Goal: Task Accomplishment & Management: Use online tool/utility

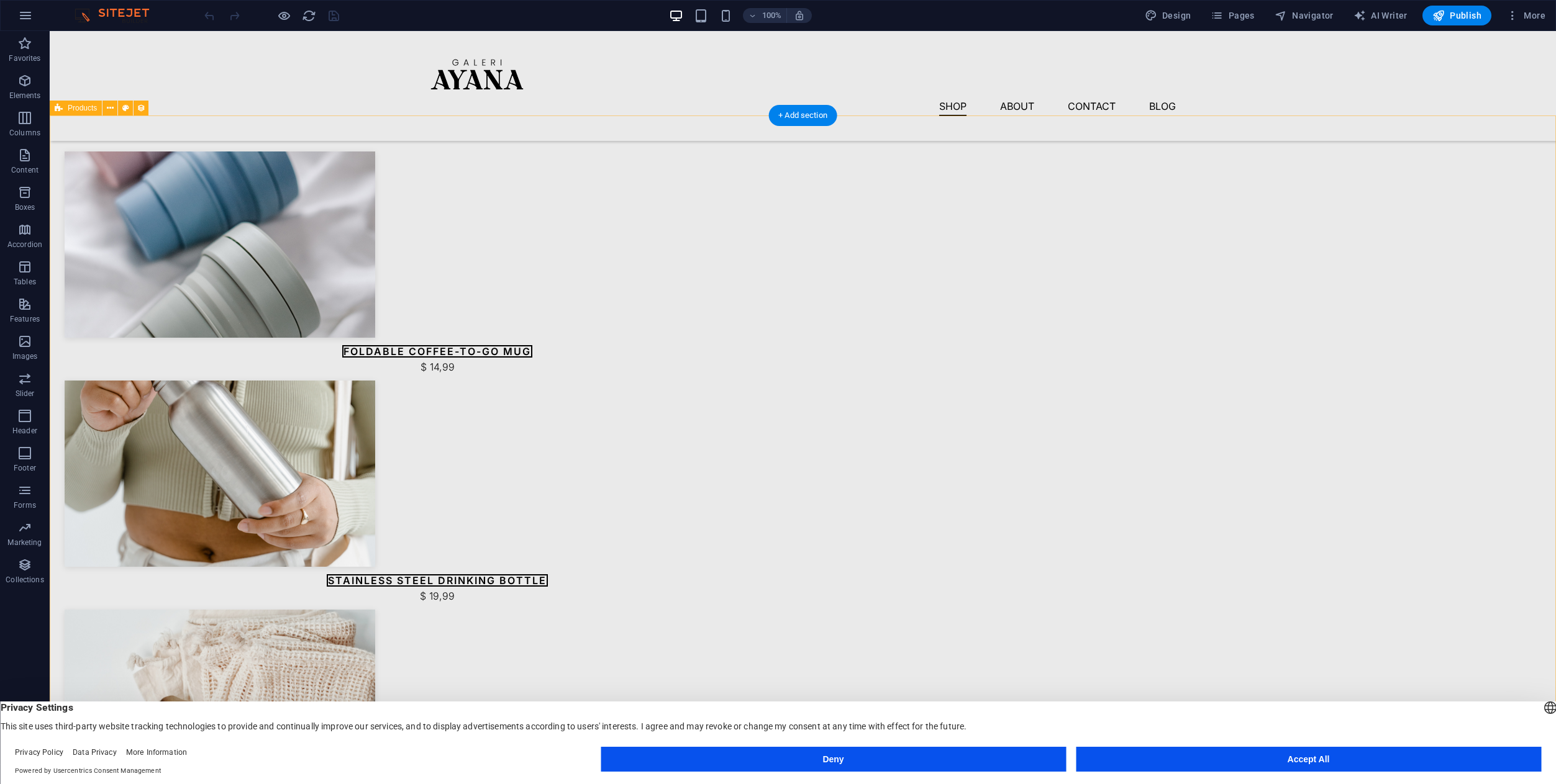
scroll to position [564, 0]
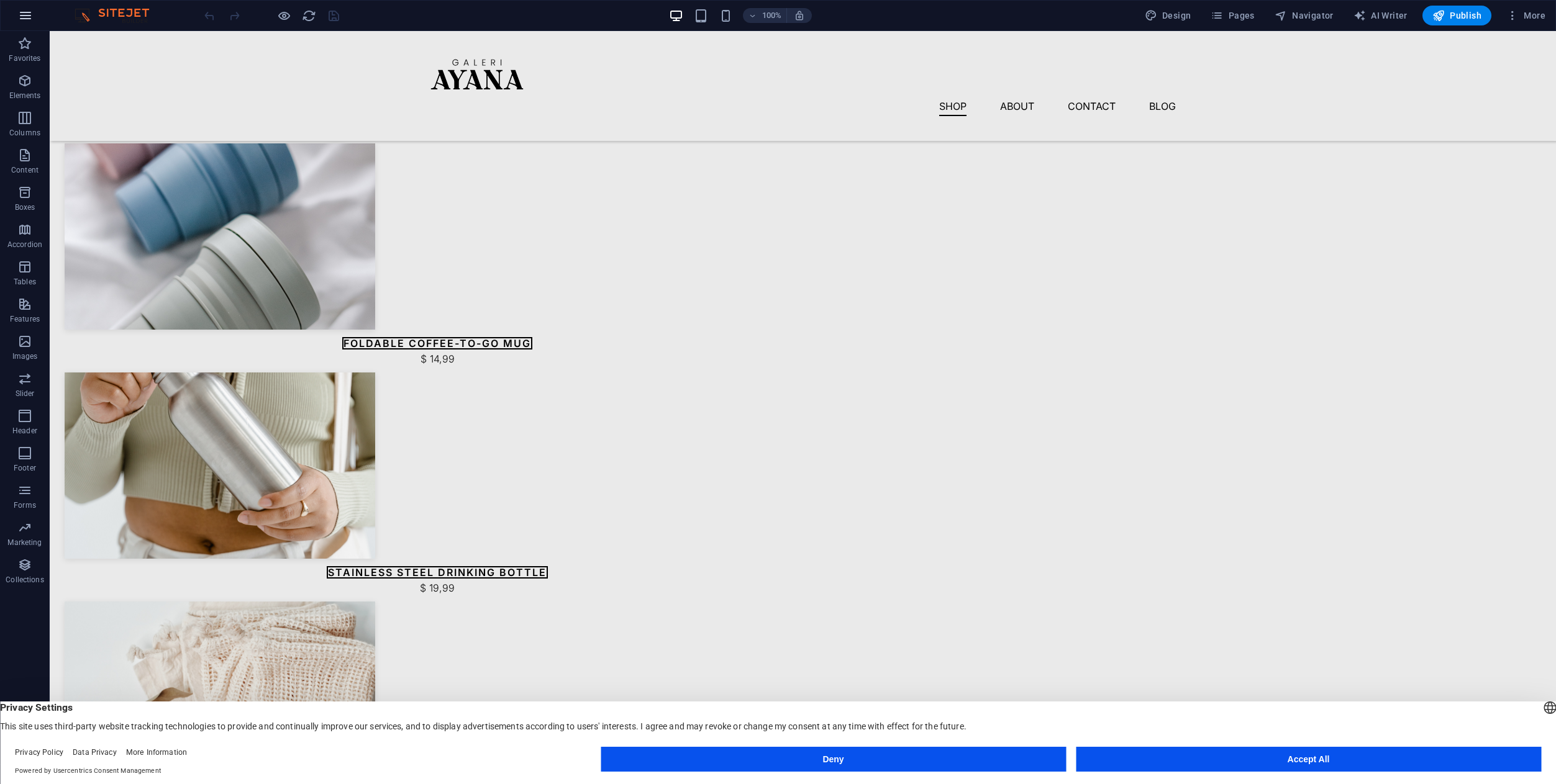
click at [24, 12] on icon "button" at bounding box center [25, 15] width 15 height 15
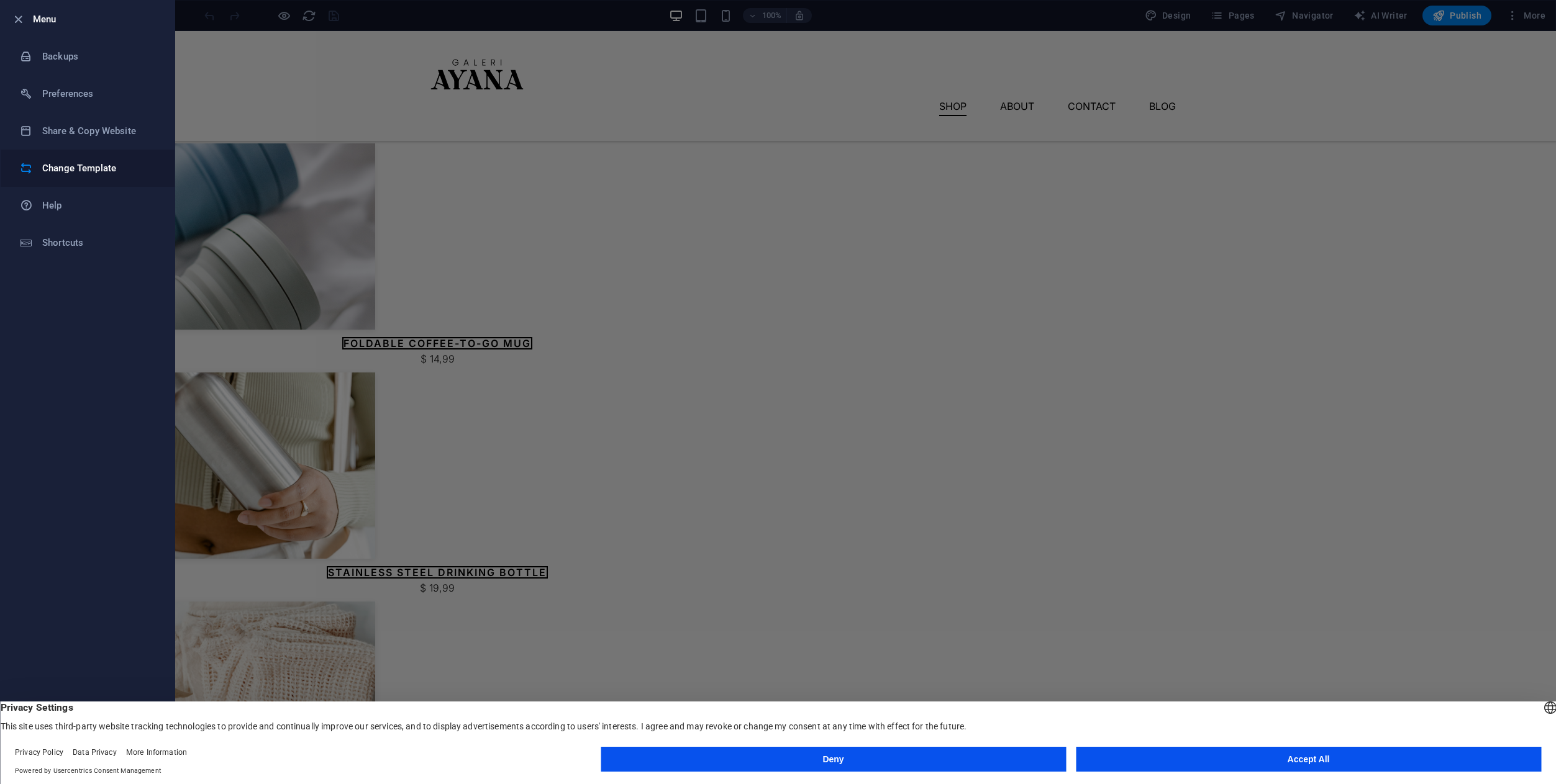
click at [41, 162] on div at bounding box center [31, 168] width 22 height 12
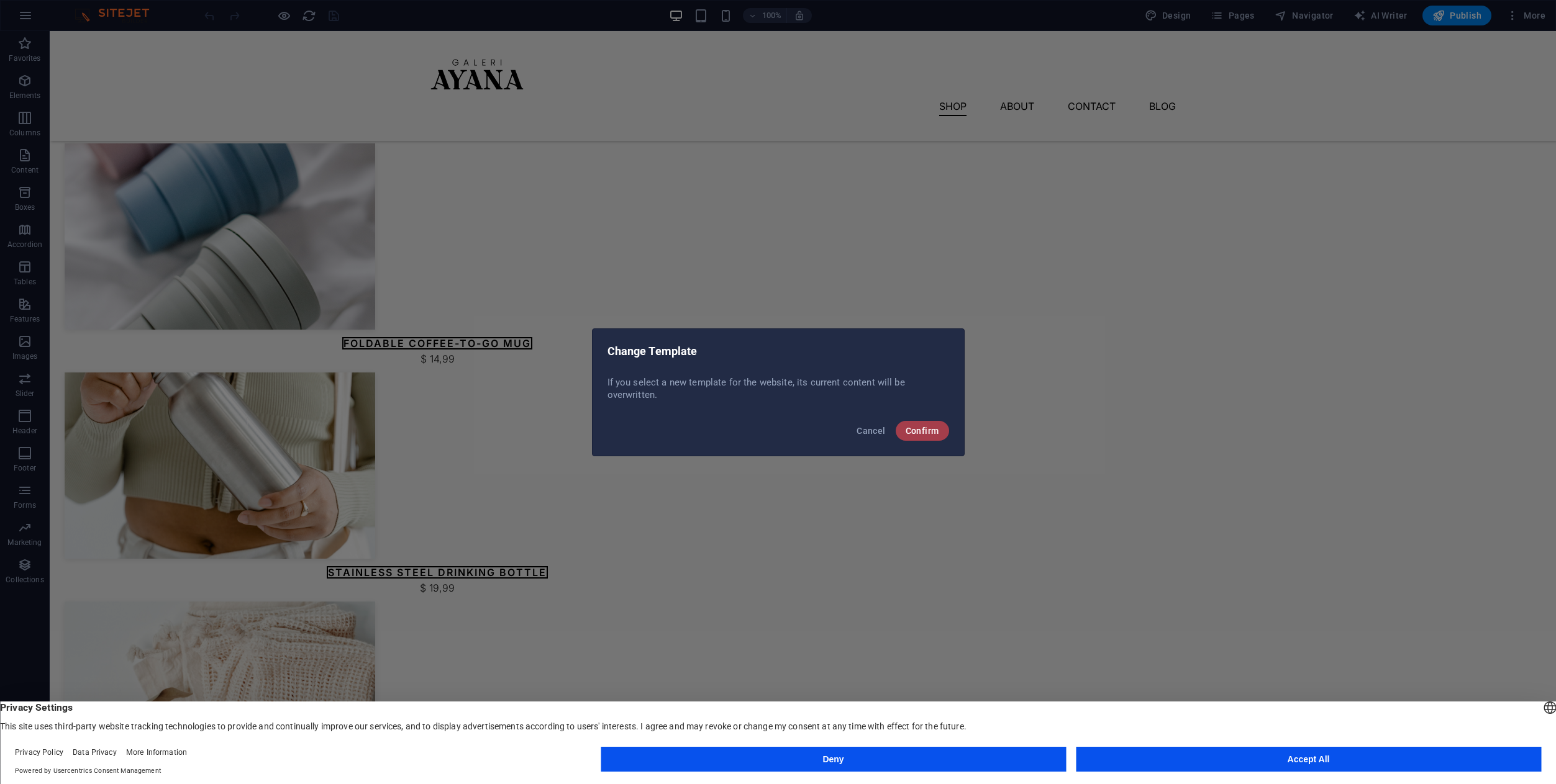
click at [931, 429] on span "Confirm" at bounding box center [922, 431] width 34 height 10
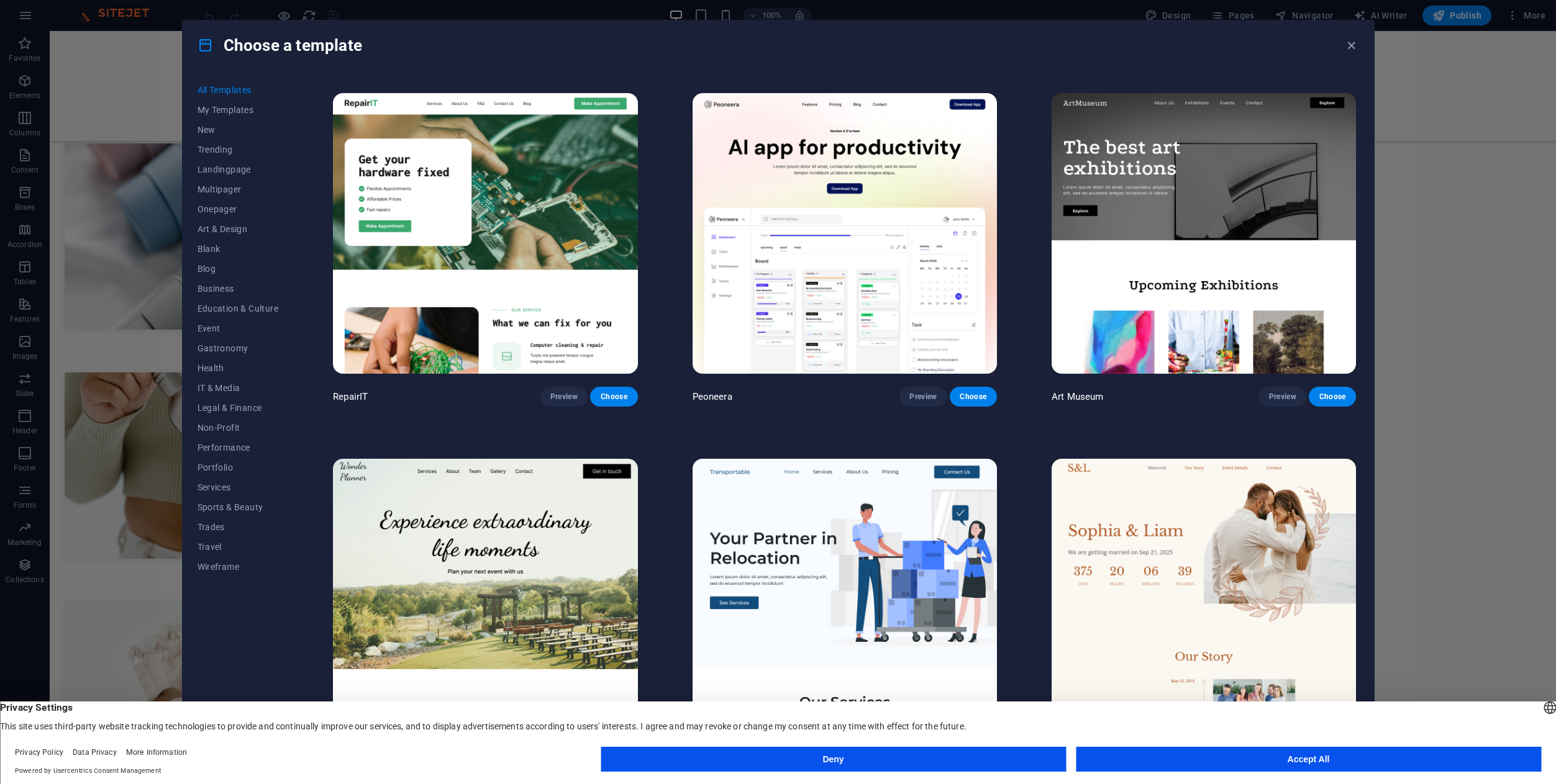
scroll to position [356, 0]
click at [219, 366] on span "Health" at bounding box center [238, 368] width 81 height 10
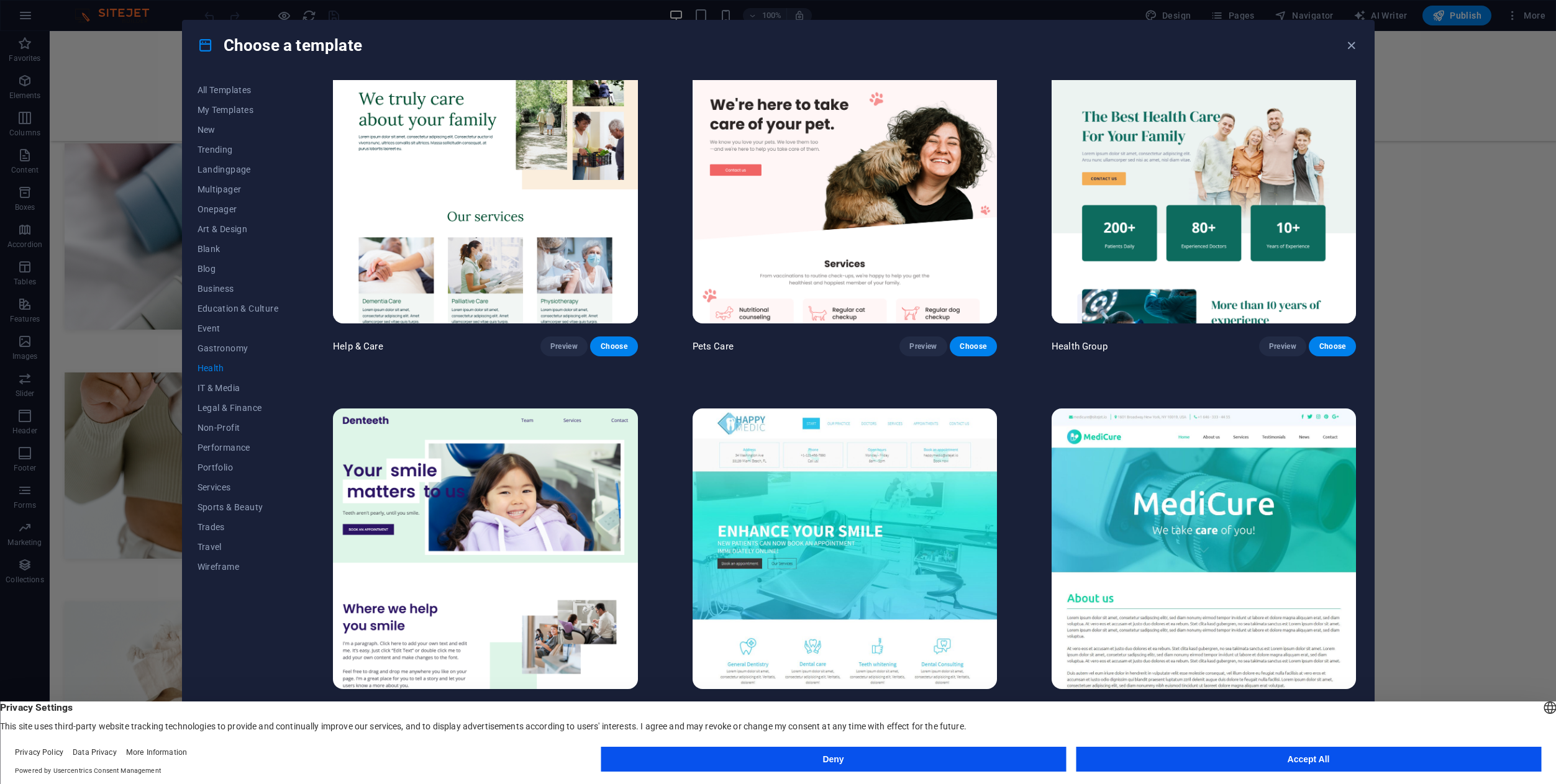
scroll to position [0, 0]
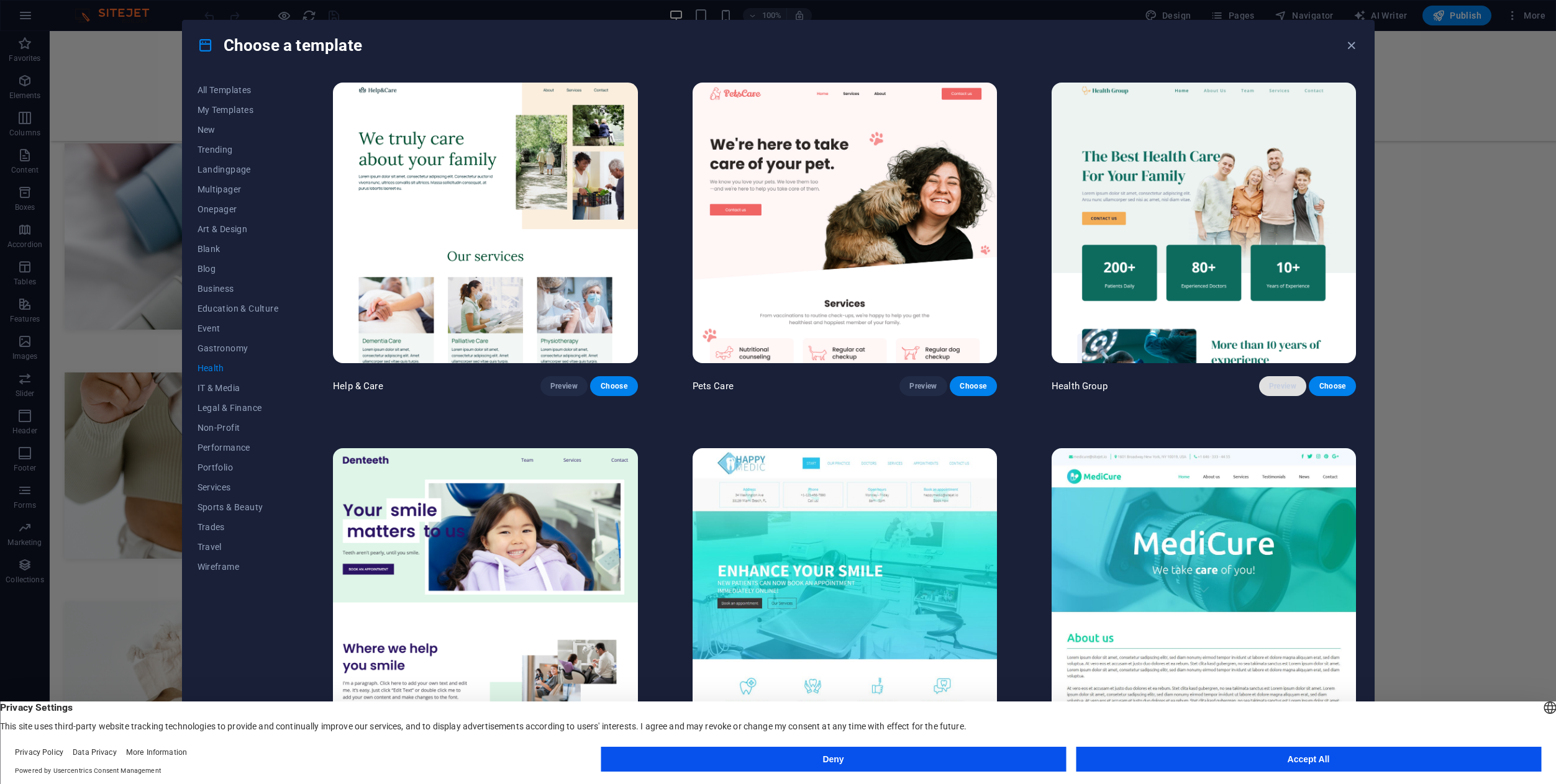
click at [1276, 388] on span "Preview" at bounding box center [1283, 385] width 28 height 10
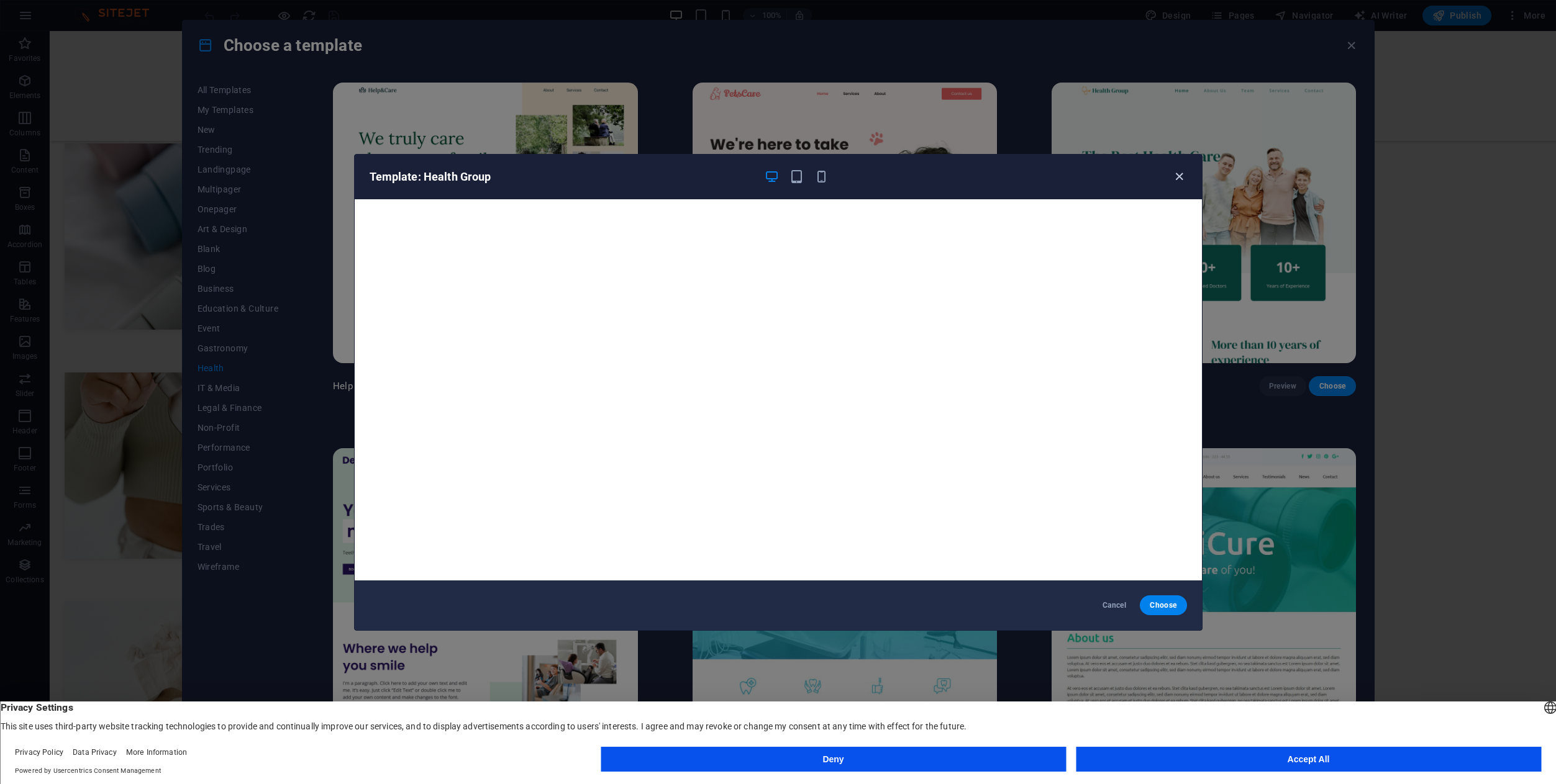
click at [1182, 181] on icon "button" at bounding box center [1179, 177] width 15 height 15
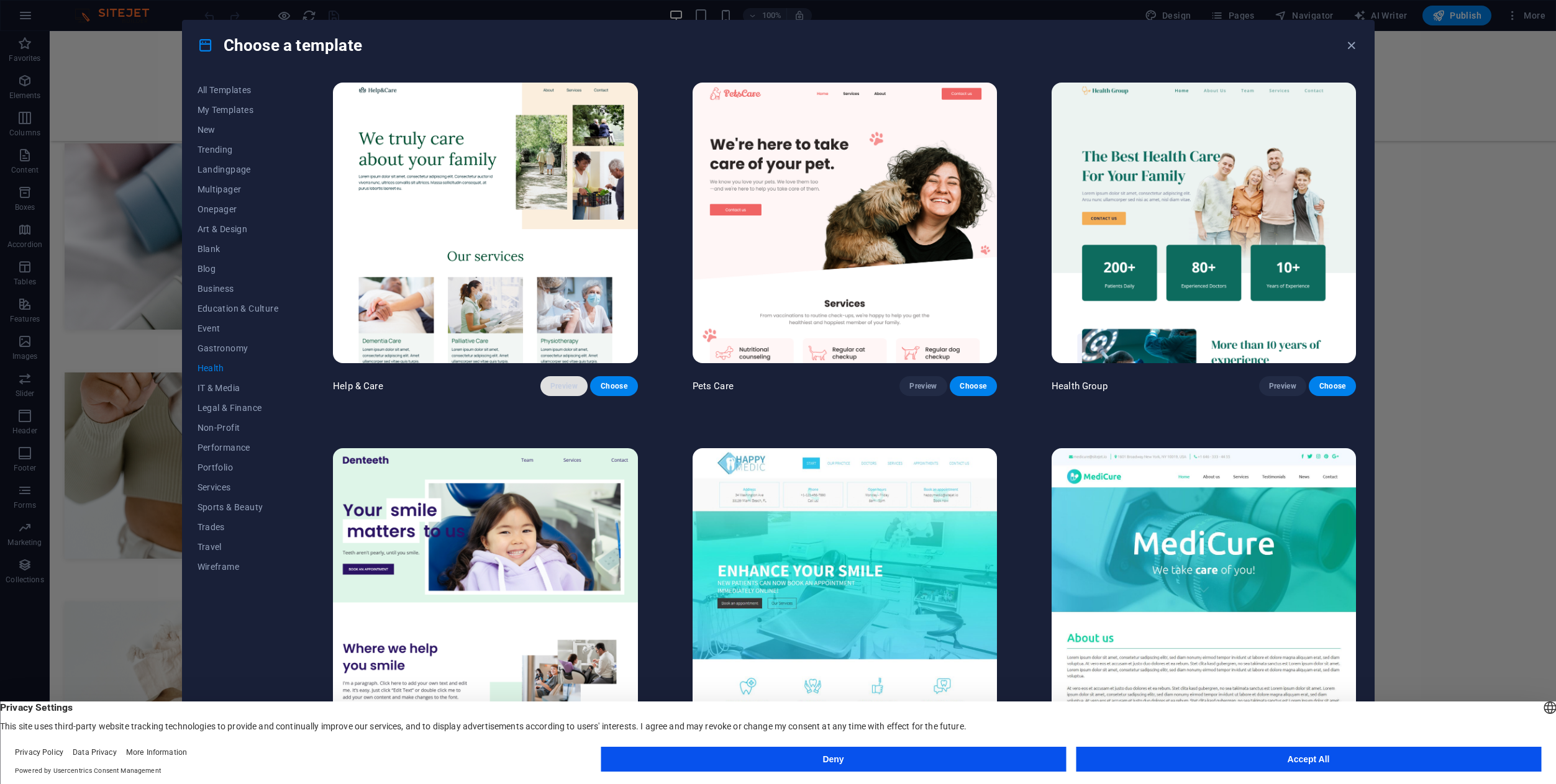
click at [566, 392] on button "Preview" at bounding box center [563, 386] width 47 height 20
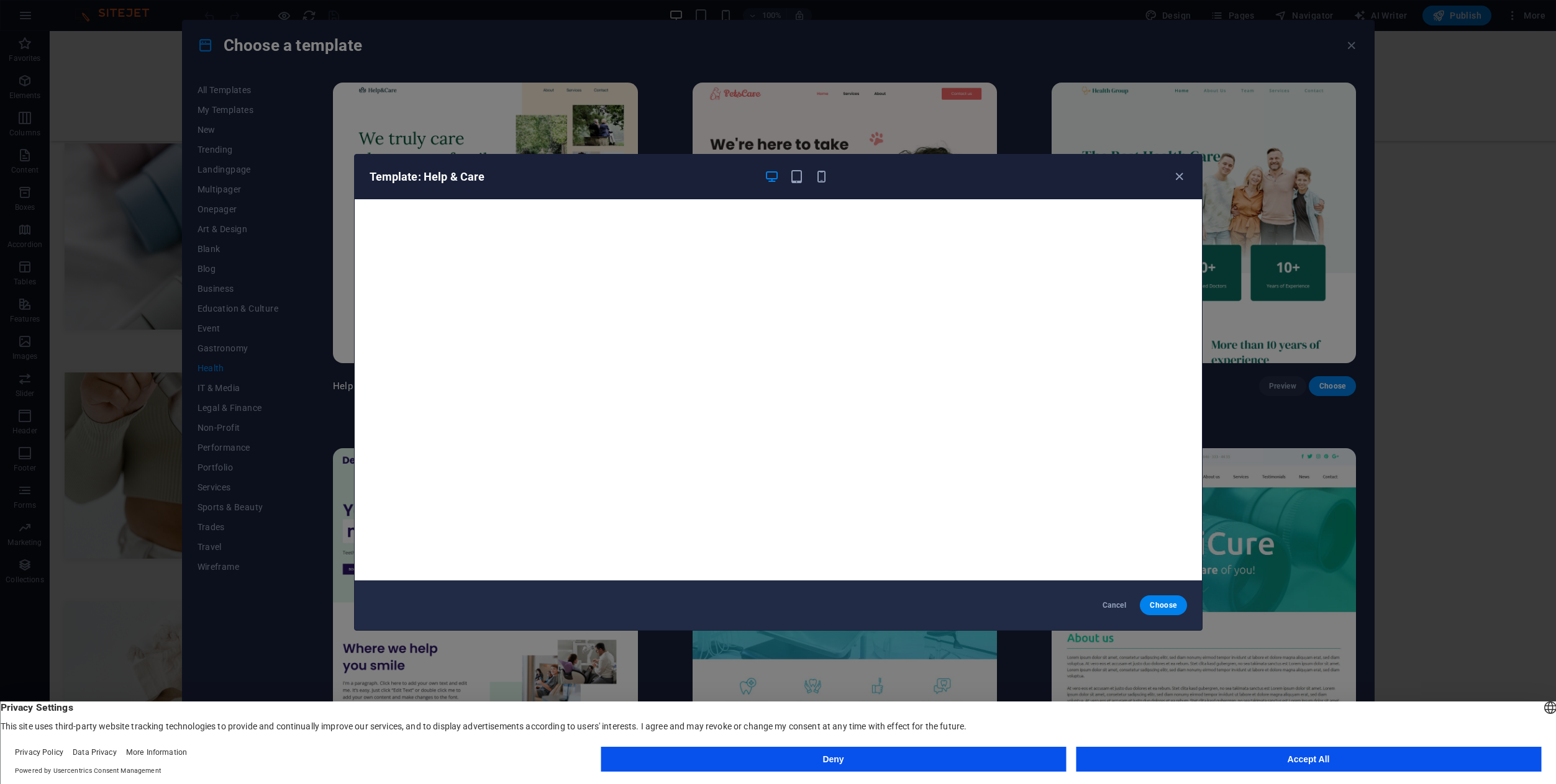
click at [1270, 764] on button "Accept All" at bounding box center [1308, 759] width 465 height 25
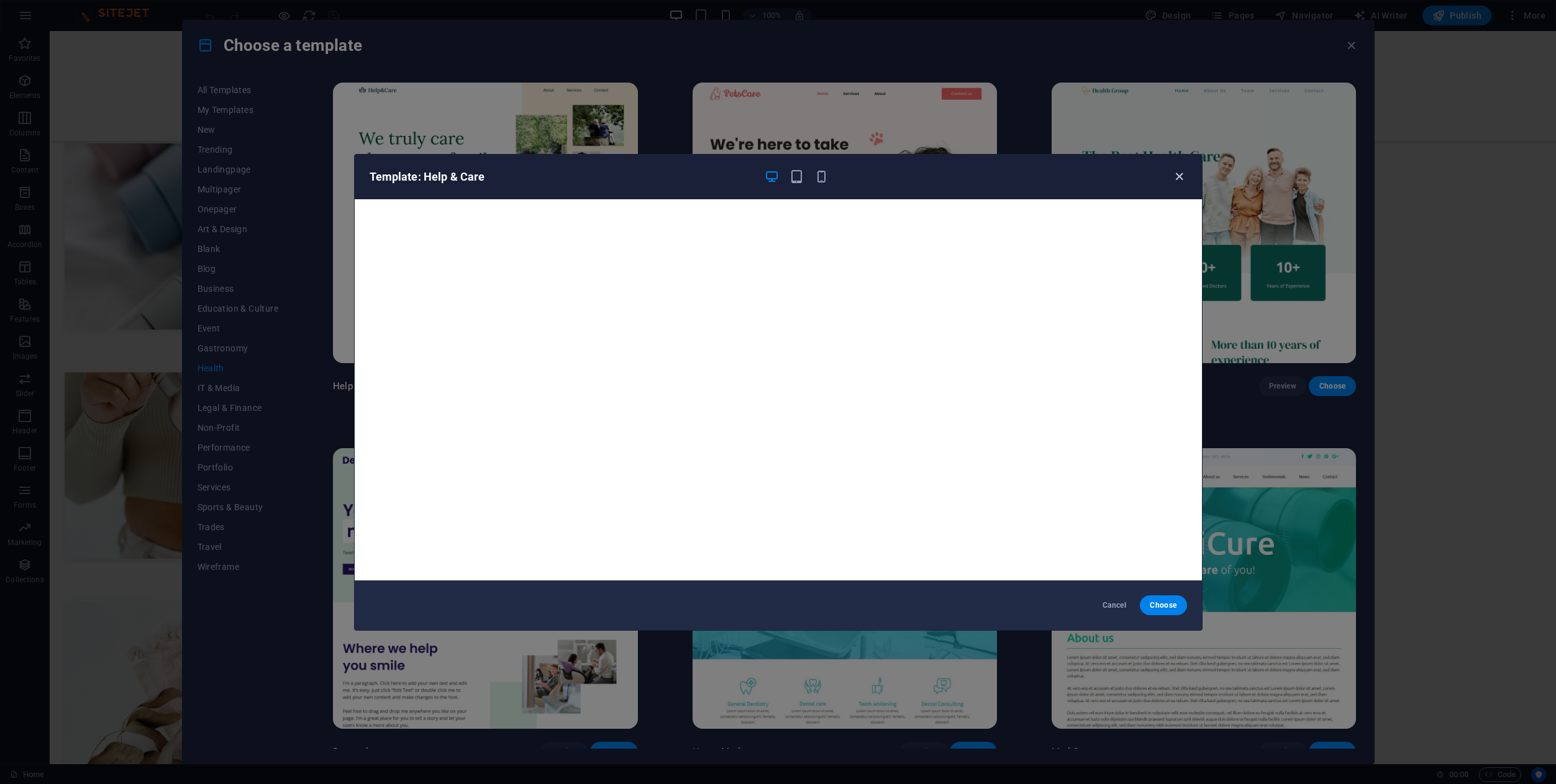
click at [1183, 181] on icon "button" at bounding box center [1179, 177] width 15 height 15
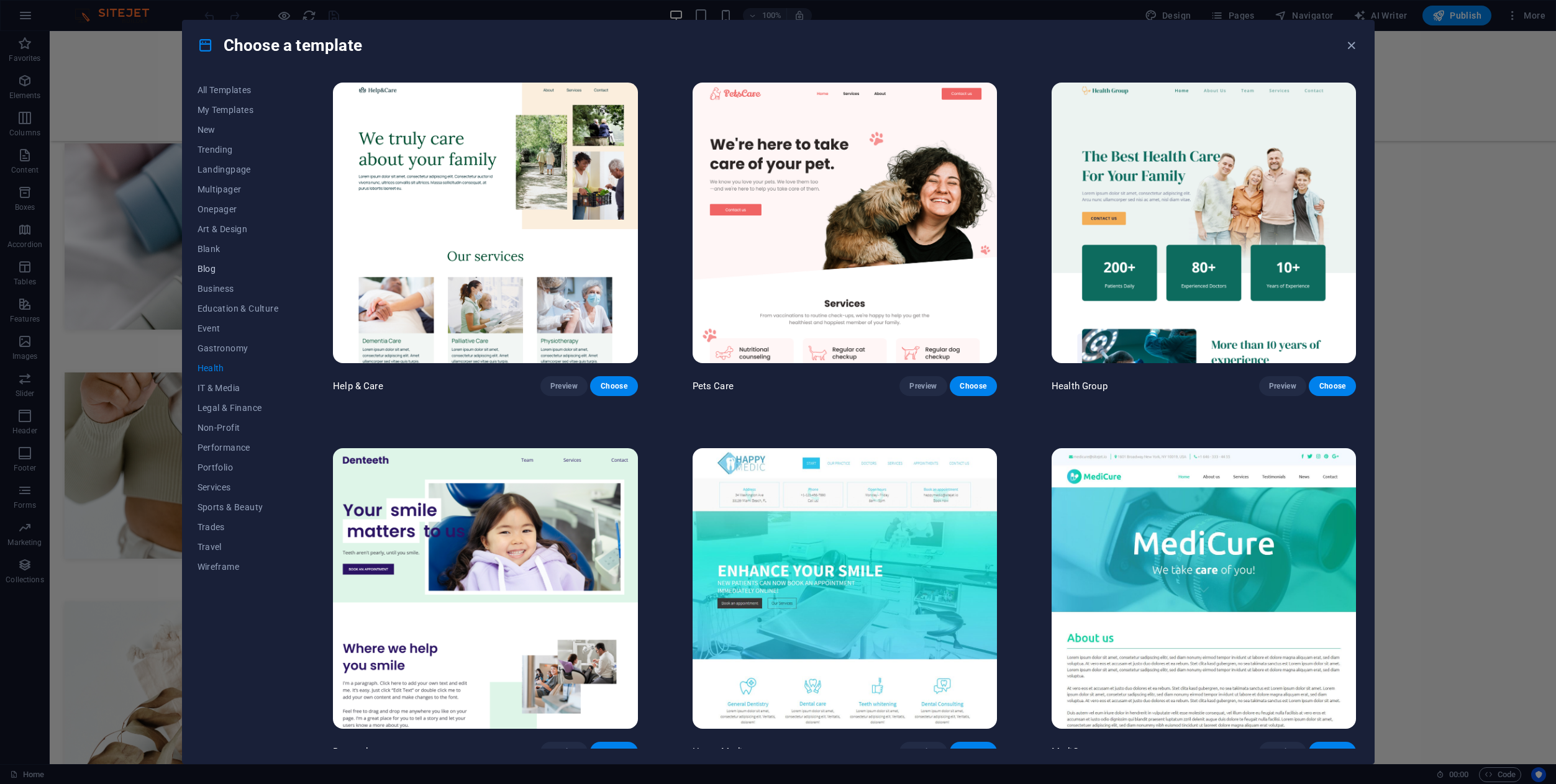
click at [217, 261] on button "Blog" at bounding box center [238, 269] width 81 height 20
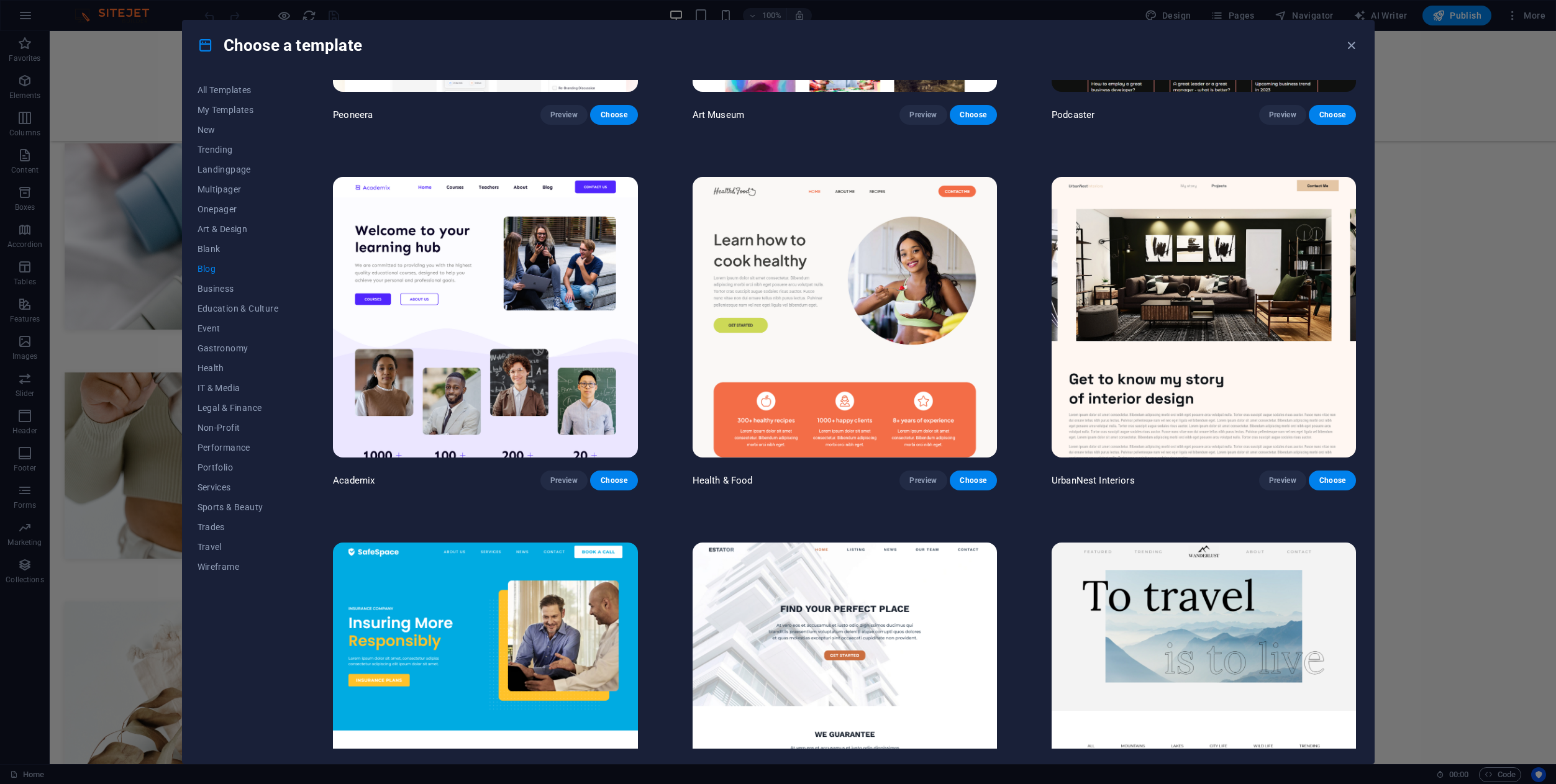
scroll to position [640, 0]
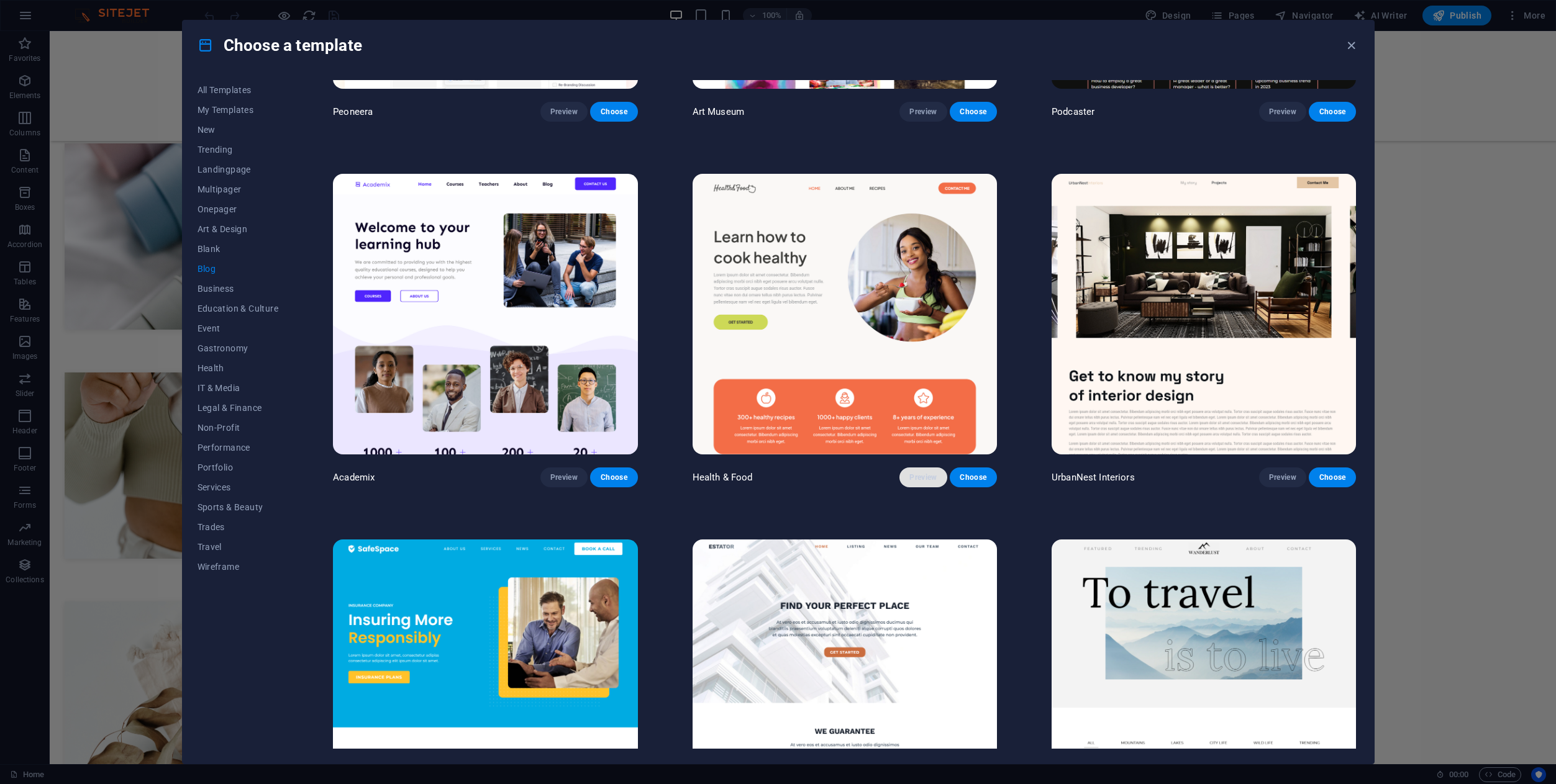
click at [912, 472] on span "Preview" at bounding box center [923, 477] width 28 height 10
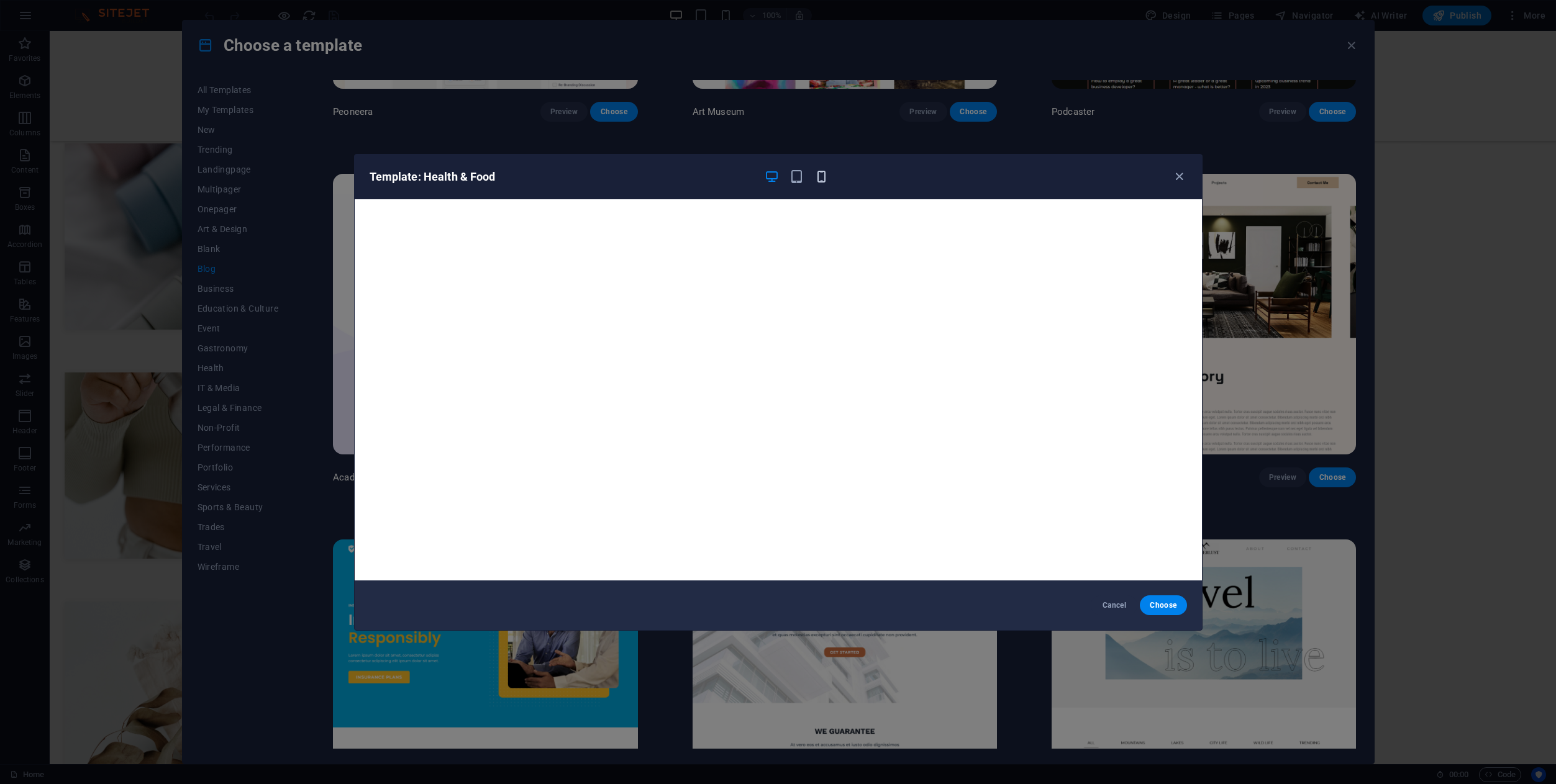
click at [824, 177] on icon "button" at bounding box center [821, 177] width 15 height 15
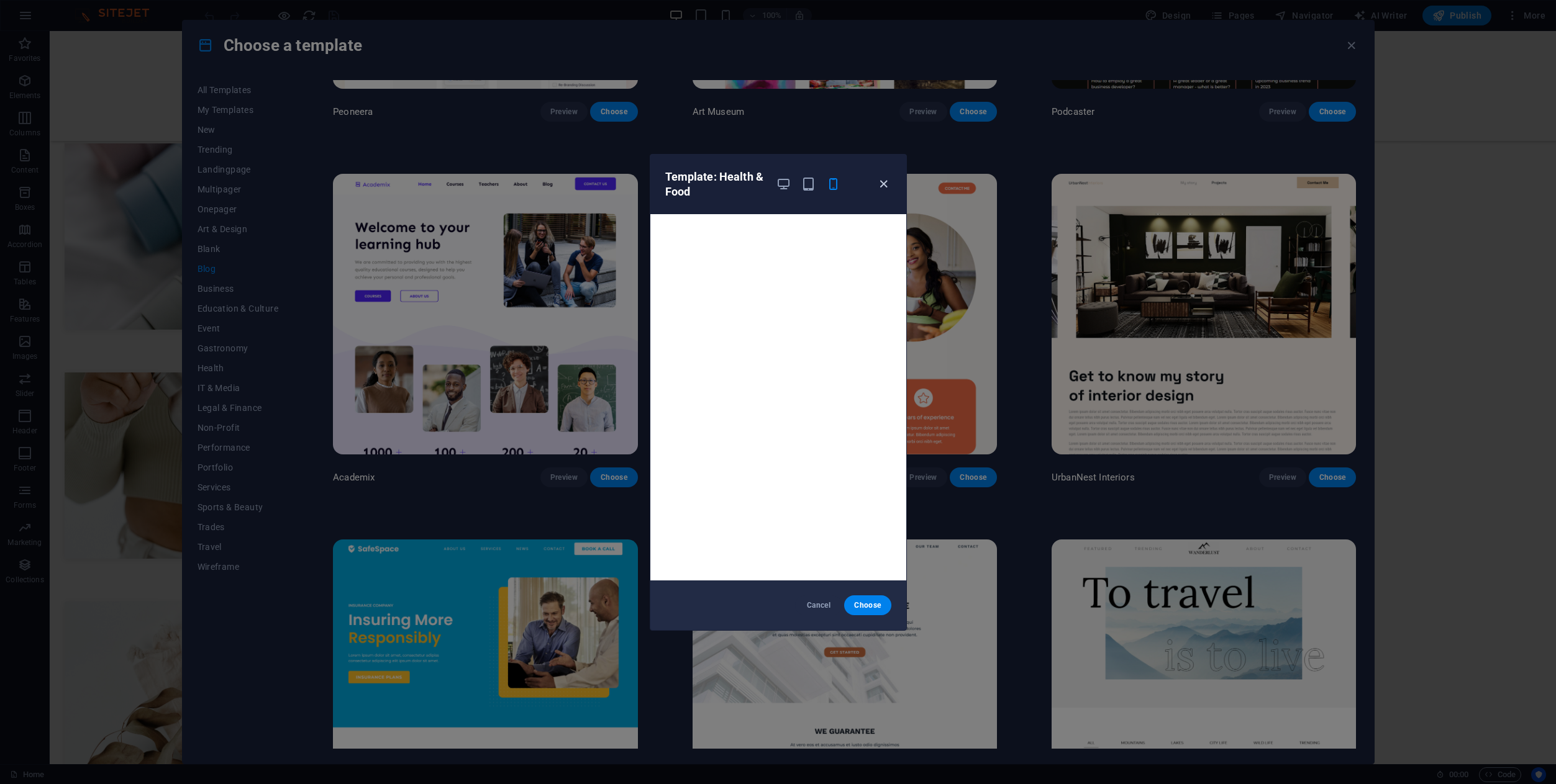
click at [881, 187] on icon "button" at bounding box center [883, 184] width 15 height 15
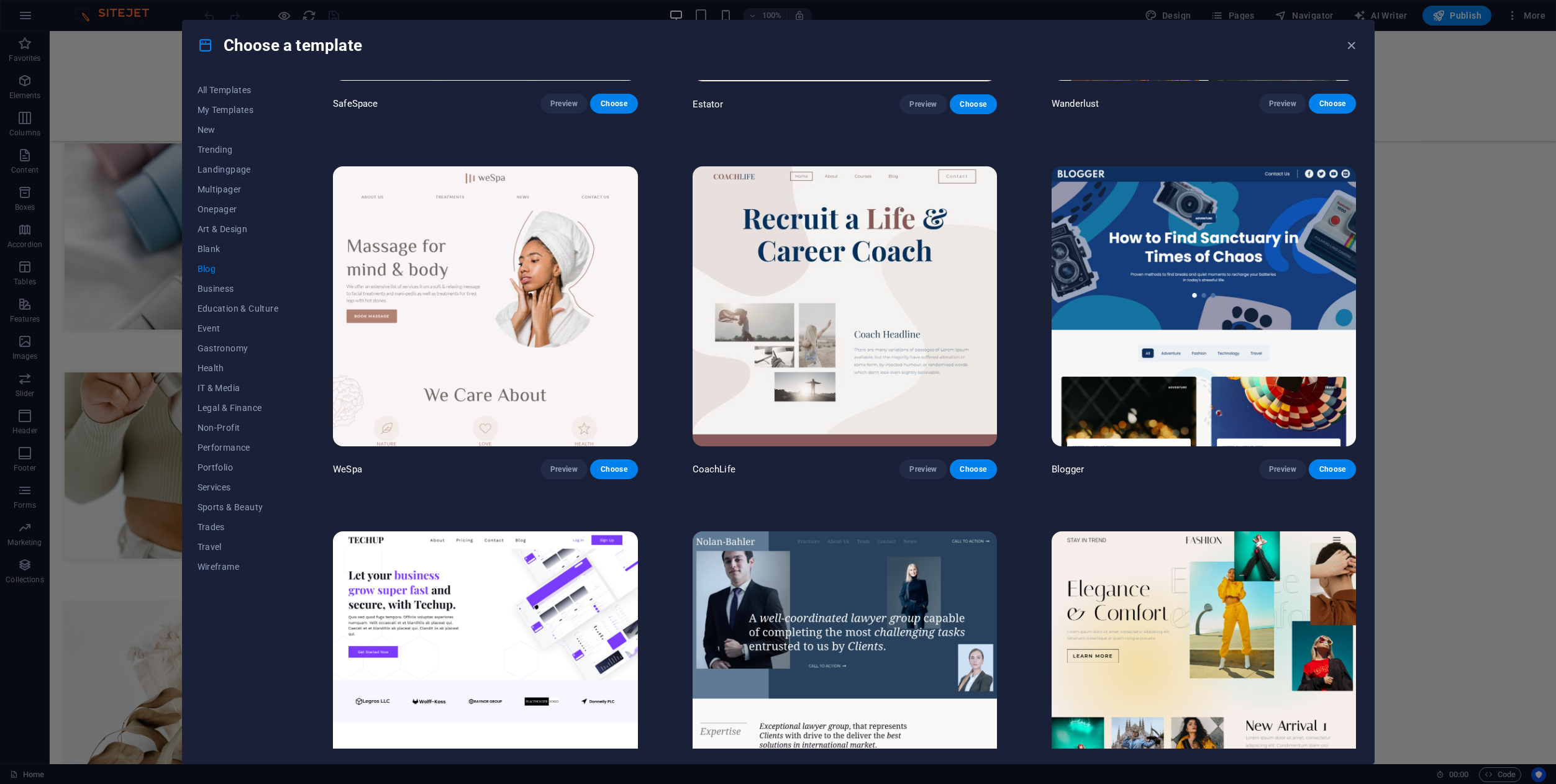
scroll to position [1359, 0]
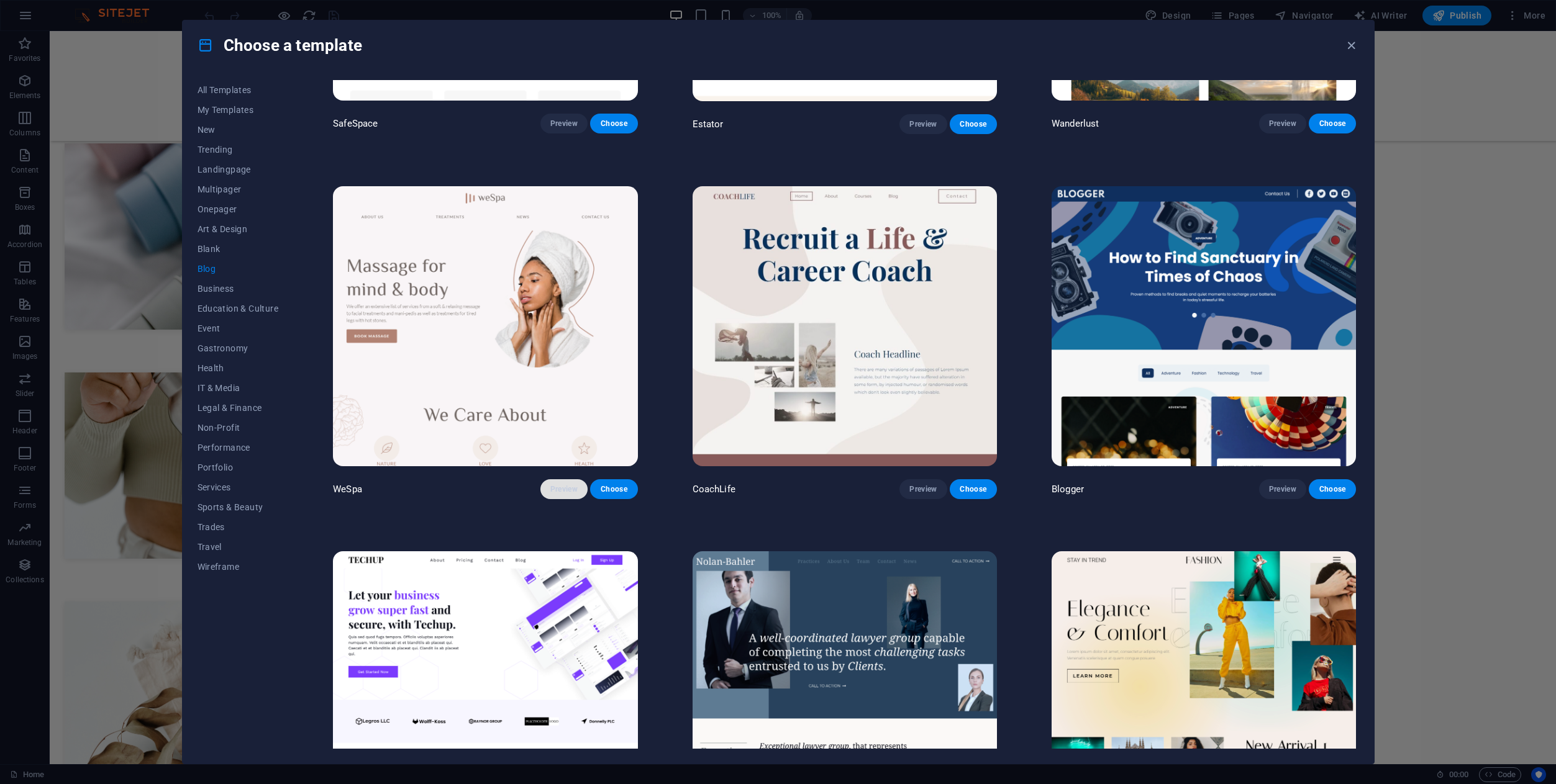
click at [575, 485] on span "Preview" at bounding box center [564, 489] width 28 height 10
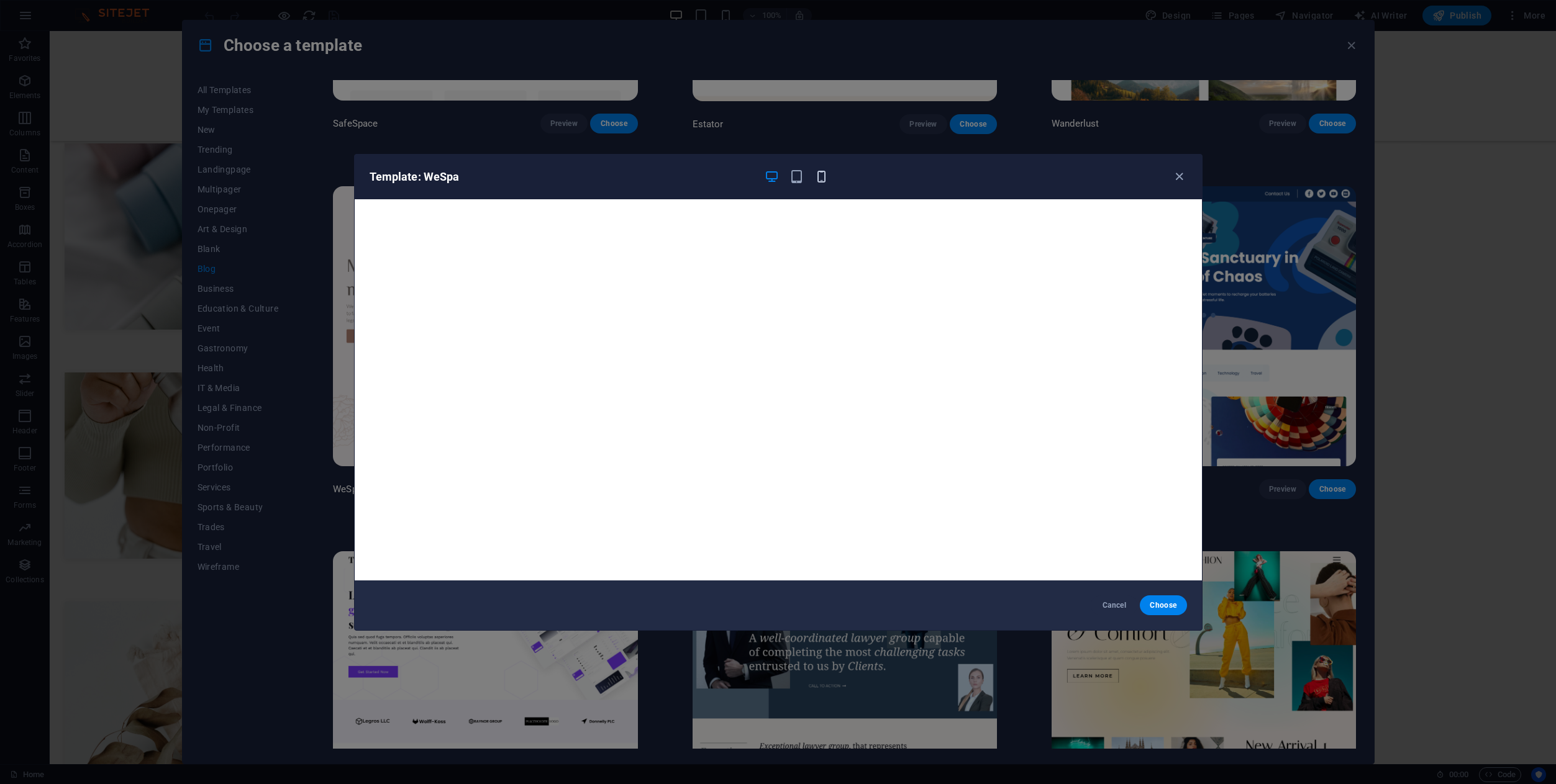
click at [817, 174] on icon "button" at bounding box center [821, 177] width 15 height 15
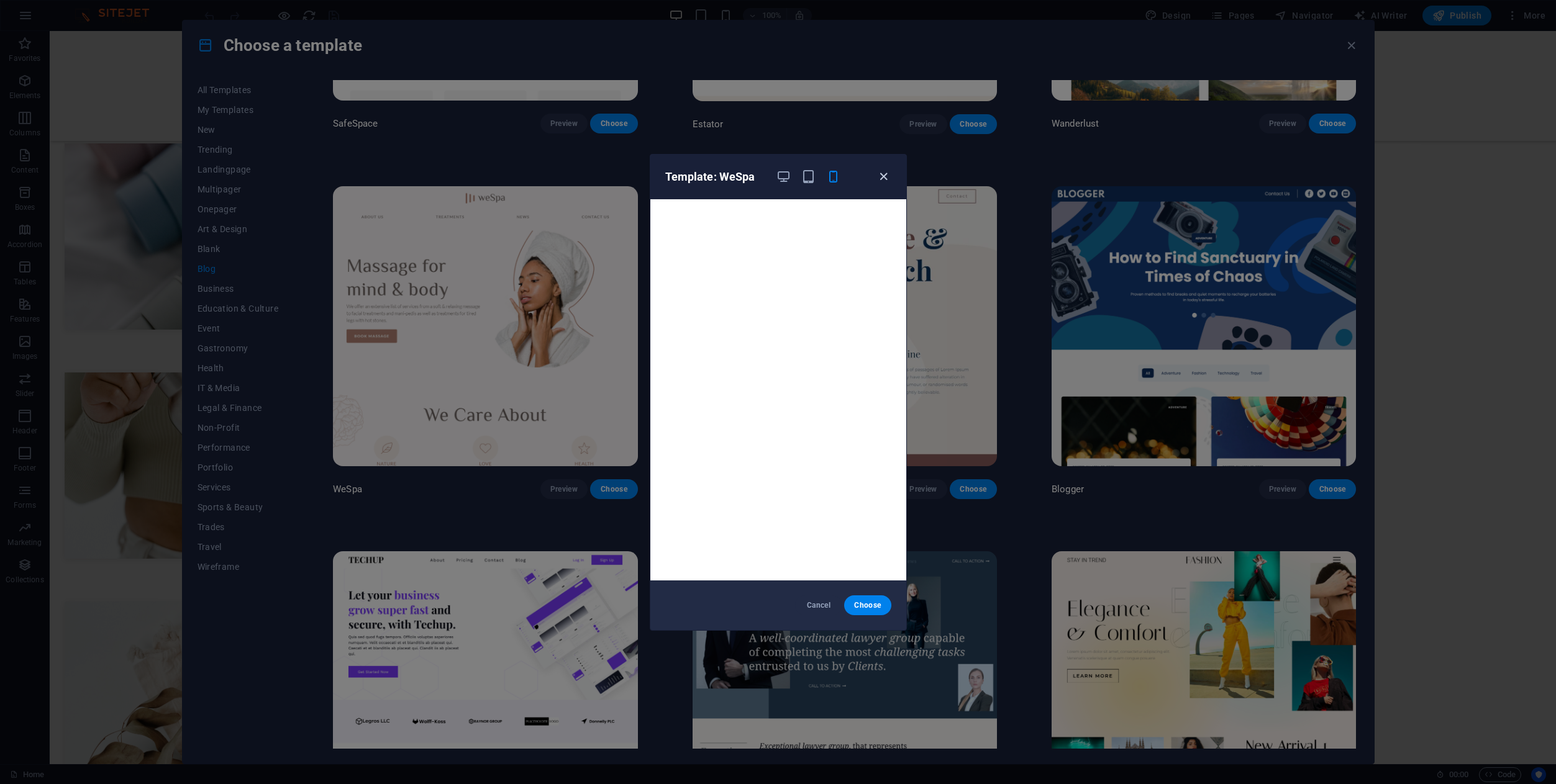
click at [886, 174] on icon "button" at bounding box center [883, 177] width 15 height 15
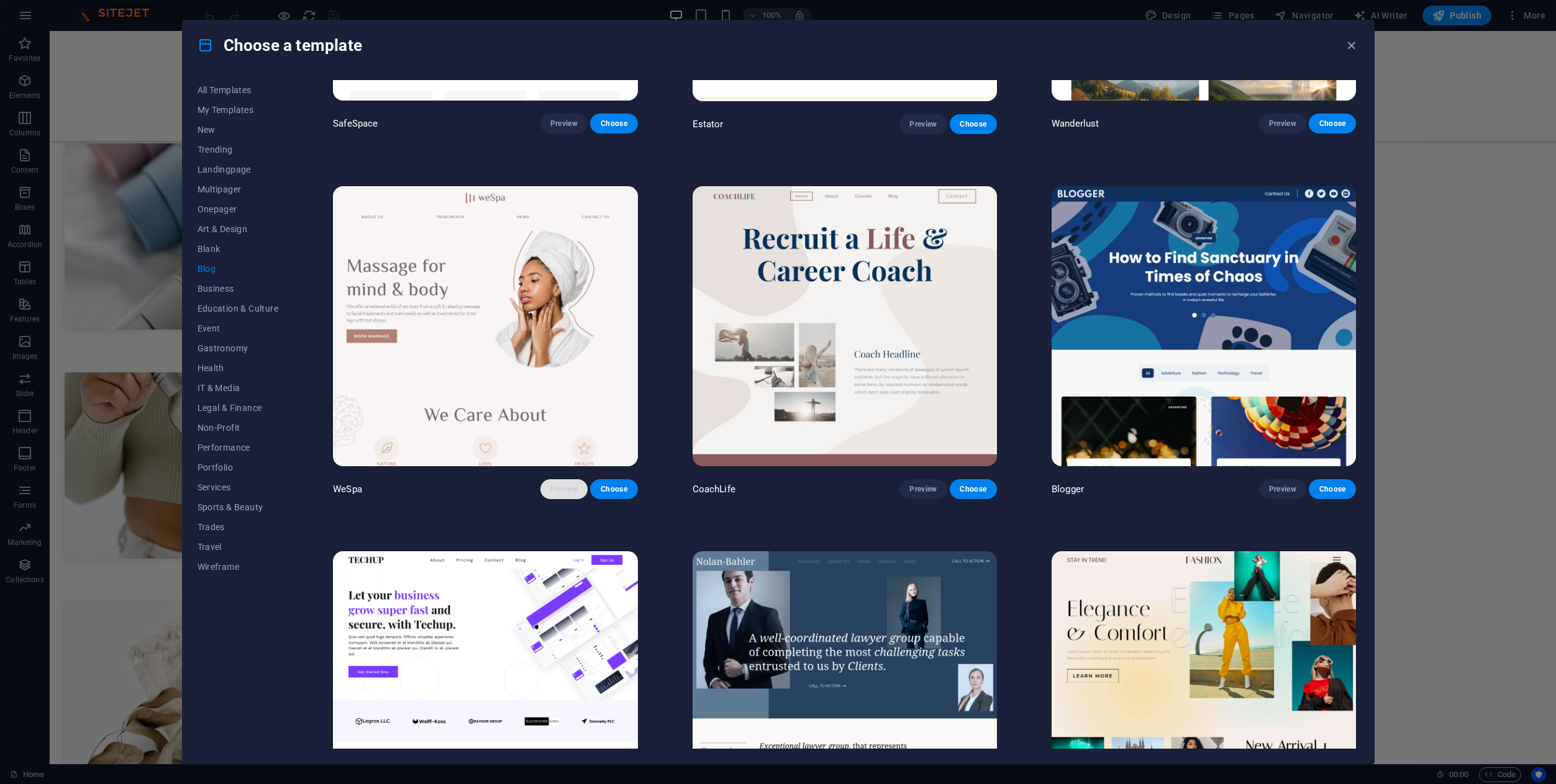
click at [573, 488] on button "Preview" at bounding box center [563, 489] width 47 height 20
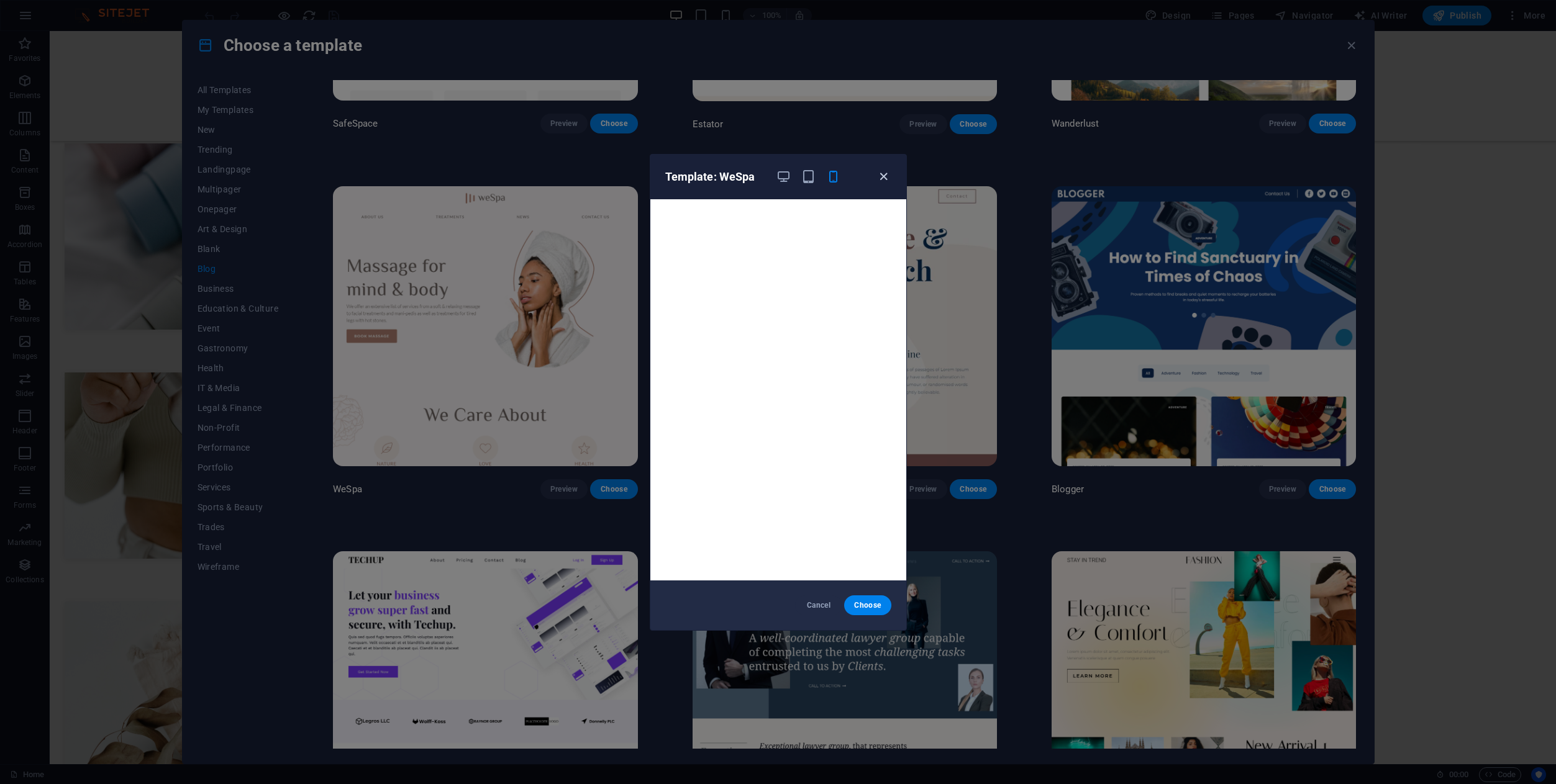
click at [878, 182] on icon "button" at bounding box center [883, 177] width 15 height 15
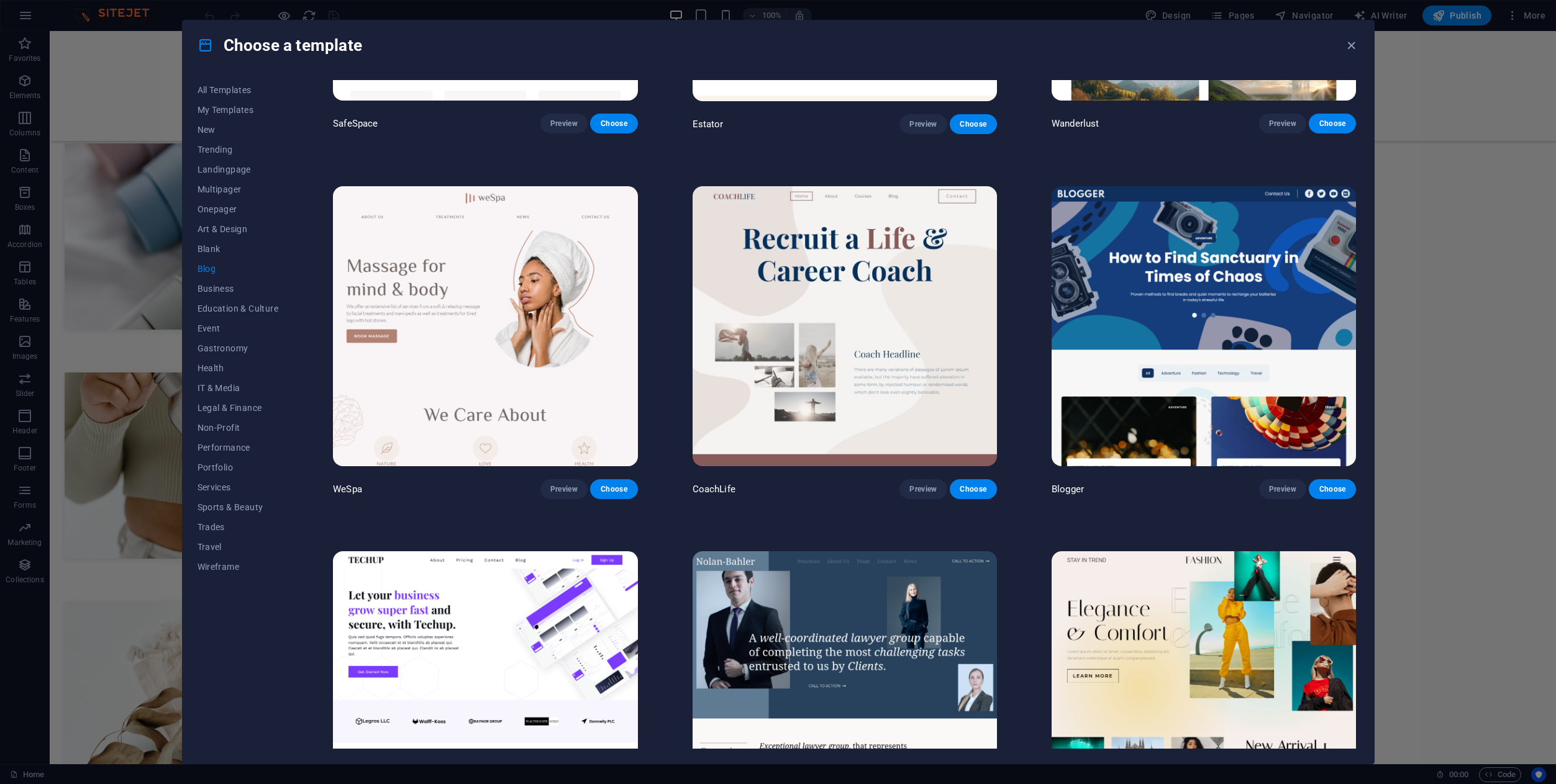
click at [865, 265] on img at bounding box center [845, 326] width 304 height 280
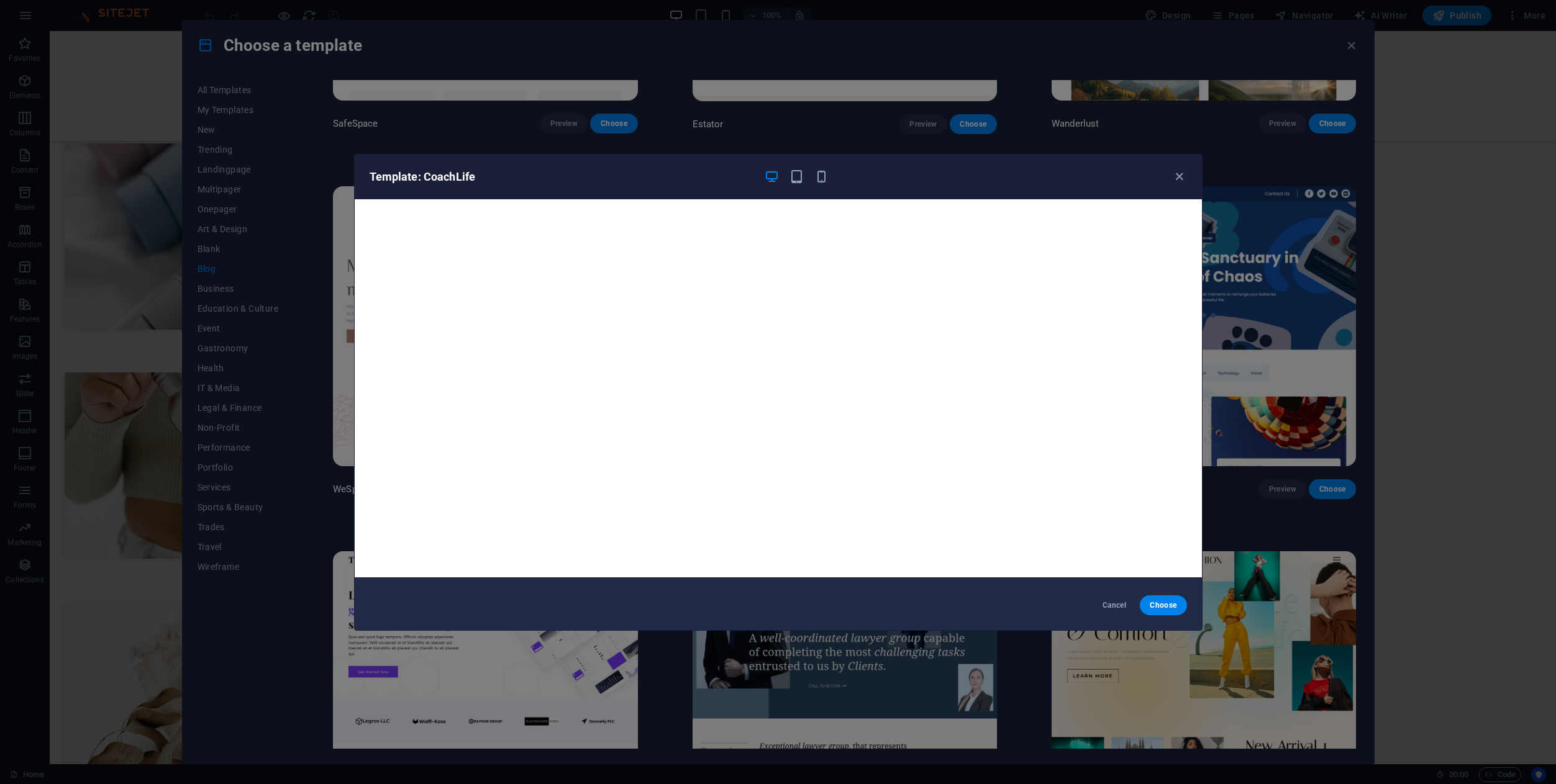
scroll to position [0, 0]
click at [812, 179] on div at bounding box center [796, 177] width 65 height 15
click at [821, 183] on icon "button" at bounding box center [821, 177] width 15 height 15
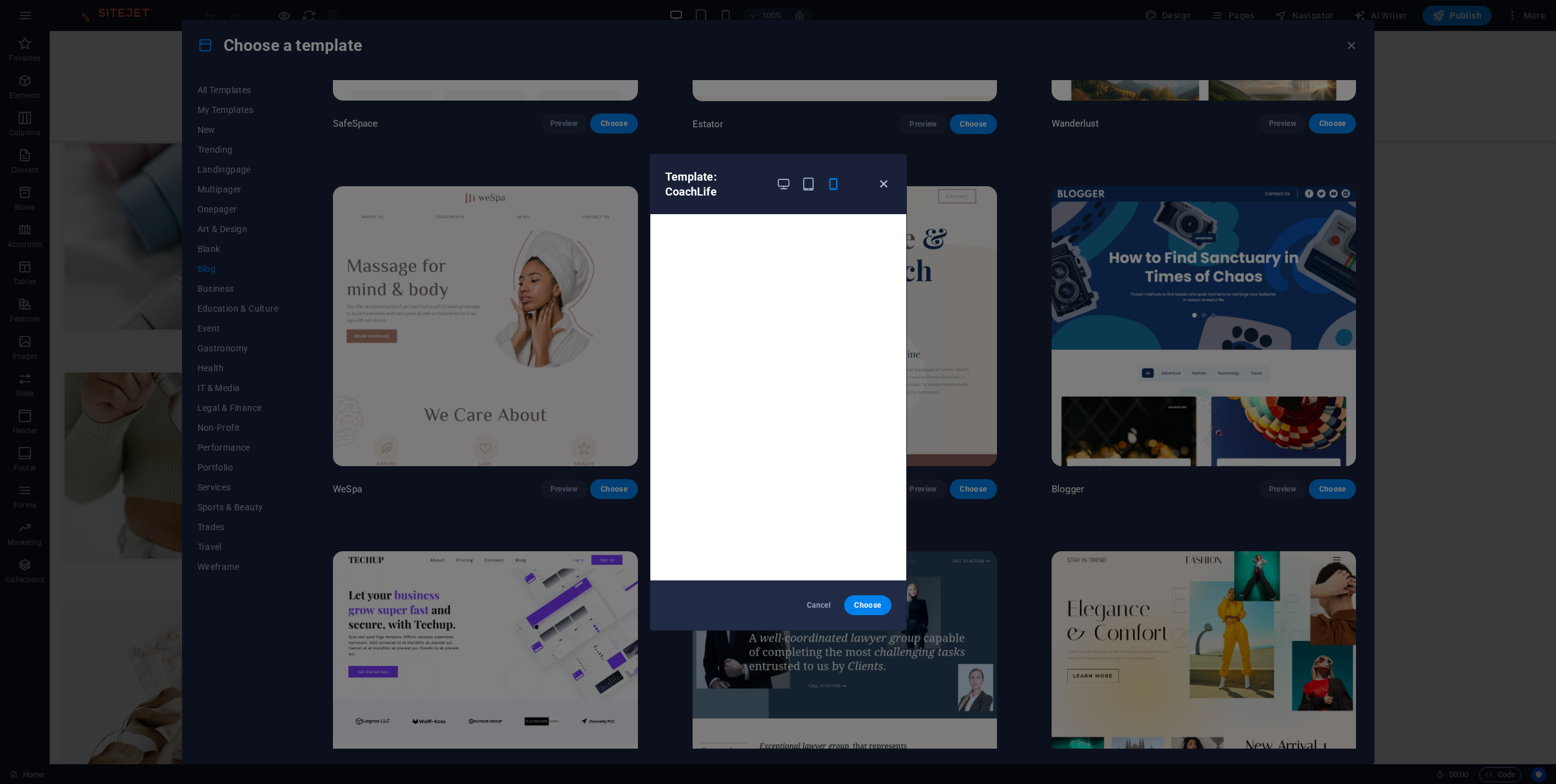
click at [890, 184] on icon "button" at bounding box center [883, 184] width 15 height 15
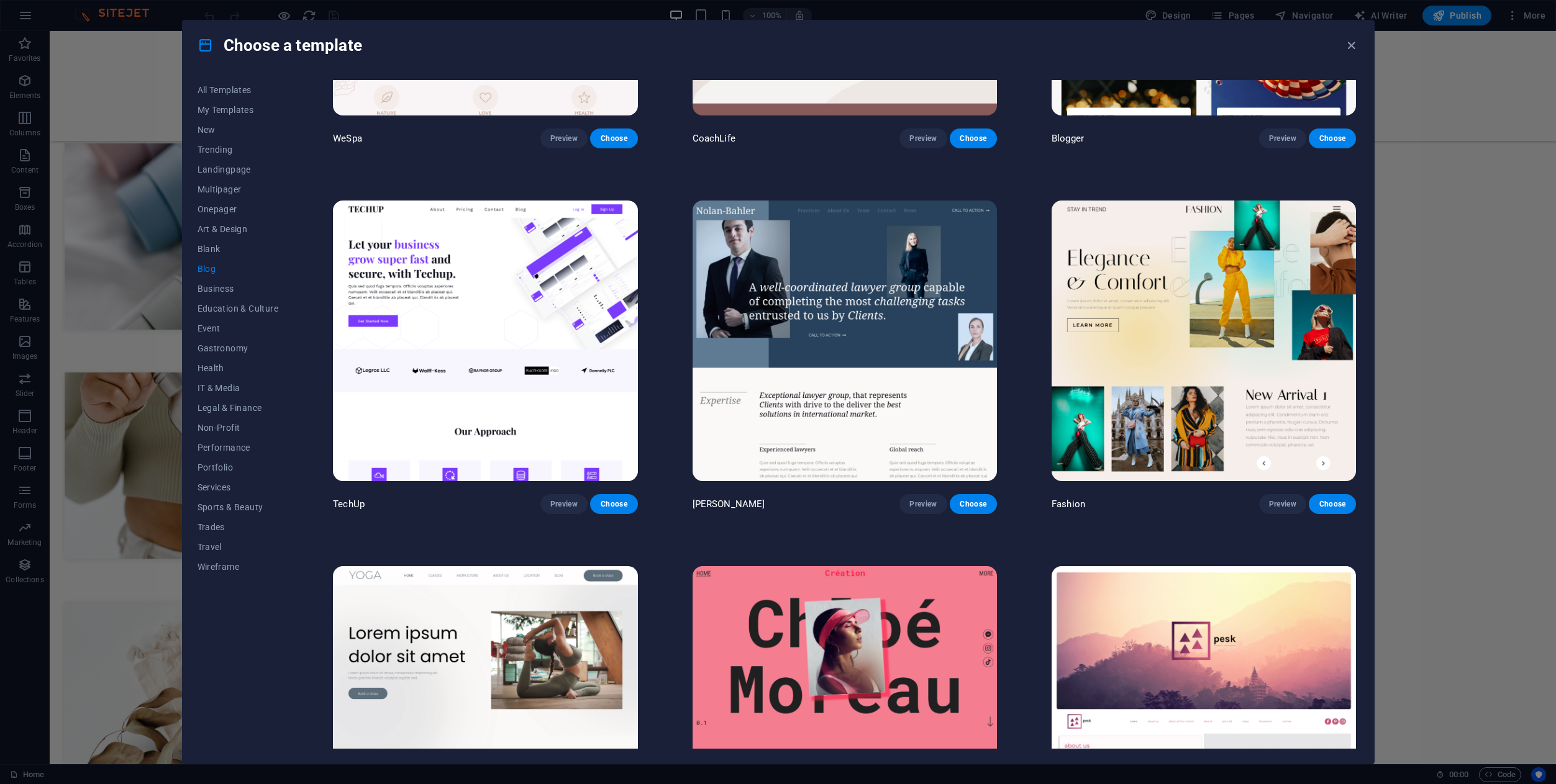
scroll to position [1711, 0]
click at [1293, 498] on button "Preview" at bounding box center [1282, 504] width 47 height 20
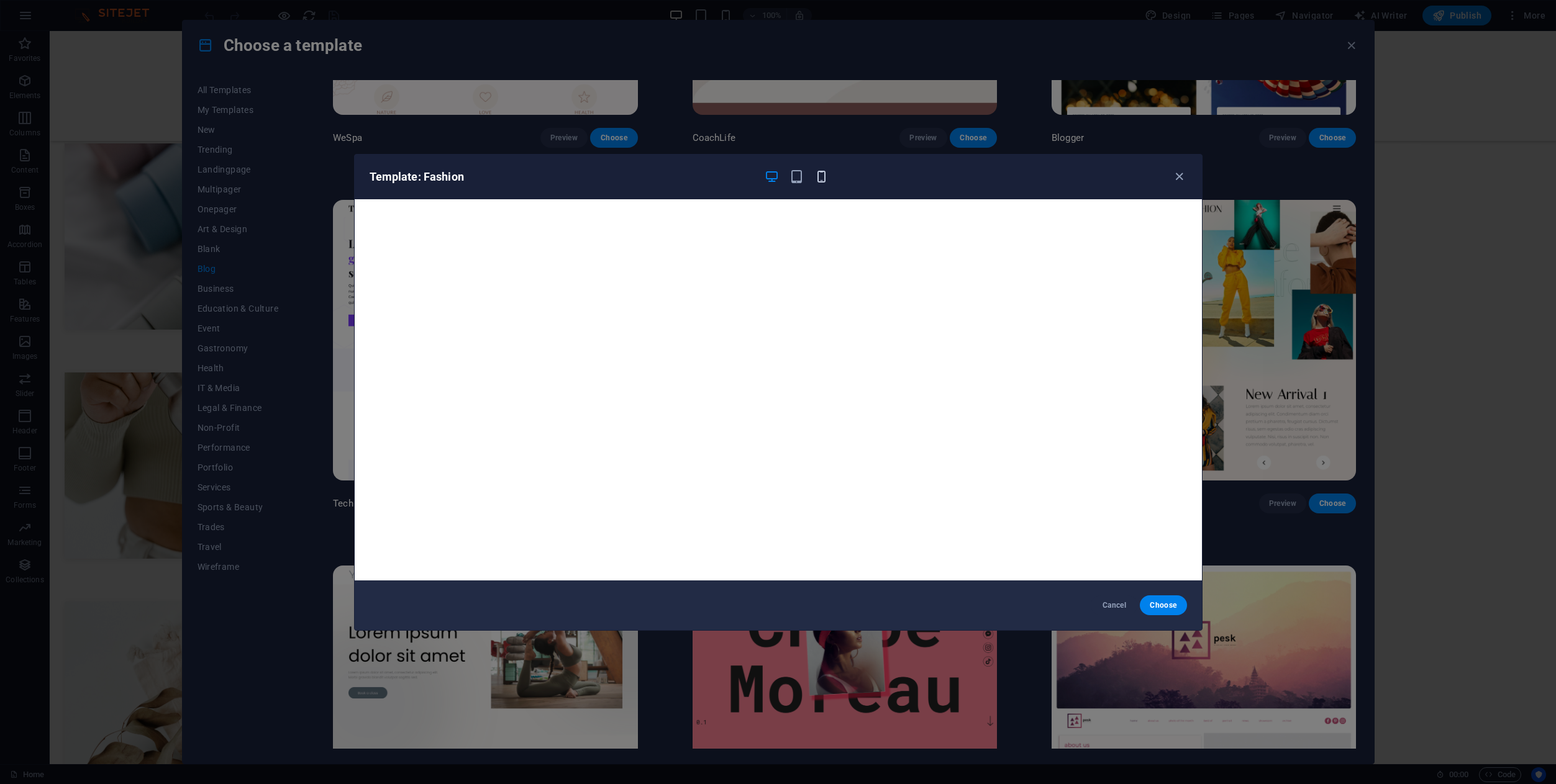
click at [816, 179] on icon "button" at bounding box center [821, 177] width 15 height 15
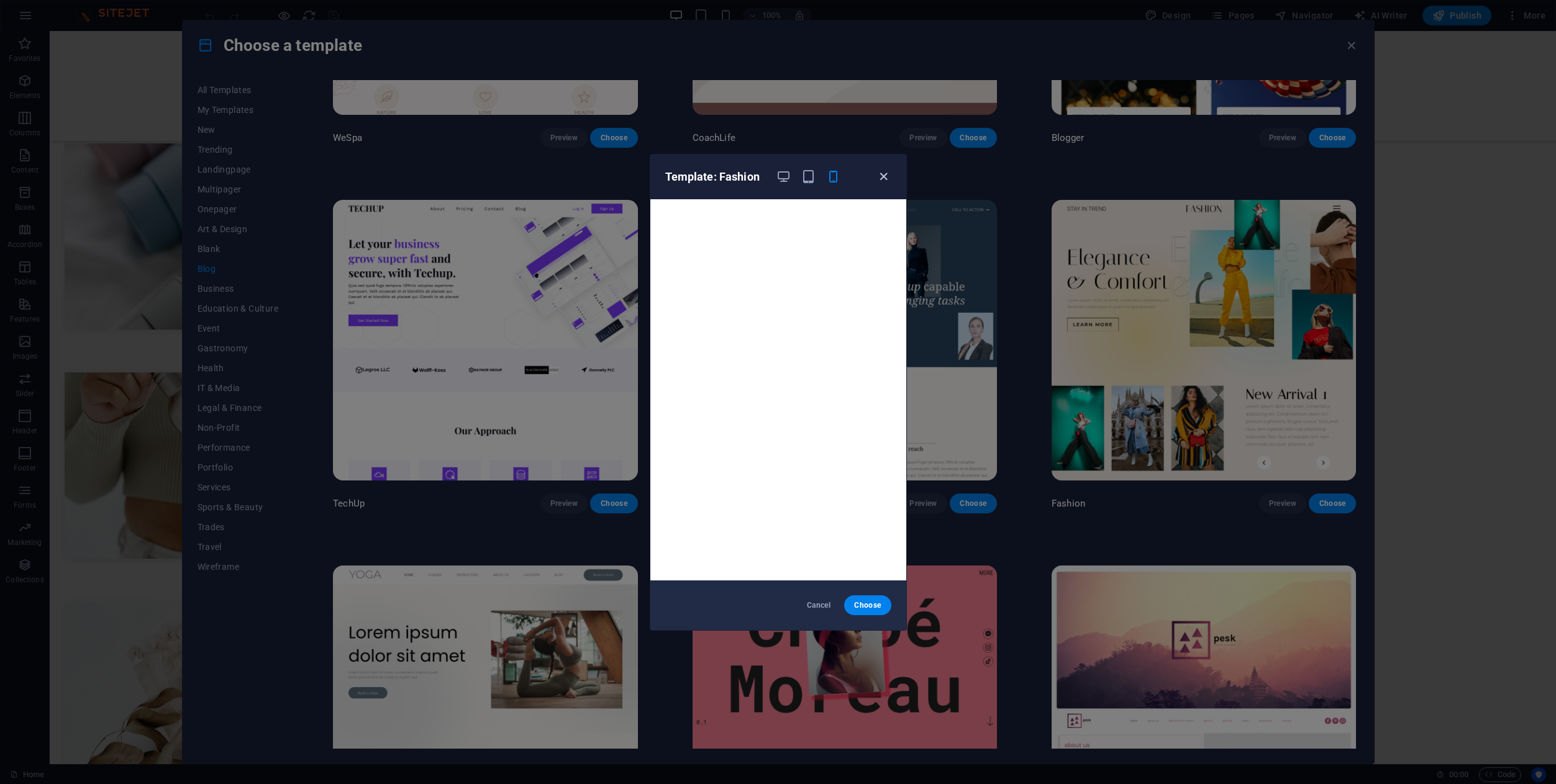
click at [878, 177] on icon "button" at bounding box center [883, 177] width 15 height 15
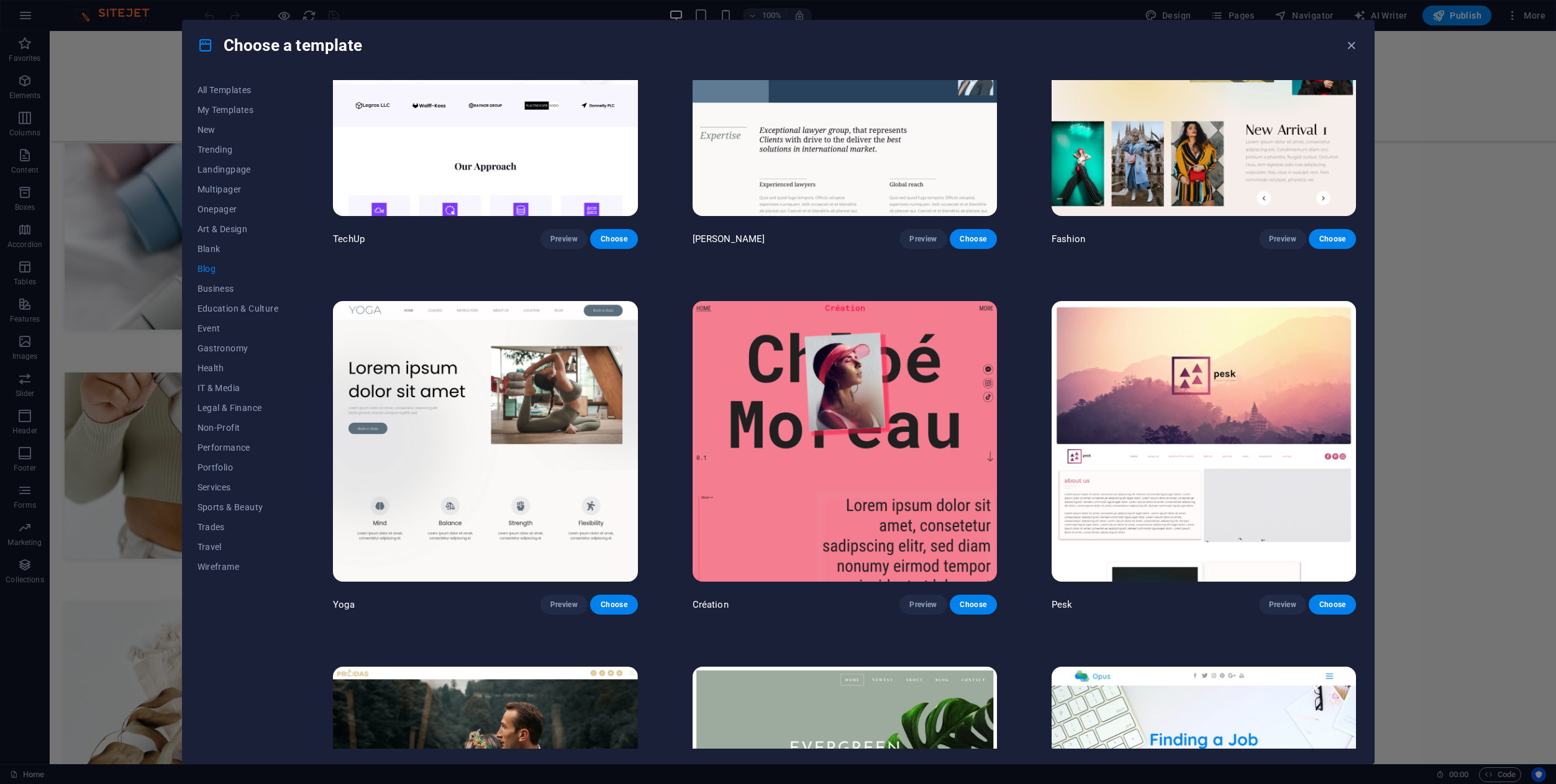
scroll to position [2010, 0]
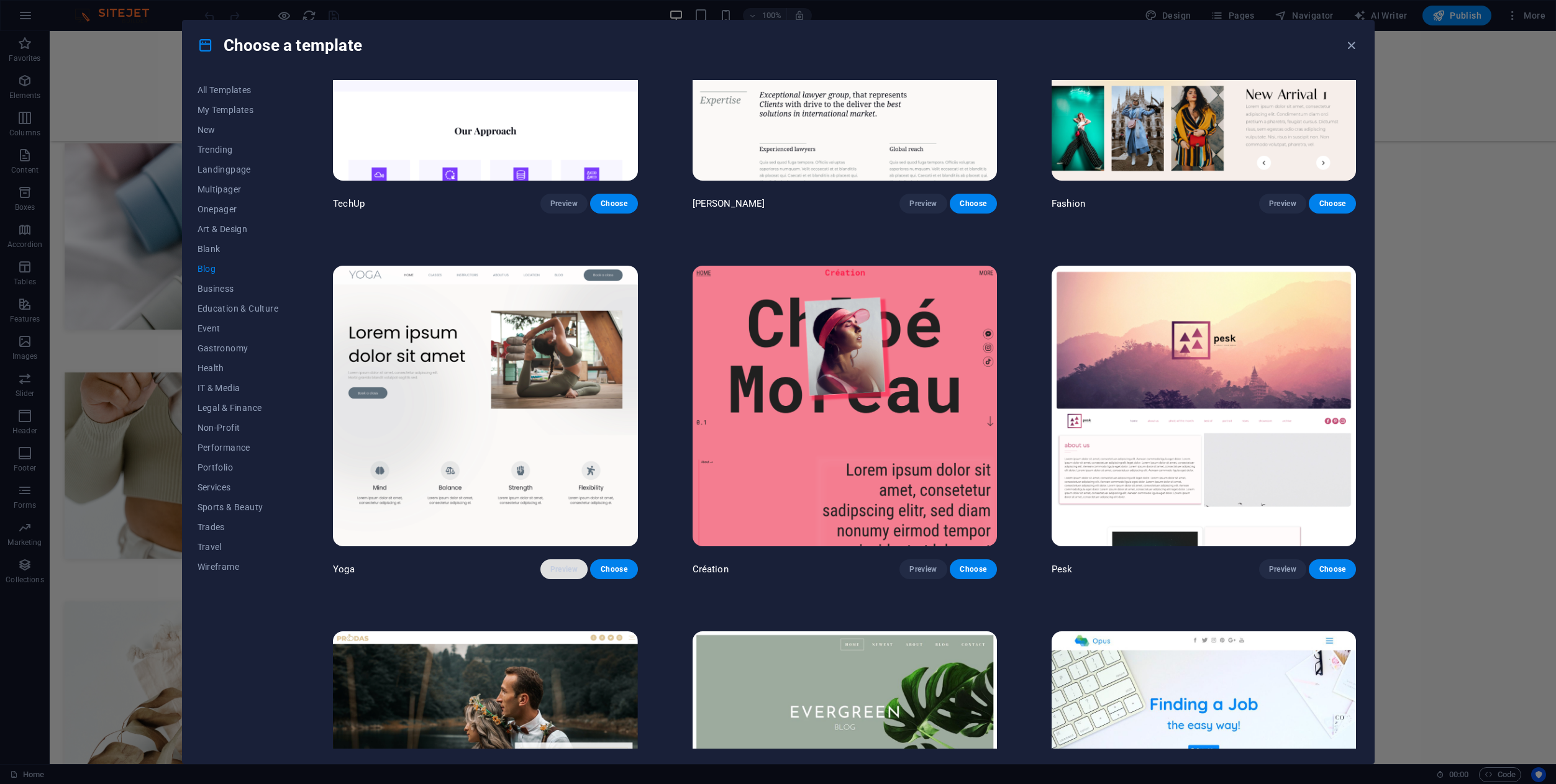
click at [564, 566] on button "Preview" at bounding box center [563, 570] width 47 height 20
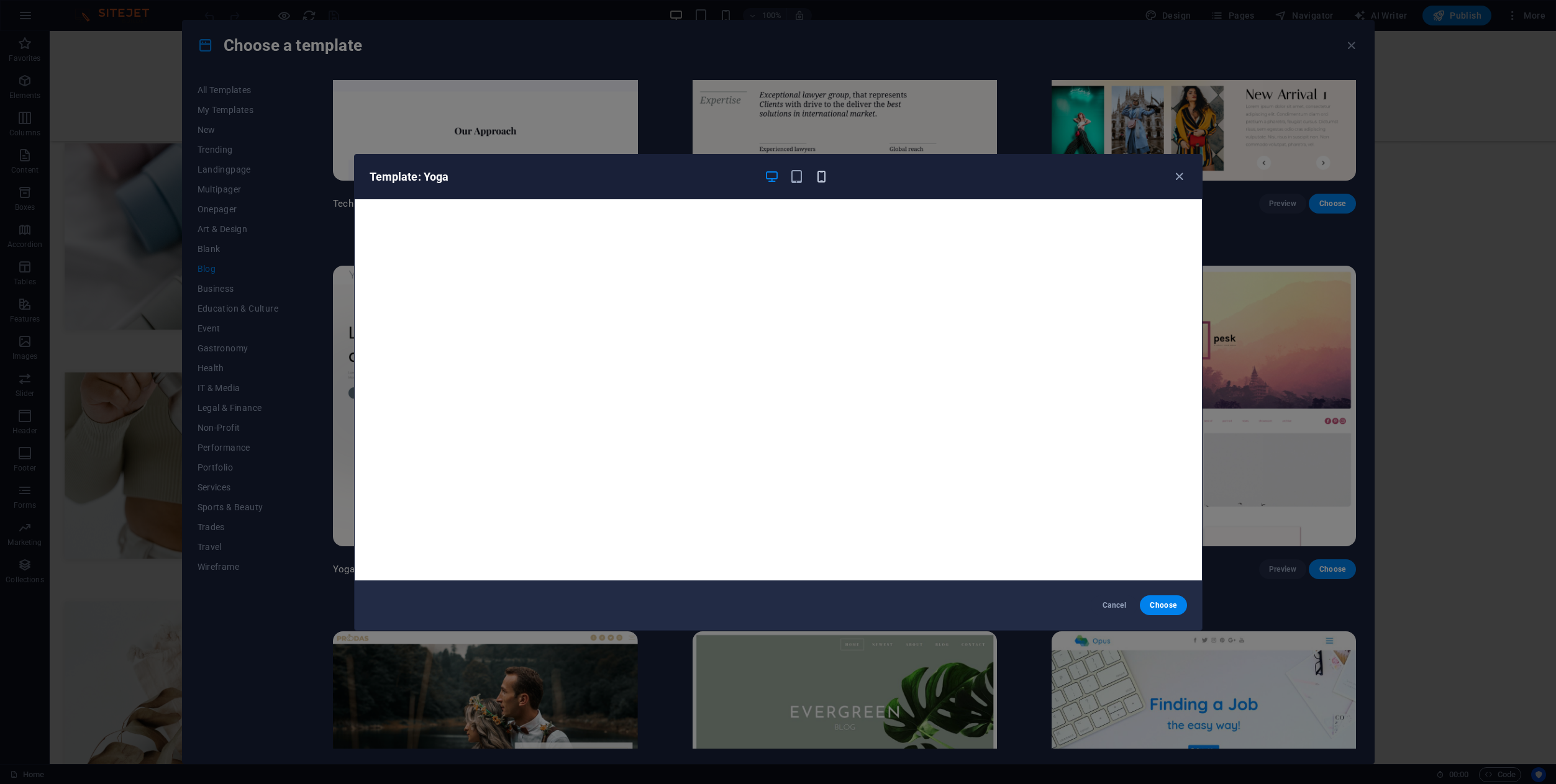
click at [815, 180] on icon "button" at bounding box center [821, 177] width 15 height 15
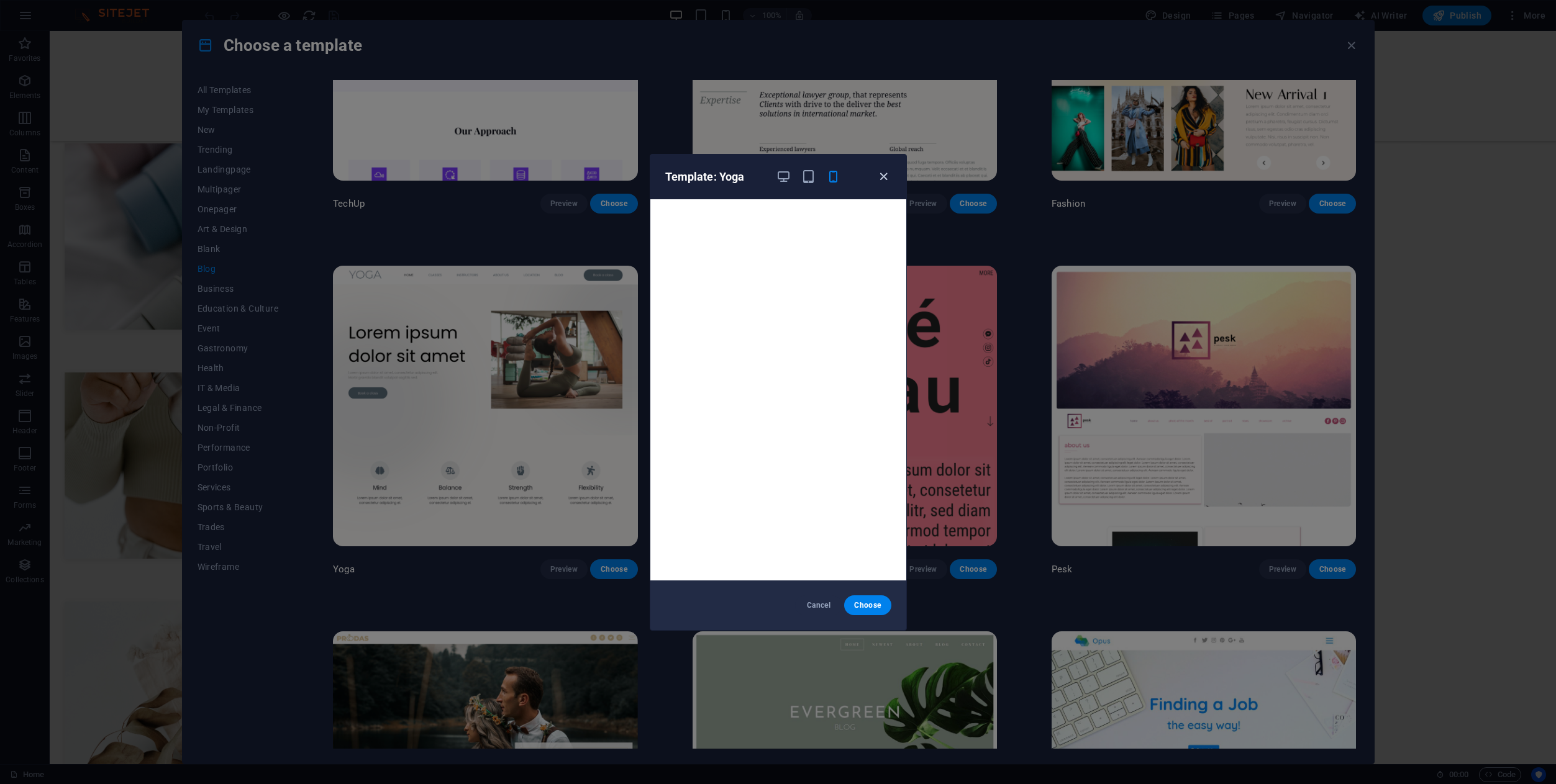
click at [887, 181] on icon "button" at bounding box center [883, 177] width 15 height 15
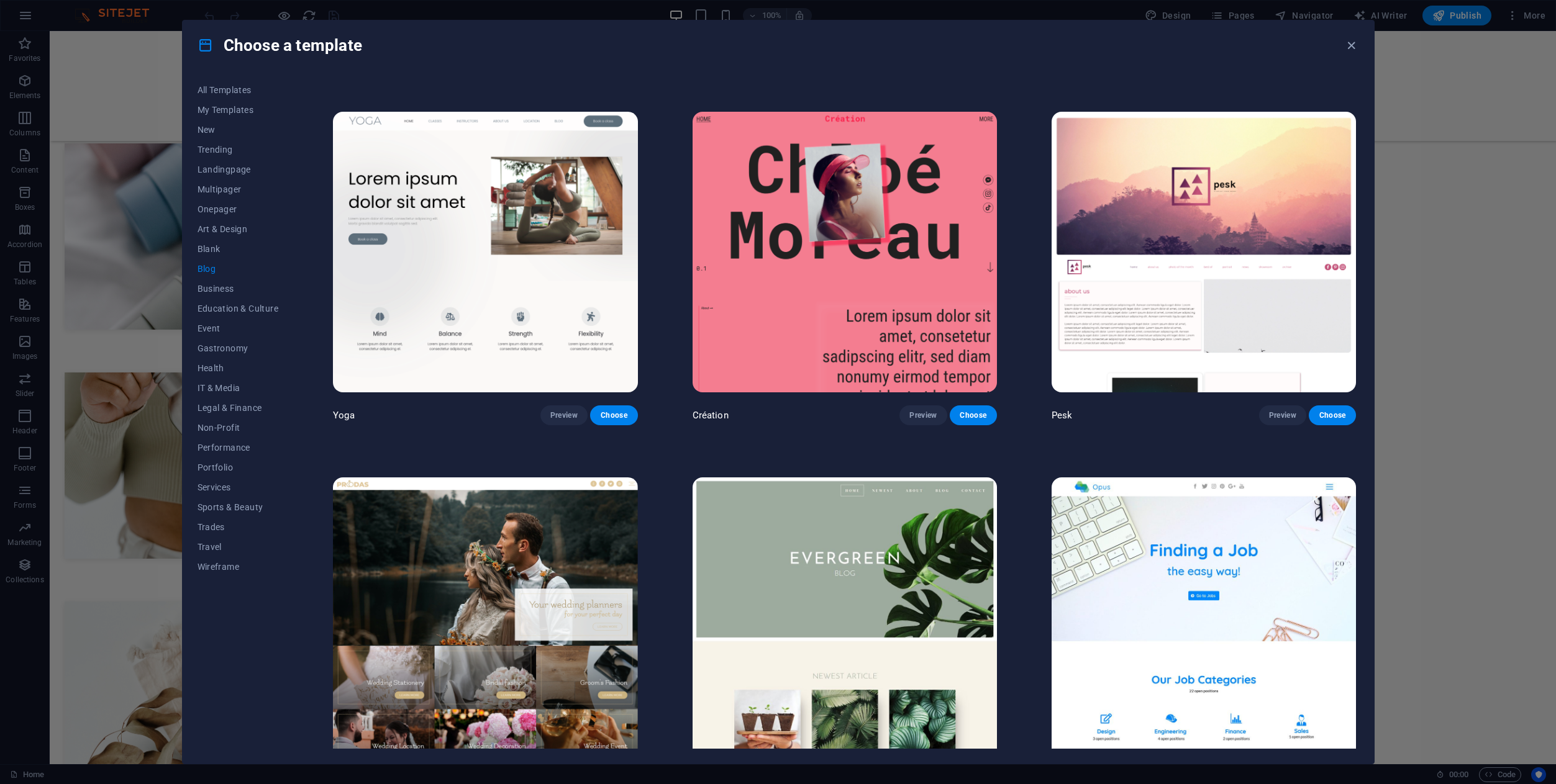
scroll to position [2223, 0]
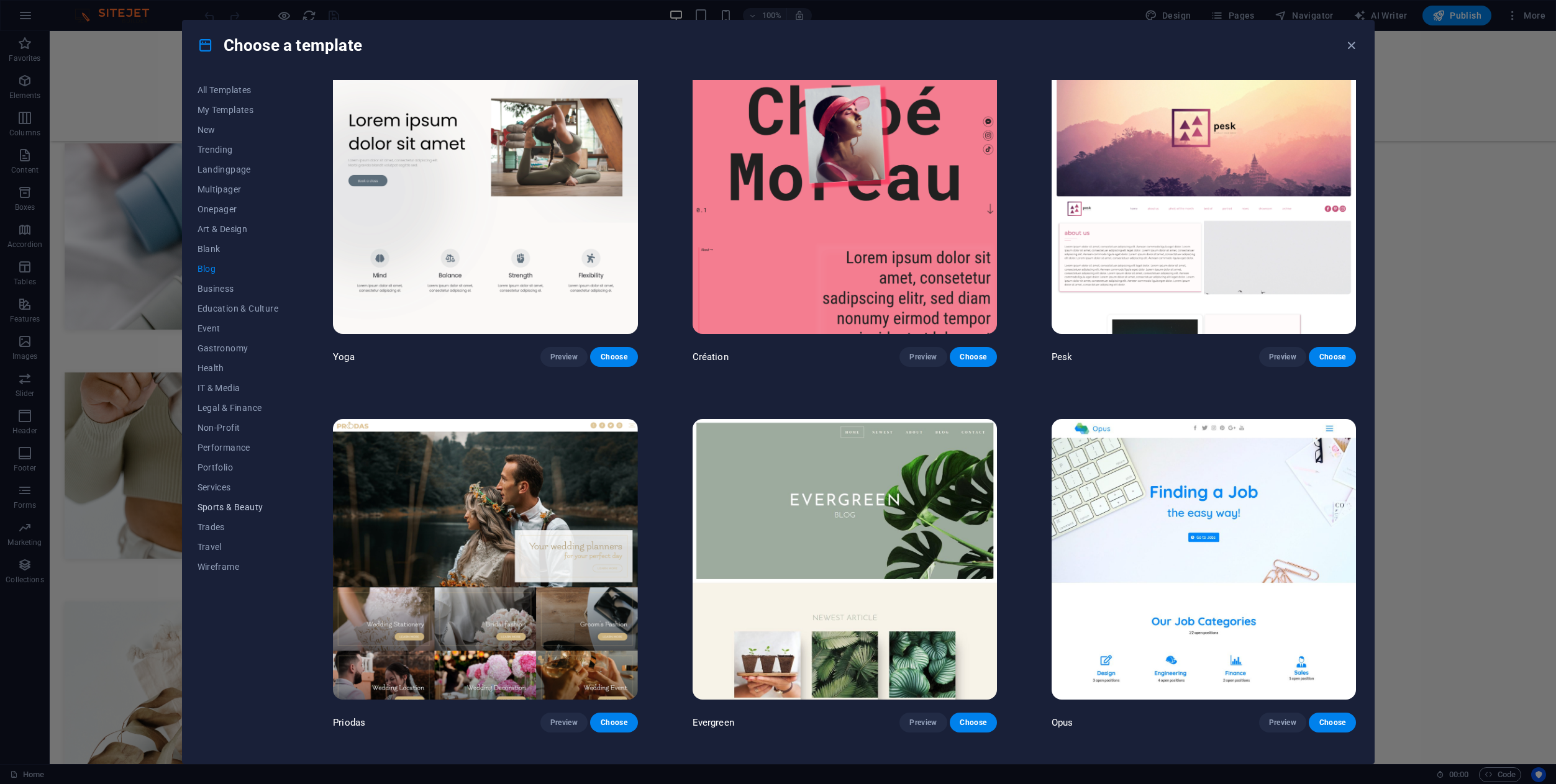
click at [253, 511] on span "Sports & Beauty" at bounding box center [238, 507] width 81 height 10
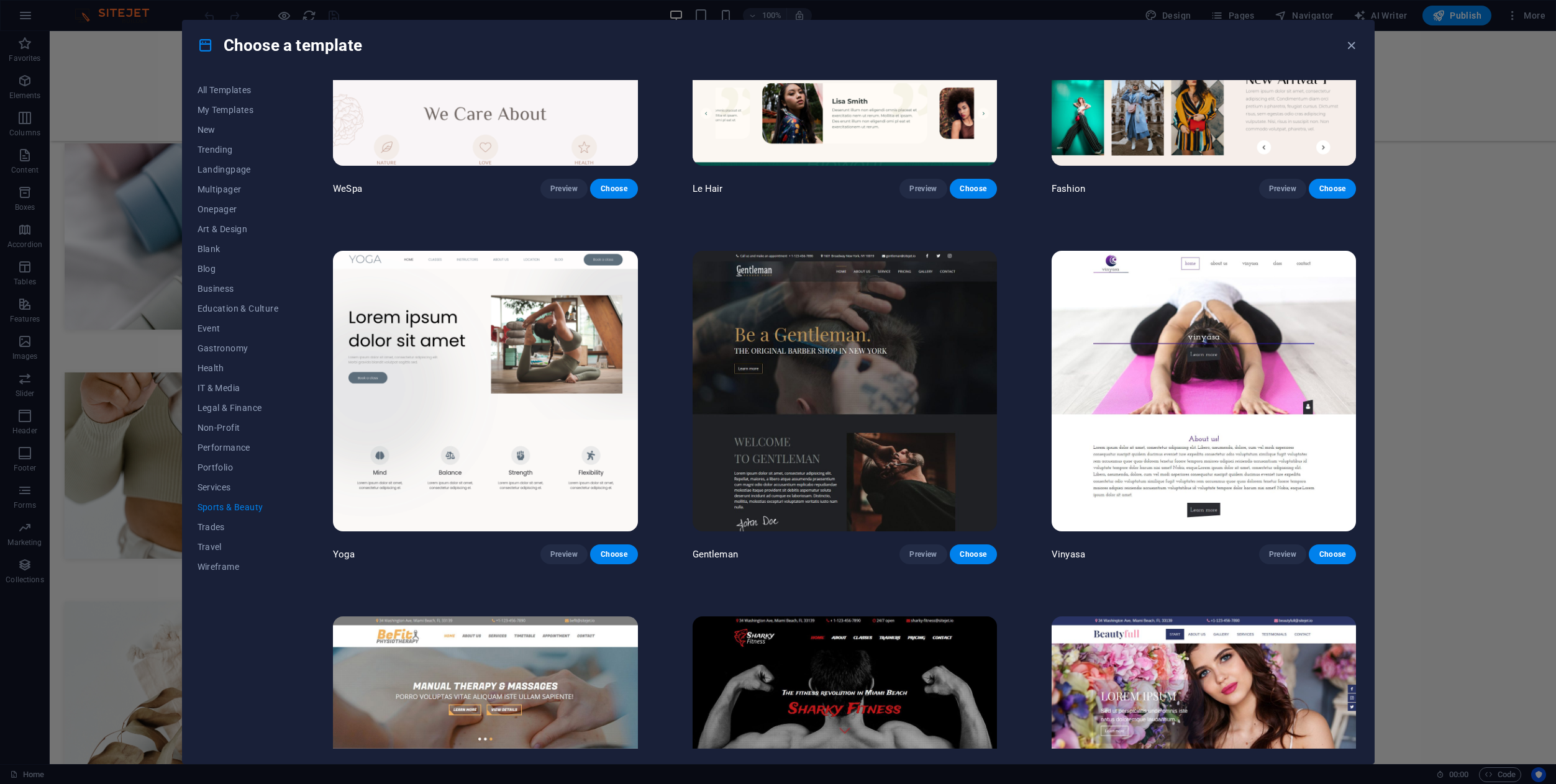
scroll to position [554, 0]
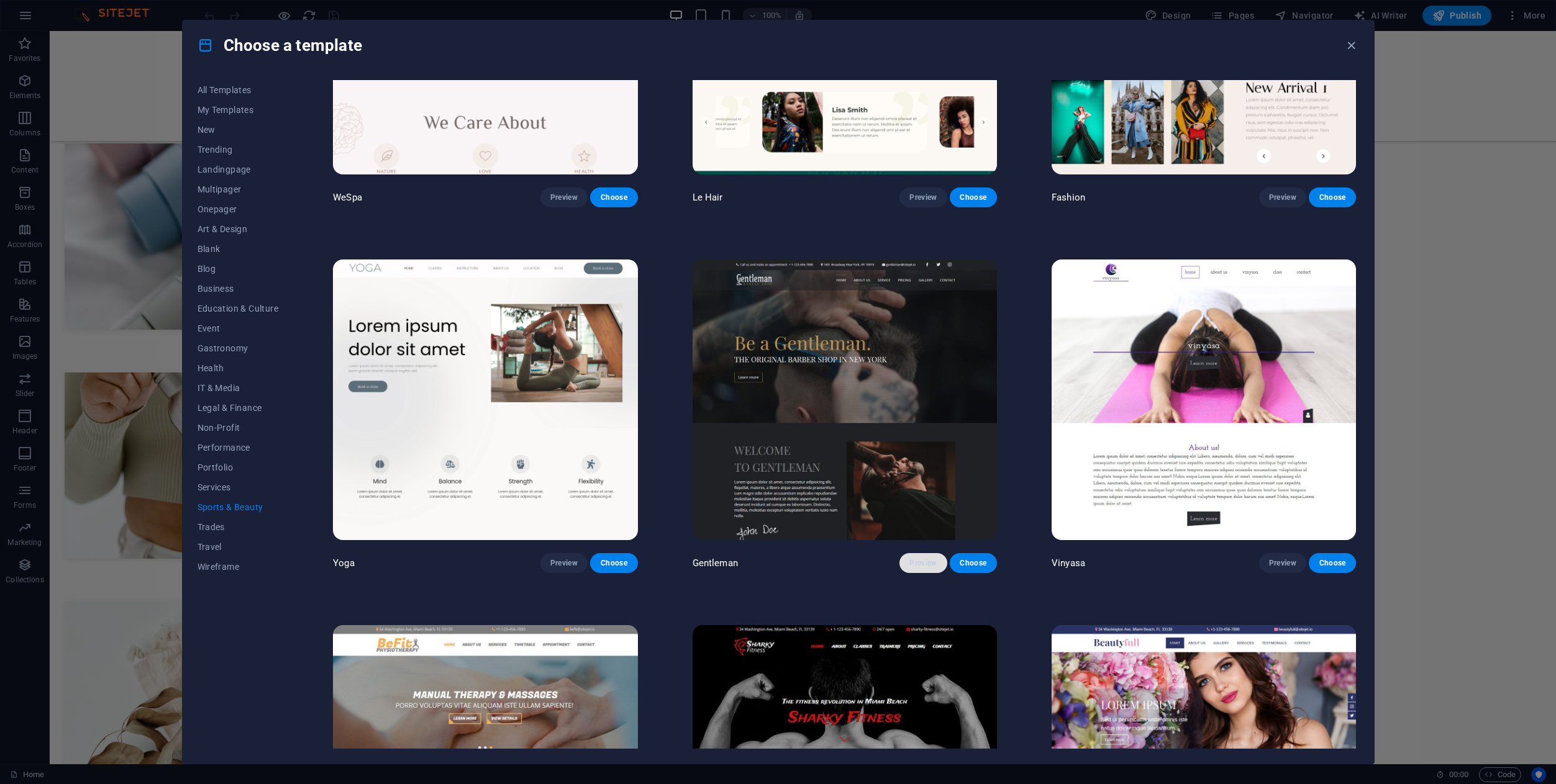
click at [922, 560] on span "Preview" at bounding box center [923, 563] width 28 height 10
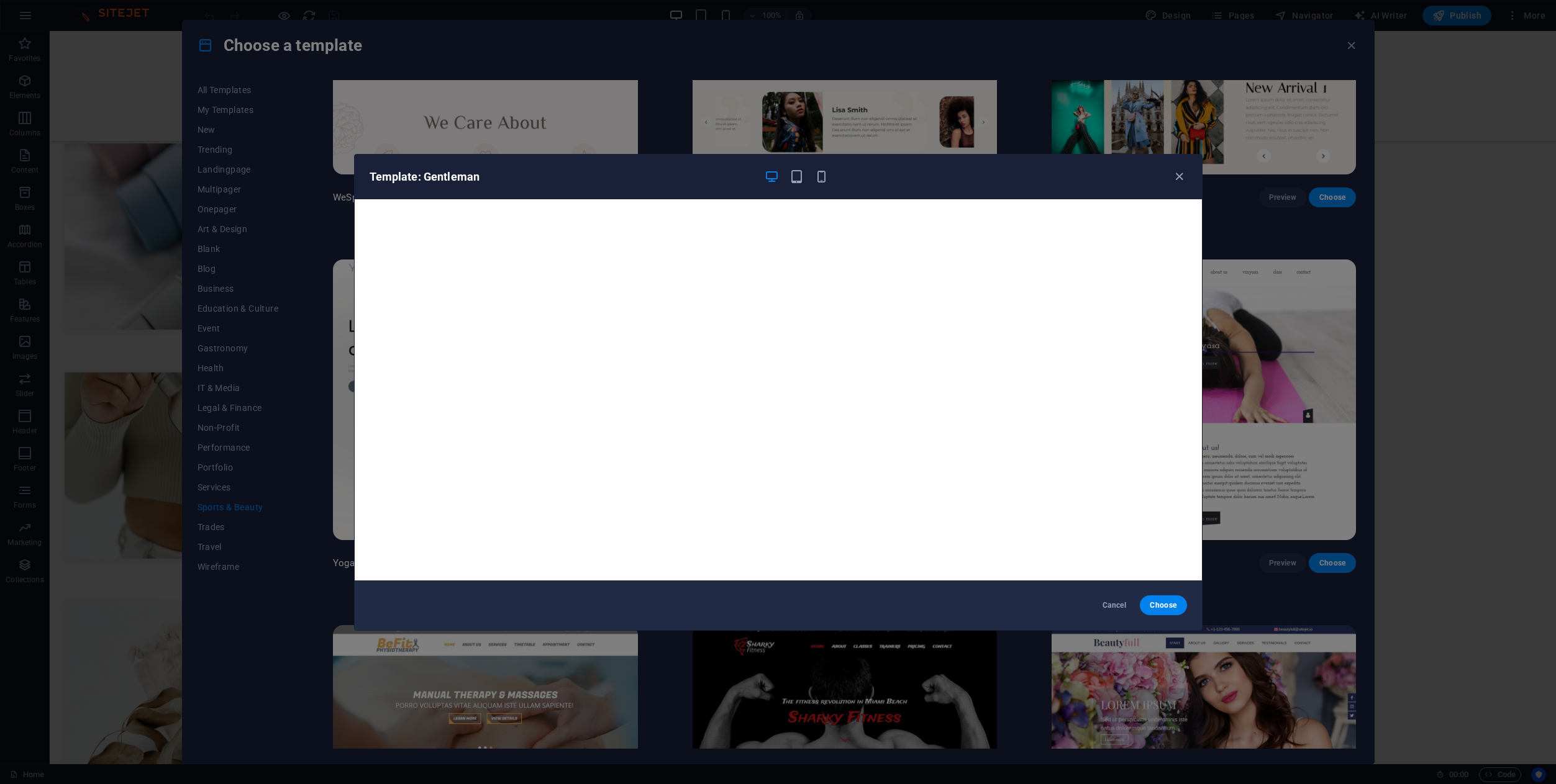
click at [828, 185] on div "Template: Gentleman" at bounding box center [778, 177] width 847 height 45
click at [826, 180] on icon "button" at bounding box center [821, 177] width 15 height 15
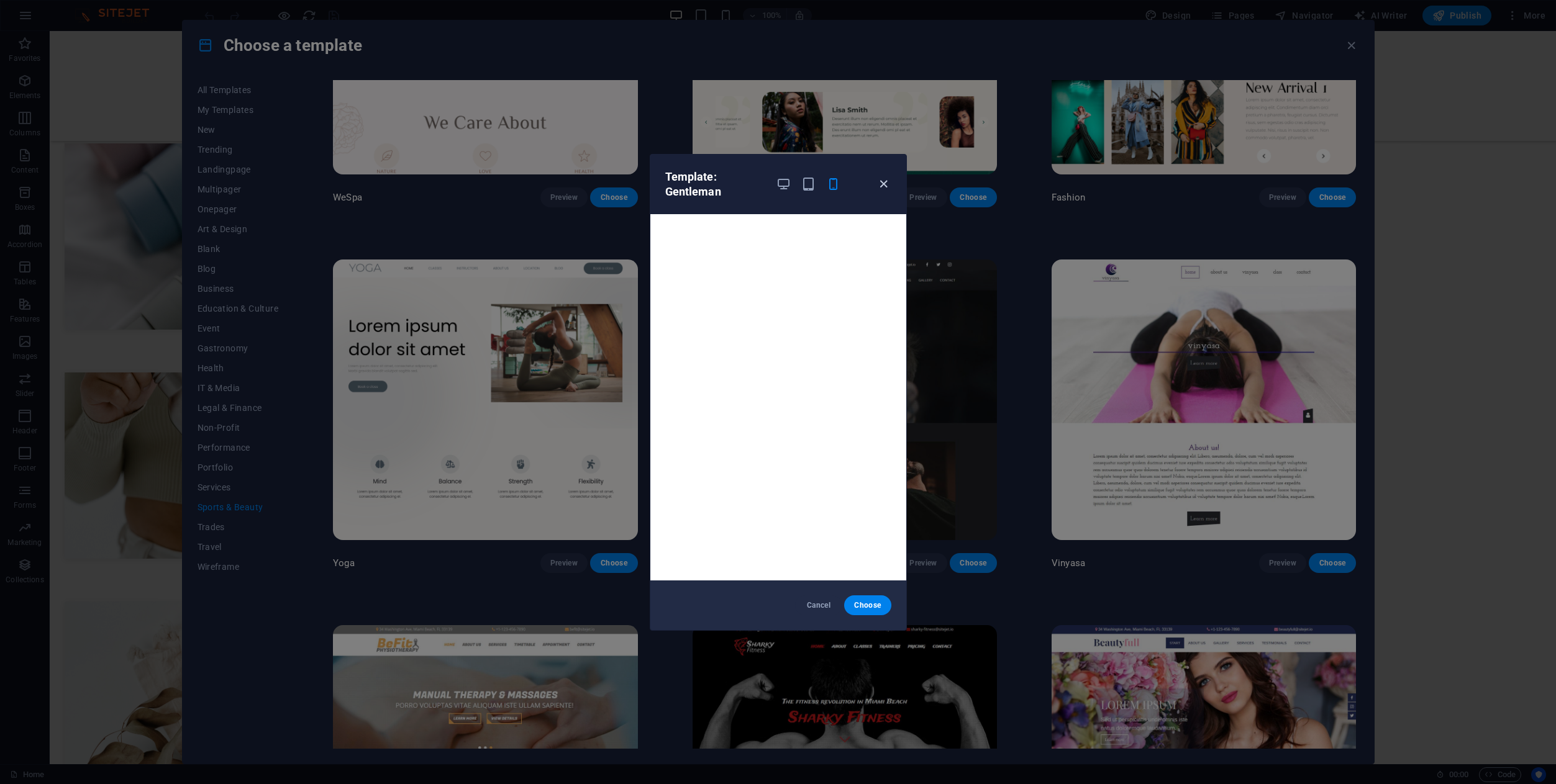
click at [884, 186] on icon "button" at bounding box center [883, 184] width 15 height 15
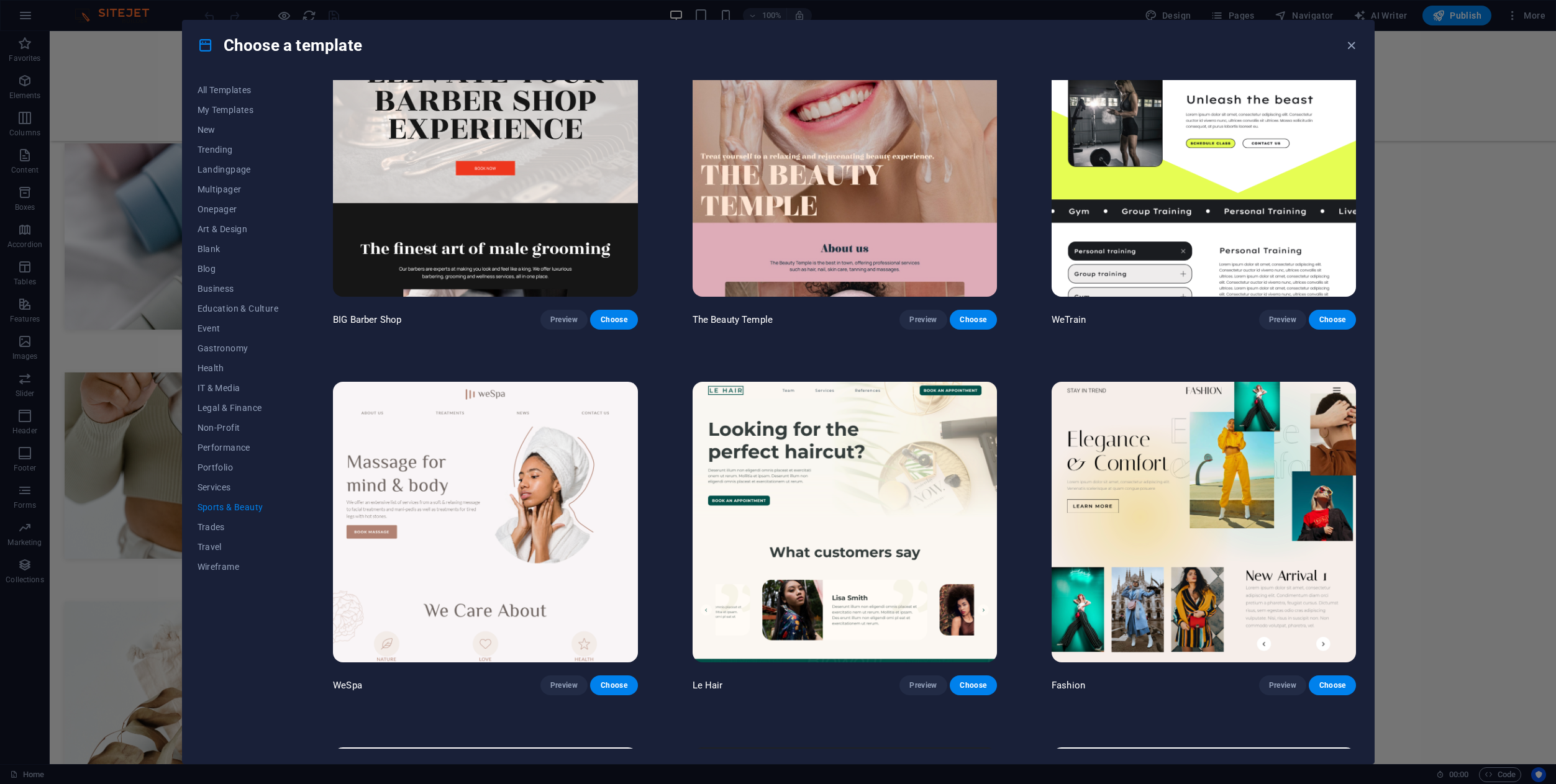
scroll to position [115, 0]
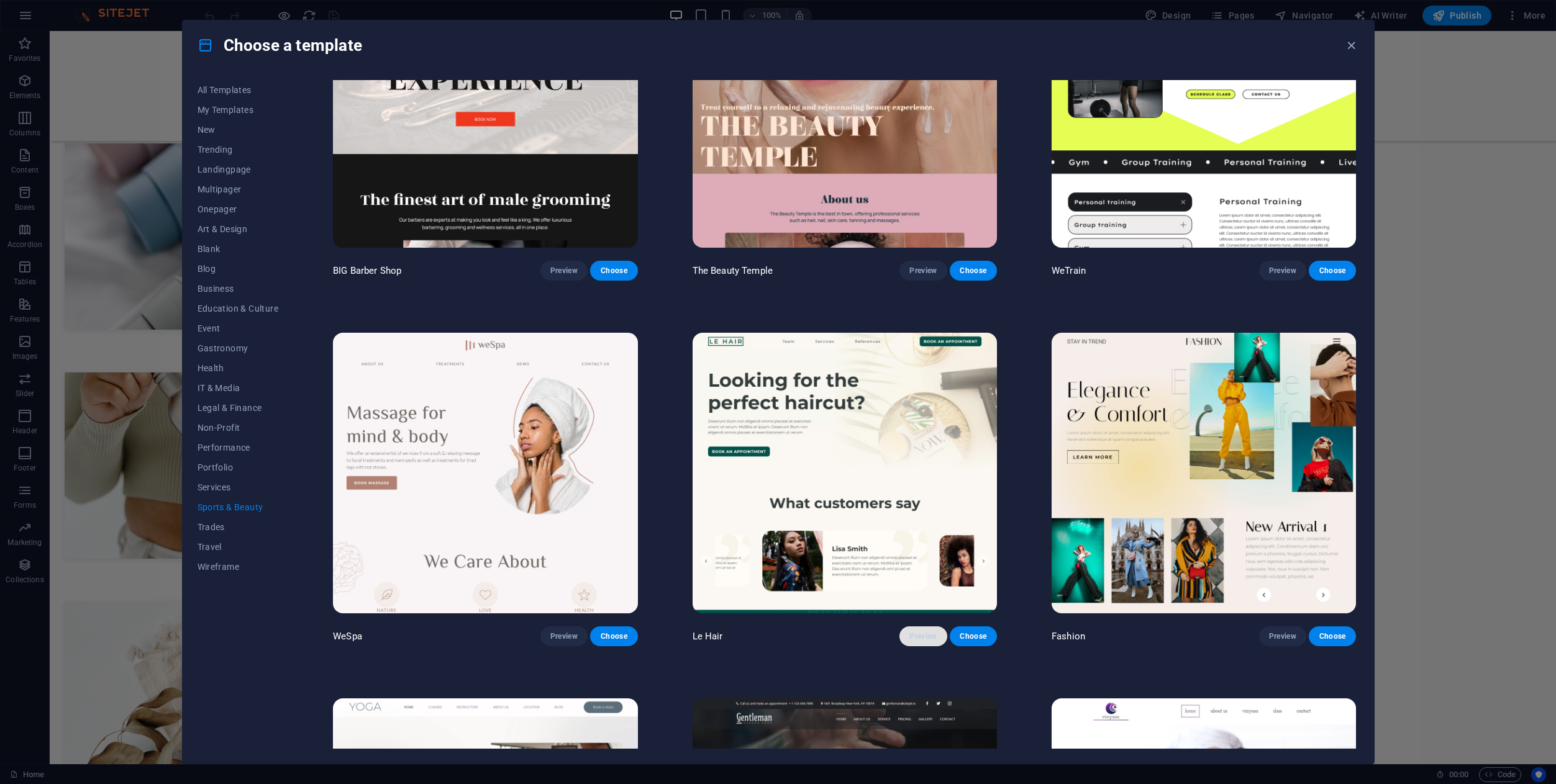
click at [936, 634] on button "Preview" at bounding box center [922, 637] width 47 height 20
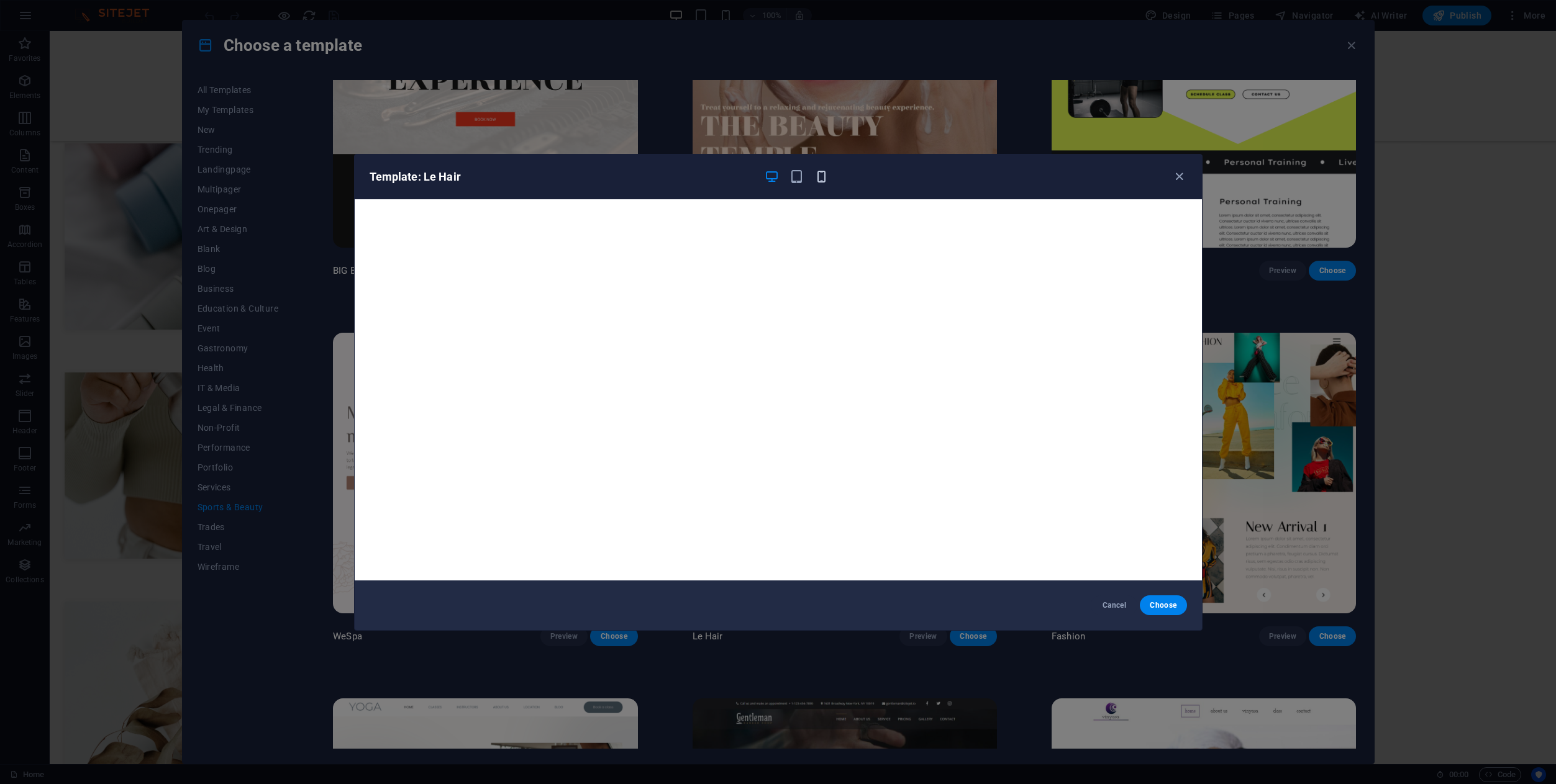
click at [819, 170] on icon "button" at bounding box center [821, 177] width 15 height 15
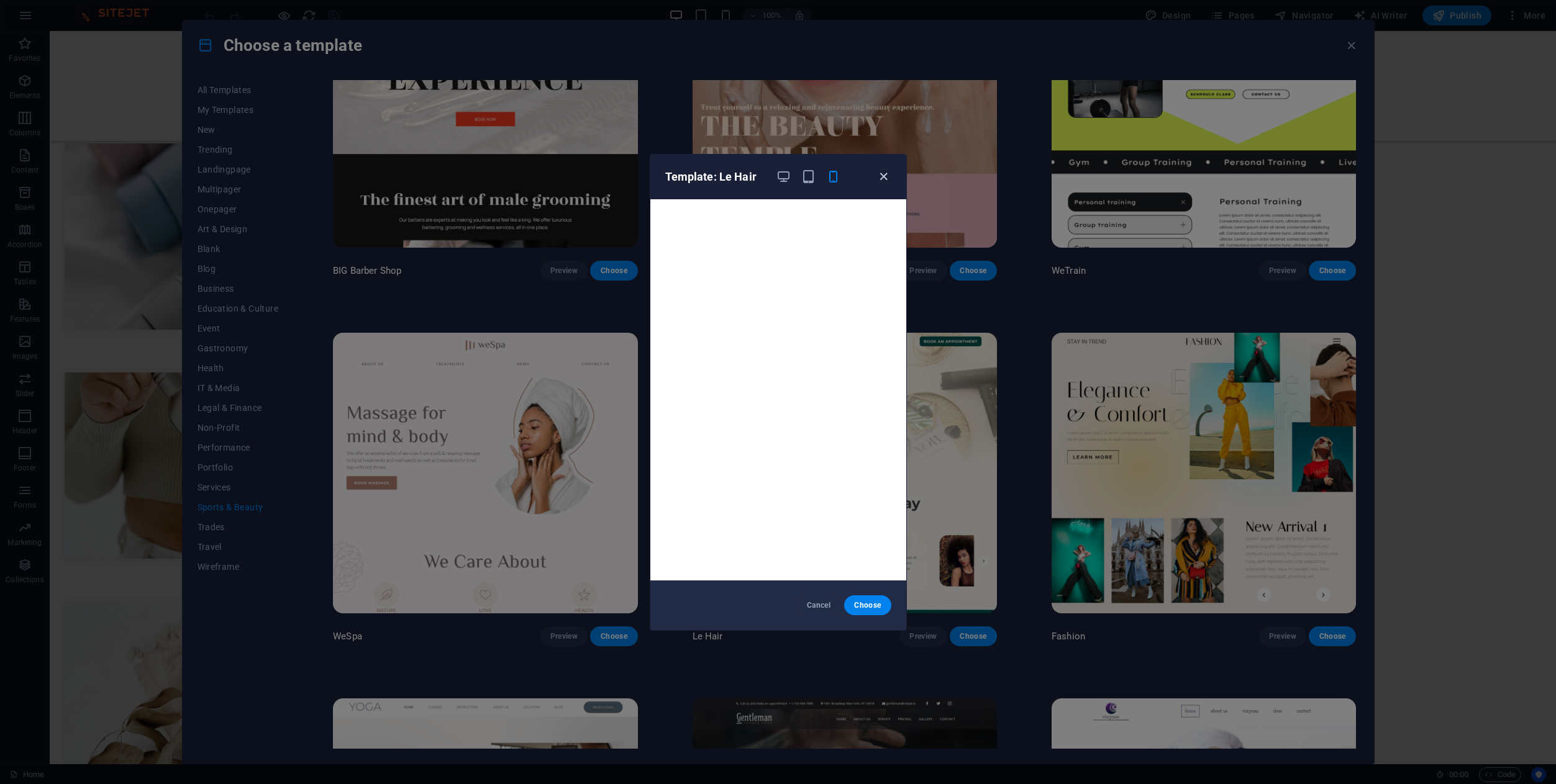
click at [883, 172] on icon "button" at bounding box center [883, 177] width 15 height 15
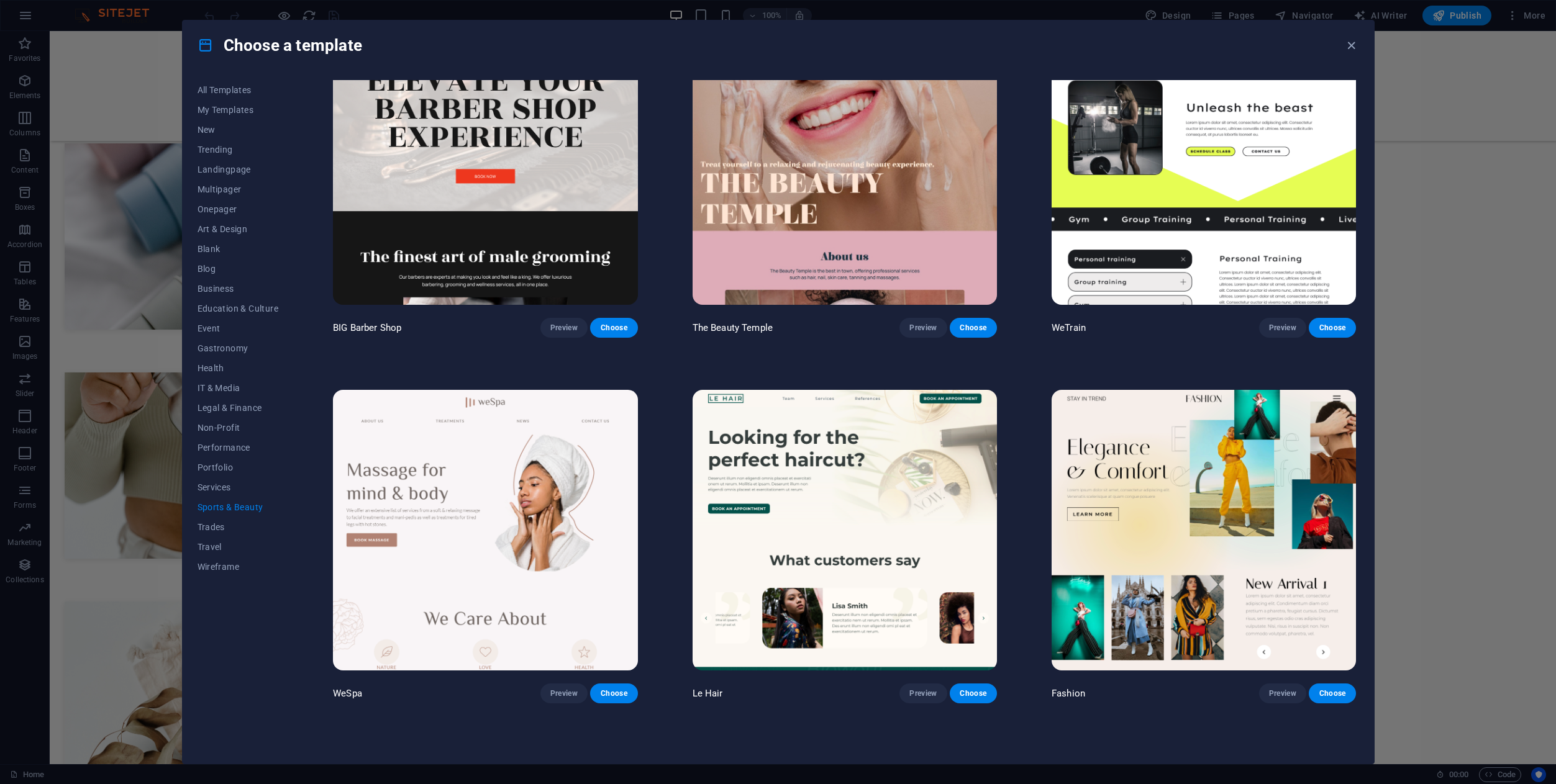
scroll to position [0, 0]
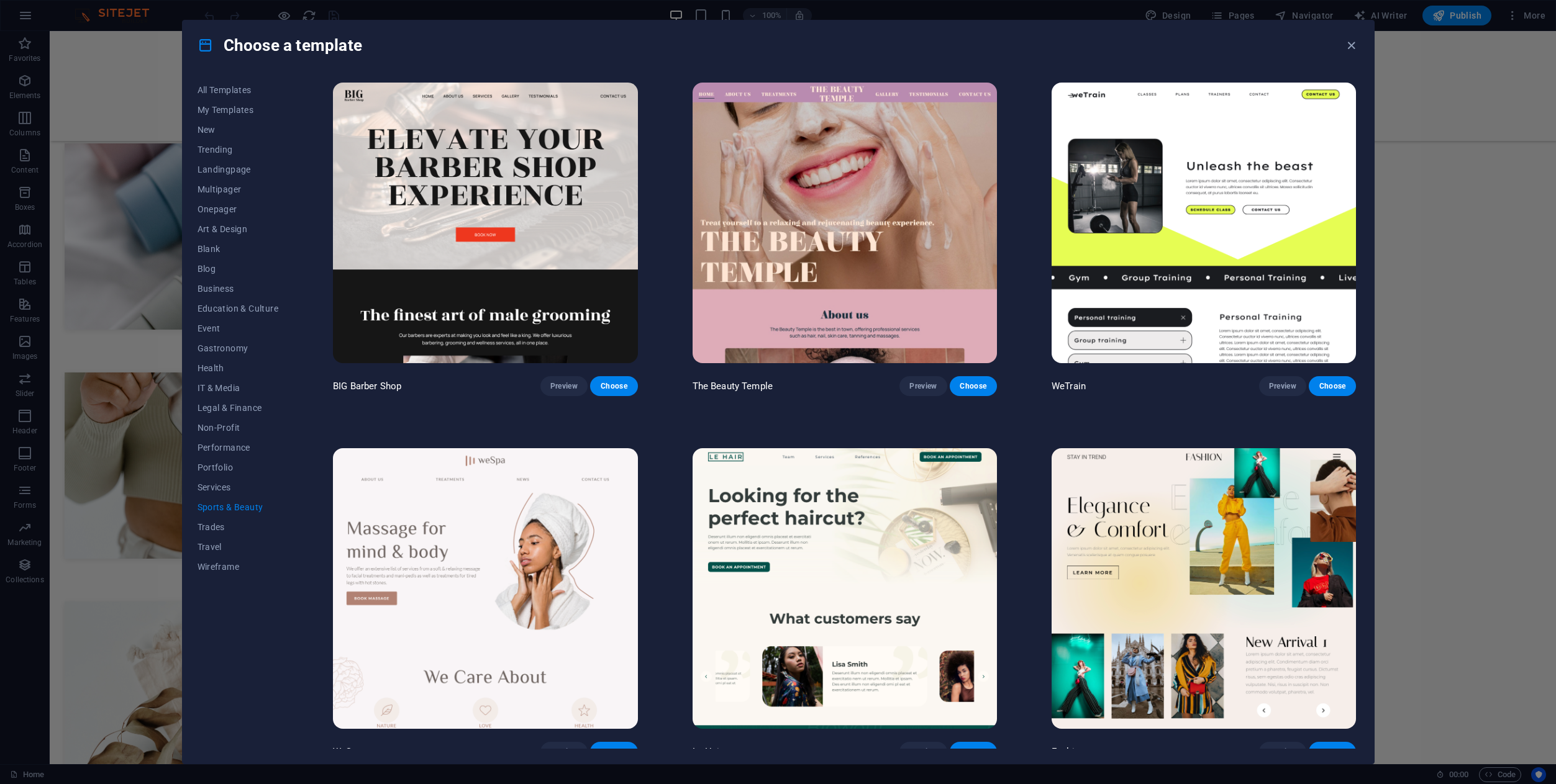
click at [566, 376] on button "Preview" at bounding box center [563, 386] width 47 height 20
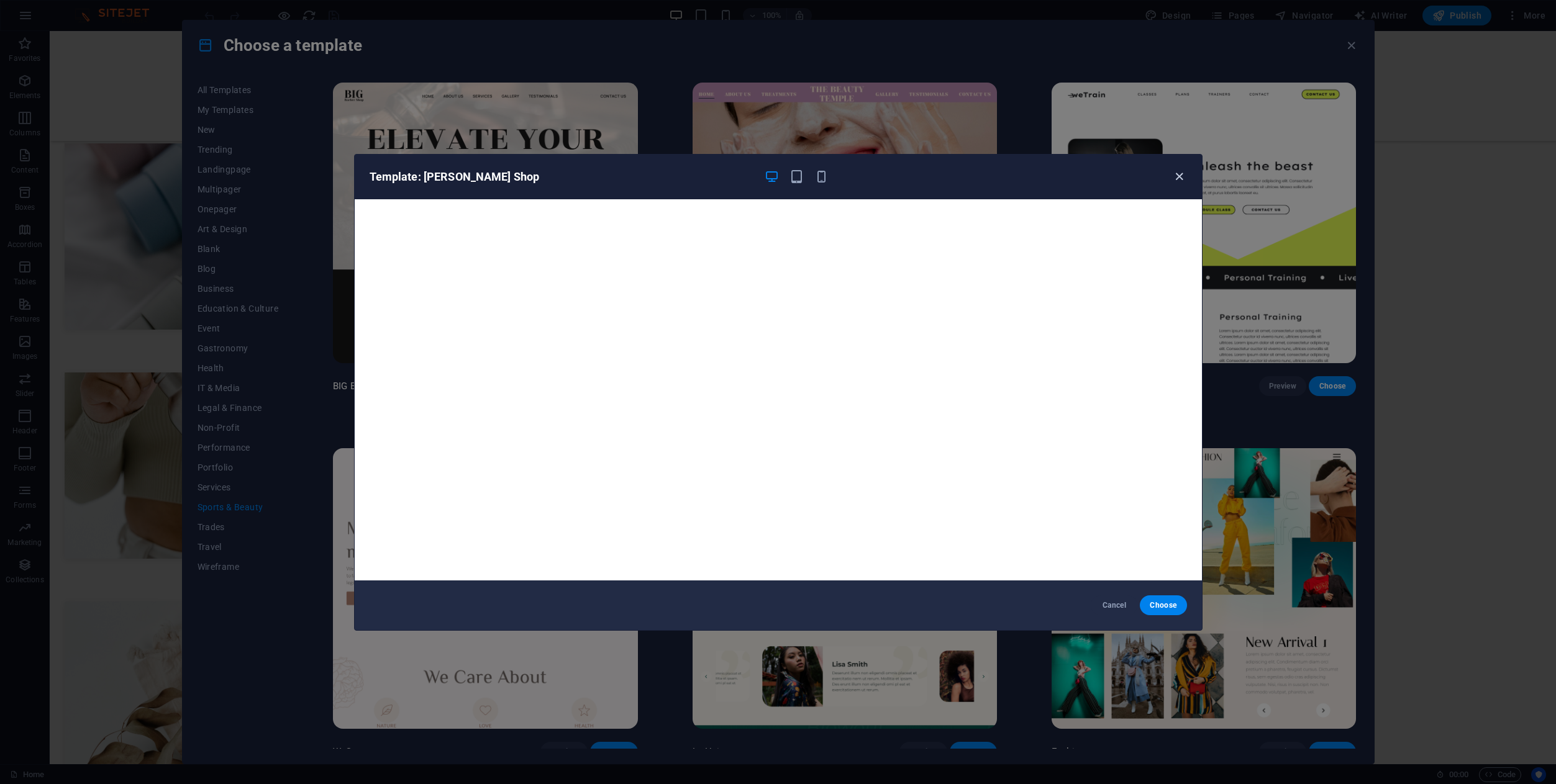
click at [1180, 177] on icon "button" at bounding box center [1179, 177] width 15 height 15
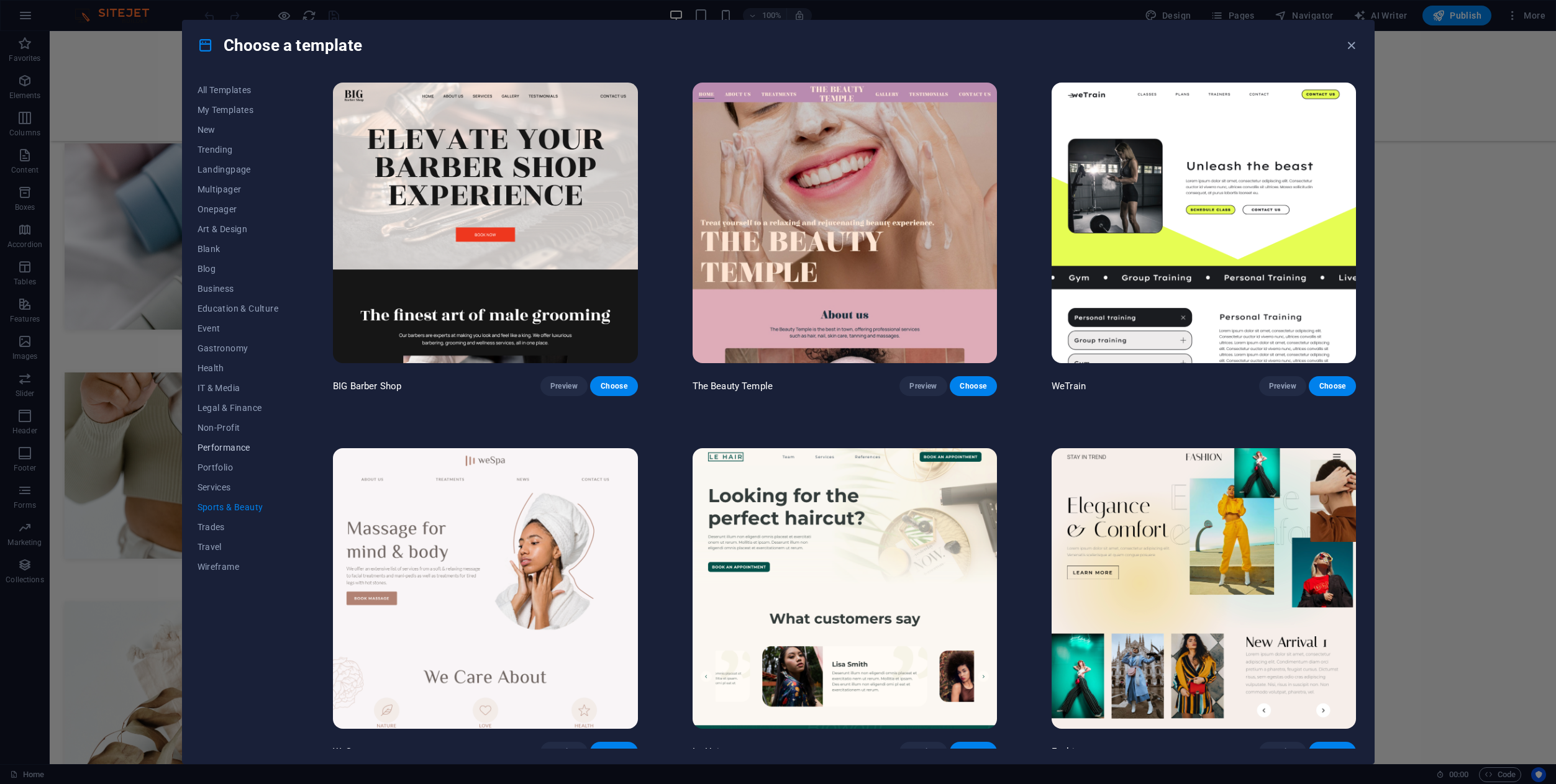
click at [253, 452] on span "Performance" at bounding box center [238, 448] width 81 height 10
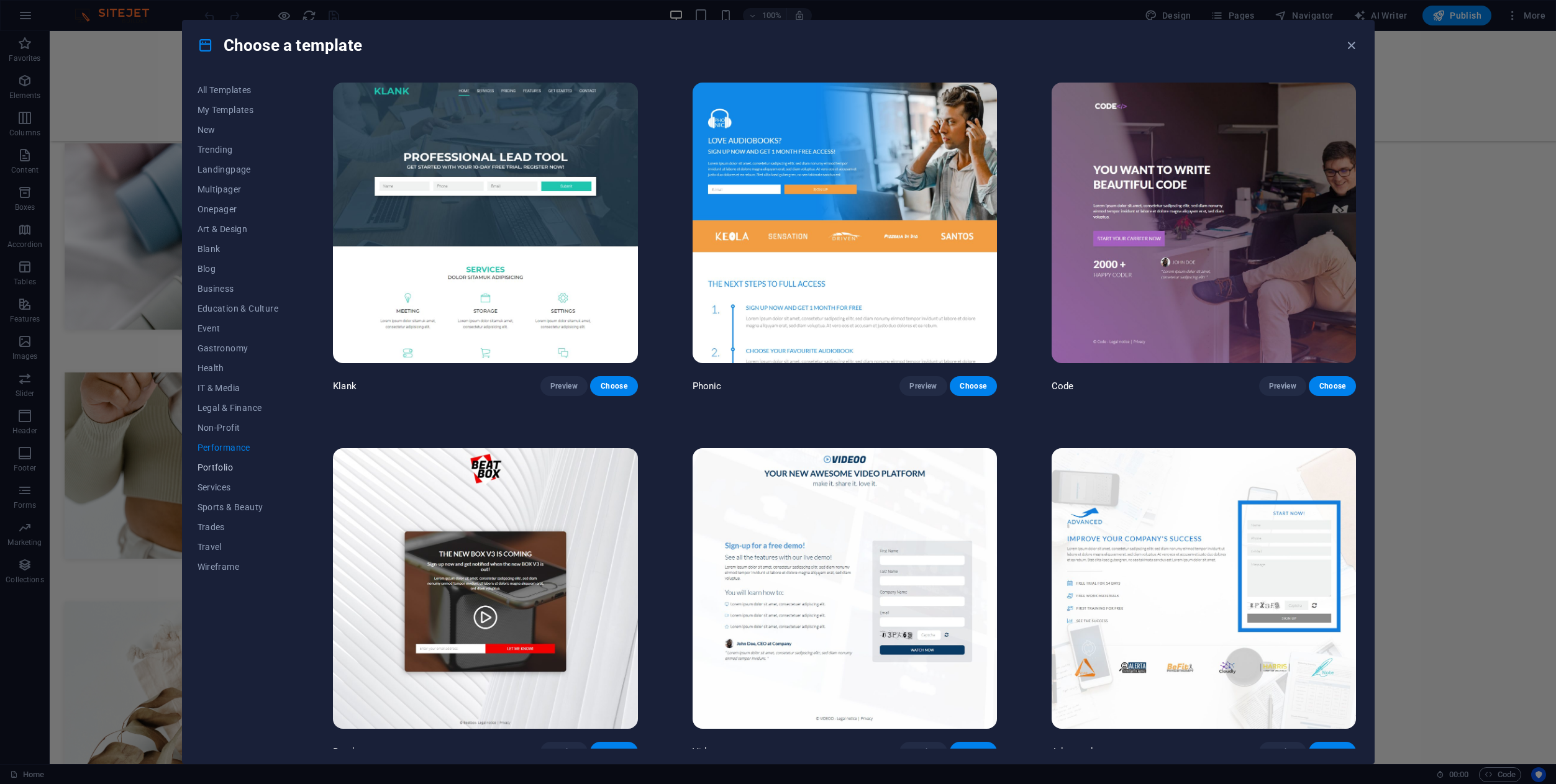
click at [232, 474] on button "Portfolio" at bounding box center [238, 468] width 81 height 20
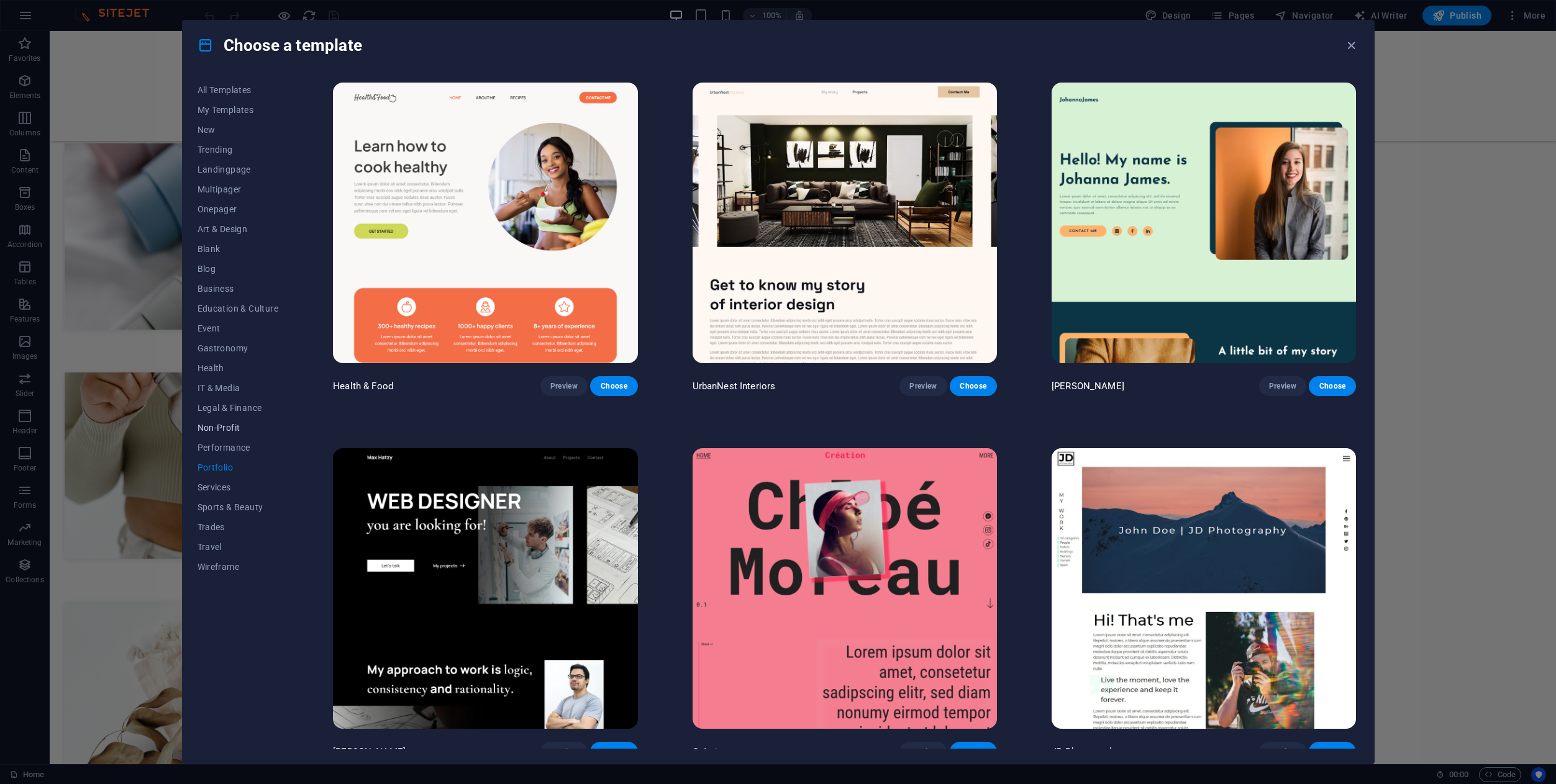
click at [222, 428] on span "Non-Profit" at bounding box center [238, 428] width 81 height 10
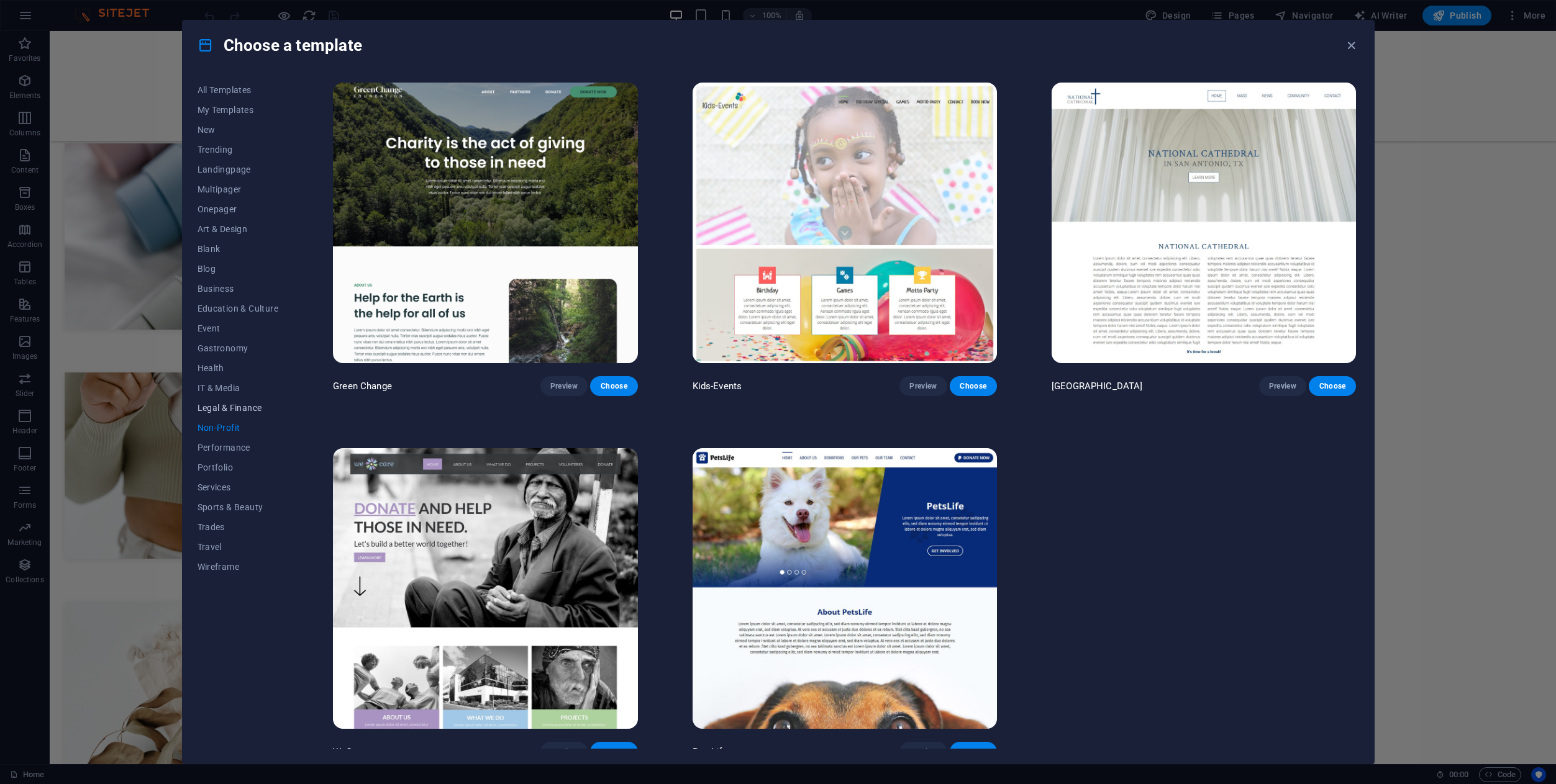
click at [217, 404] on span "Legal & Finance" at bounding box center [238, 408] width 81 height 10
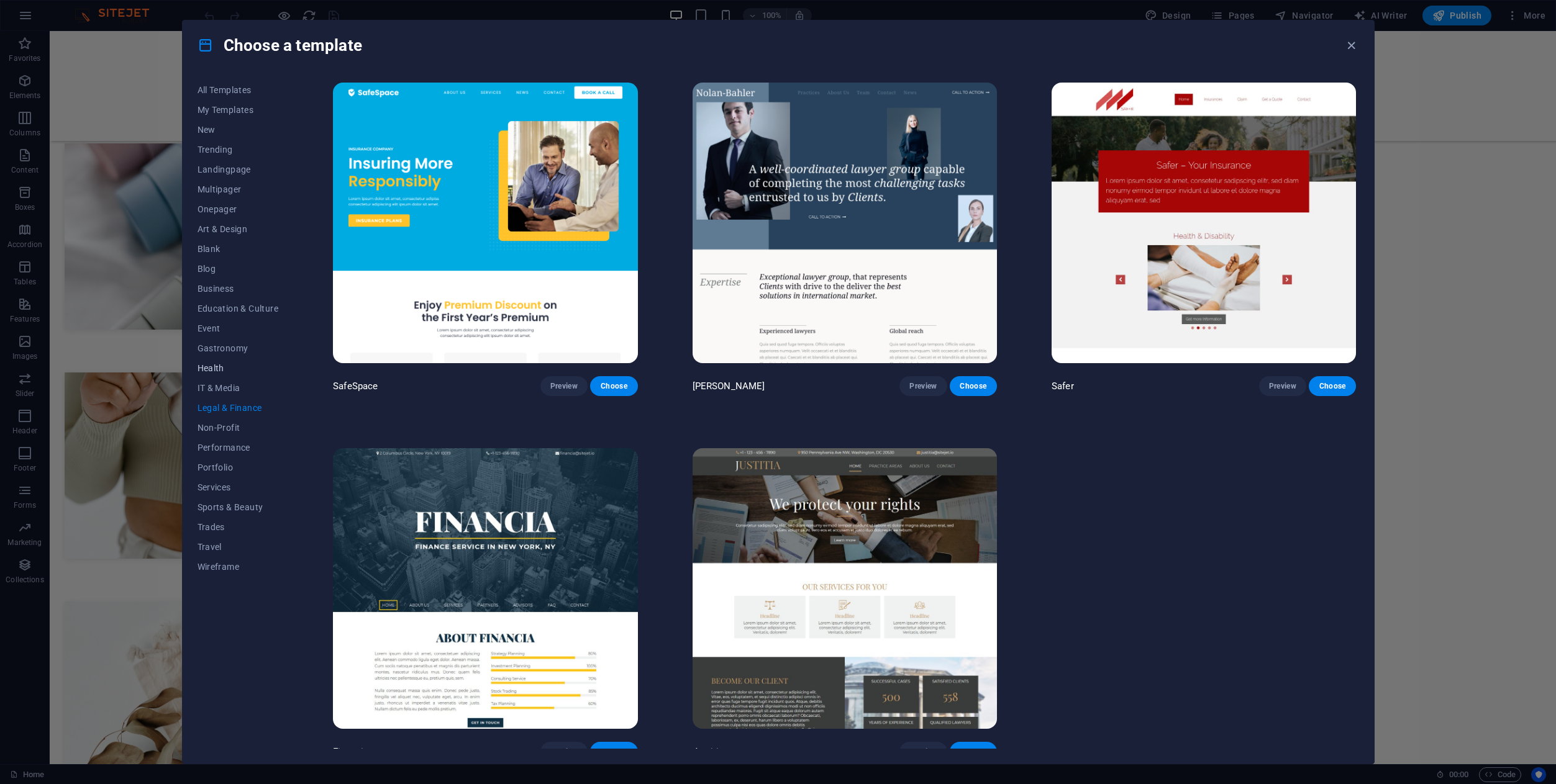
click at [222, 366] on span "Health" at bounding box center [238, 368] width 81 height 10
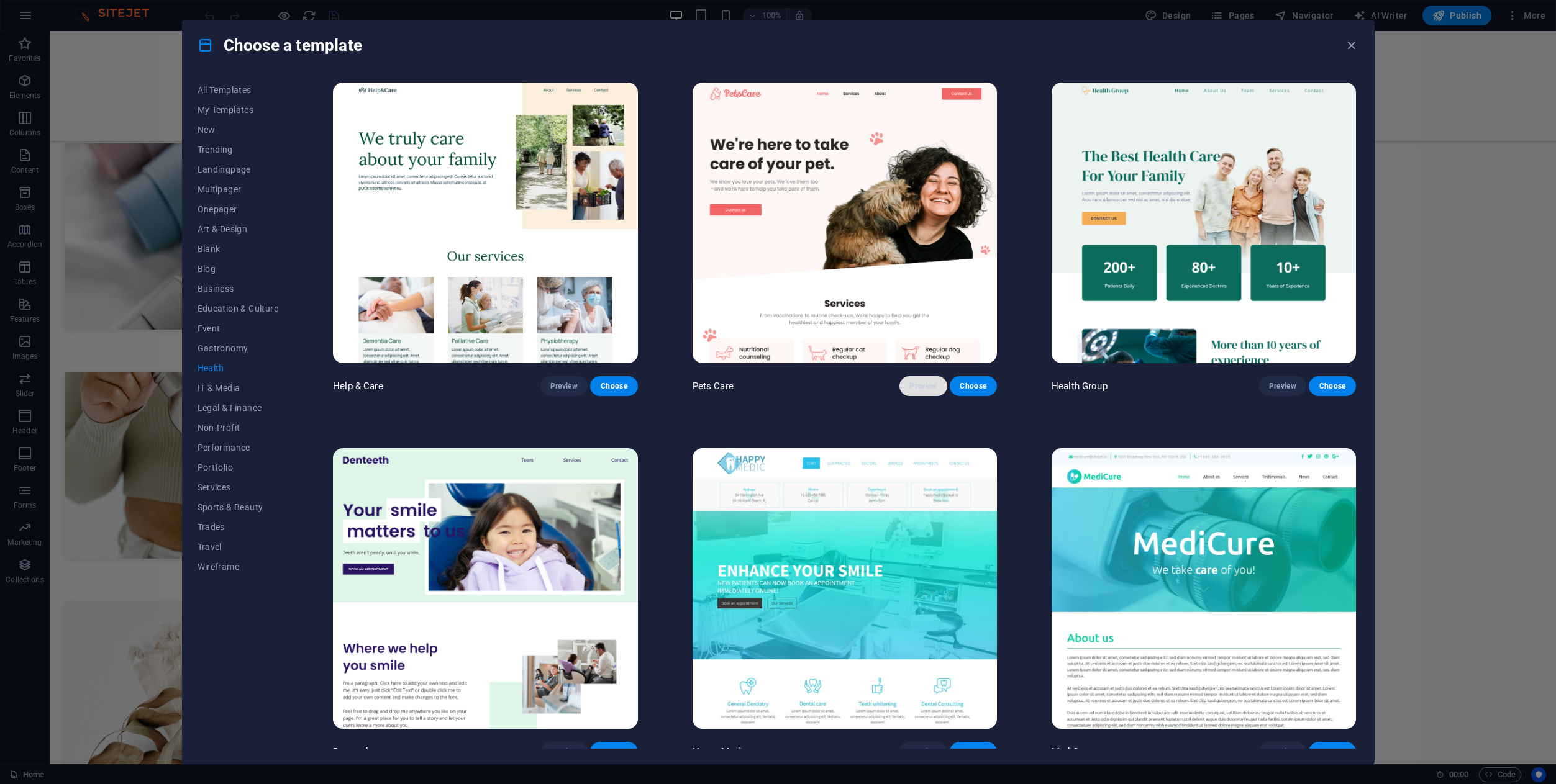
click at [910, 382] on span "Preview" at bounding box center [923, 385] width 28 height 10
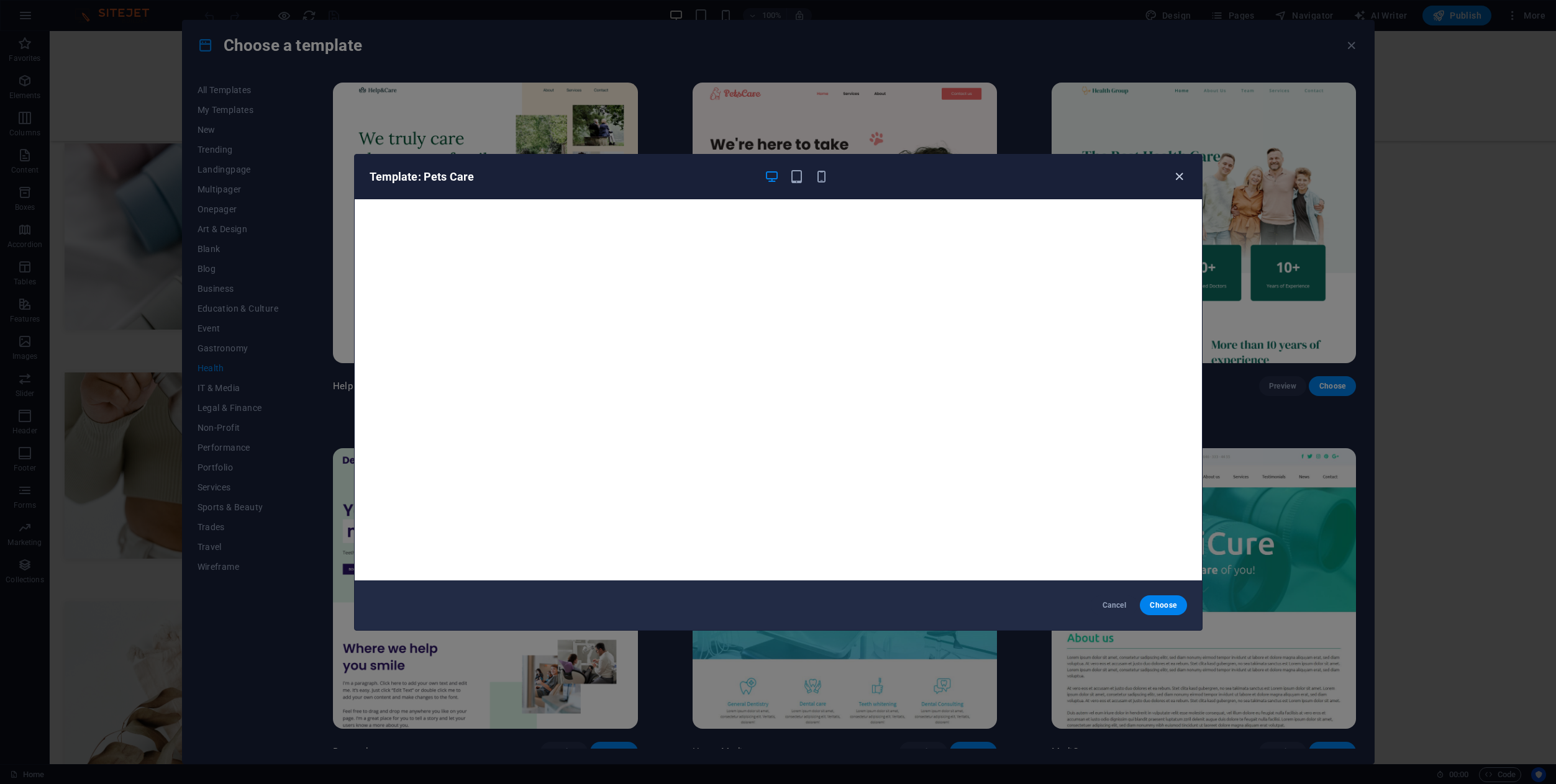
click at [1183, 182] on icon "button" at bounding box center [1179, 177] width 15 height 15
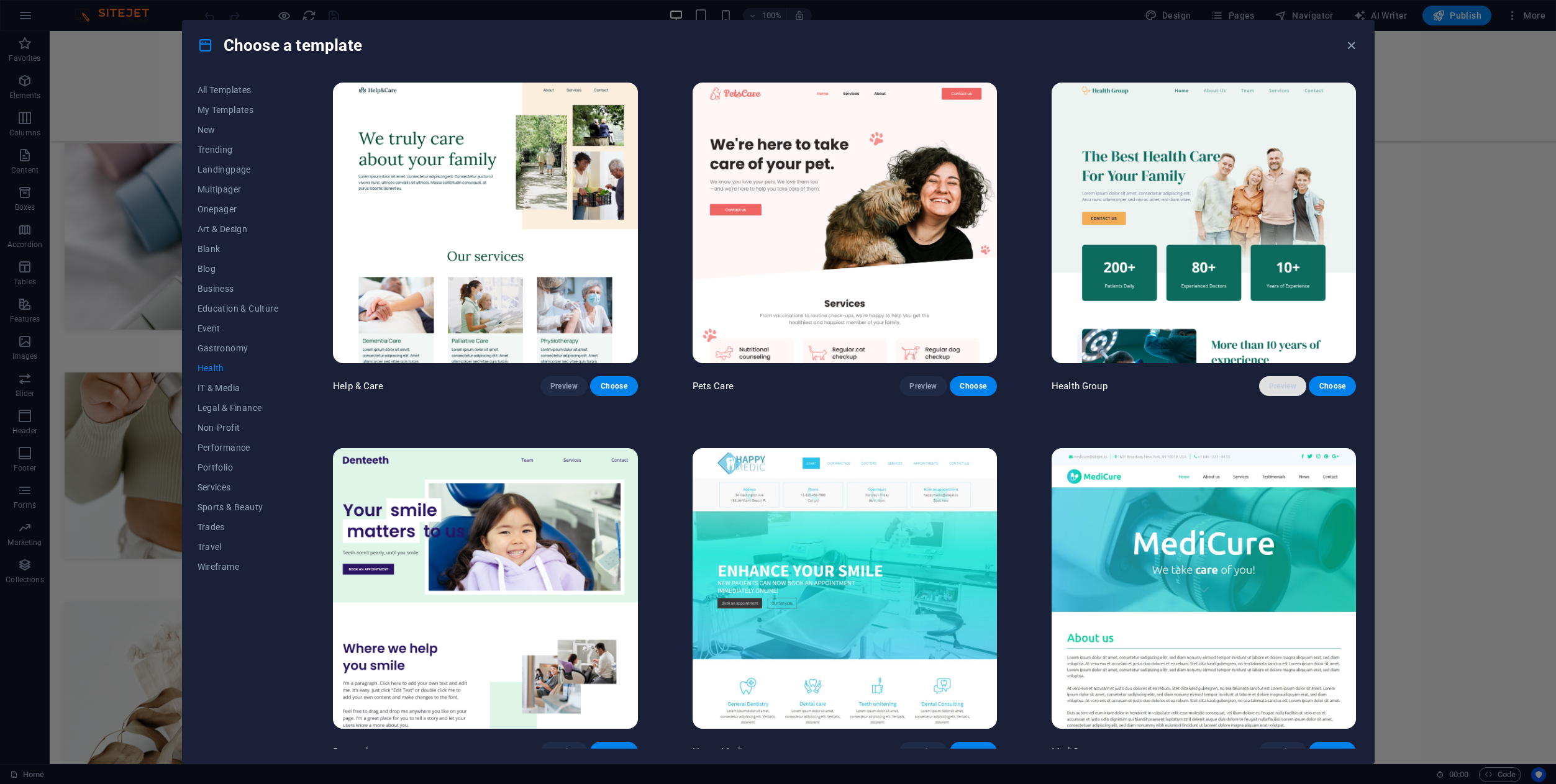
click at [1280, 384] on span "Preview" at bounding box center [1283, 385] width 28 height 10
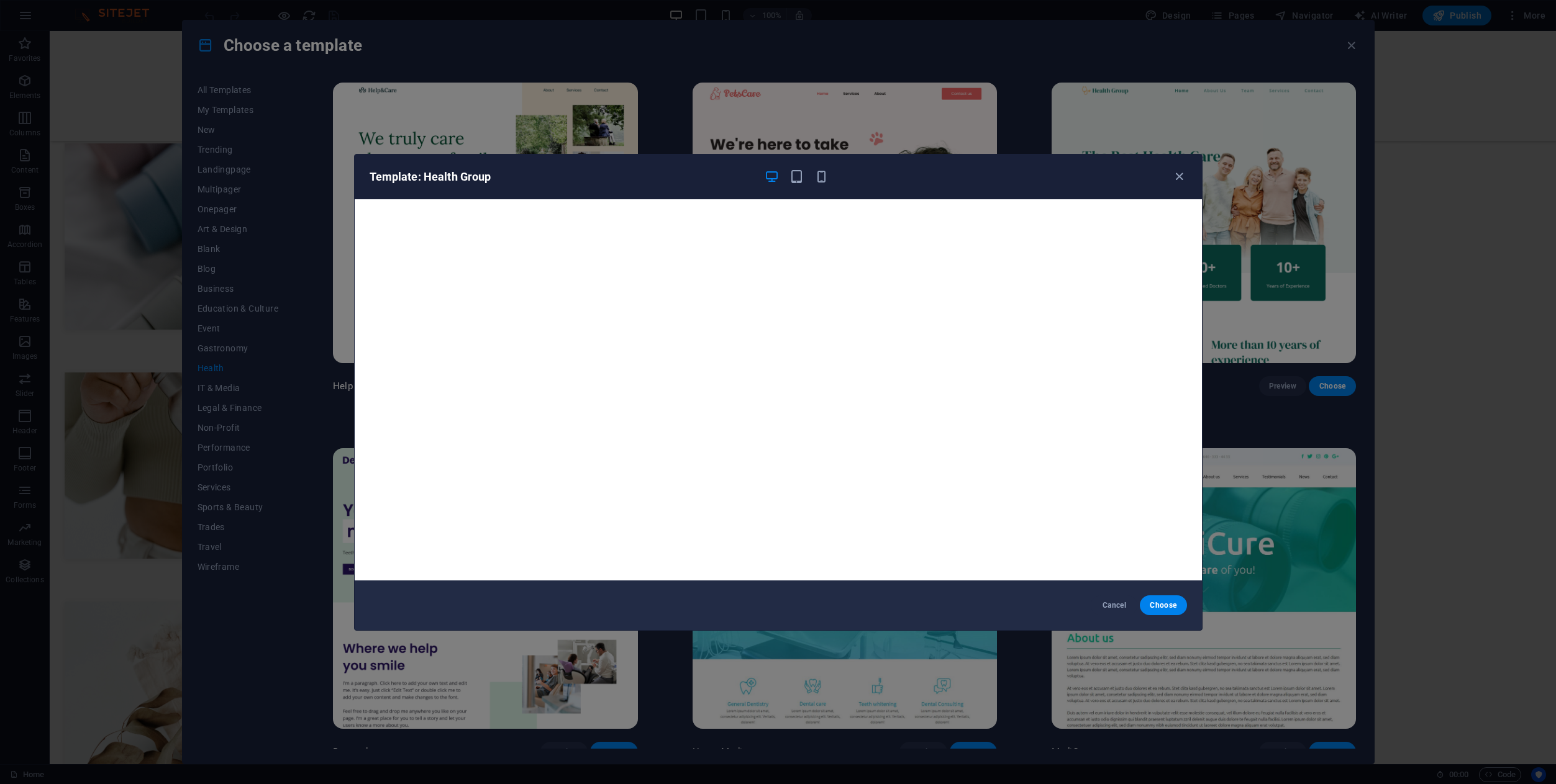
click at [821, 184] on div "Template: Health Group" at bounding box center [778, 177] width 847 height 45
click at [826, 180] on icon "button" at bounding box center [821, 177] width 15 height 15
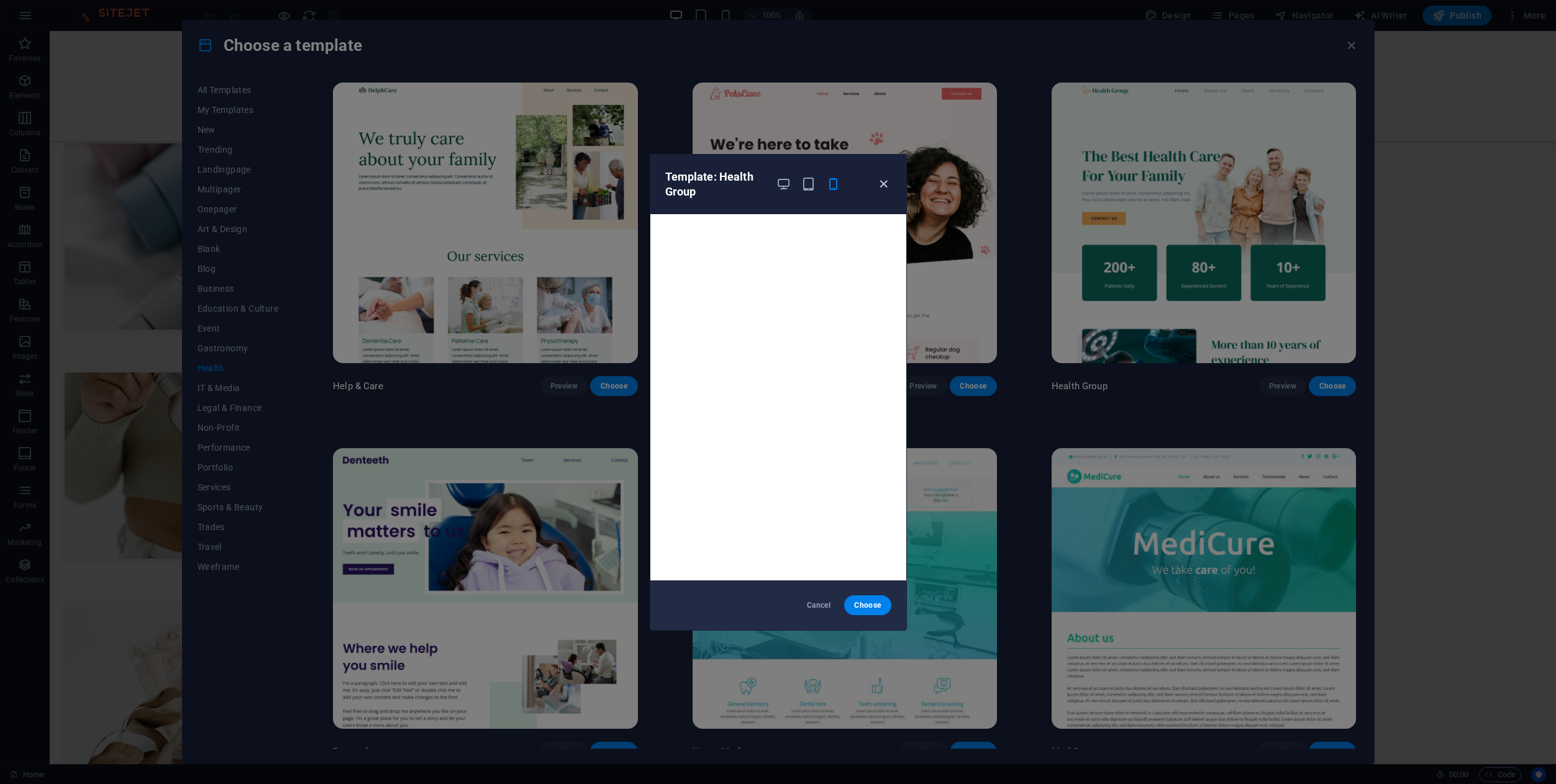
click at [889, 179] on icon "button" at bounding box center [883, 184] width 15 height 15
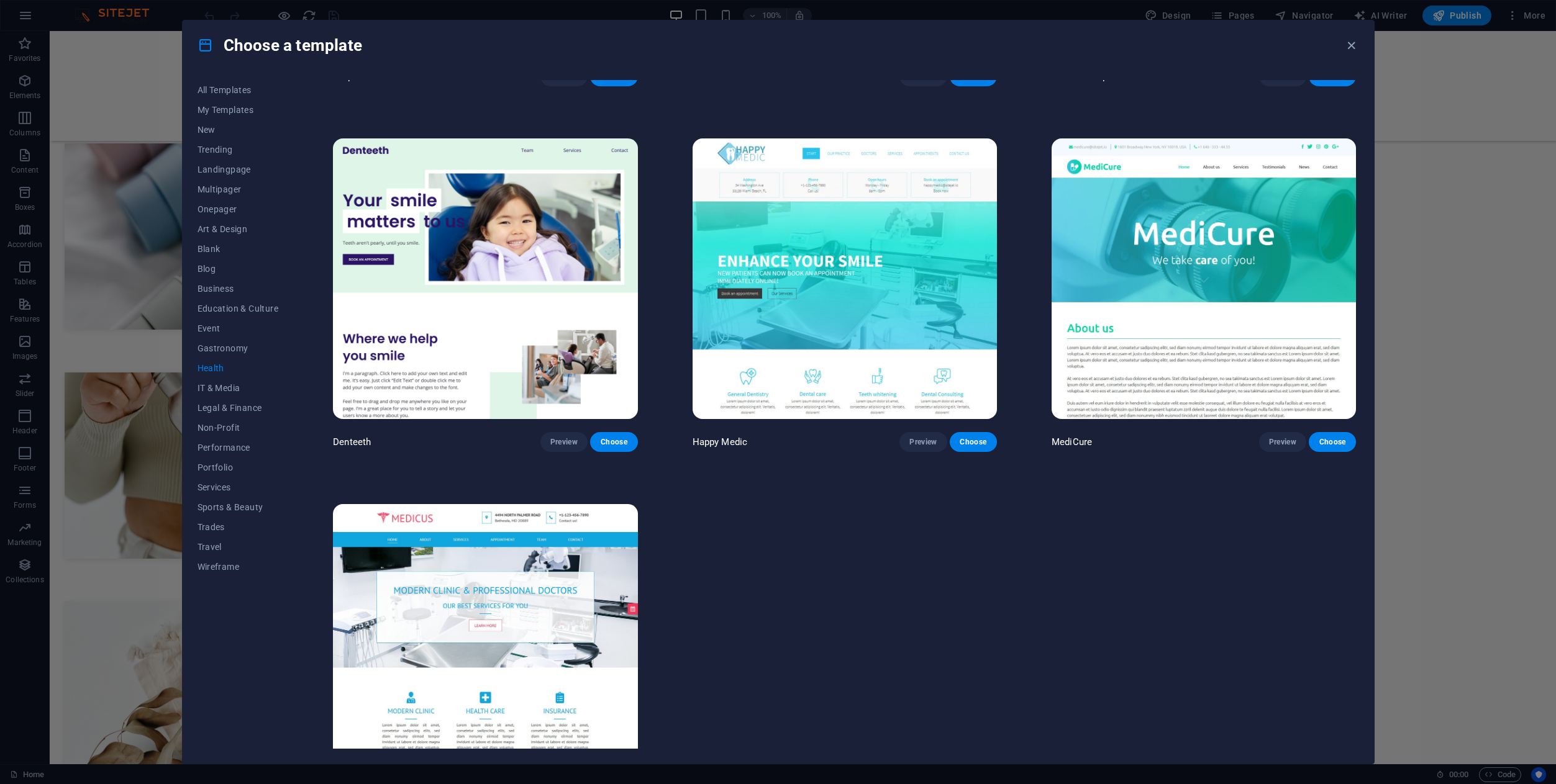
scroll to position [375, 0]
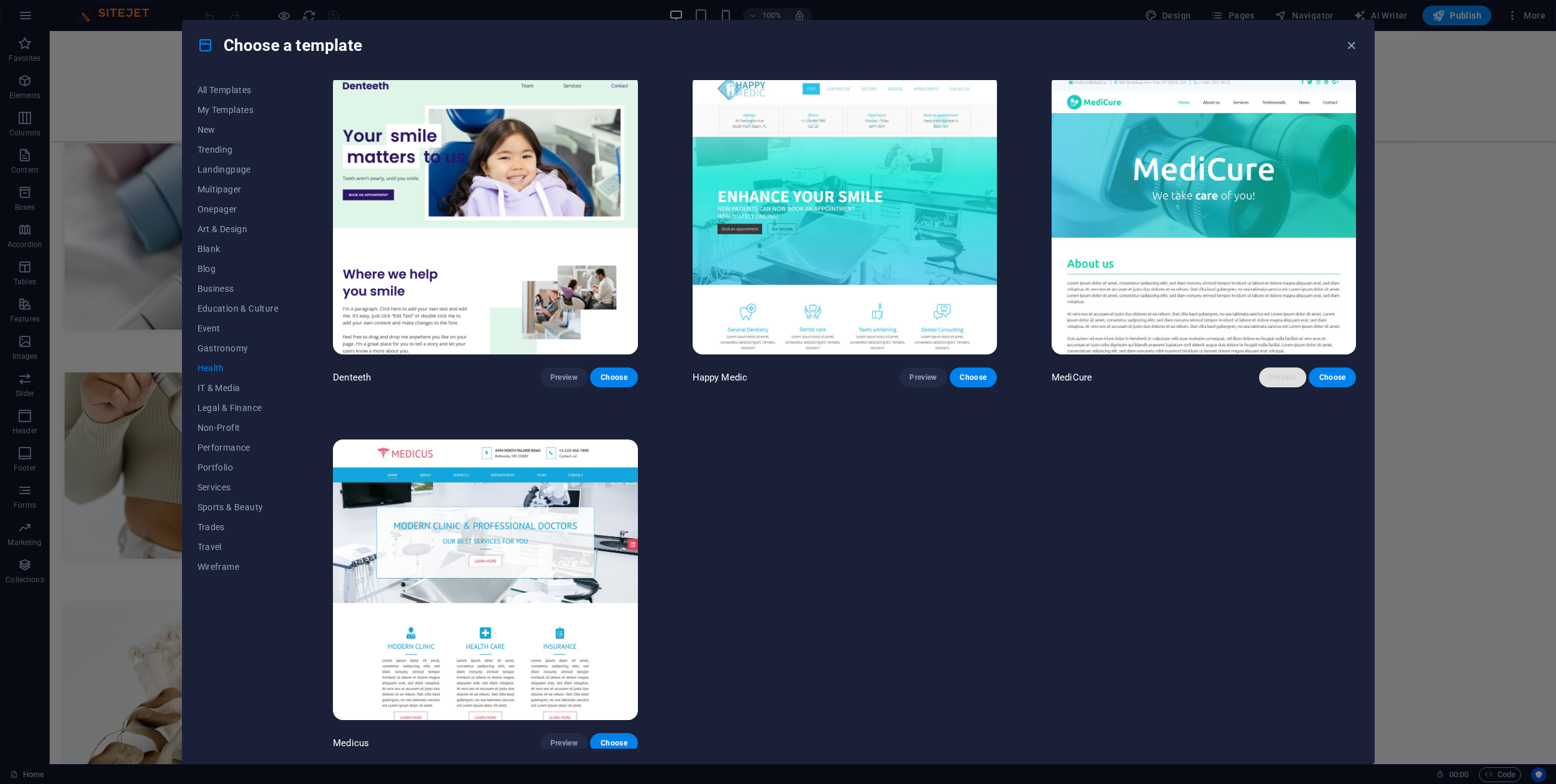
click at [1269, 368] on button "Preview" at bounding box center [1282, 378] width 47 height 20
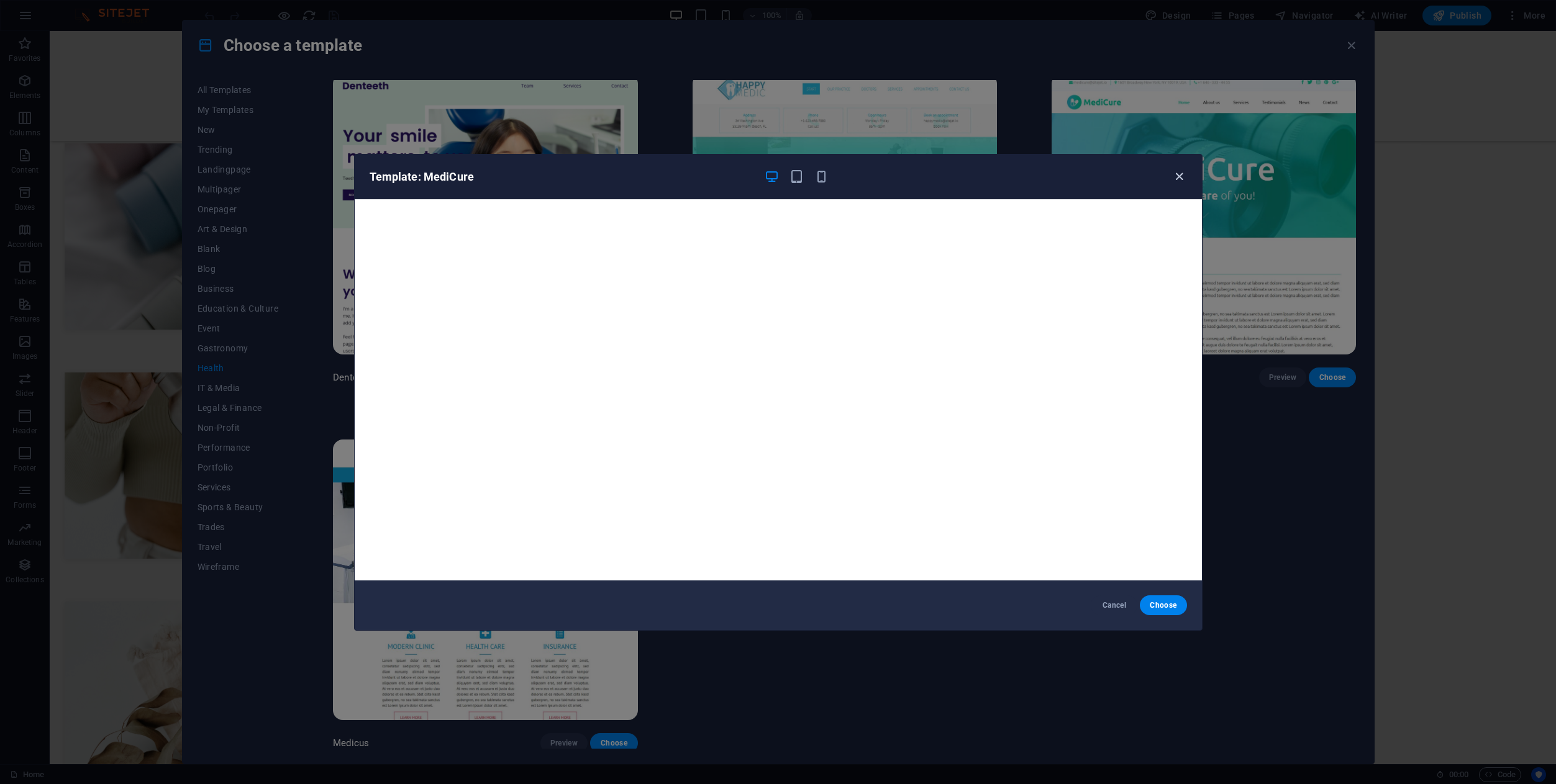
click at [1179, 184] on icon "button" at bounding box center [1179, 177] width 15 height 15
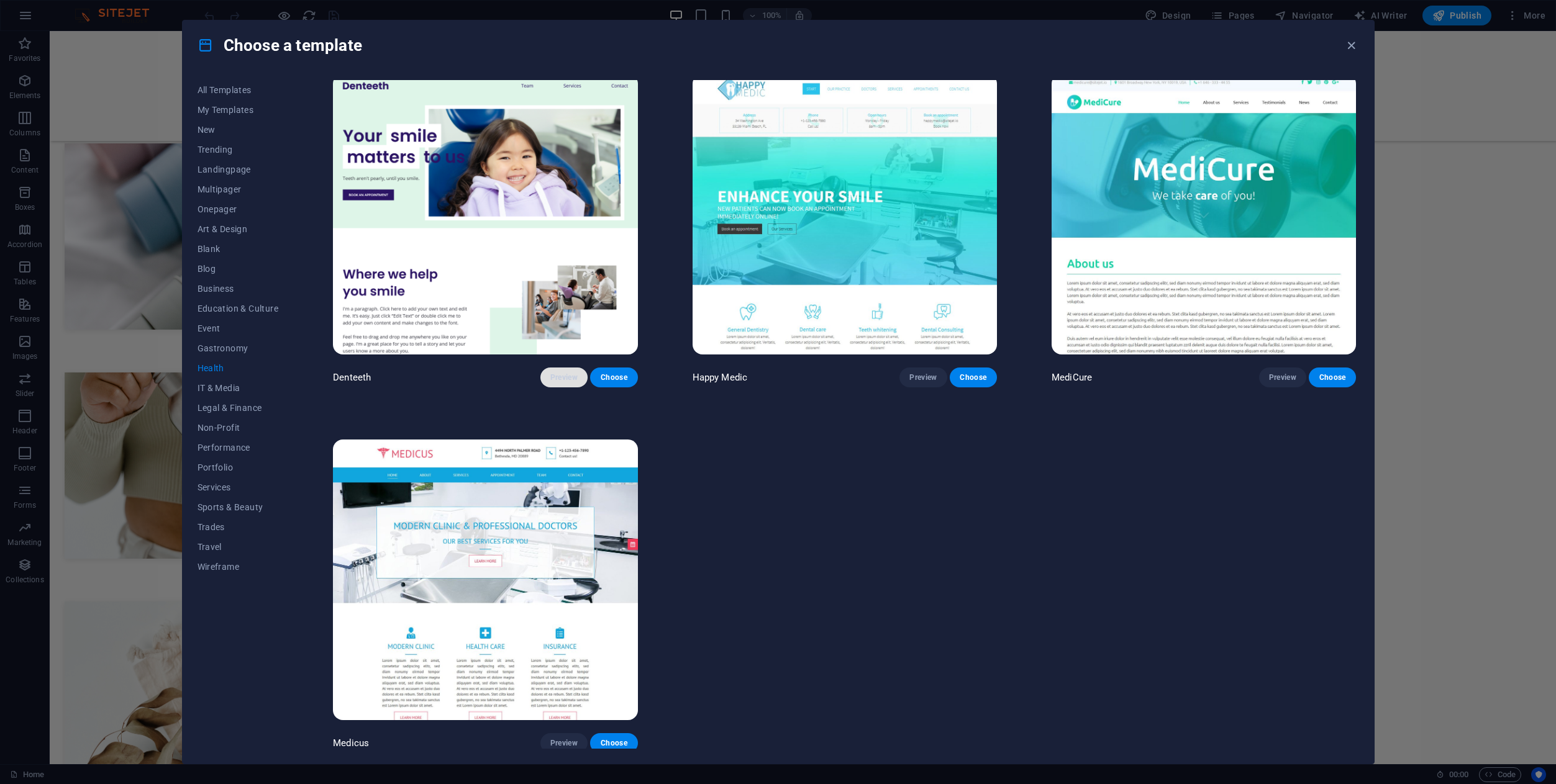
click at [566, 372] on span "Preview" at bounding box center [564, 377] width 28 height 10
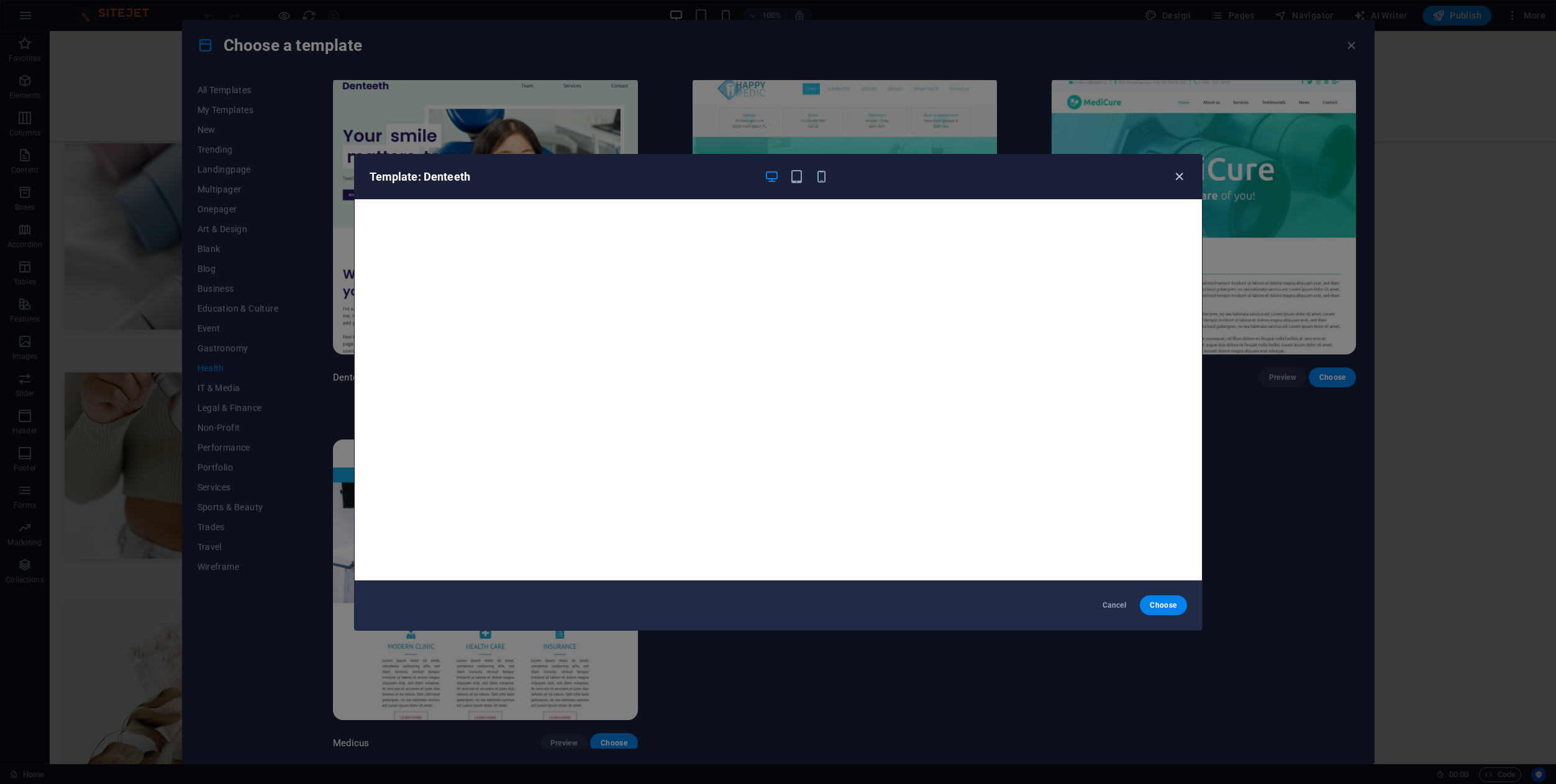
click at [1178, 175] on icon "button" at bounding box center [1179, 177] width 15 height 15
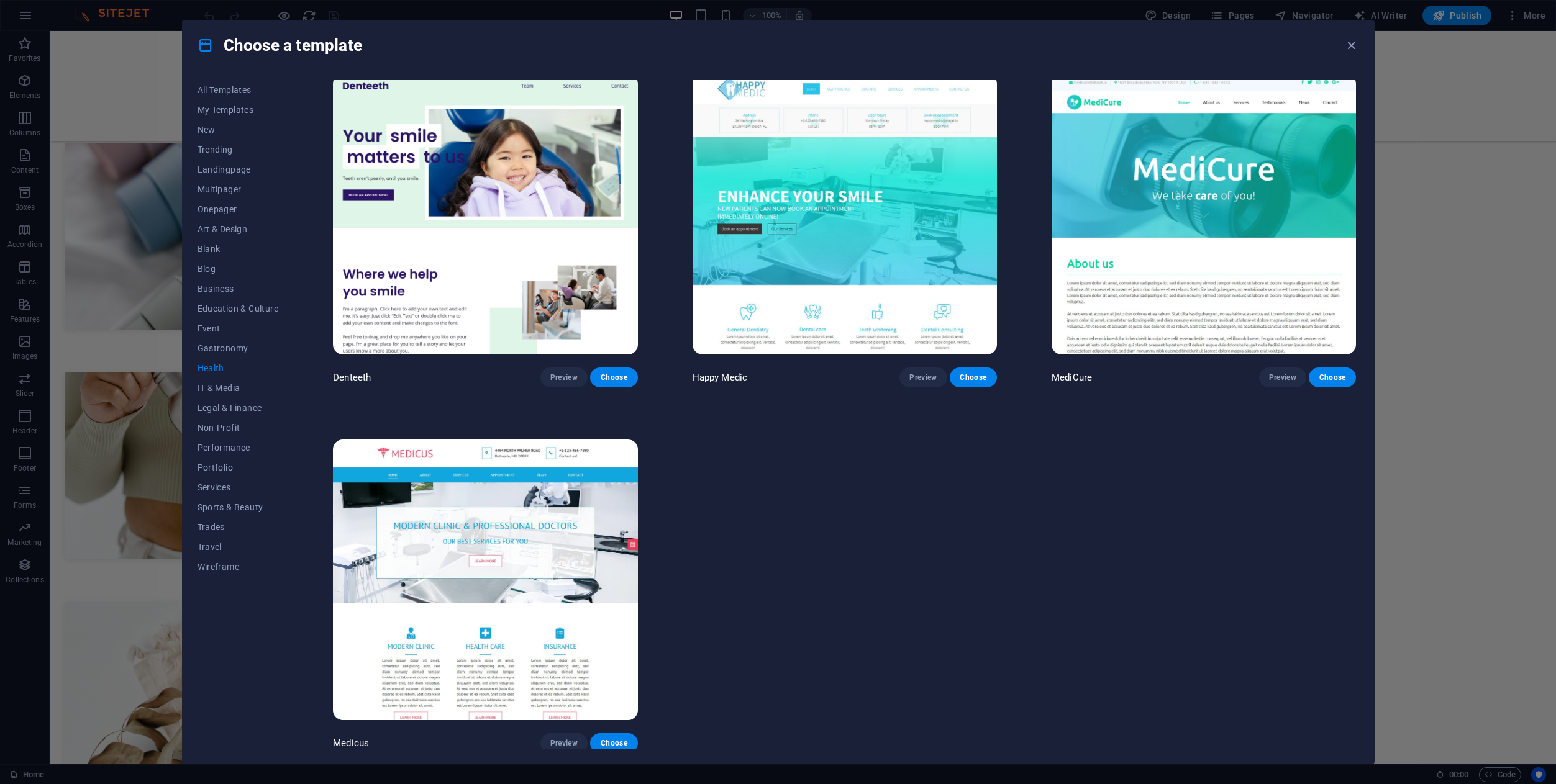
scroll to position [0, 0]
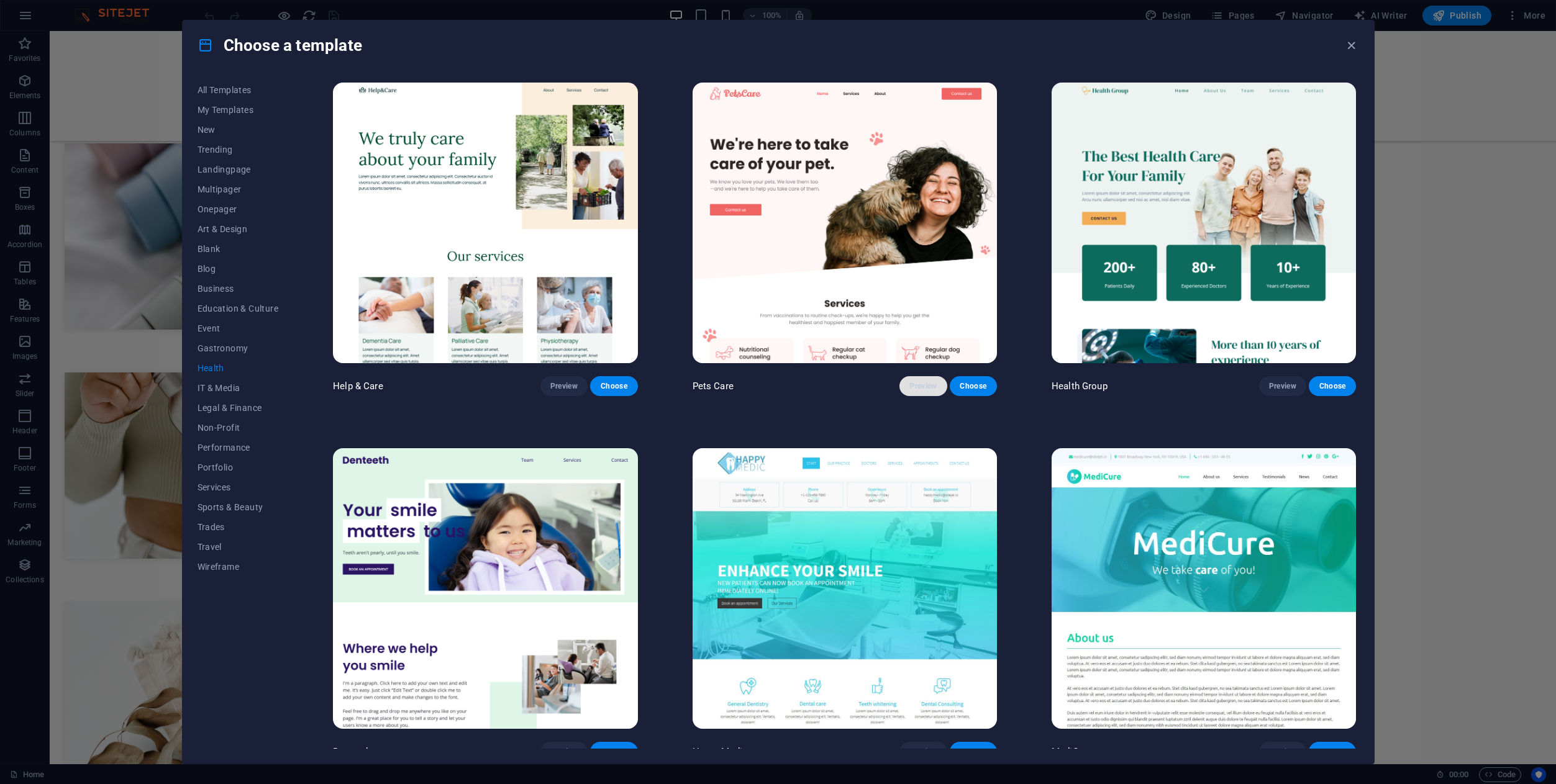
click at [928, 391] on button "Preview" at bounding box center [922, 386] width 47 height 20
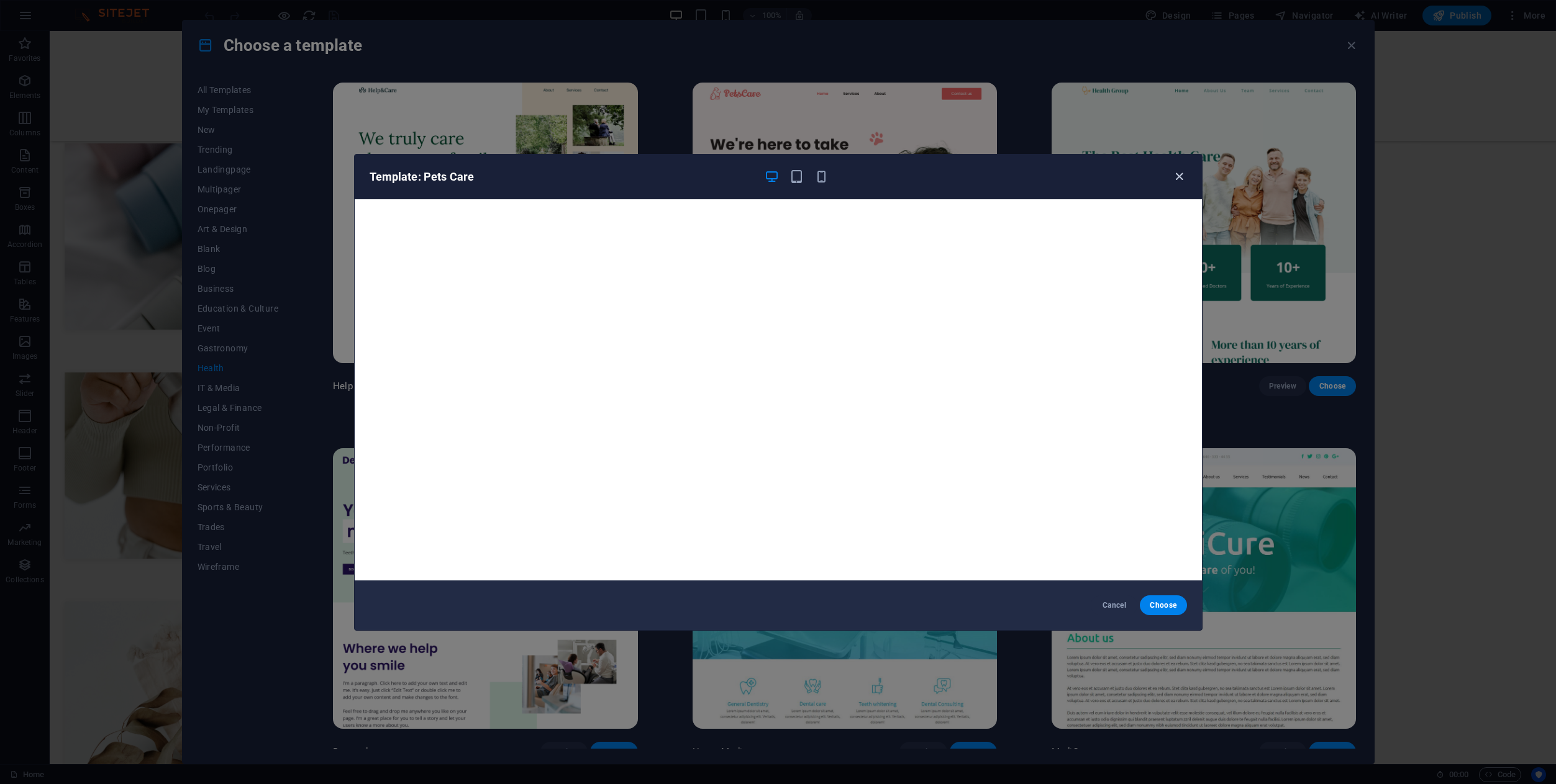
click at [1184, 174] on icon "button" at bounding box center [1179, 177] width 15 height 15
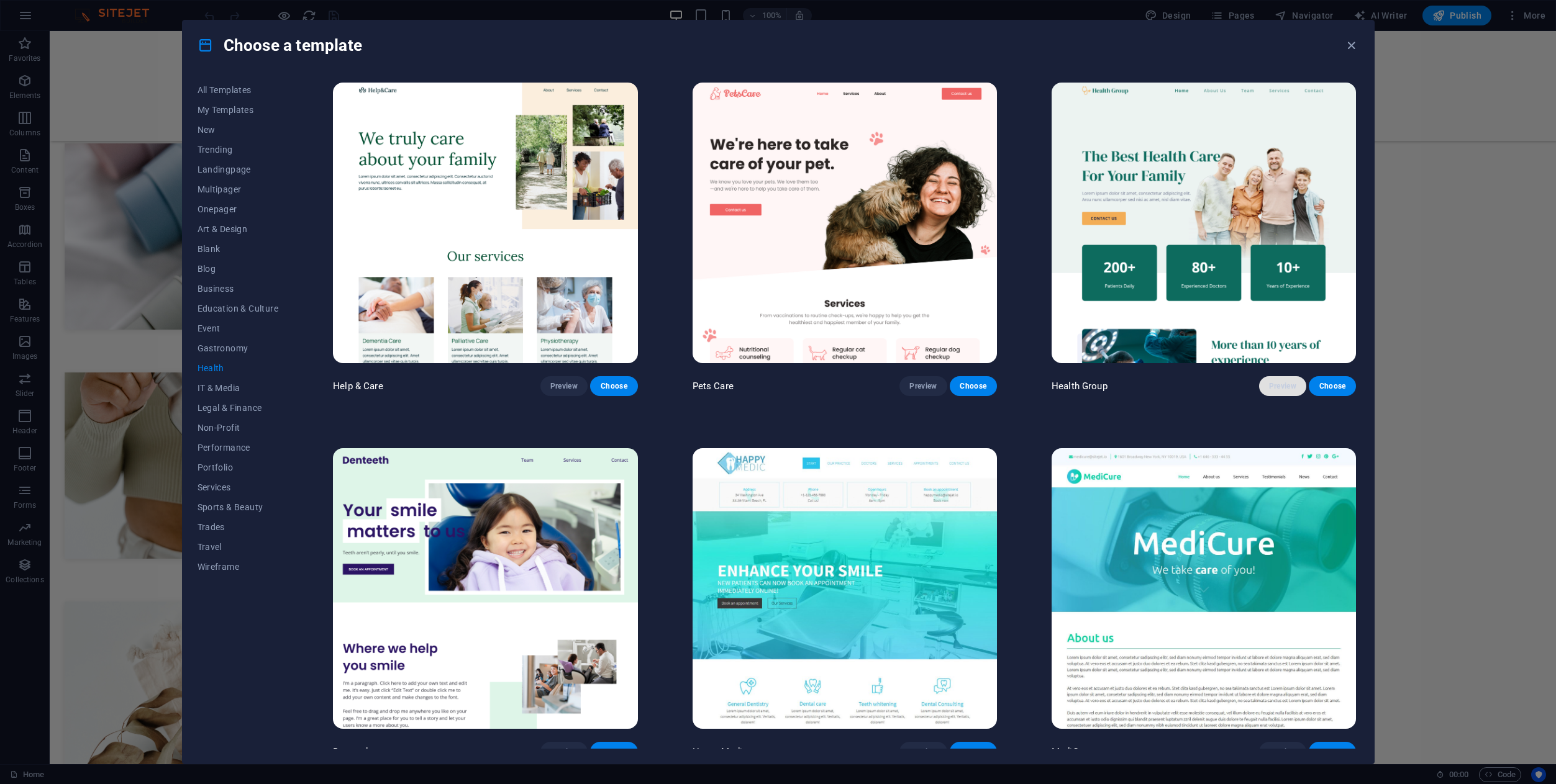
click at [1283, 384] on span "Preview" at bounding box center [1283, 385] width 28 height 10
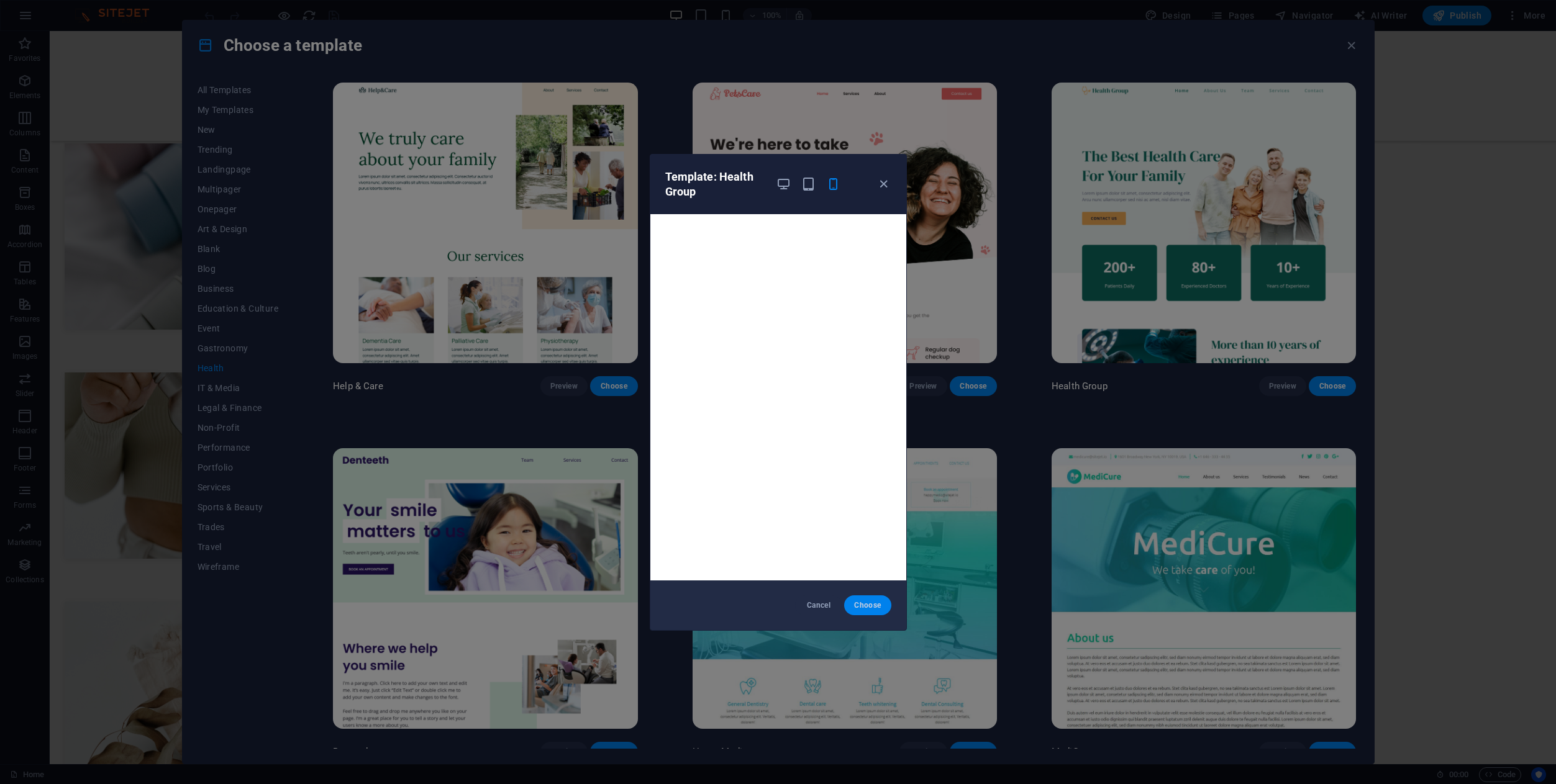
click at [878, 608] on span "Choose" at bounding box center [867, 605] width 27 height 10
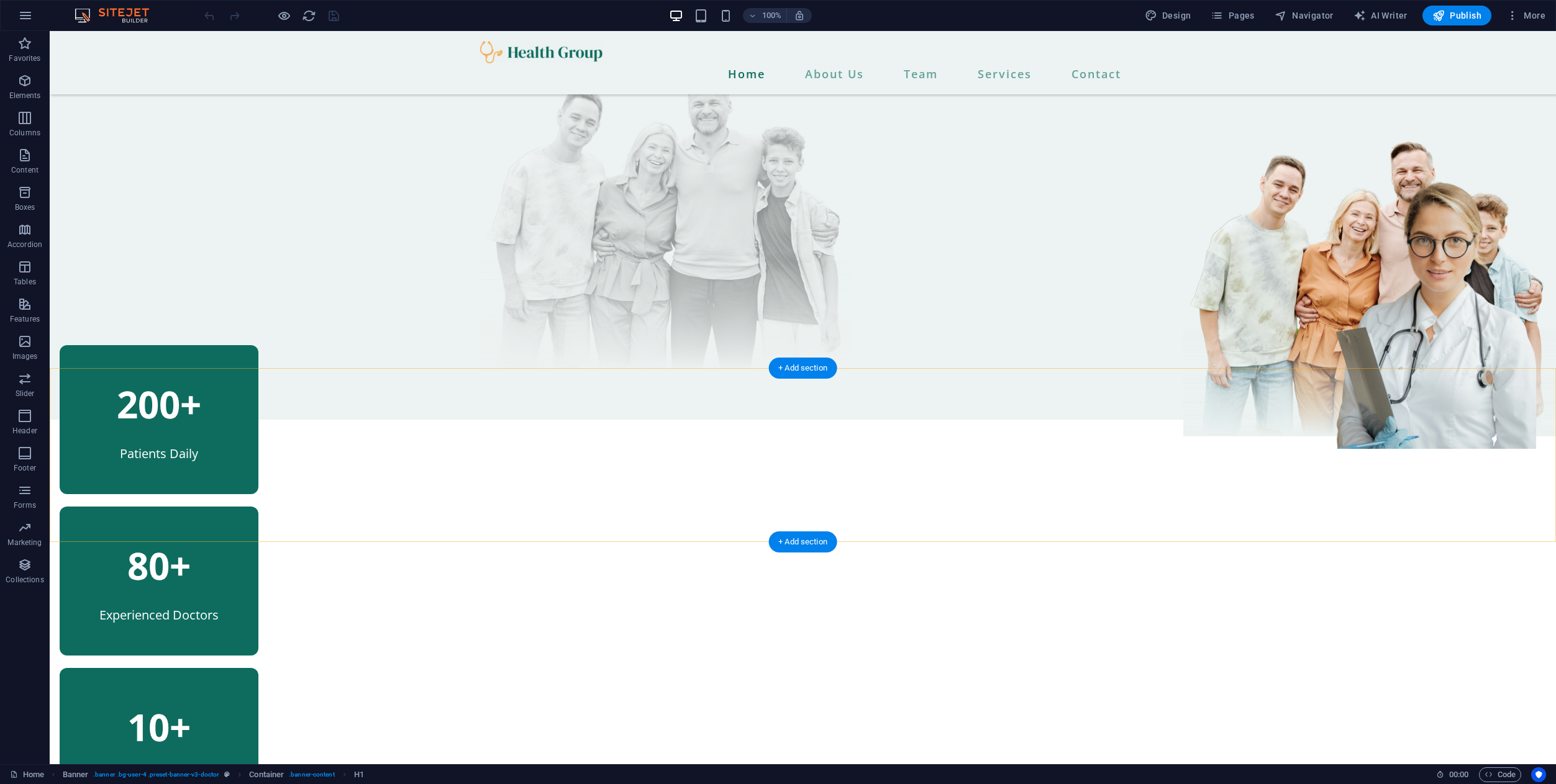
scroll to position [299, 0]
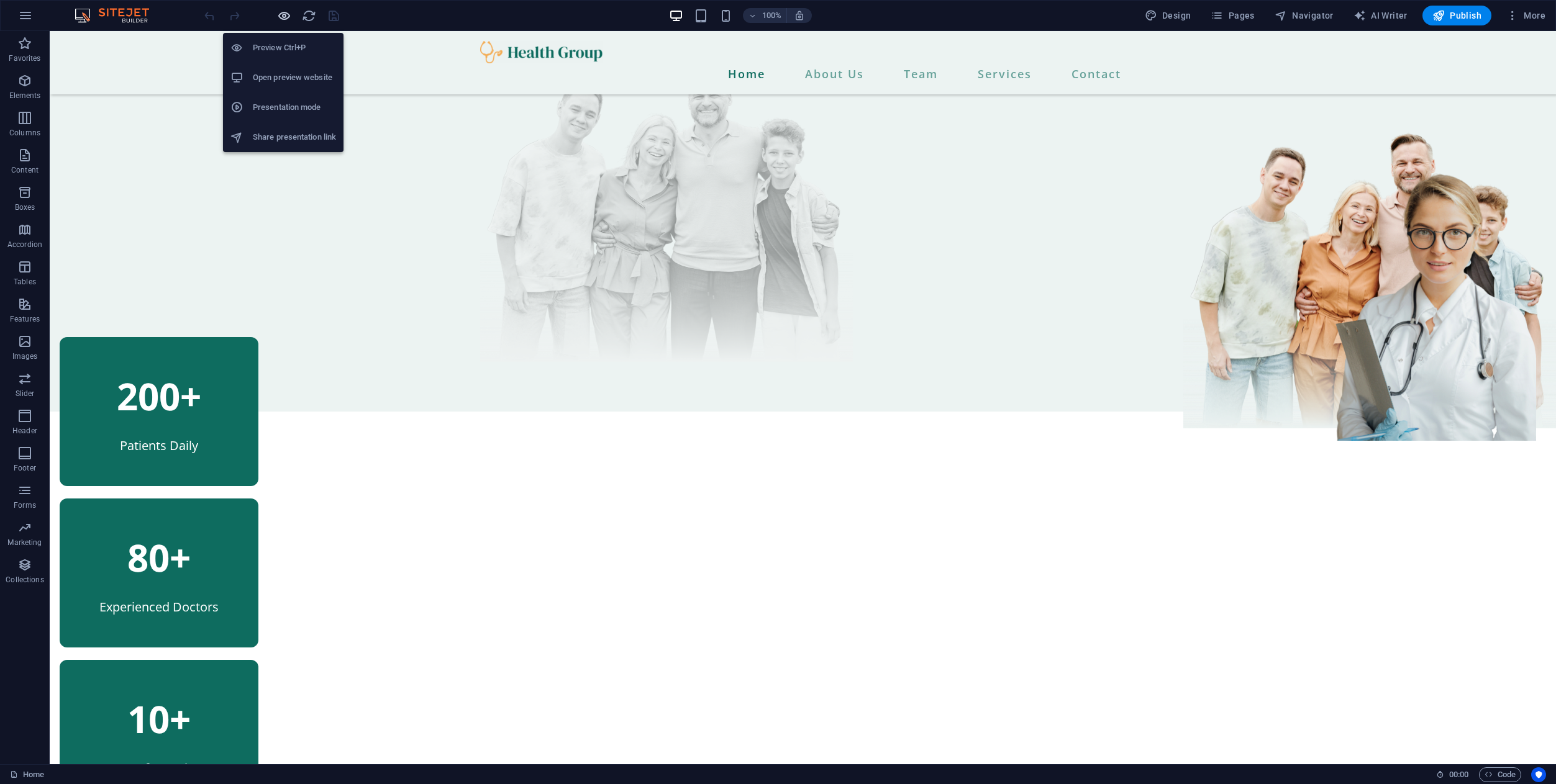
click at [286, 18] on icon "button" at bounding box center [284, 15] width 15 height 15
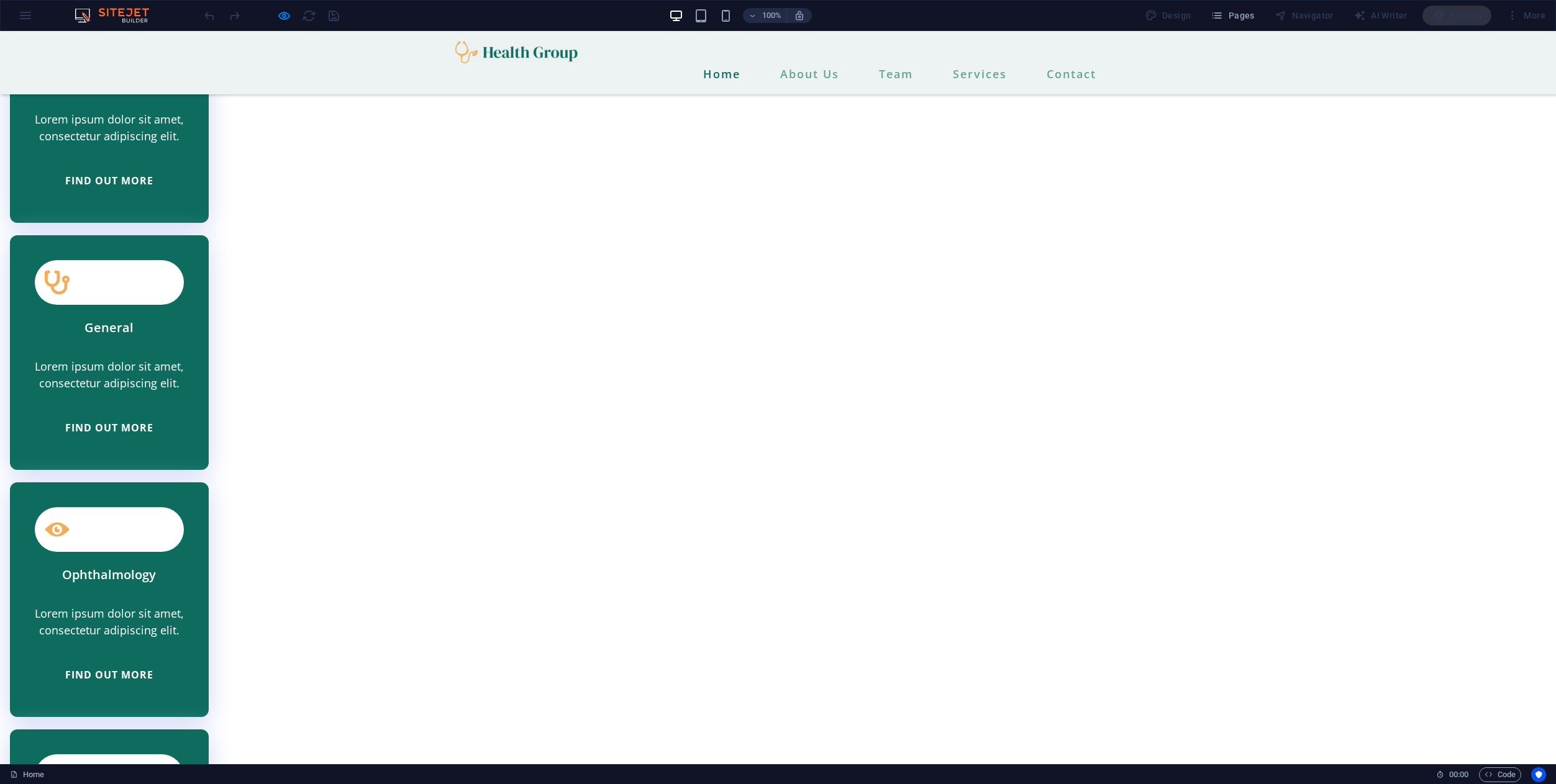
scroll to position [2610, 0]
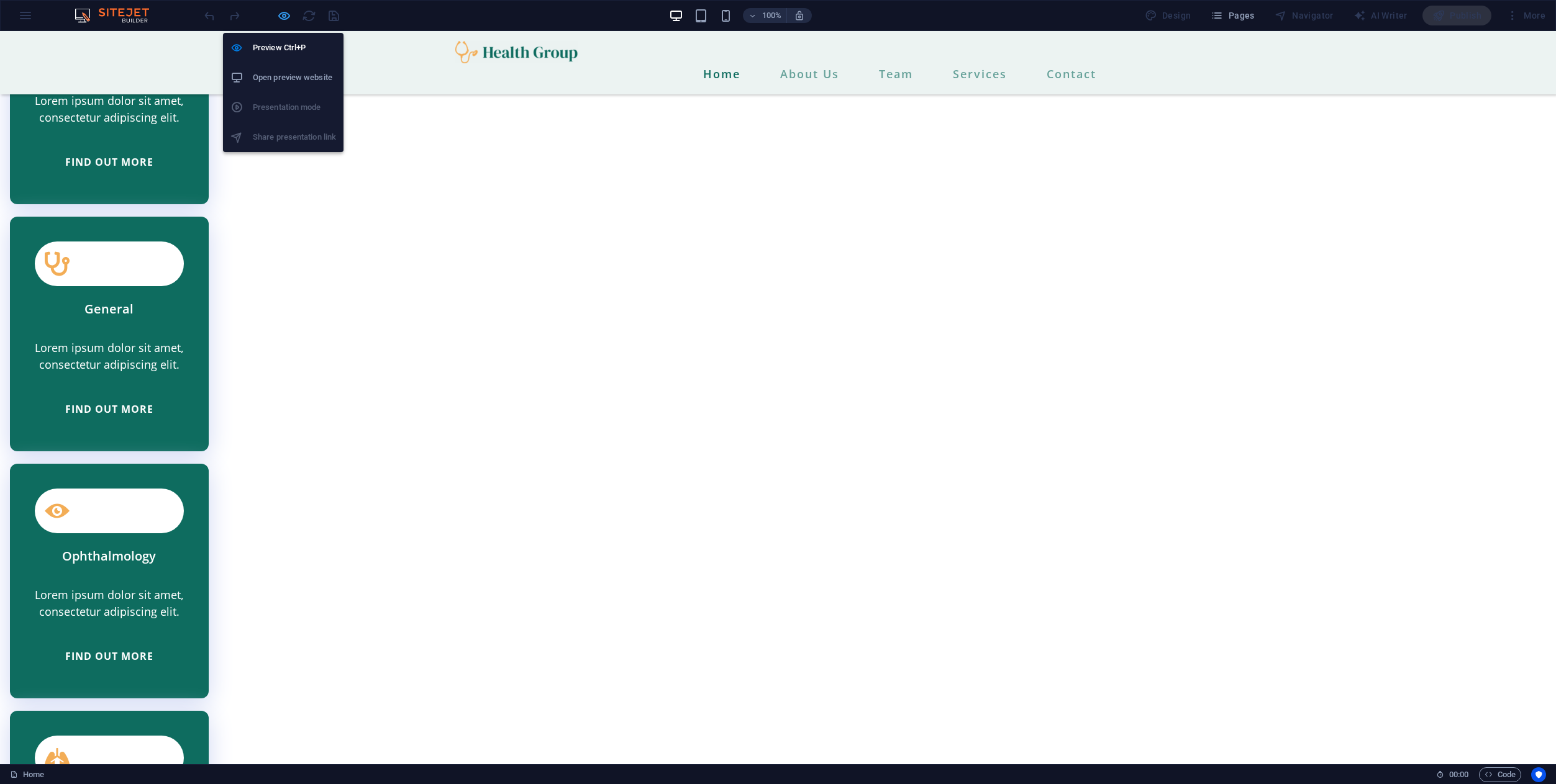
click at [282, 16] on icon "button" at bounding box center [284, 15] width 15 height 15
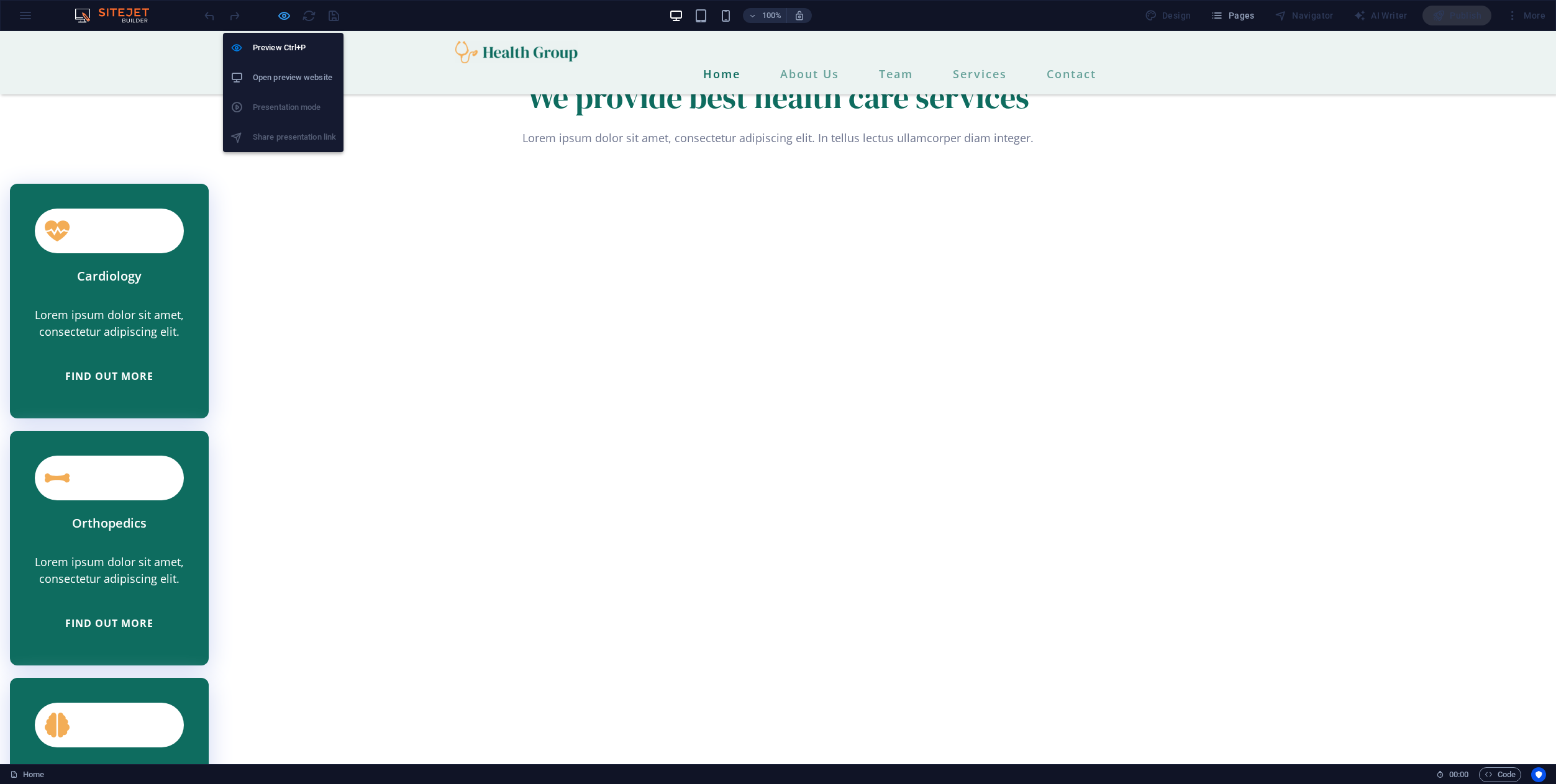
scroll to position [3294, 0]
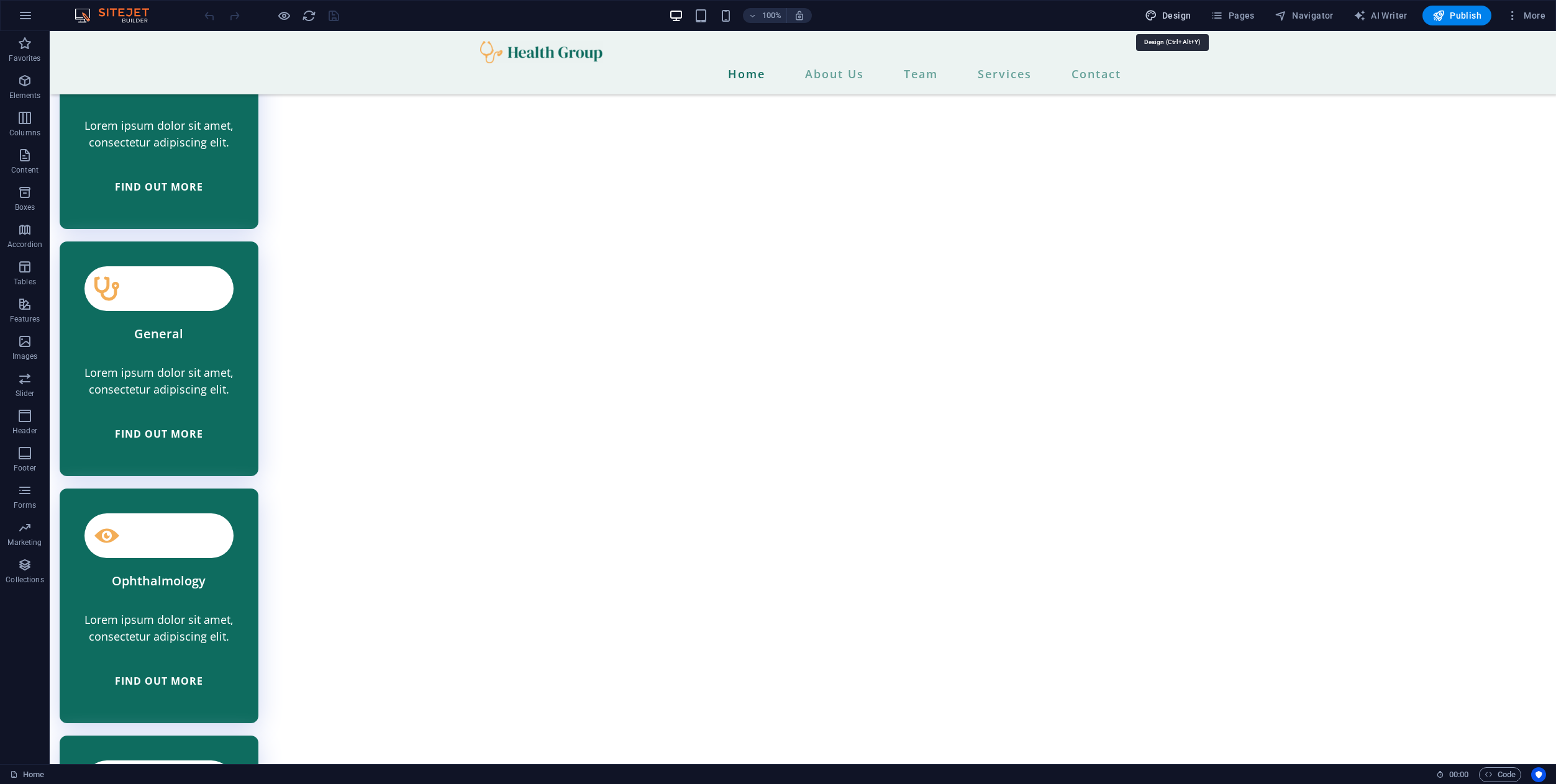
click at [1180, 17] on span "Design" at bounding box center [1167, 15] width 47 height 12
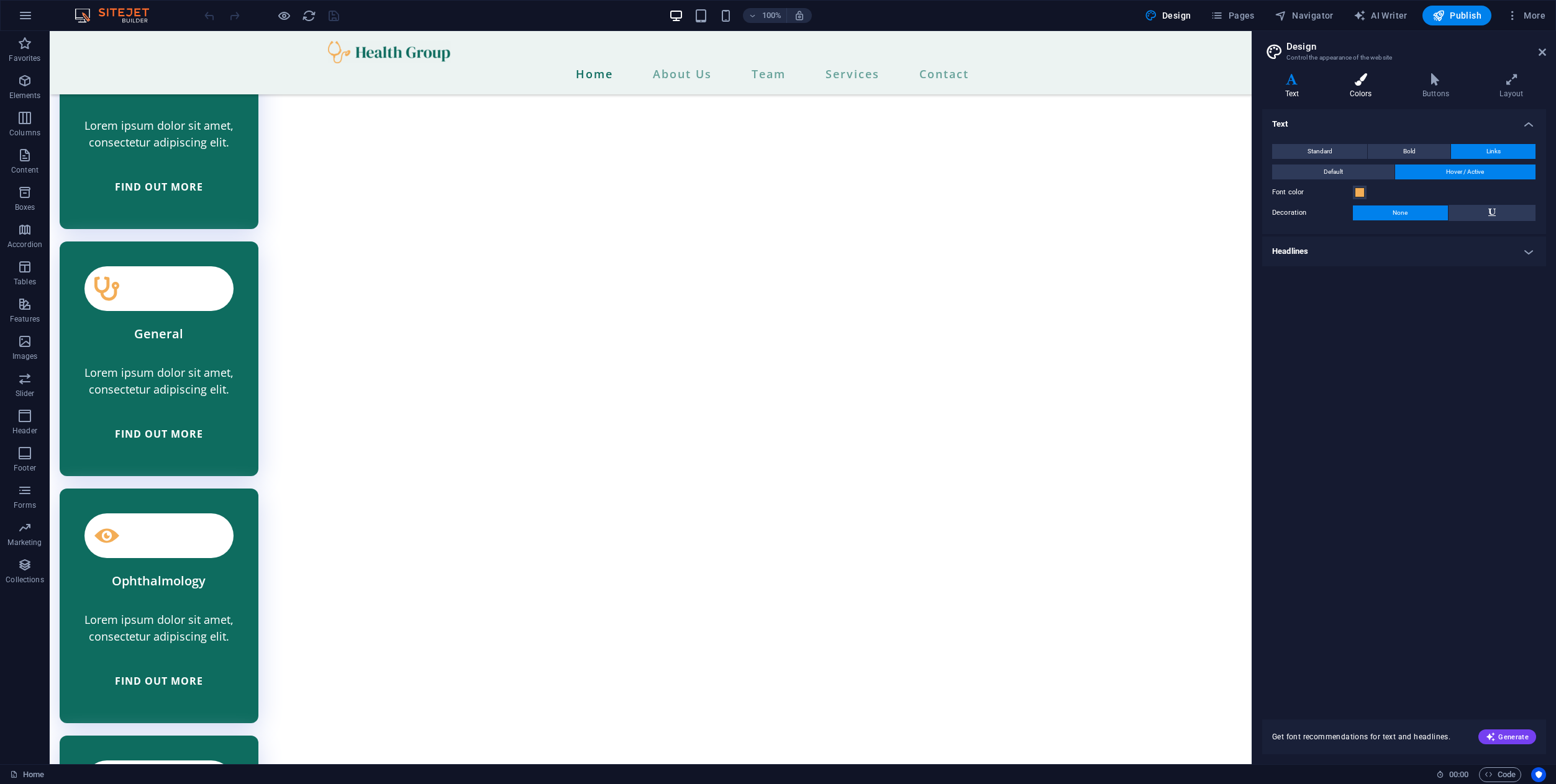
click at [1365, 89] on h4 "Colors" at bounding box center [1362, 86] width 73 height 26
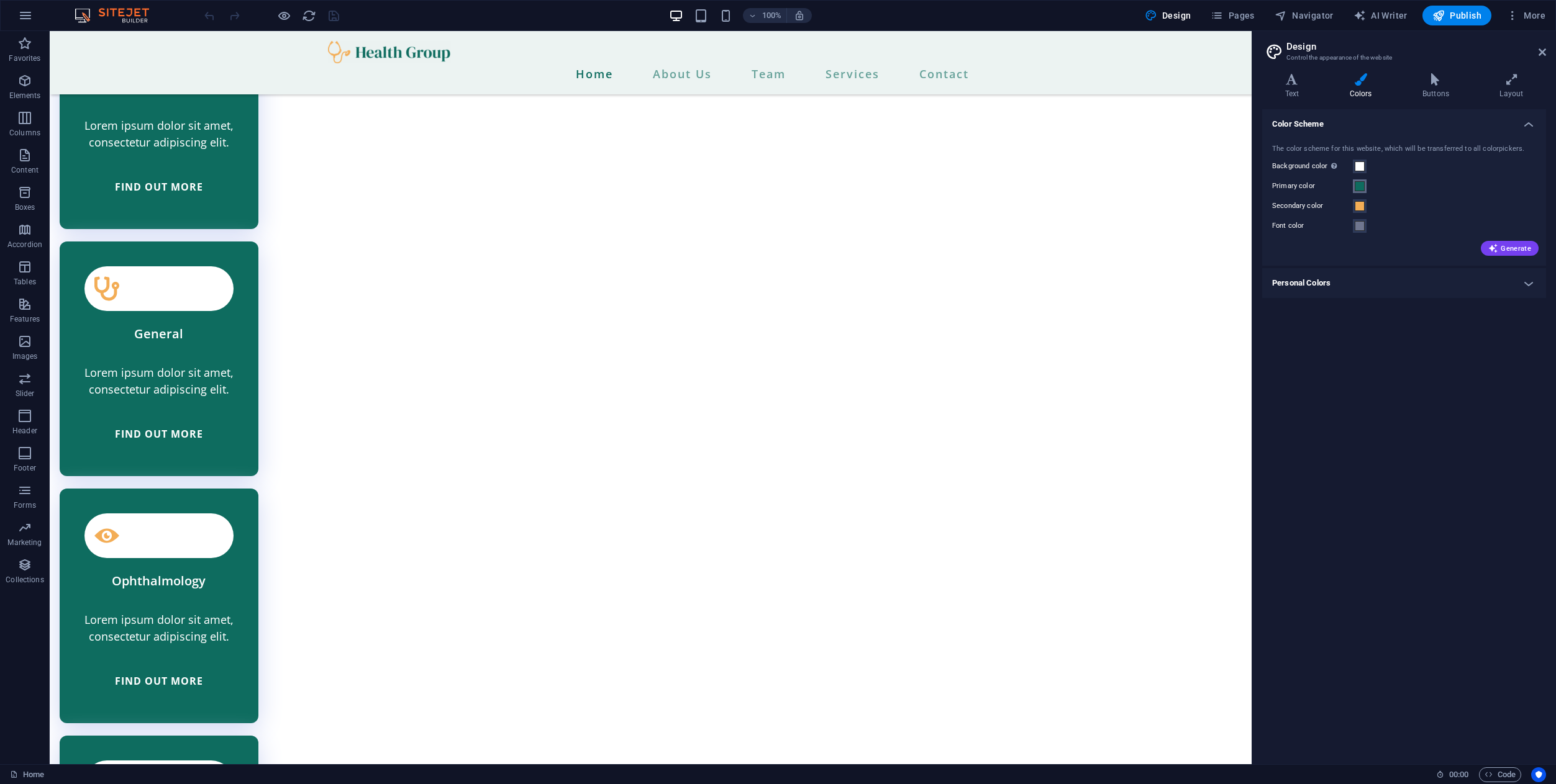
click at [1359, 189] on span at bounding box center [1359, 186] width 10 height 10
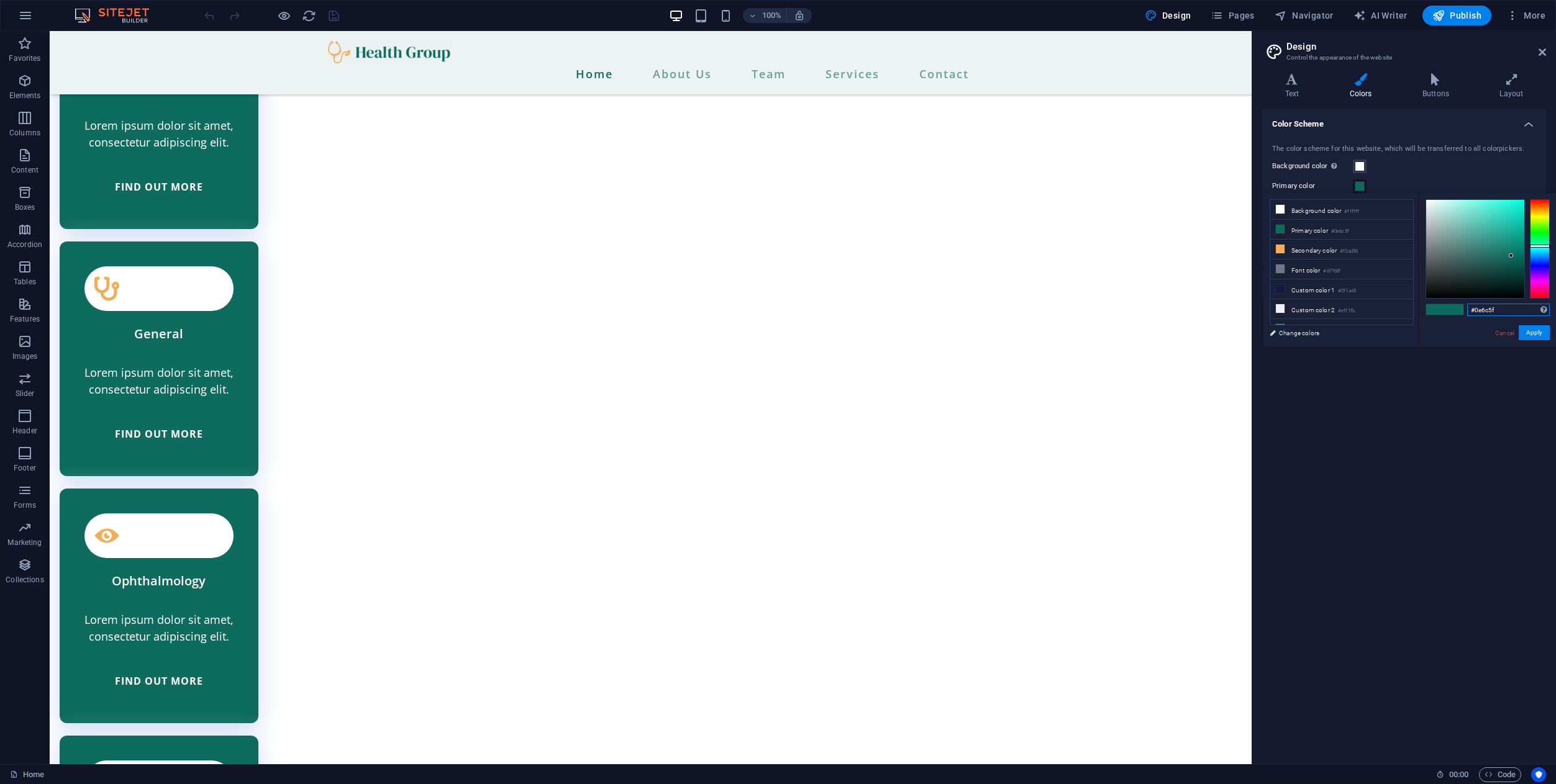
click at [1491, 310] on input "#0e6c5f" at bounding box center [1508, 309] width 83 height 12
paste input "9DB593"
type input "#9db593"
click at [1540, 332] on button "Apply" at bounding box center [1534, 332] width 31 height 15
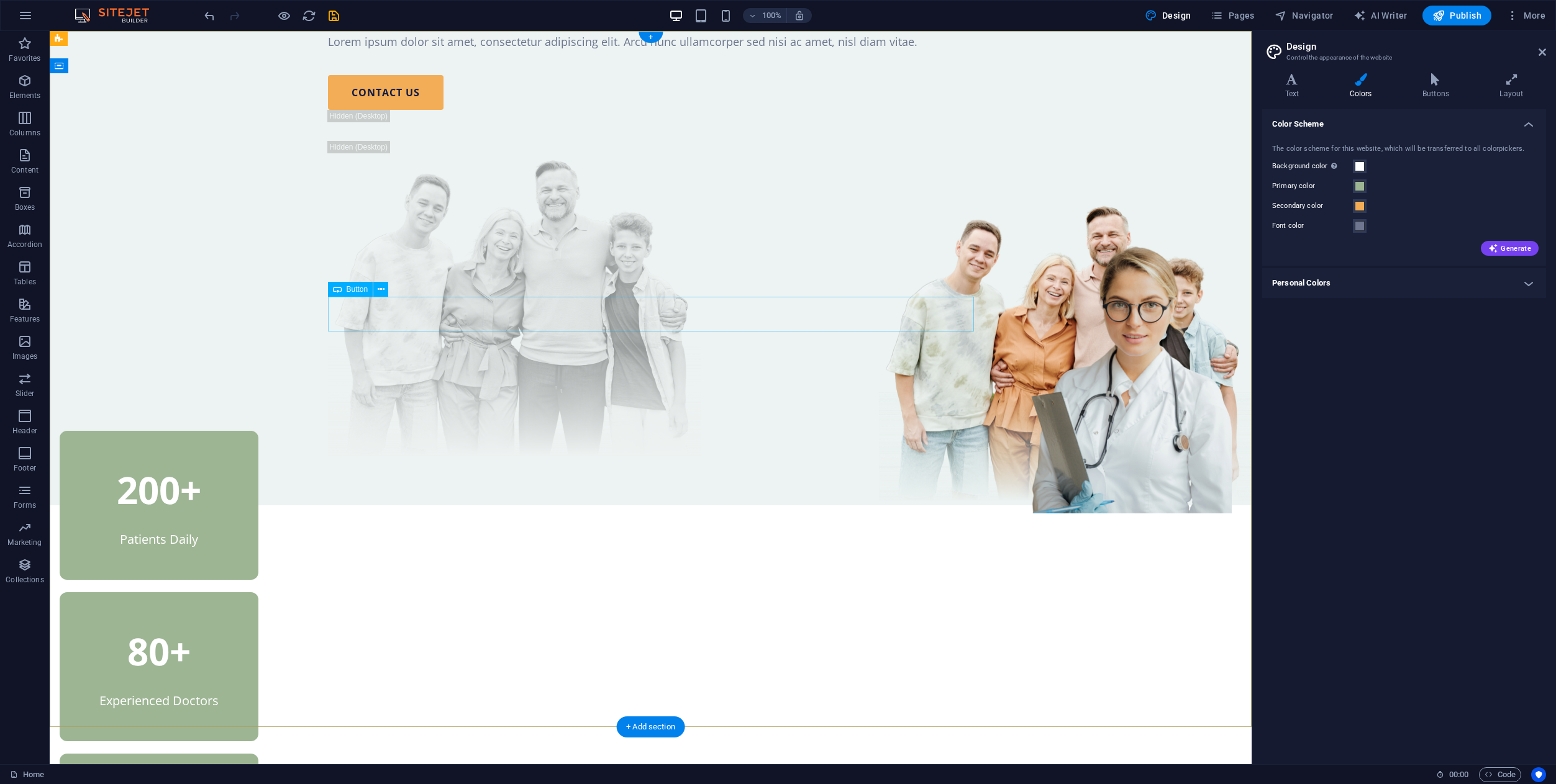
scroll to position [0, 0]
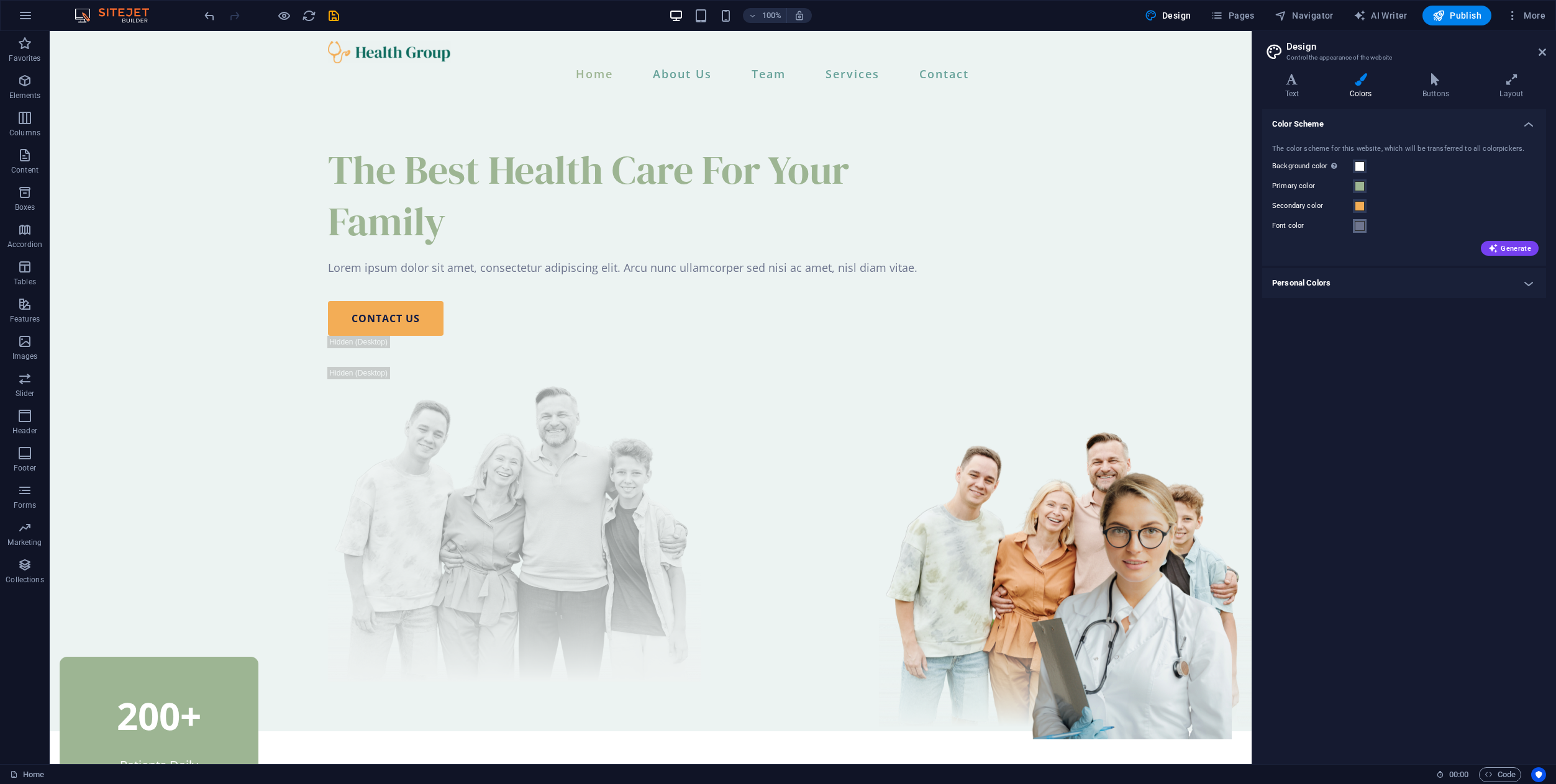
click at [1361, 229] on span at bounding box center [1359, 226] width 10 height 10
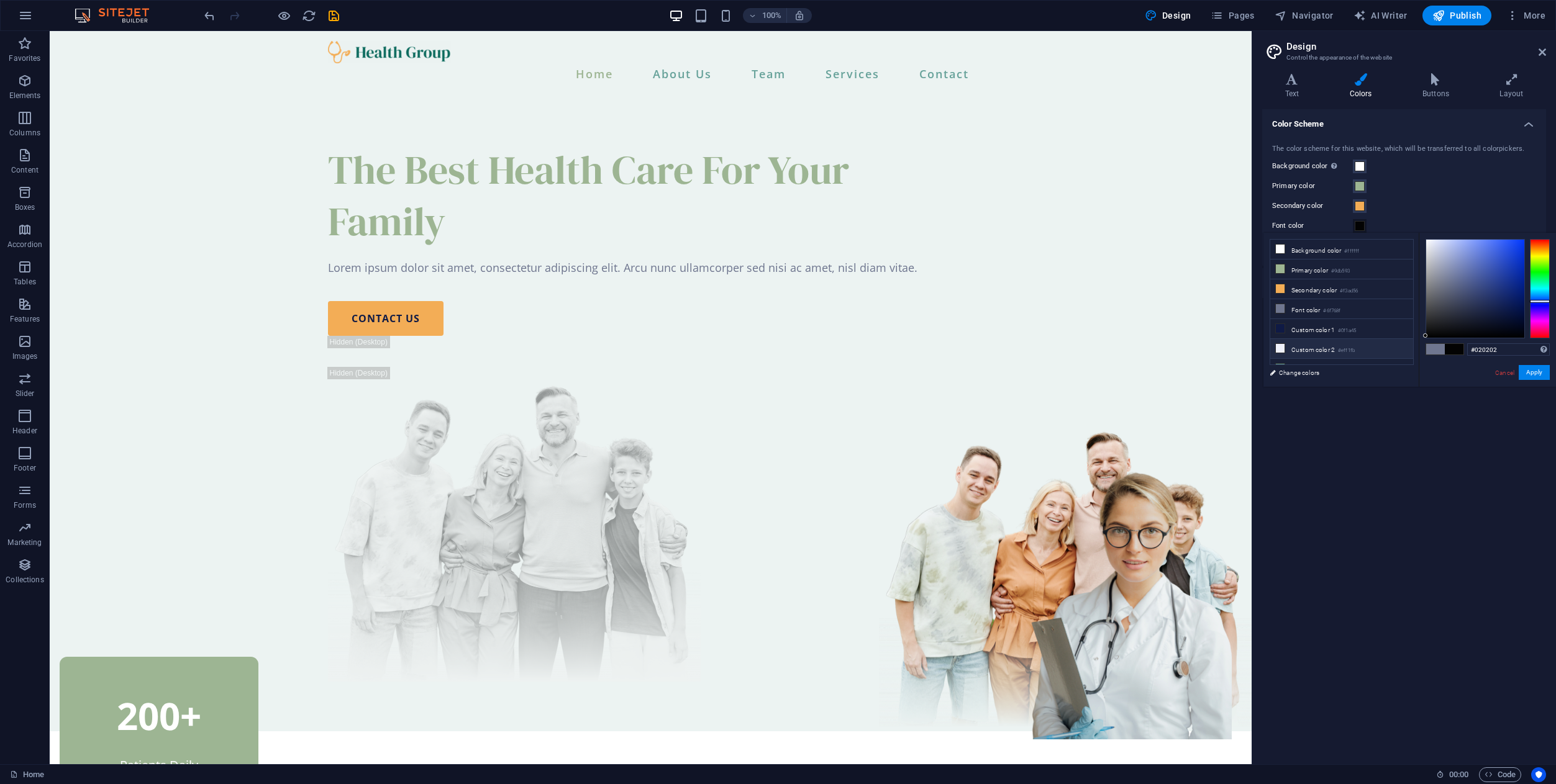
type input "#000000"
drag, startPoint x: 1443, startPoint y: 332, endPoint x: 1400, endPoint y: 356, distance: 49.2
click at [1400, 356] on div "less Background color #ffffff Primary color #9db593 Secondary color #f3ad56 Fon…" at bounding box center [1409, 309] width 293 height 154
click at [1539, 375] on button "Apply" at bounding box center [1534, 372] width 31 height 15
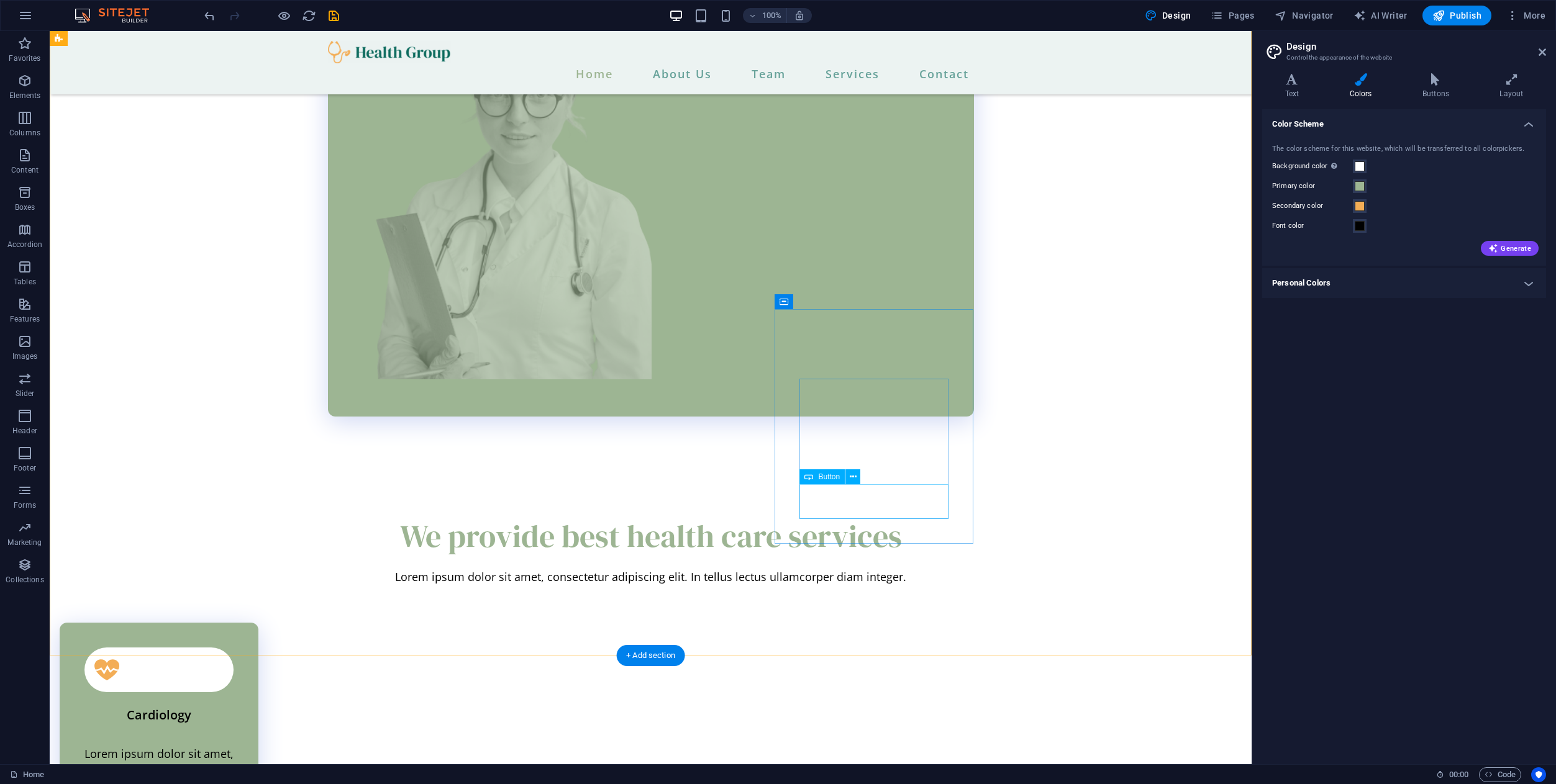
scroll to position [2165, 0]
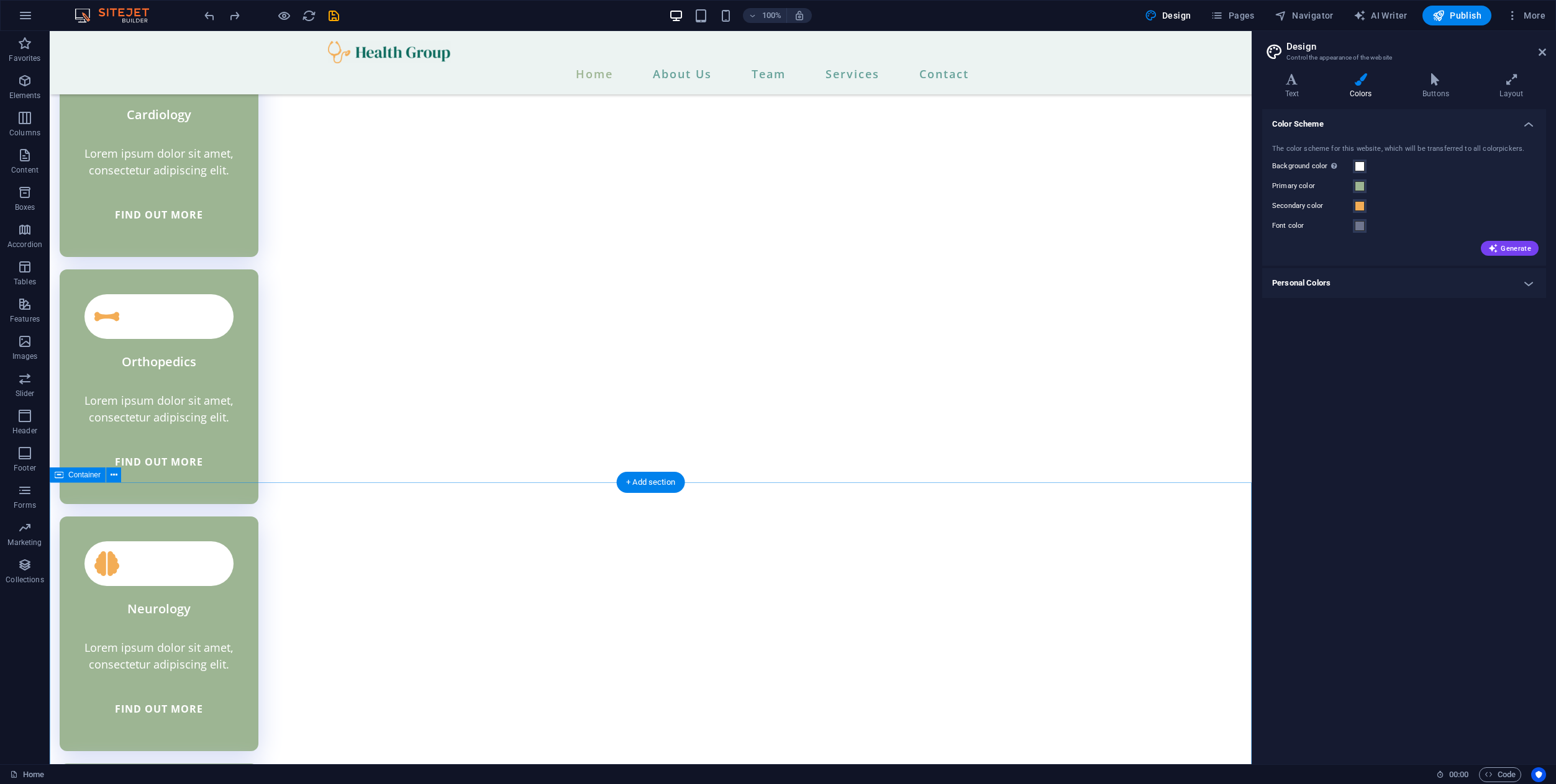
scroll to position [2621, 0]
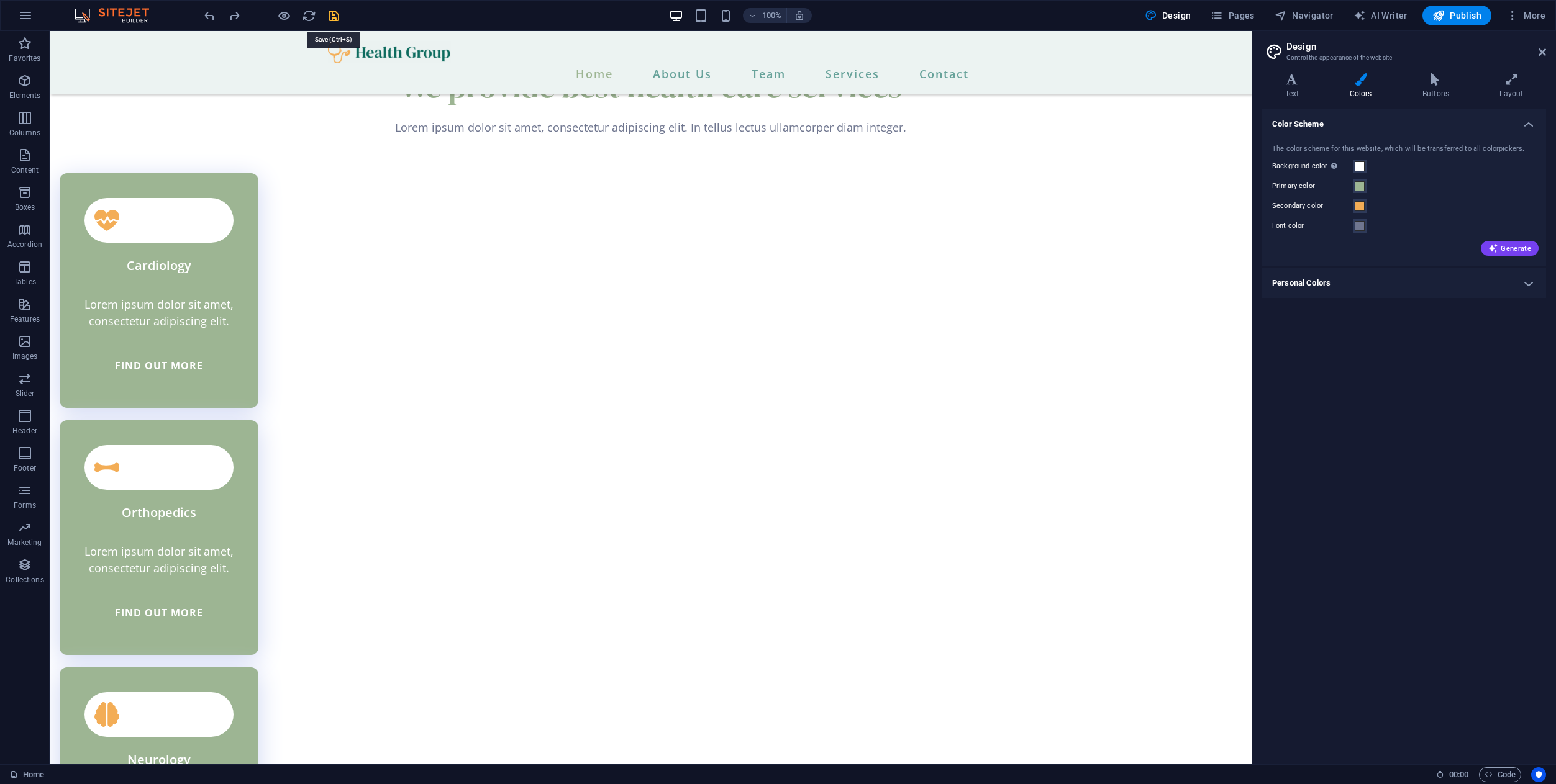
click at [339, 13] on icon "save" at bounding box center [333, 15] width 15 height 15
checkbox input "false"
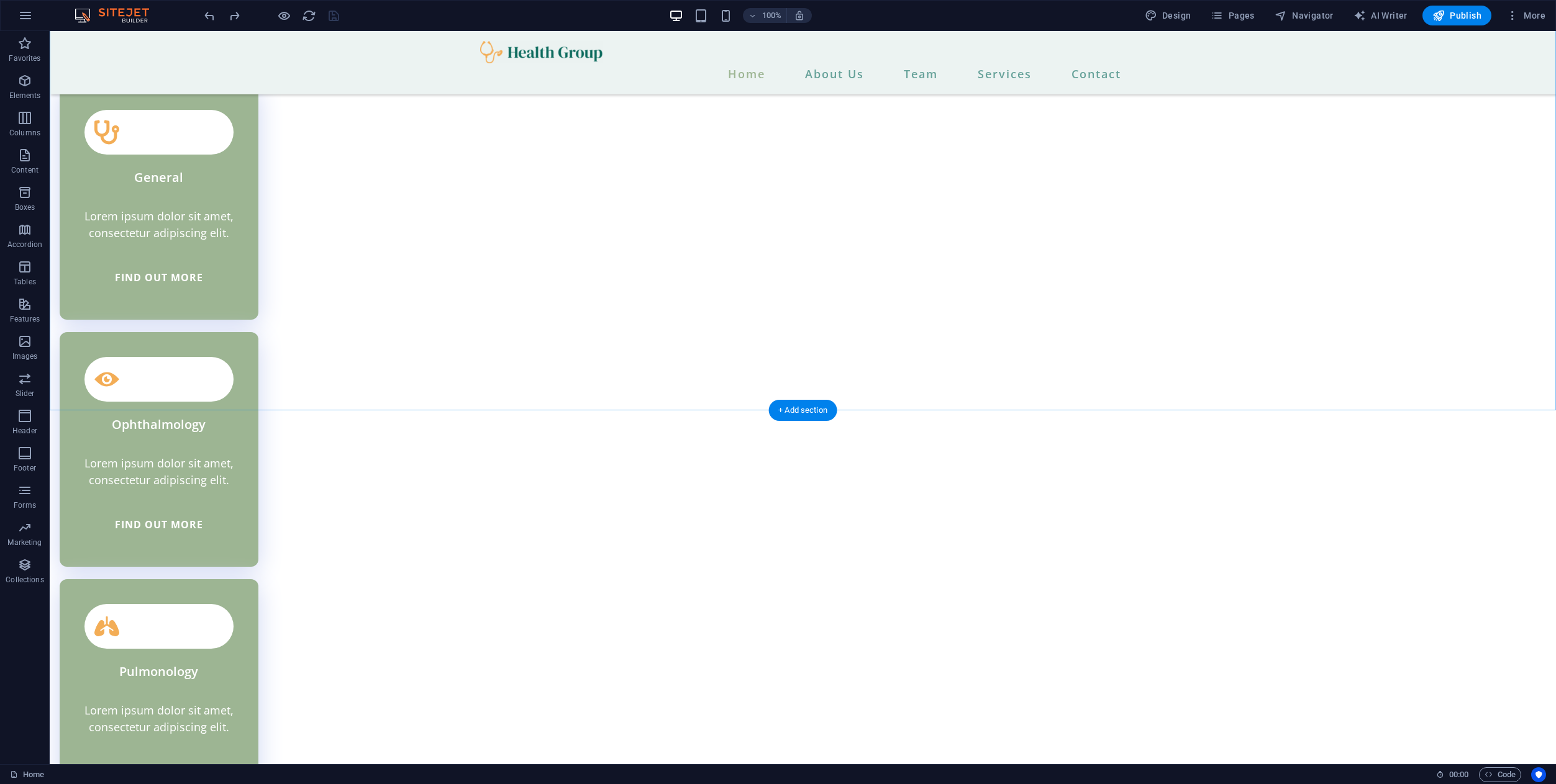
scroll to position [3525, 0]
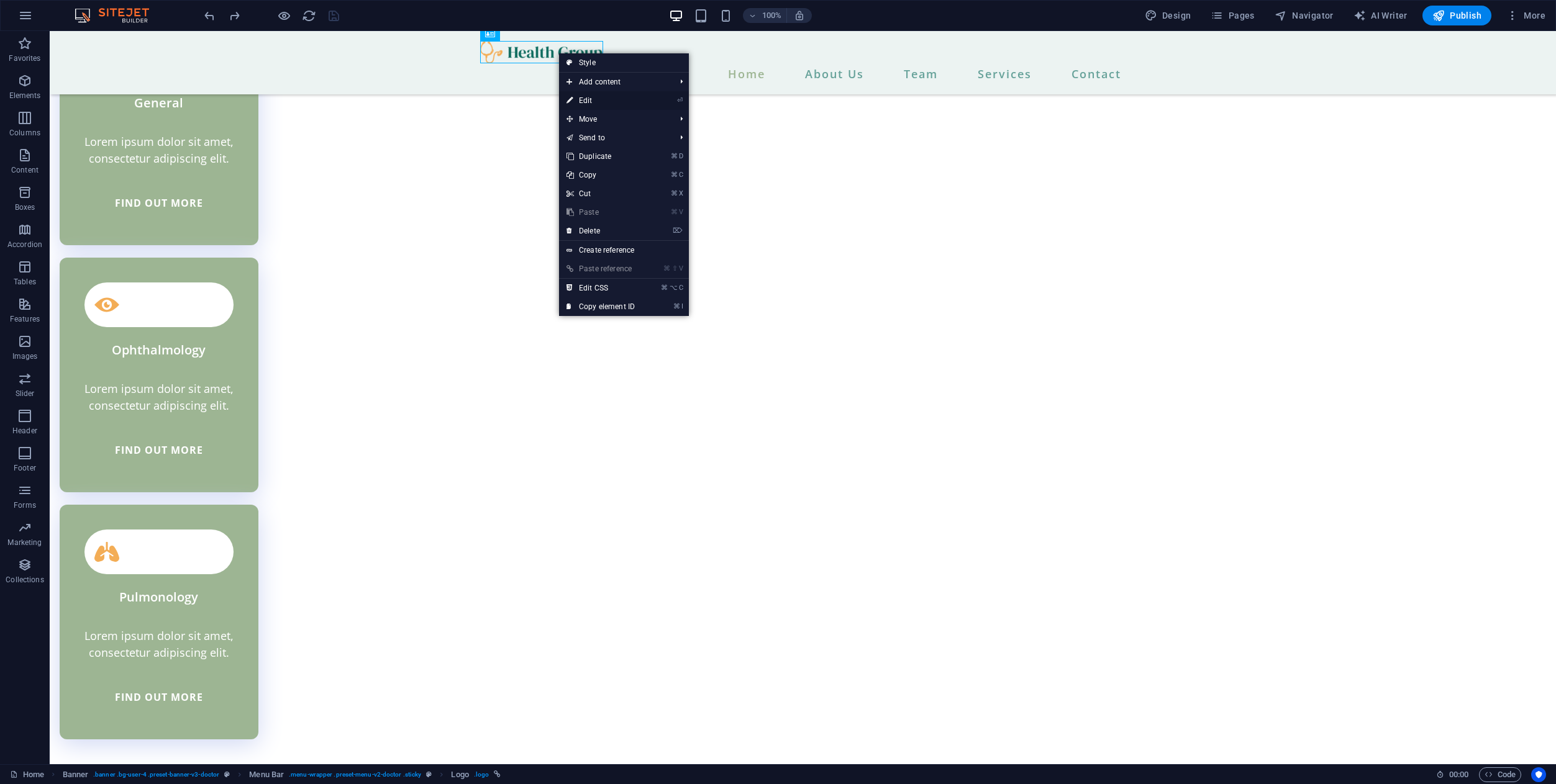
click at [600, 100] on link "⏎ Edit" at bounding box center [601, 101] width 83 height 18
select select "px"
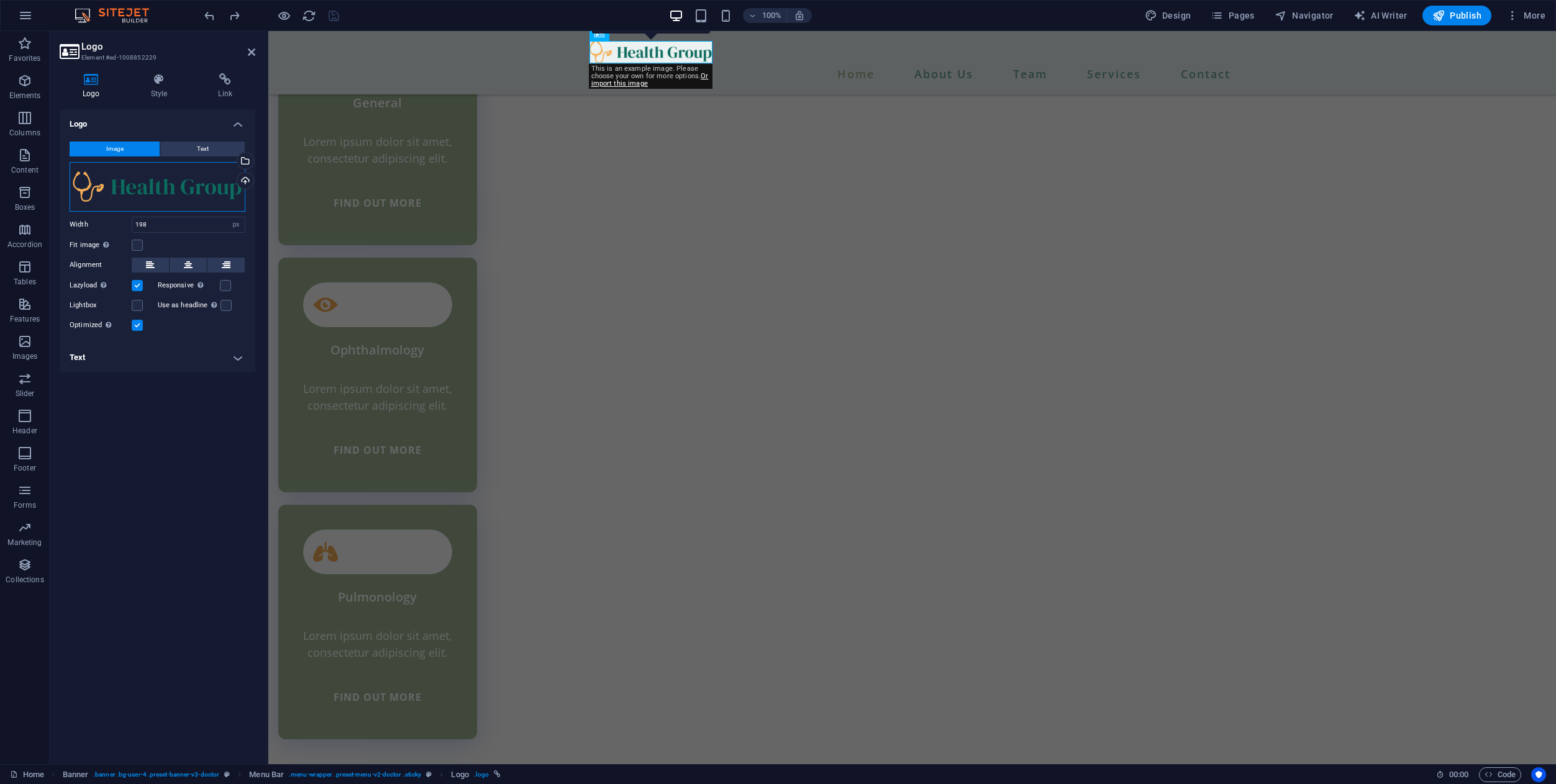
click at [124, 187] on div "Drag files here, click to choose files or select files from Files or our free s…" at bounding box center [157, 187] width 176 height 50
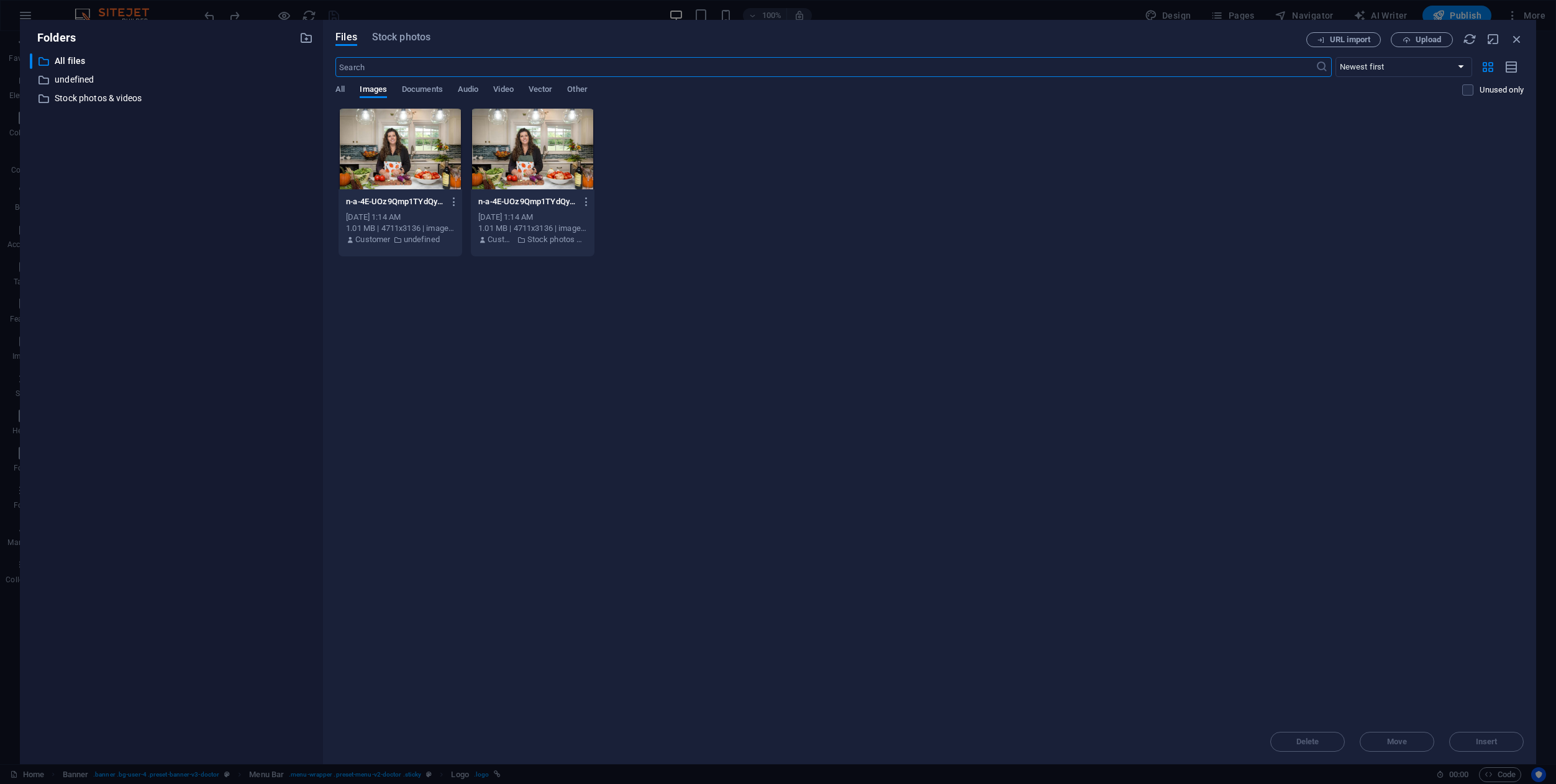
click at [1426, 31] on div "Files Stock photos URL import Upload ​ Newest first Oldest first Name (A-Z) Nam…" at bounding box center [929, 392] width 1213 height 745
click at [1425, 40] on span "Upload" at bounding box center [1428, 40] width 25 height 8
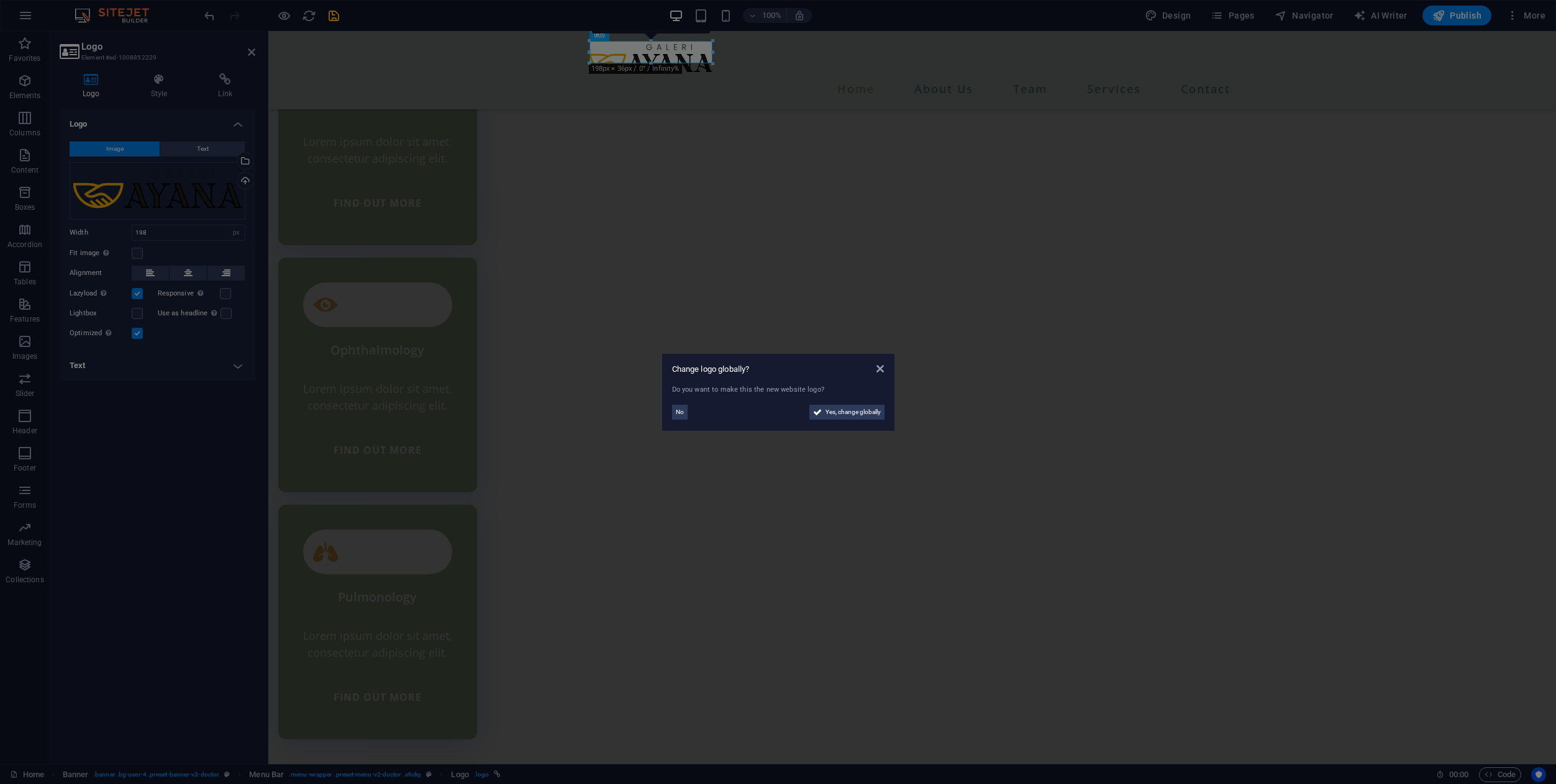
scroll to position [3541, 0]
click at [686, 410] on button "No" at bounding box center [680, 412] width 15 height 15
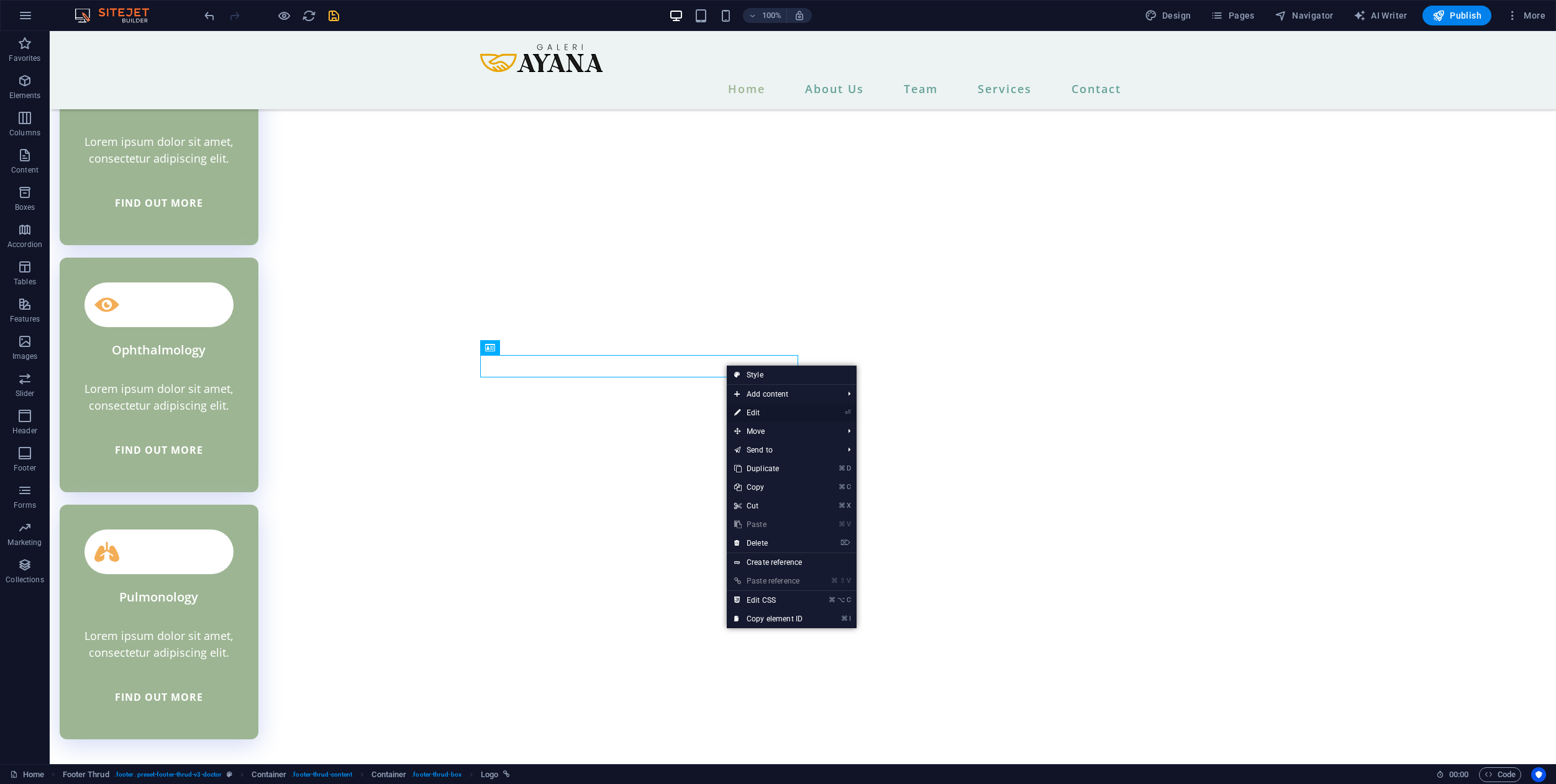
click at [766, 410] on link "⏎ Edit" at bounding box center [768, 413] width 83 height 18
select select "px"
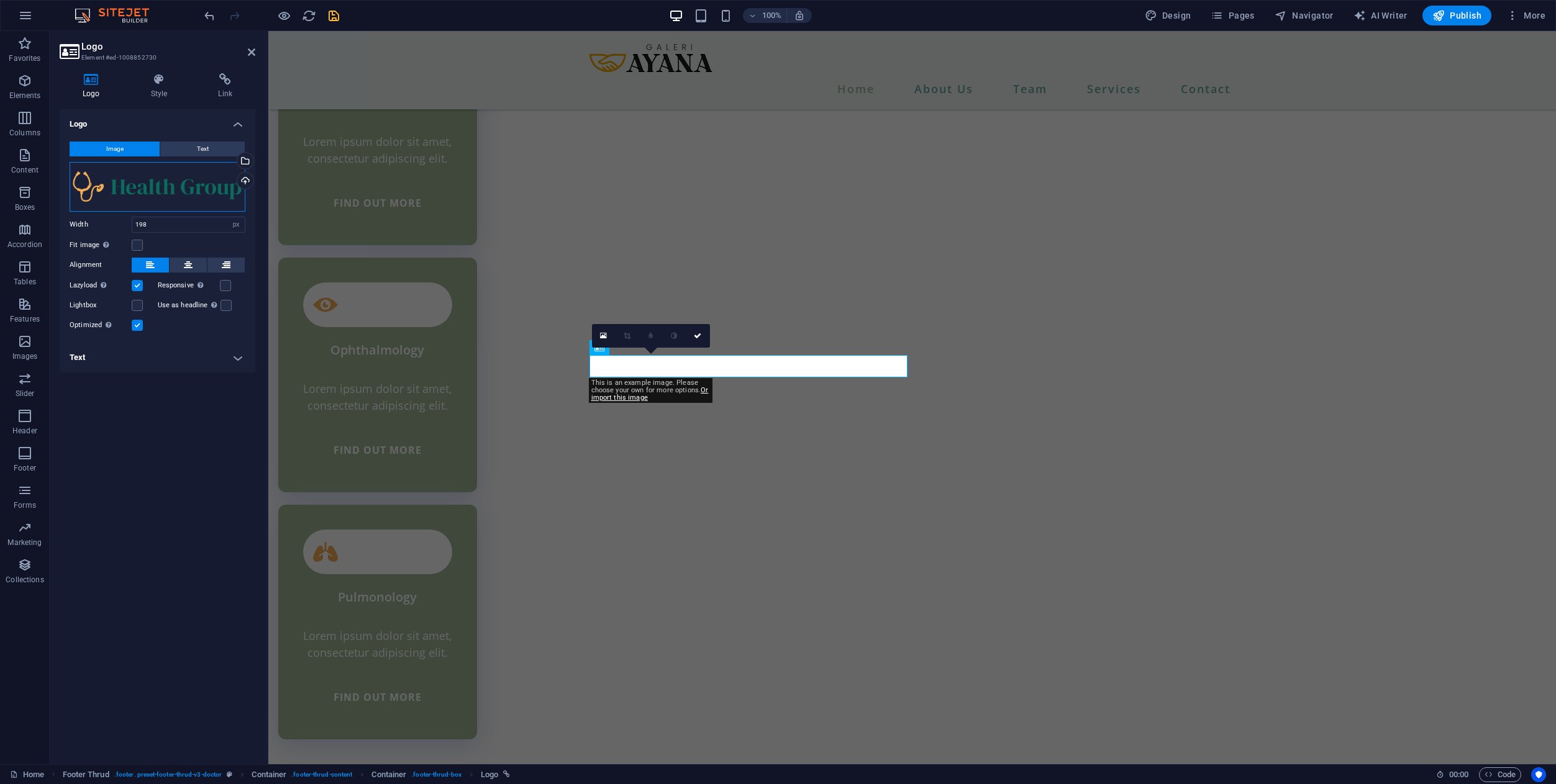
click at [197, 209] on div "Drag files here, click to choose files or select files from Files or our free s…" at bounding box center [157, 187] width 176 height 50
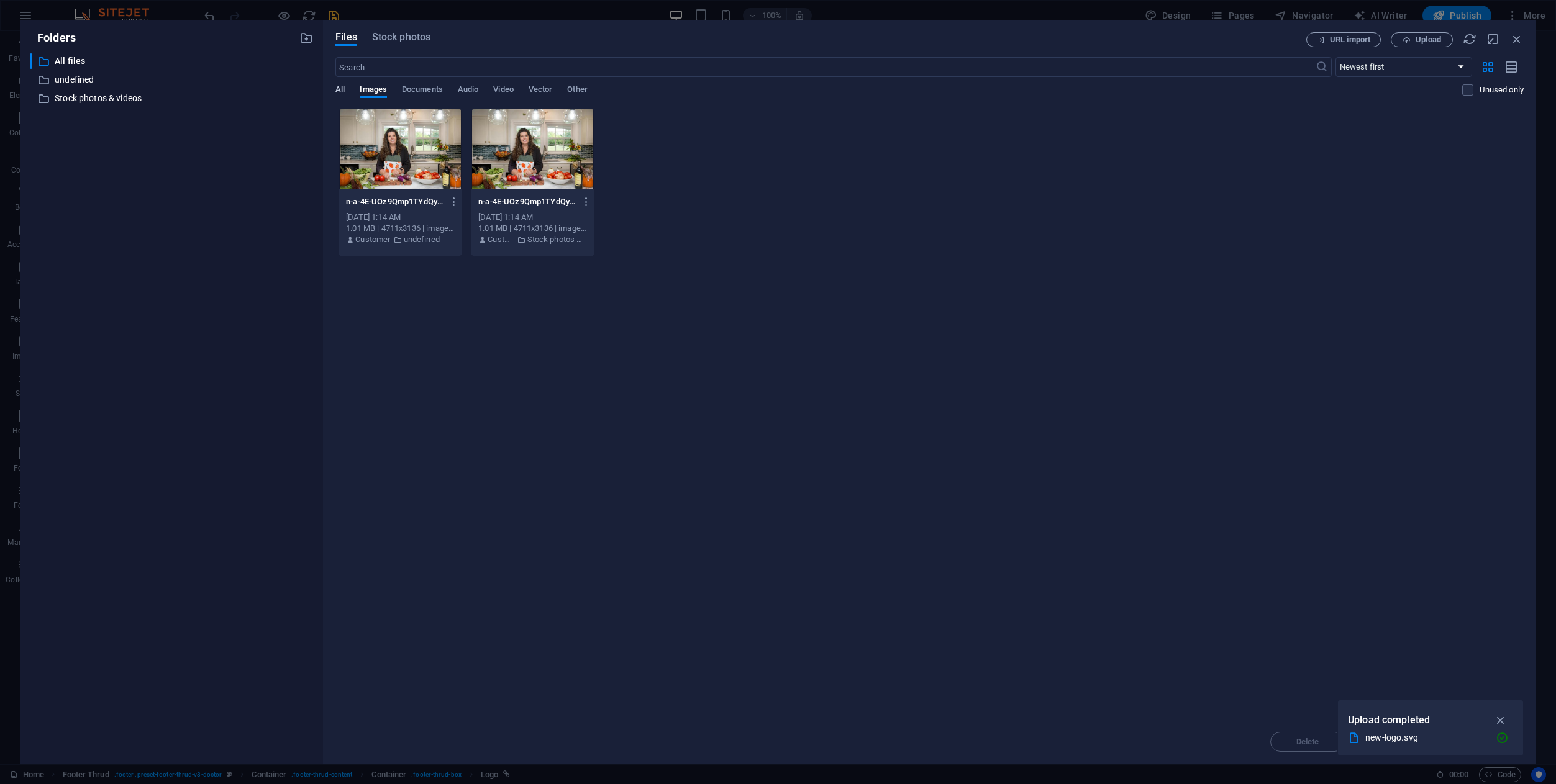
click at [343, 86] on span "All" at bounding box center [340, 91] width 9 height 18
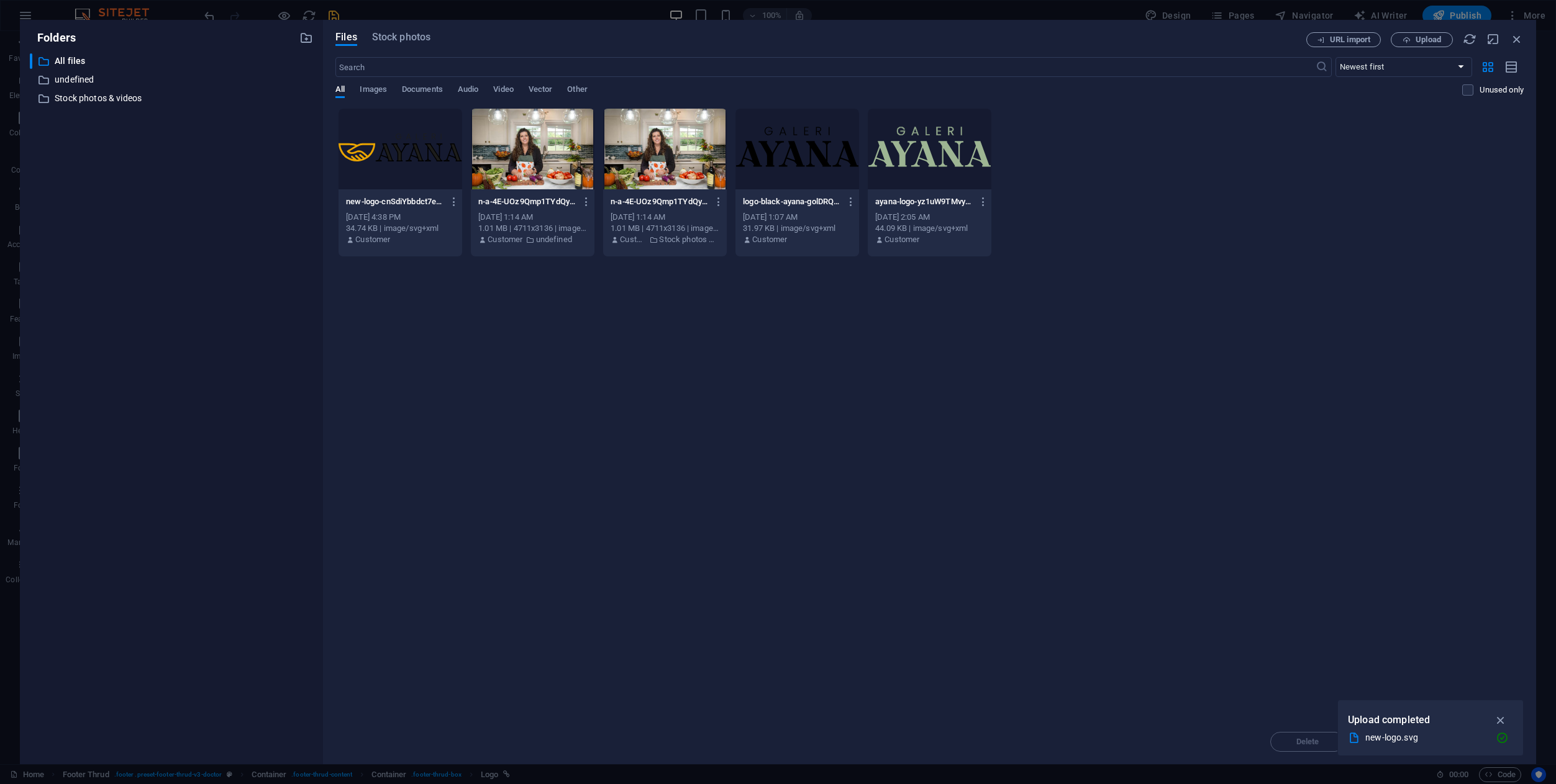
click at [413, 135] on div at bounding box center [400, 149] width 124 height 81
click at [1502, 721] on icon "button" at bounding box center [1501, 720] width 15 height 14
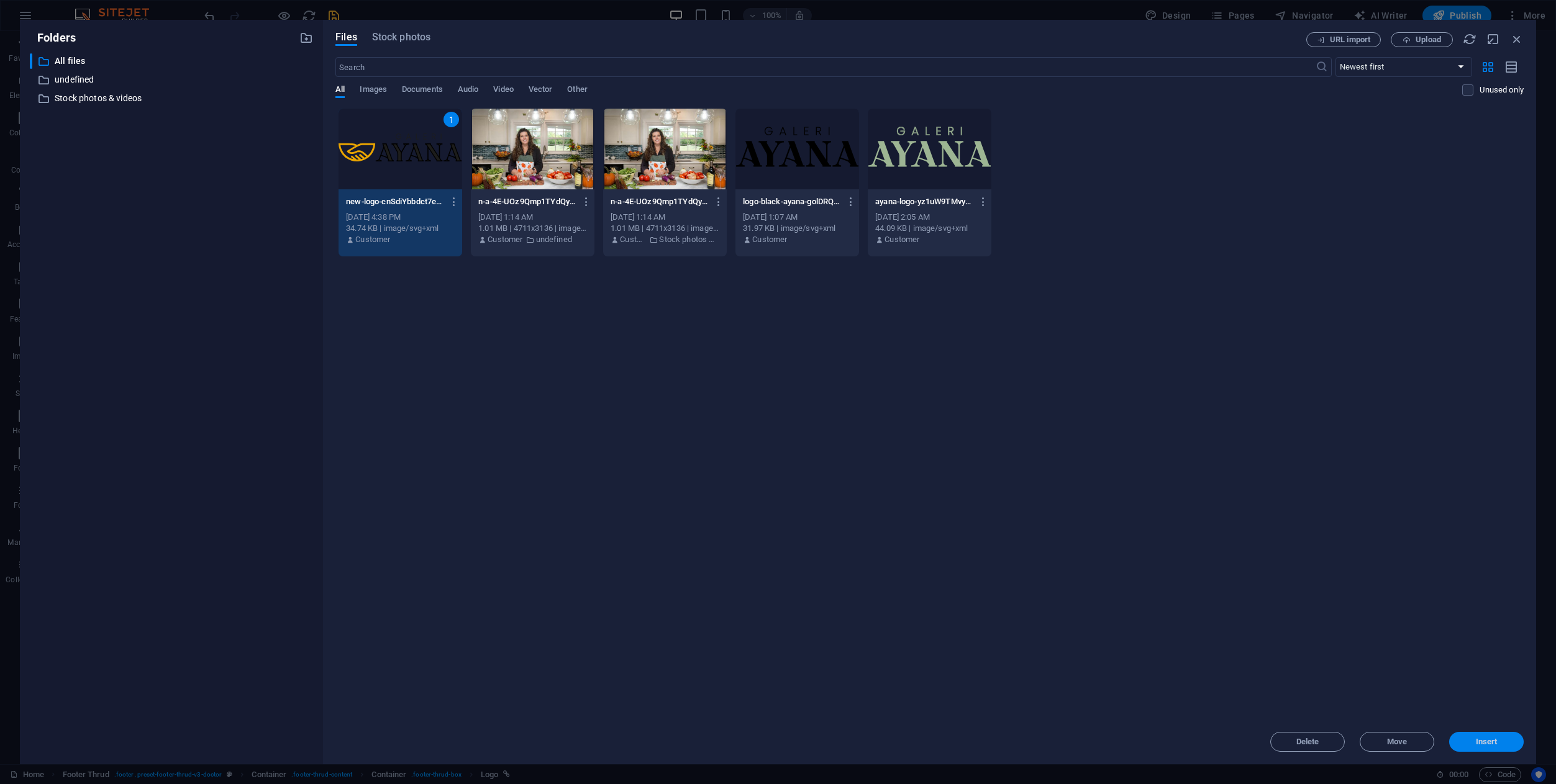
click at [1478, 738] on span "Insert" at bounding box center [1486, 742] width 22 height 8
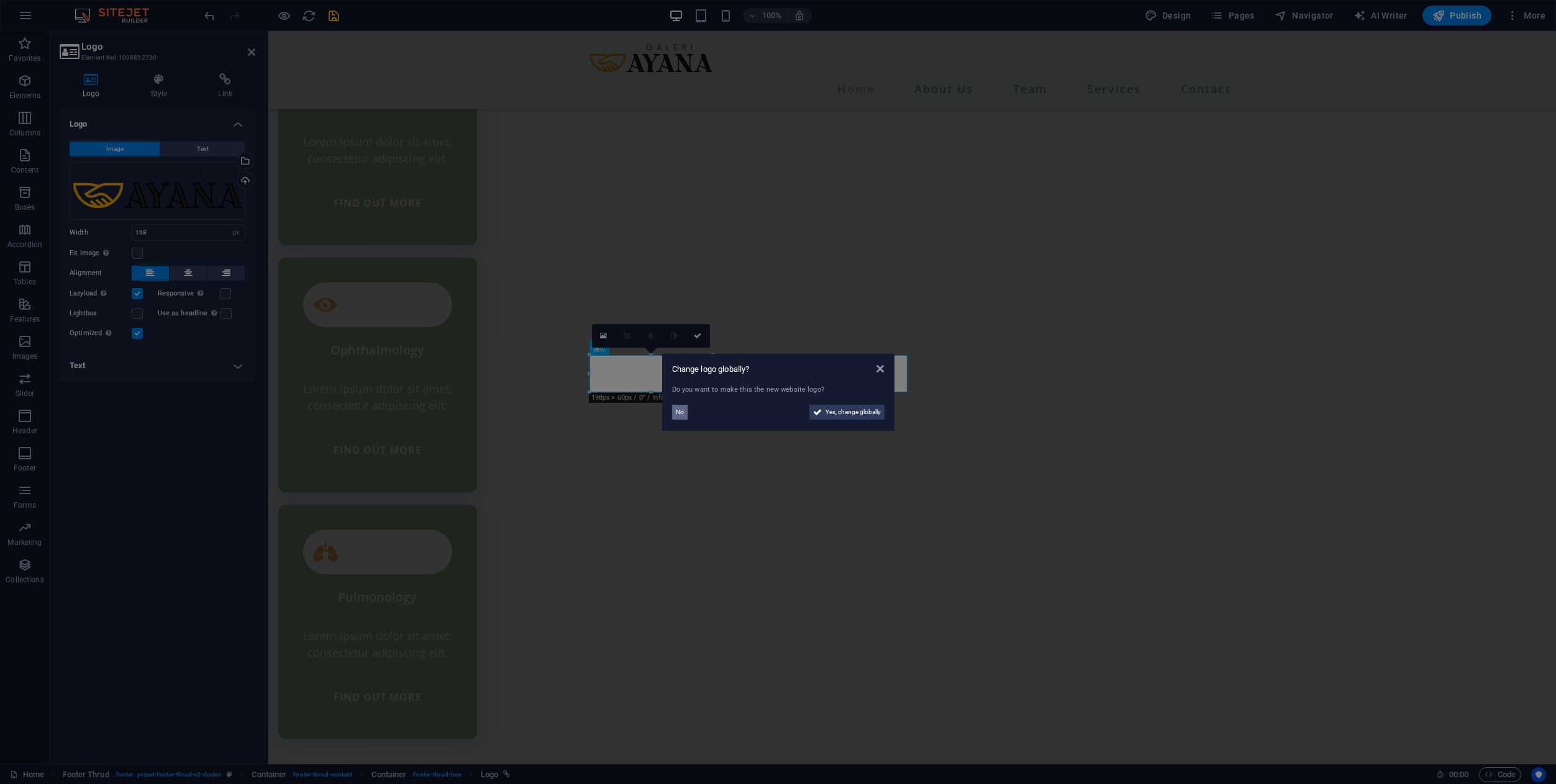
click at [684, 414] on button "No" at bounding box center [680, 412] width 15 height 15
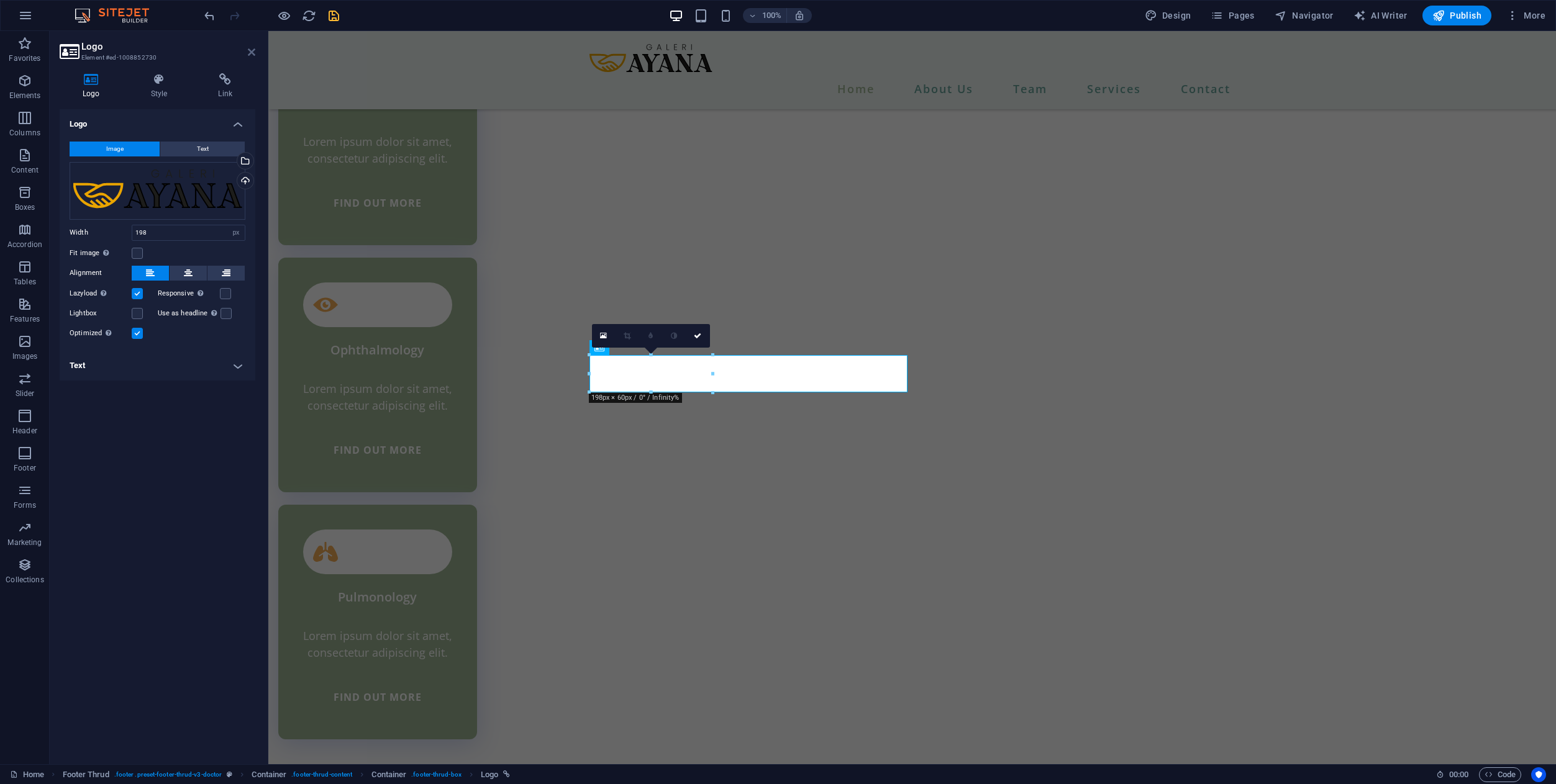
click at [250, 54] on icon at bounding box center [252, 51] width 8 height 10
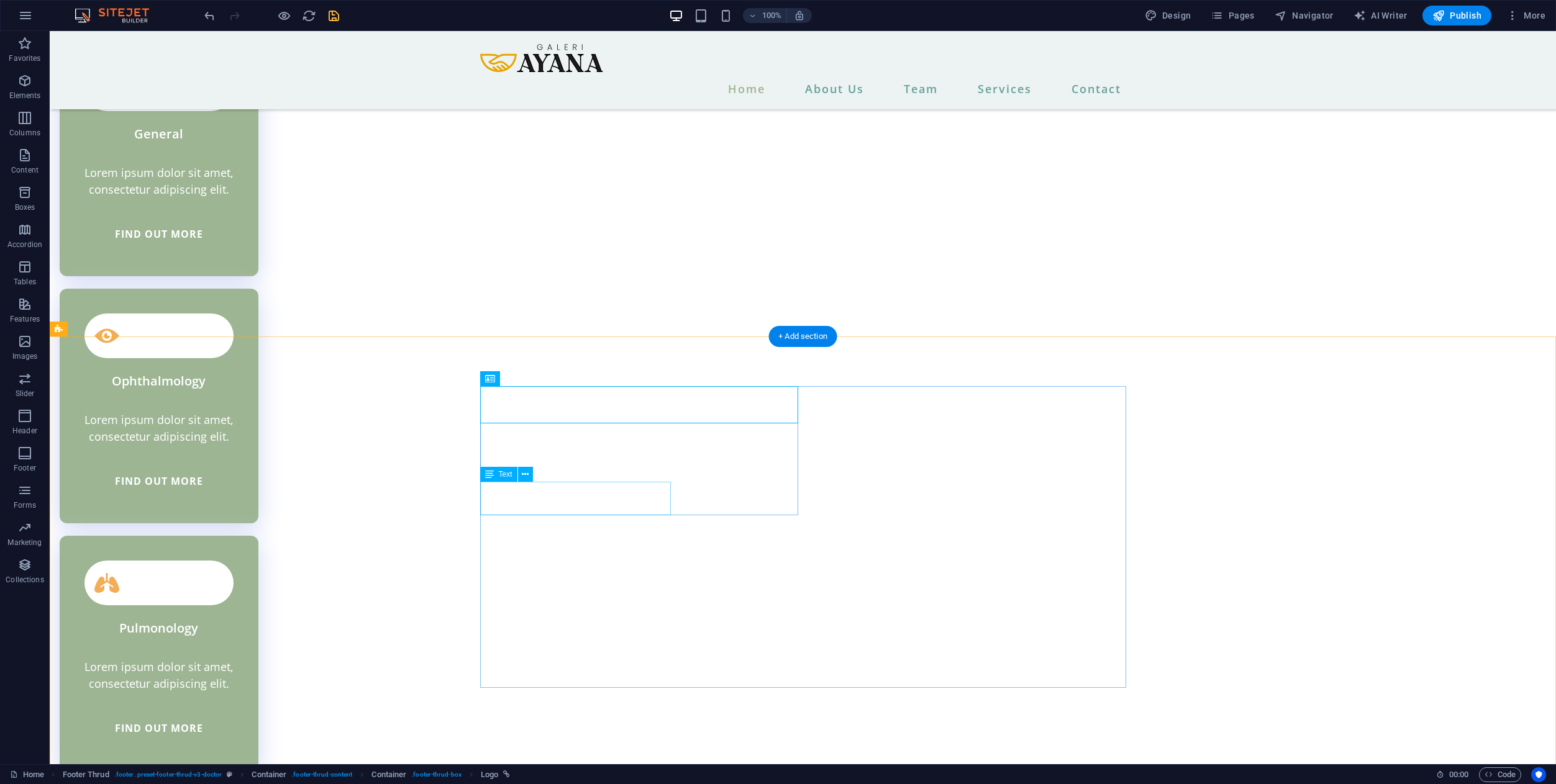
scroll to position [3555, 0]
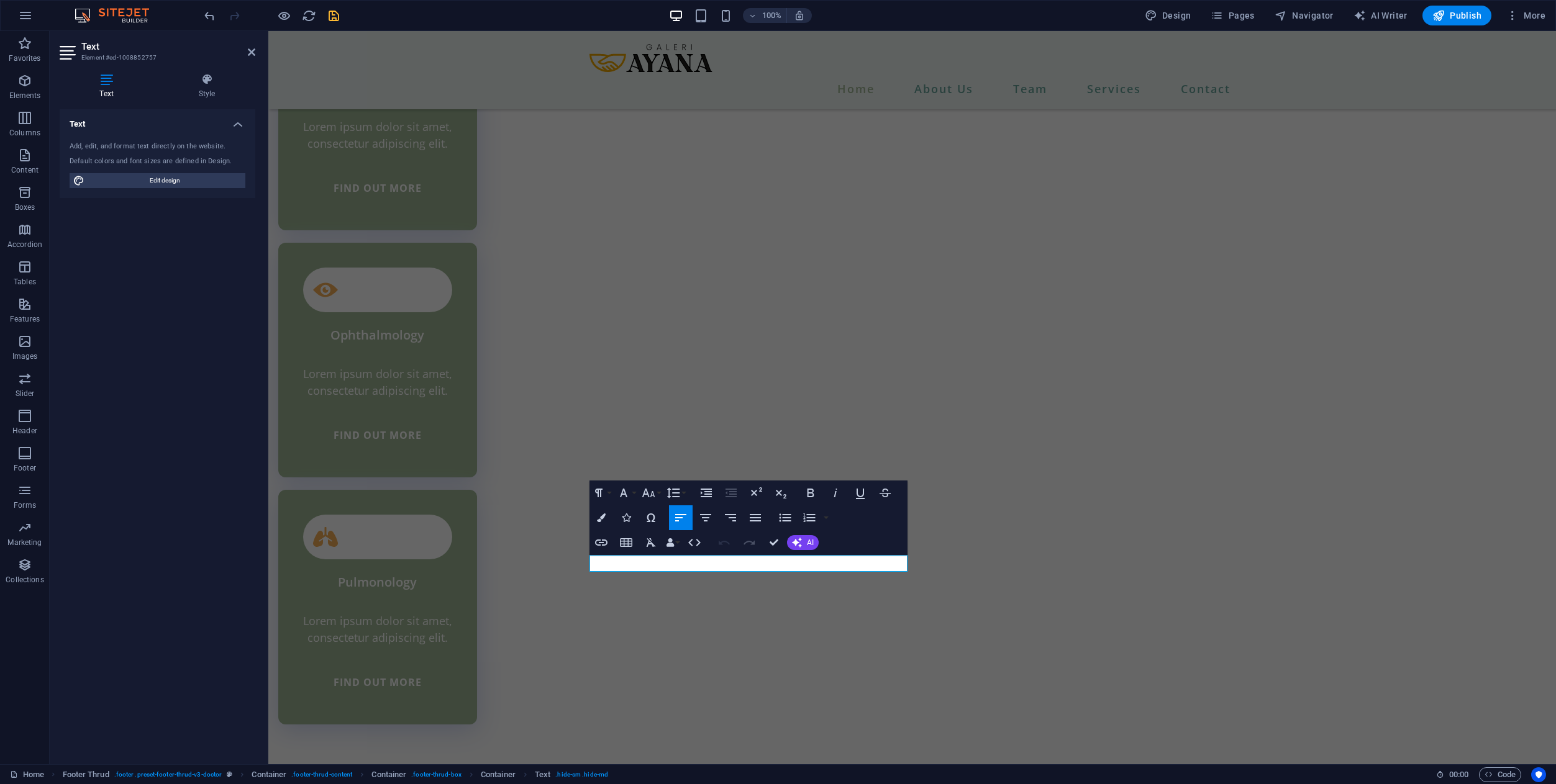
click at [725, 554] on button "Undo" at bounding box center [723, 543] width 24 height 25
copy p "[GEOGRAPHIC_DATA], [GEOGRAPHIC_DATA]"
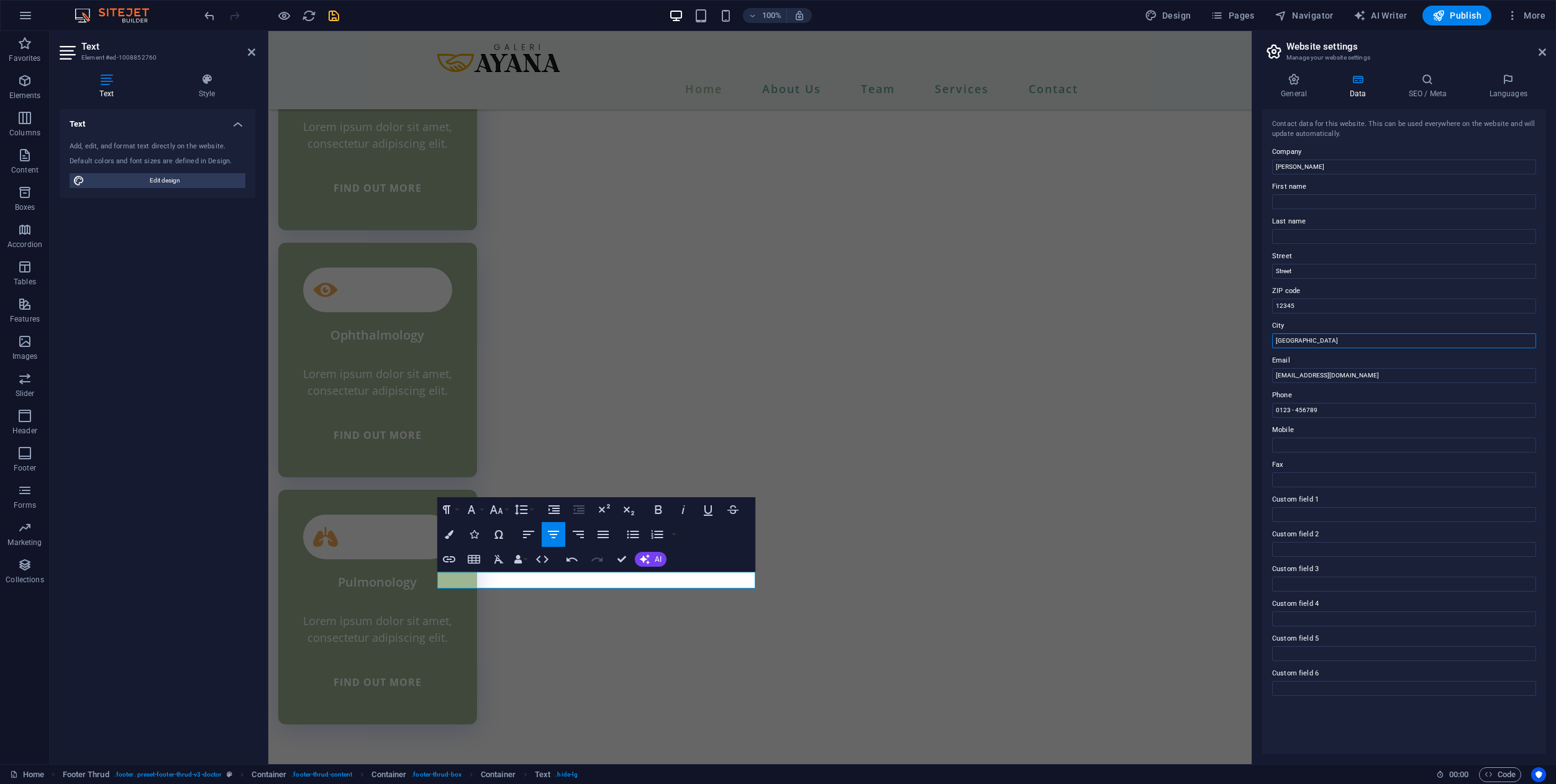
drag, startPoint x: 1317, startPoint y: 333, endPoint x: 1260, endPoint y: 336, distance: 57.1
click at [1259, 336] on div "General Data SEO / Meta Languages Website name [DOMAIN_NAME] Logo Drag files he…" at bounding box center [1403, 413] width 303 height 701
type input "[GEOGRAPHIC_DATA]"
drag, startPoint x: 1319, startPoint y: 274, endPoint x: 1273, endPoint y: 270, distance: 46.2
click at [1273, 270] on input "Street" at bounding box center [1404, 271] width 264 height 15
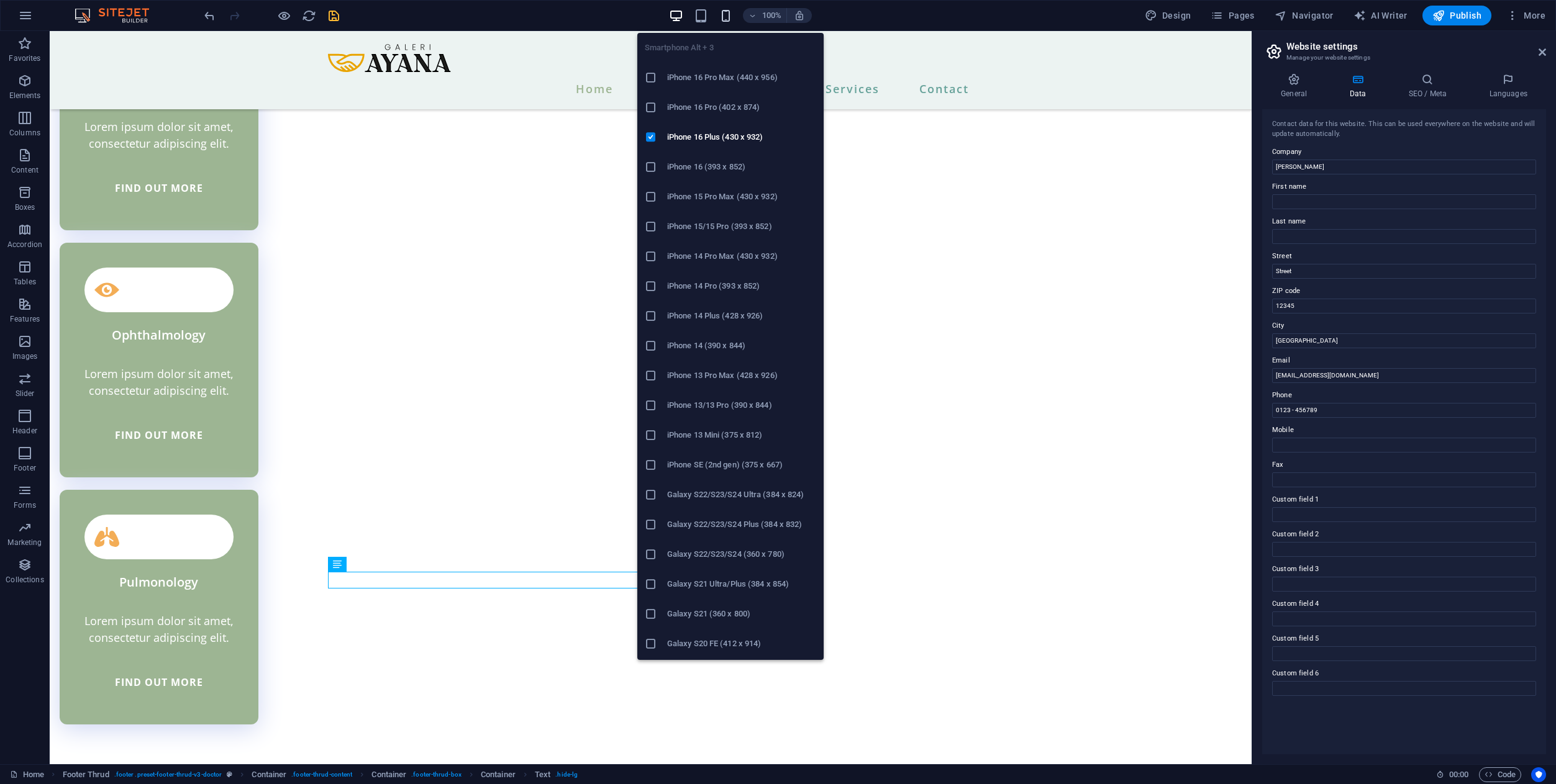
click at [723, 12] on icon "button" at bounding box center [726, 15] width 15 height 15
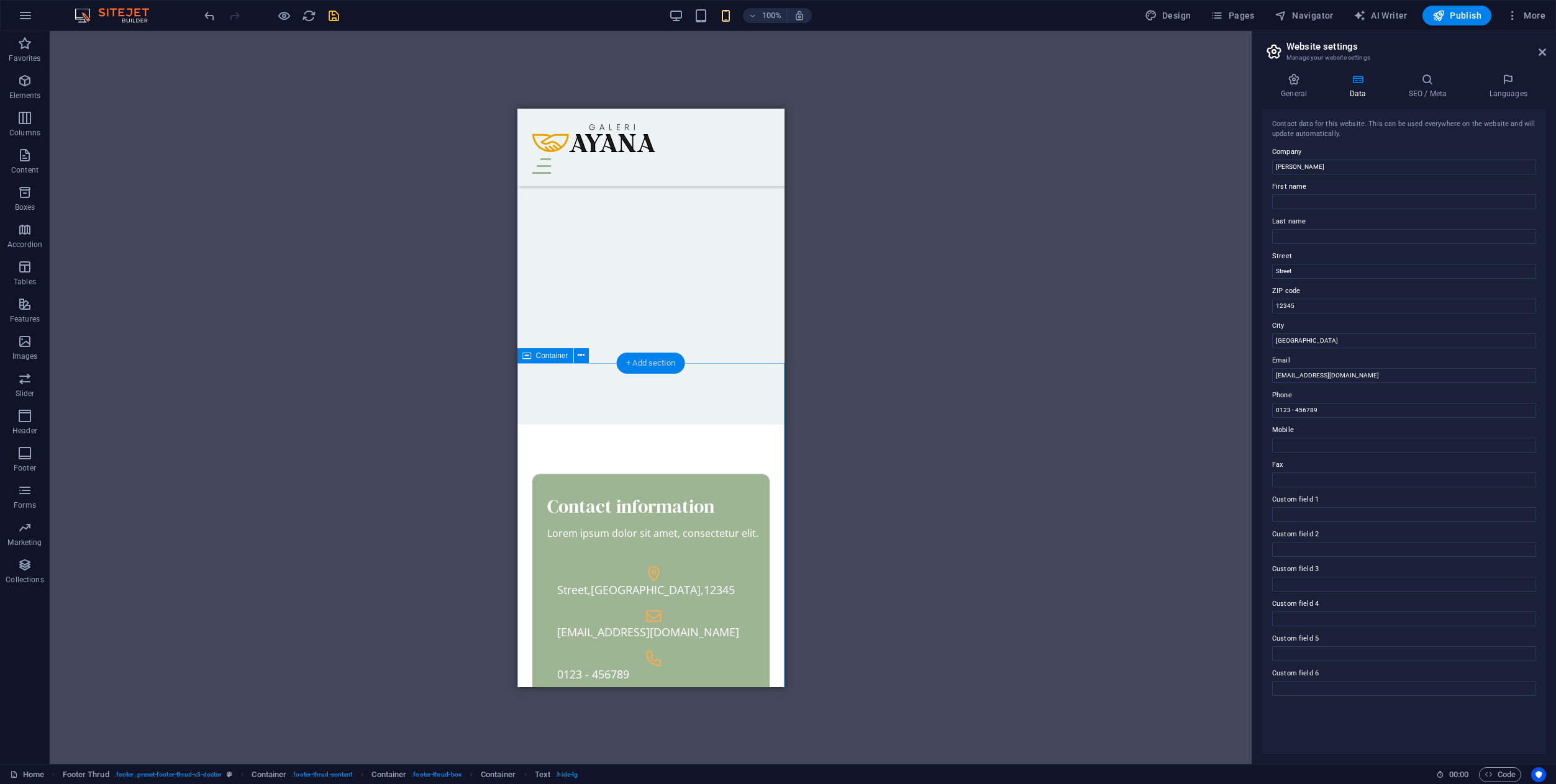
scroll to position [3988, 0]
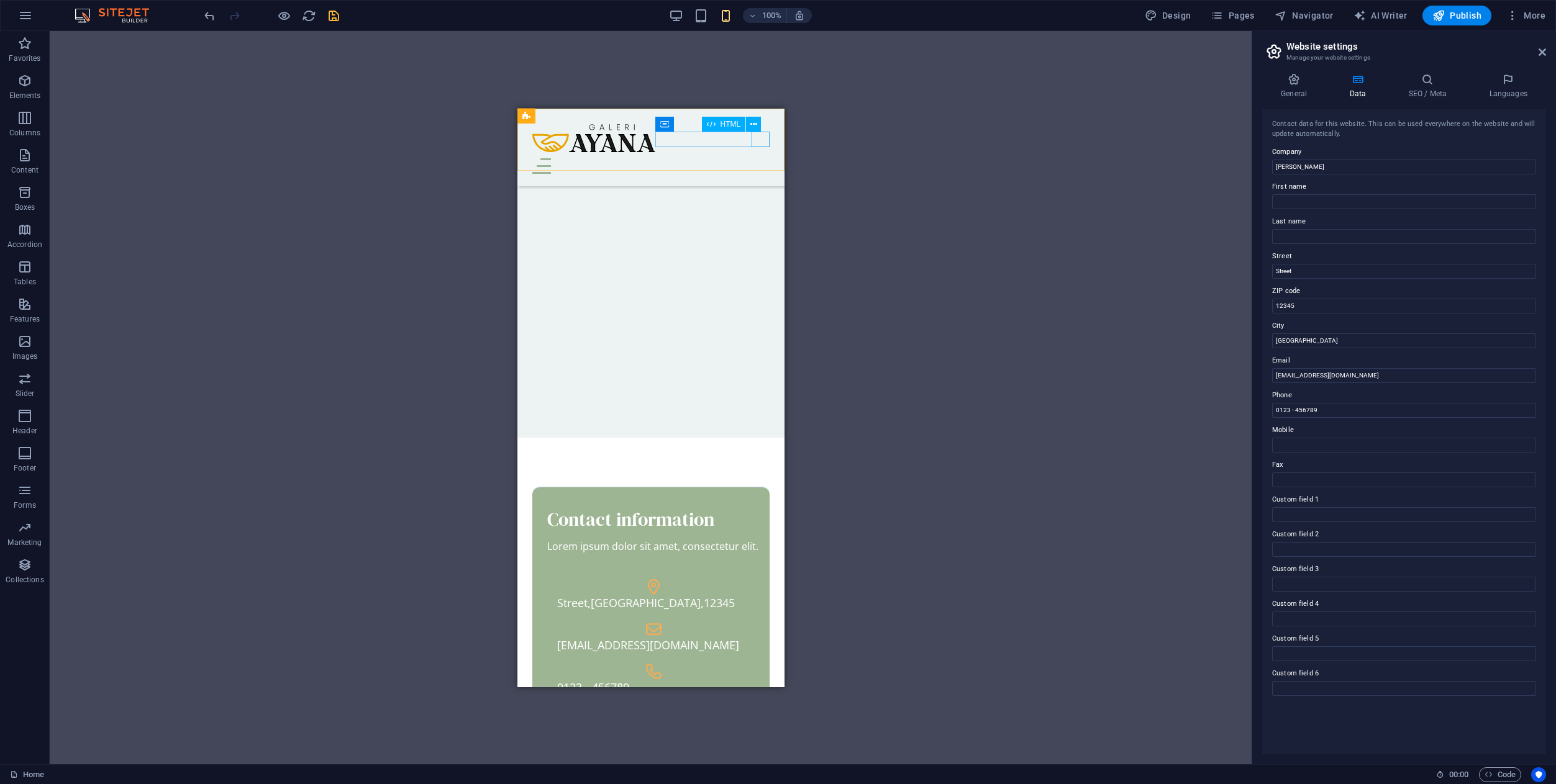
click at [760, 157] on div "Menu" at bounding box center [650, 165] width 237 height 15
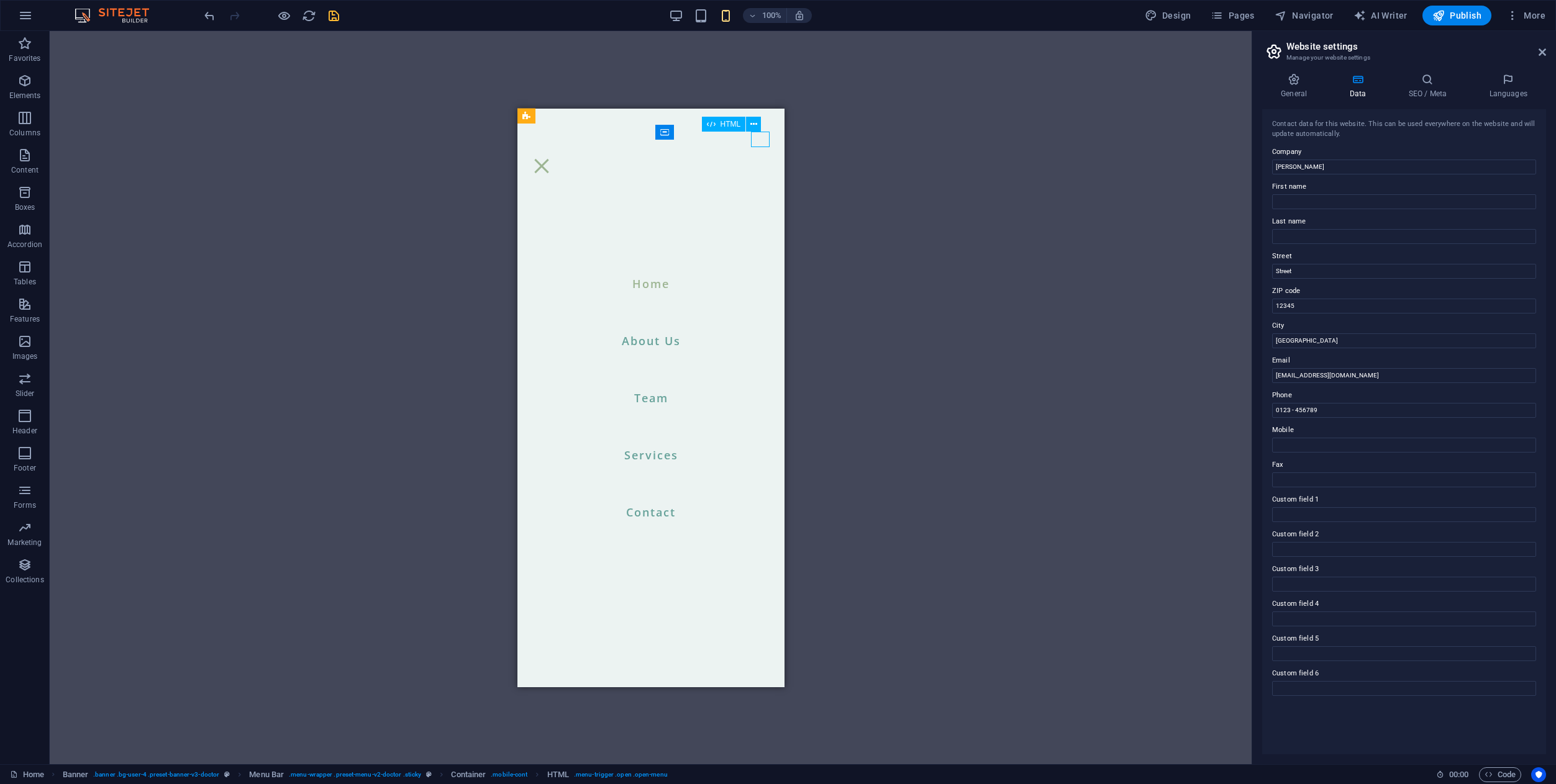
click at [550, 157] on div "Menu" at bounding box center [541, 165] width 18 height 15
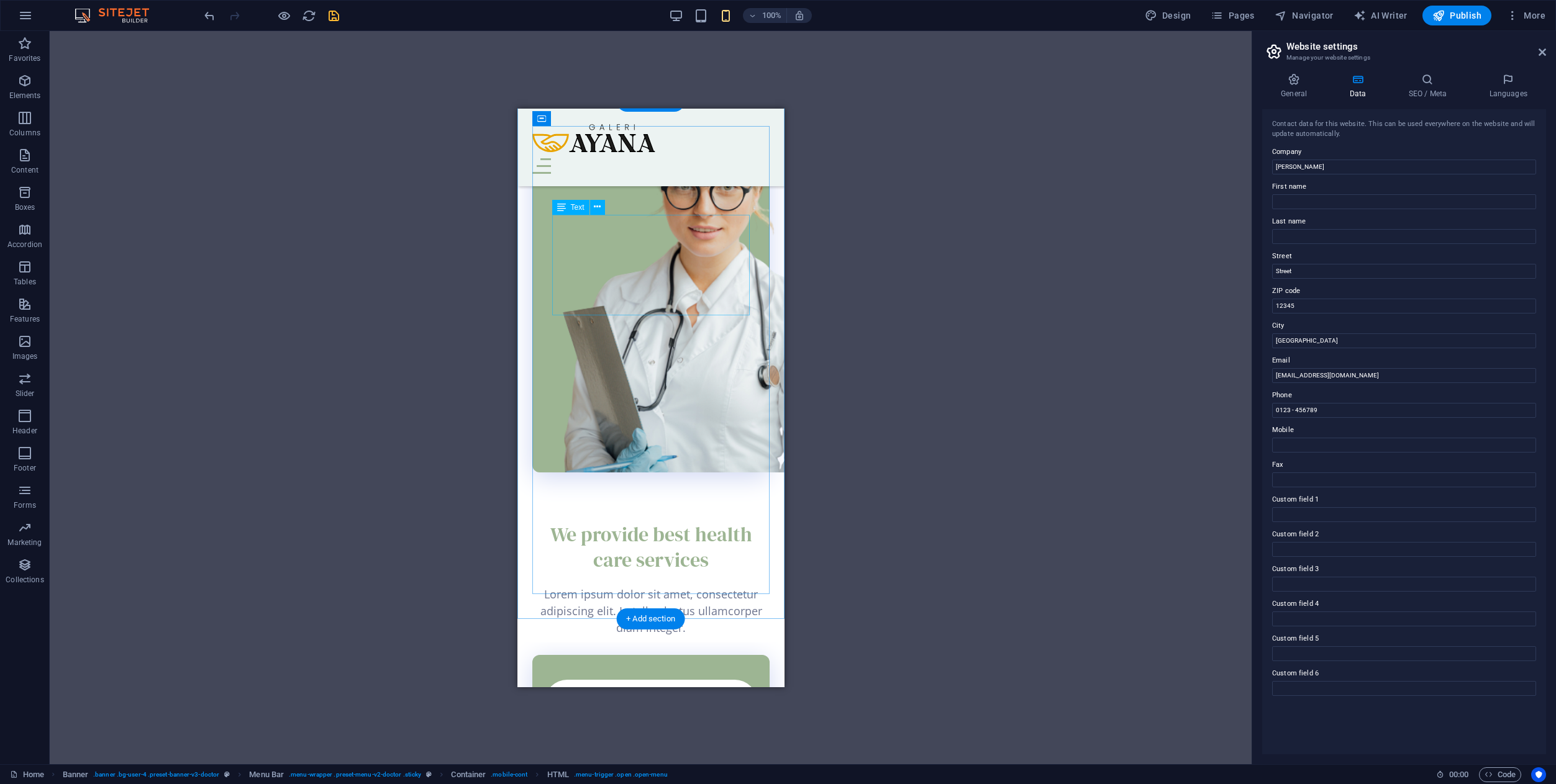
scroll to position [1988, 0]
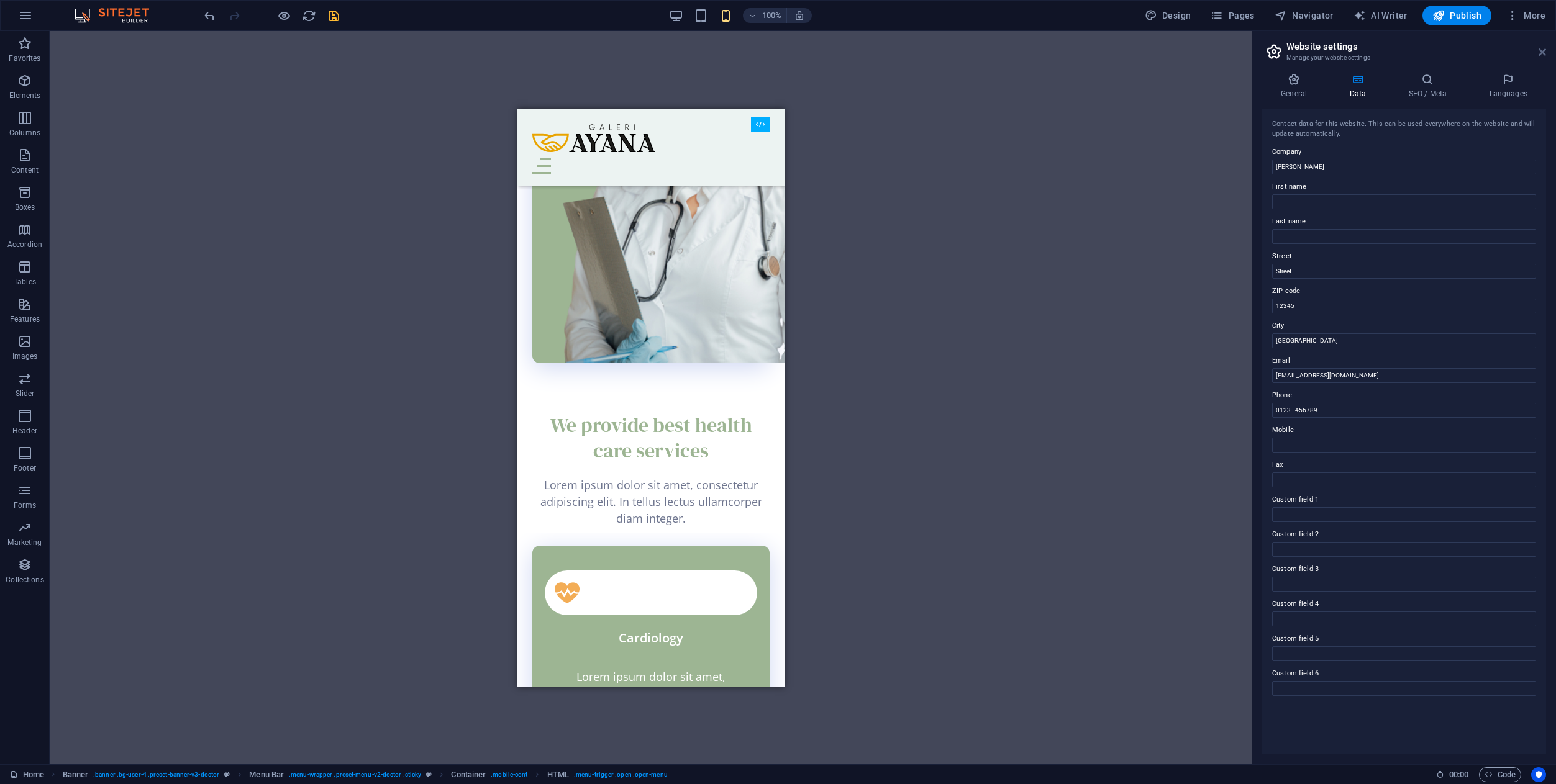
click at [1543, 52] on icon at bounding box center [1542, 51] width 8 height 10
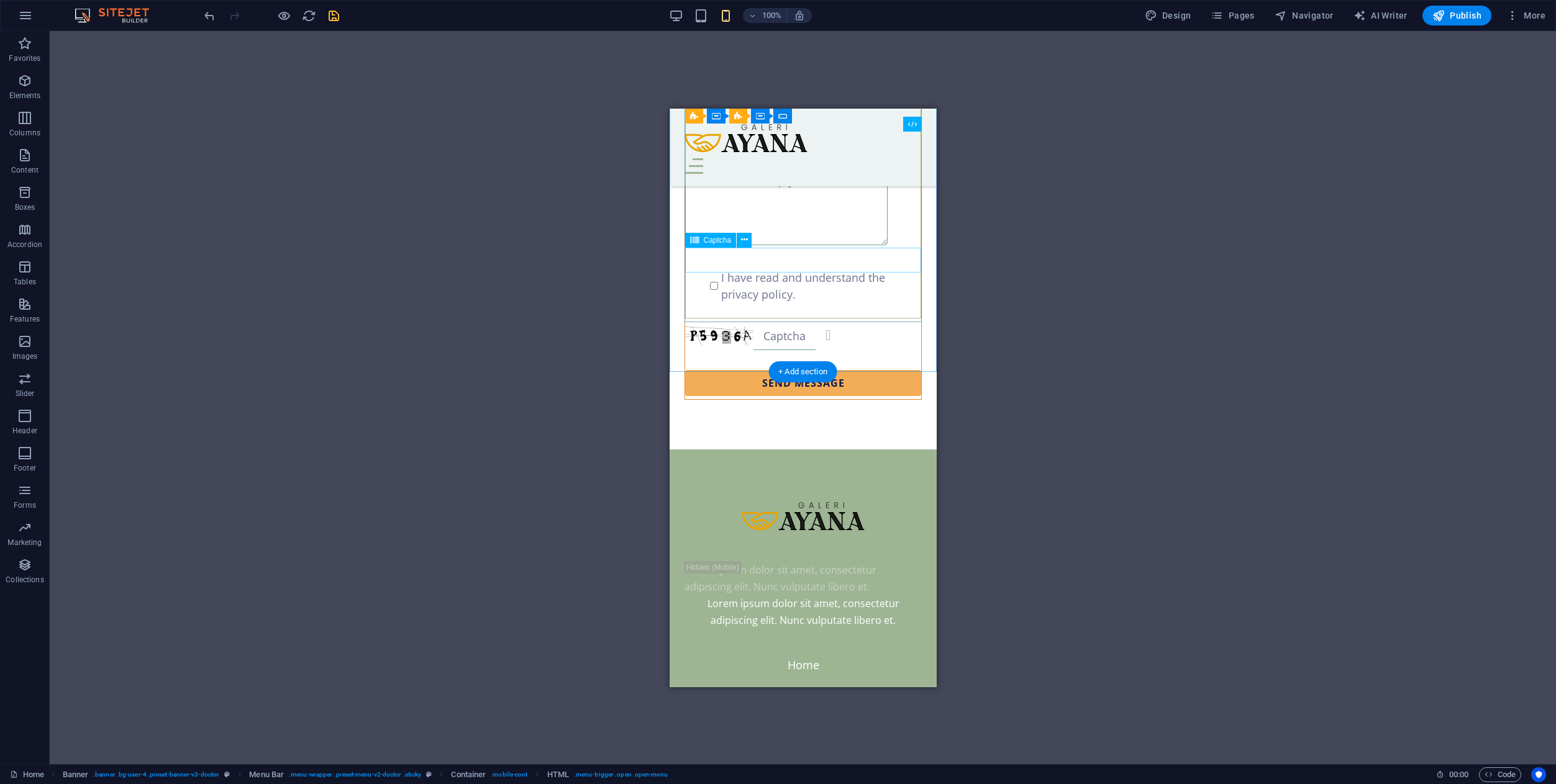
scroll to position [4746, 0]
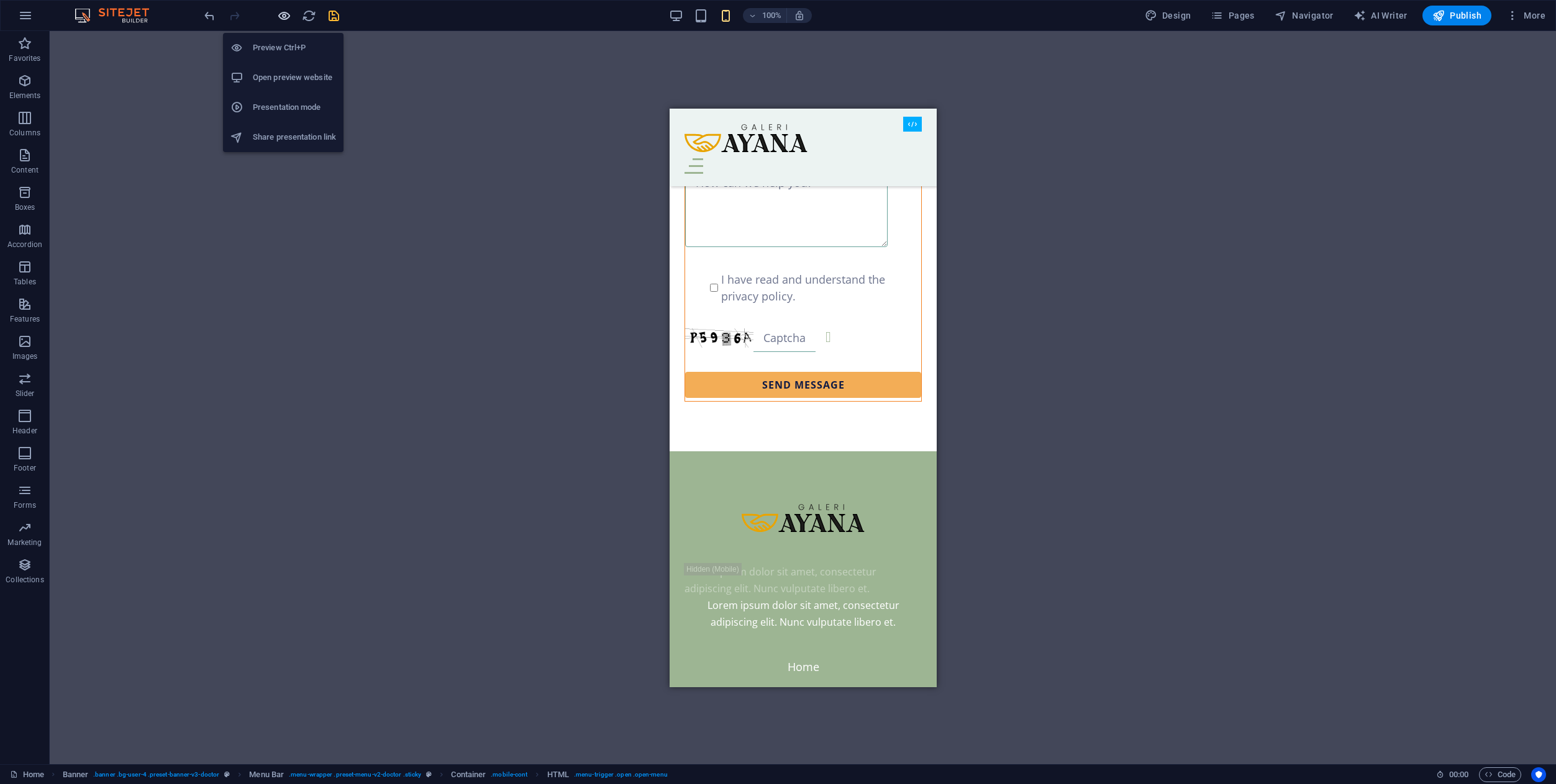
click at [285, 21] on icon "button" at bounding box center [284, 15] width 15 height 15
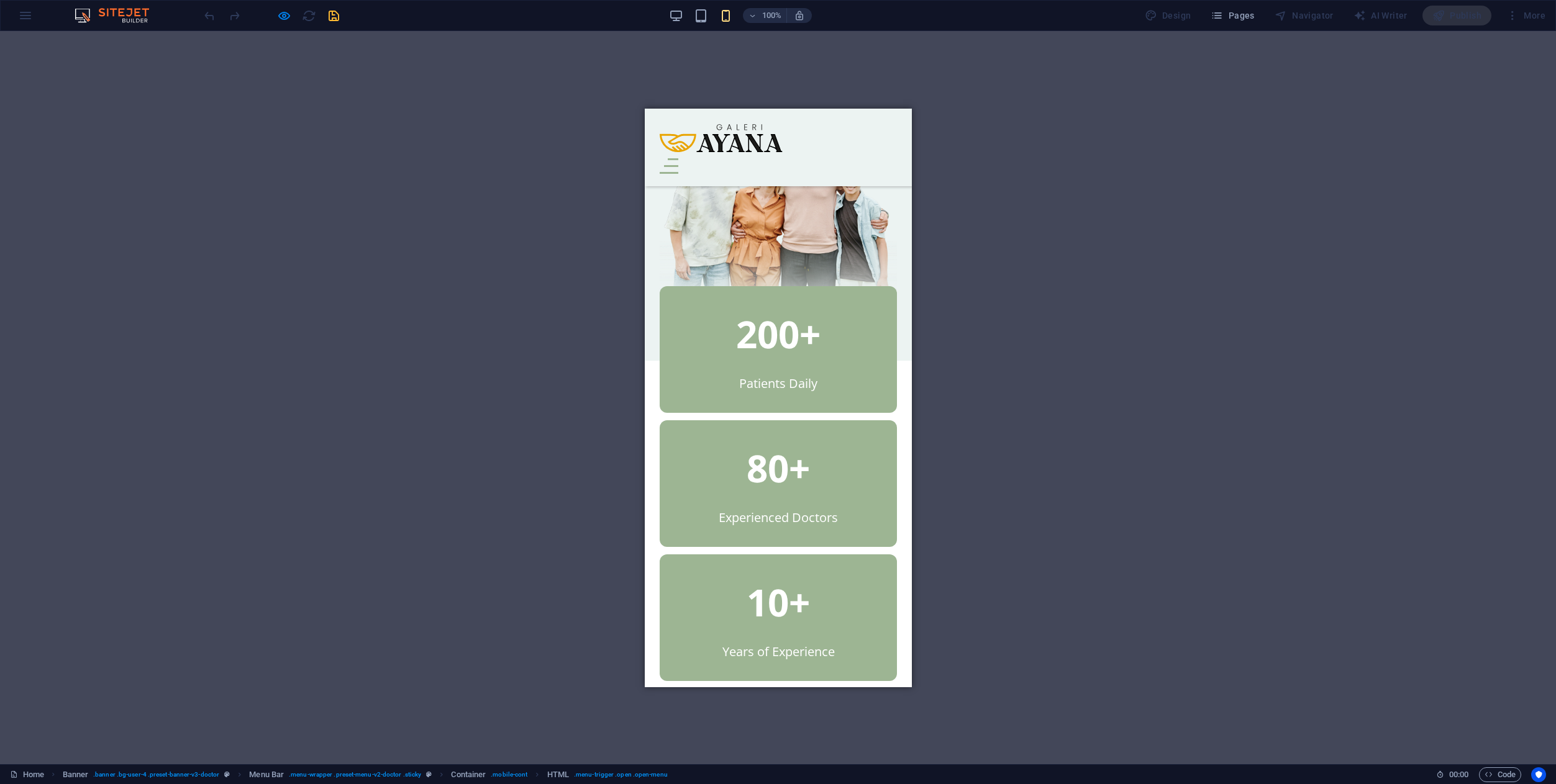
scroll to position [0, 0]
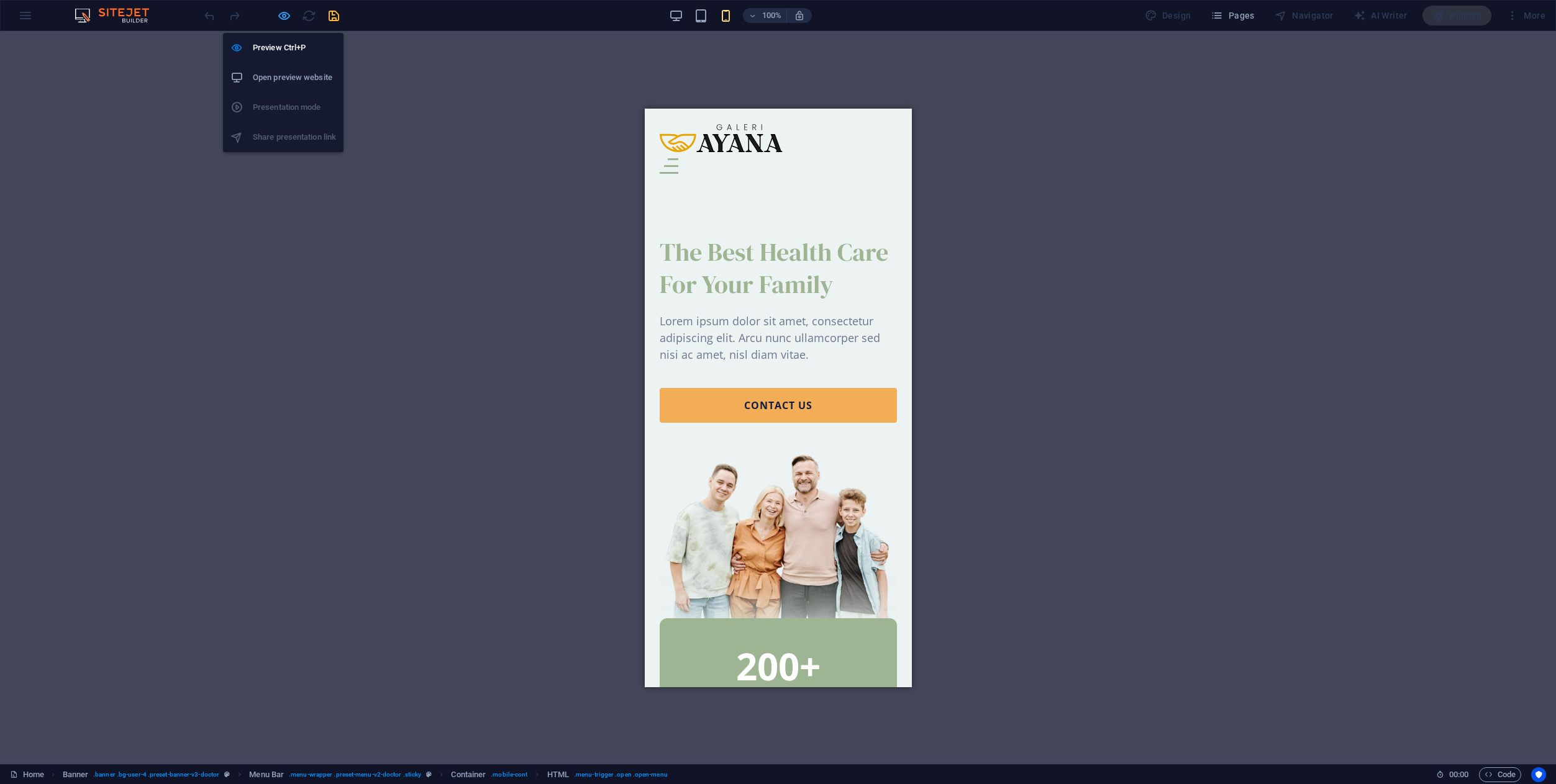
click at [288, 15] on icon "button" at bounding box center [284, 15] width 15 height 15
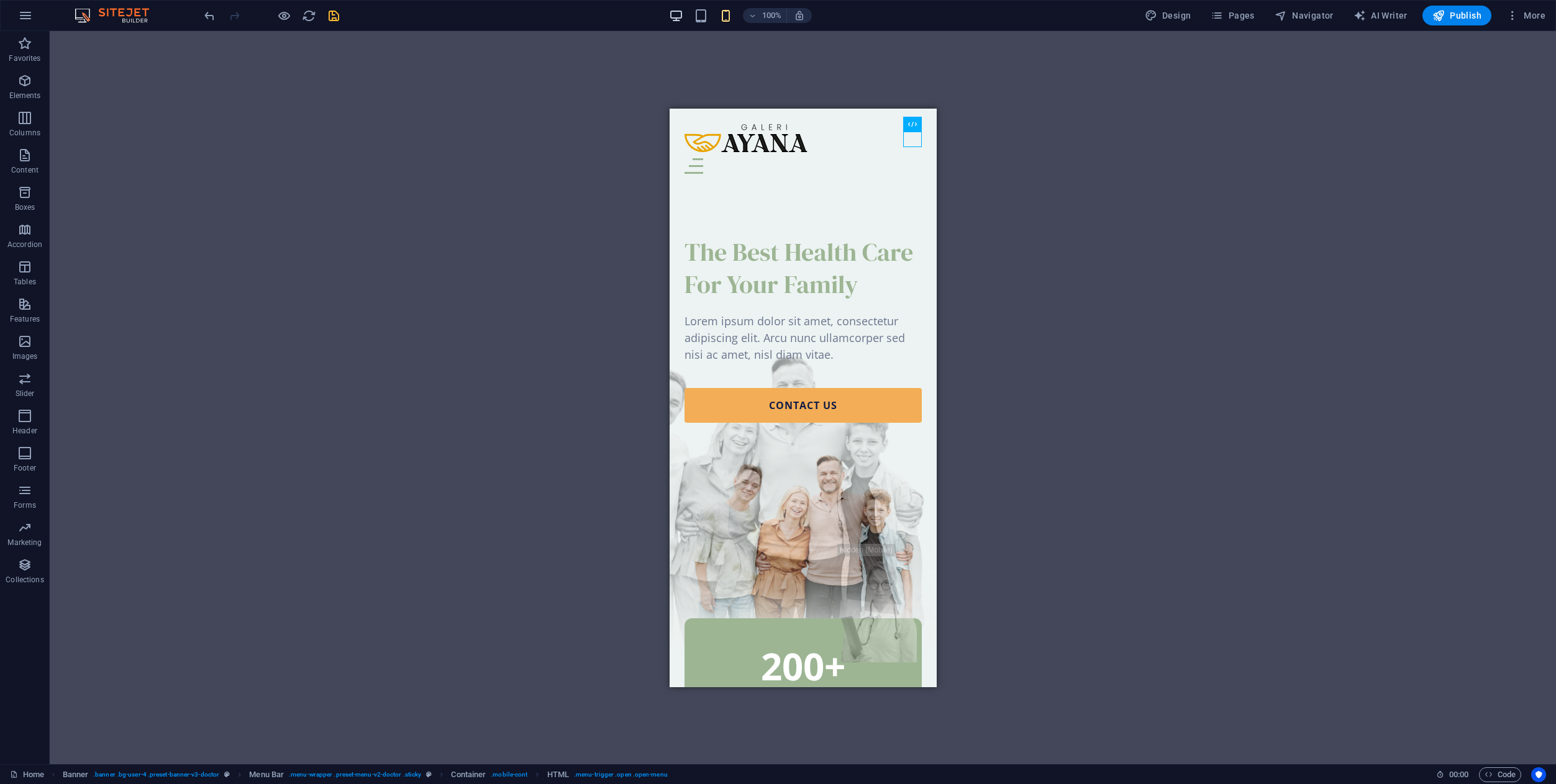
click at [674, 18] on icon "button" at bounding box center [676, 15] width 15 height 15
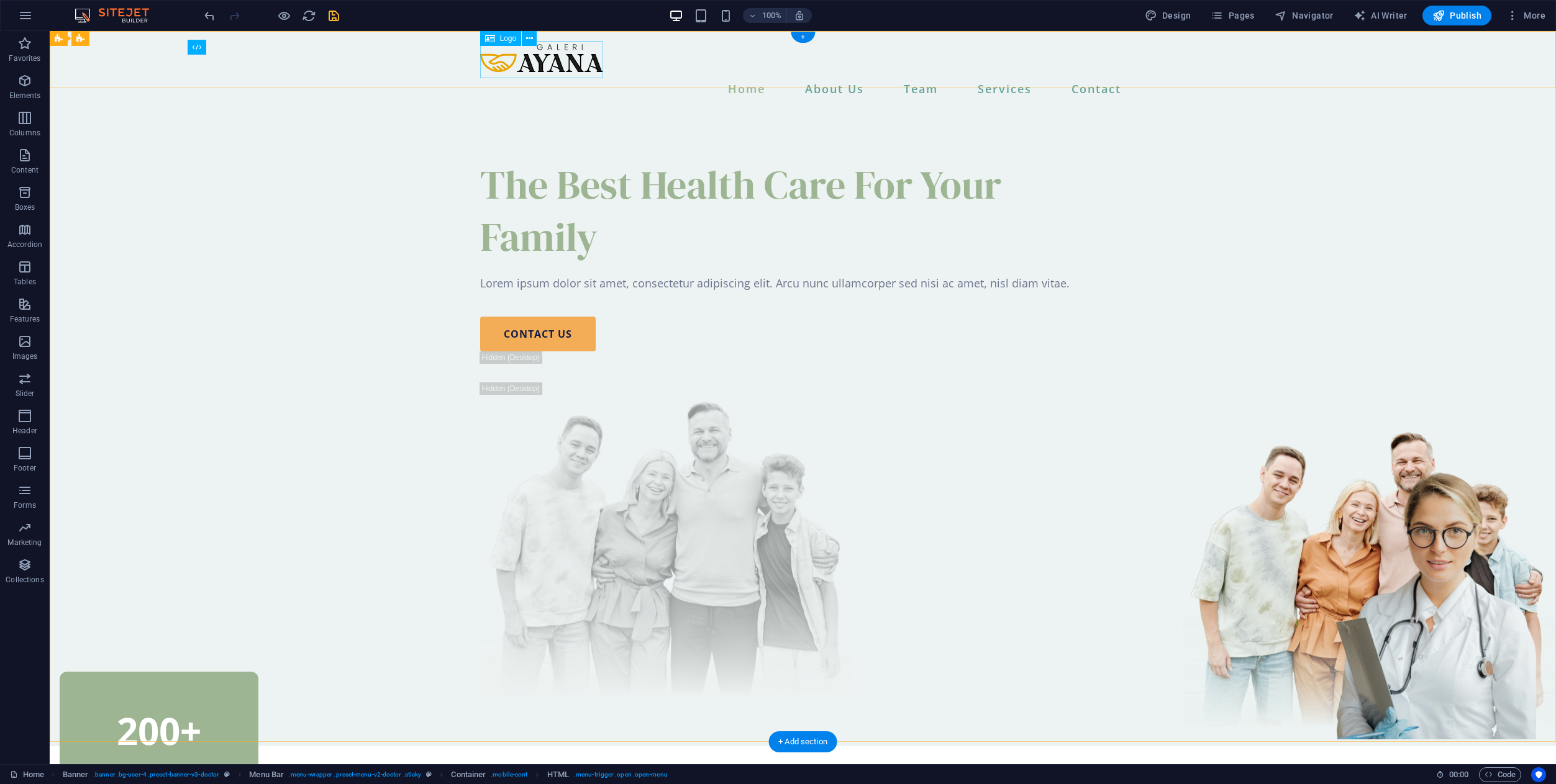
click at [586, 71] on div at bounding box center [803, 59] width 646 height 38
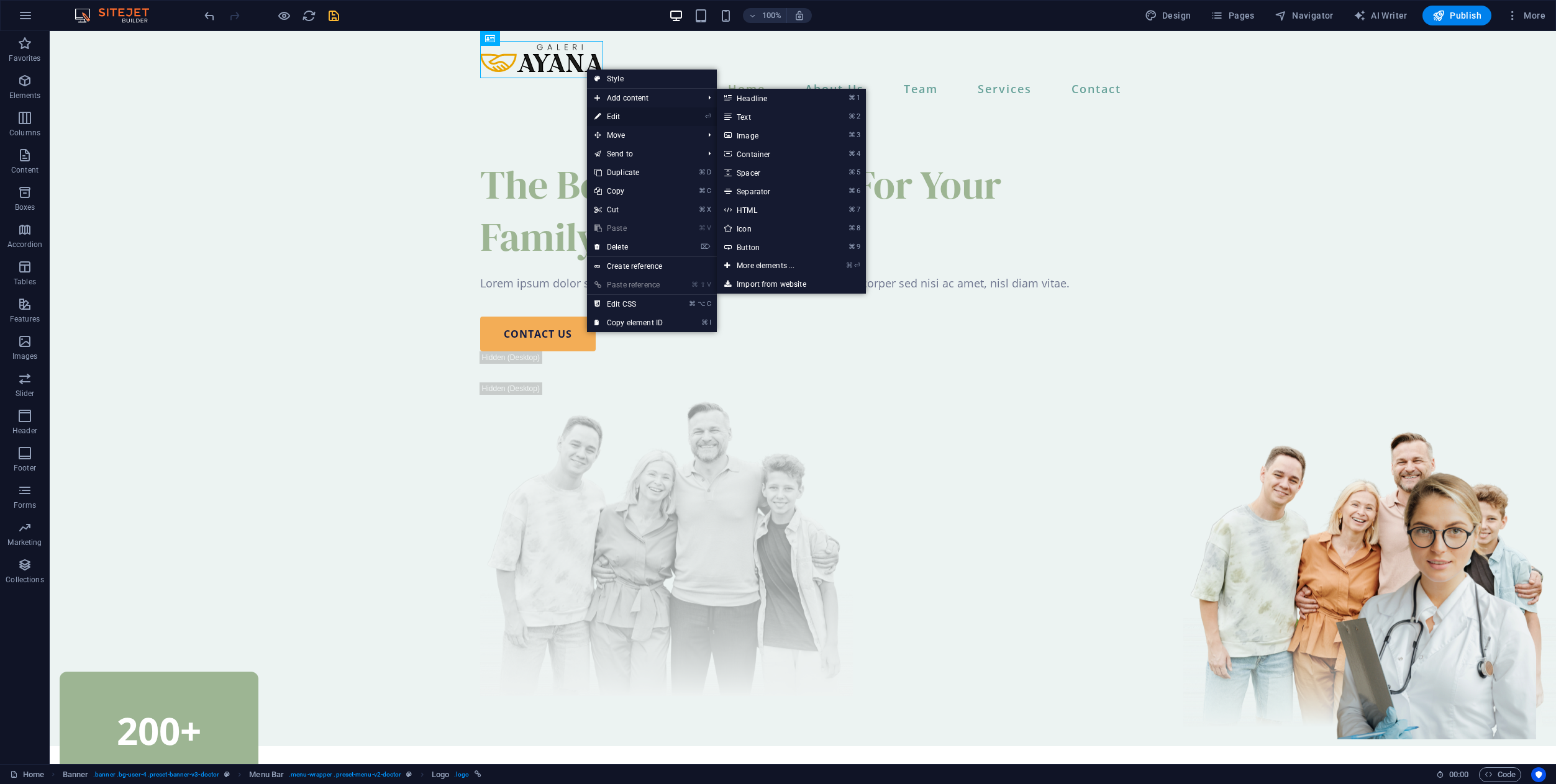
click at [603, 119] on link "⏎ Edit" at bounding box center [628, 117] width 83 height 18
select select "px"
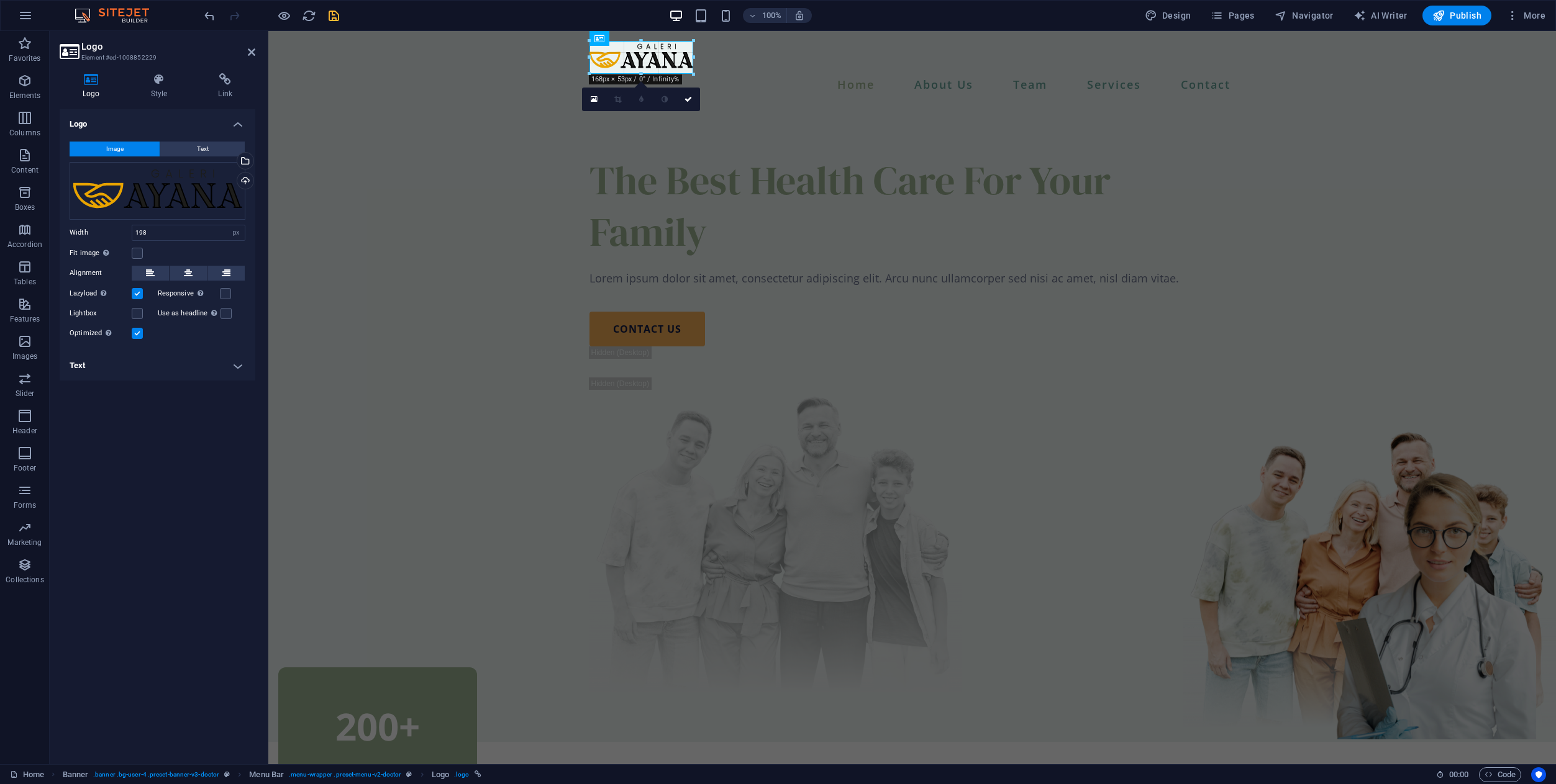
drag, startPoint x: 712, startPoint y: 79, endPoint x: 693, endPoint y: 73, distance: 19.9
type input "167"
click at [690, 100] on icon at bounding box center [688, 98] width 8 height 8
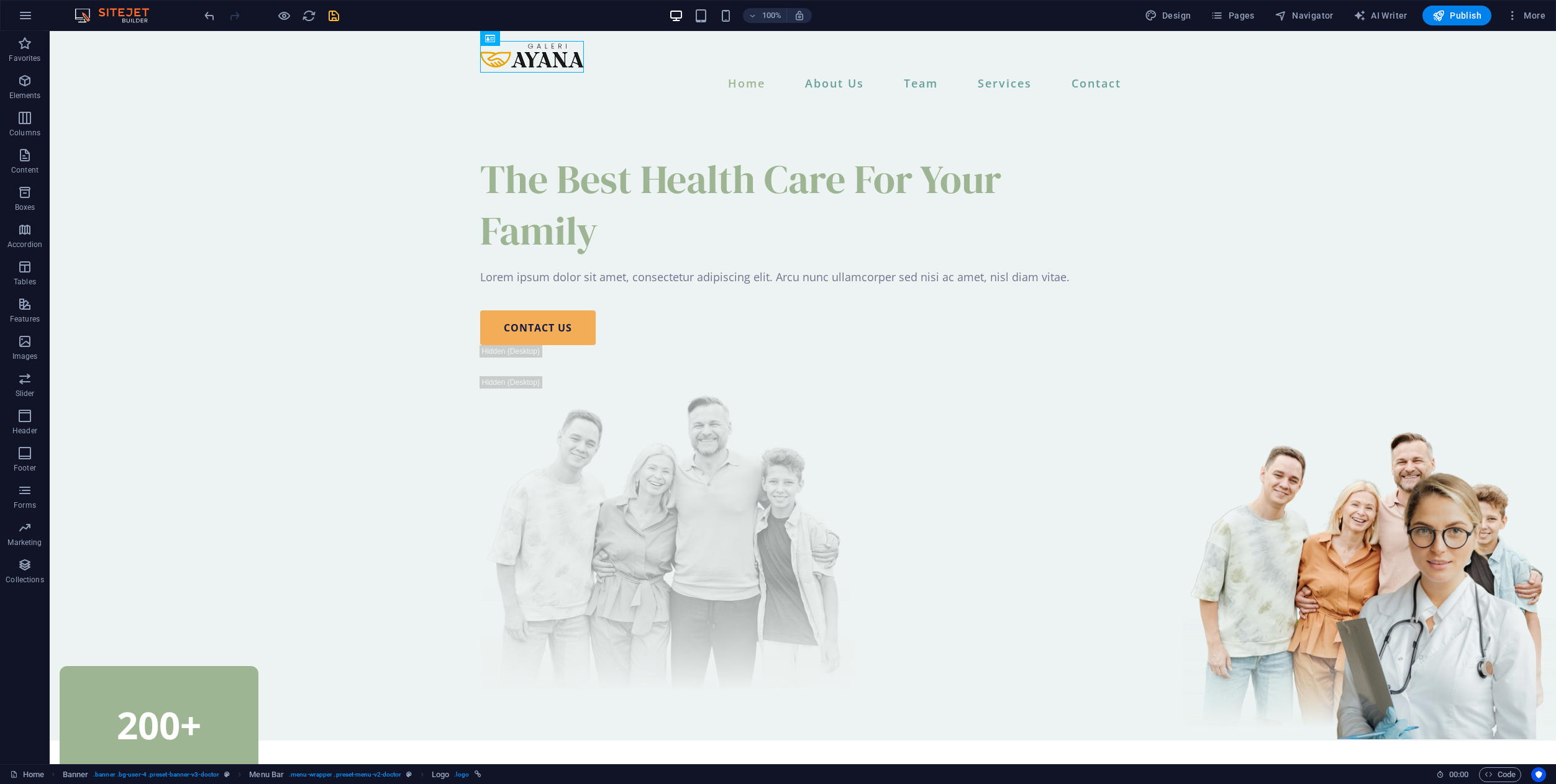
click at [333, 23] on div at bounding box center [271, 15] width 139 height 20
click at [333, 4] on div "100% Design Pages Navigator AI Writer Publish More" at bounding box center [778, 15] width 1554 height 30
click at [333, 18] on icon "save" at bounding box center [333, 15] width 15 height 15
checkbox input "false"
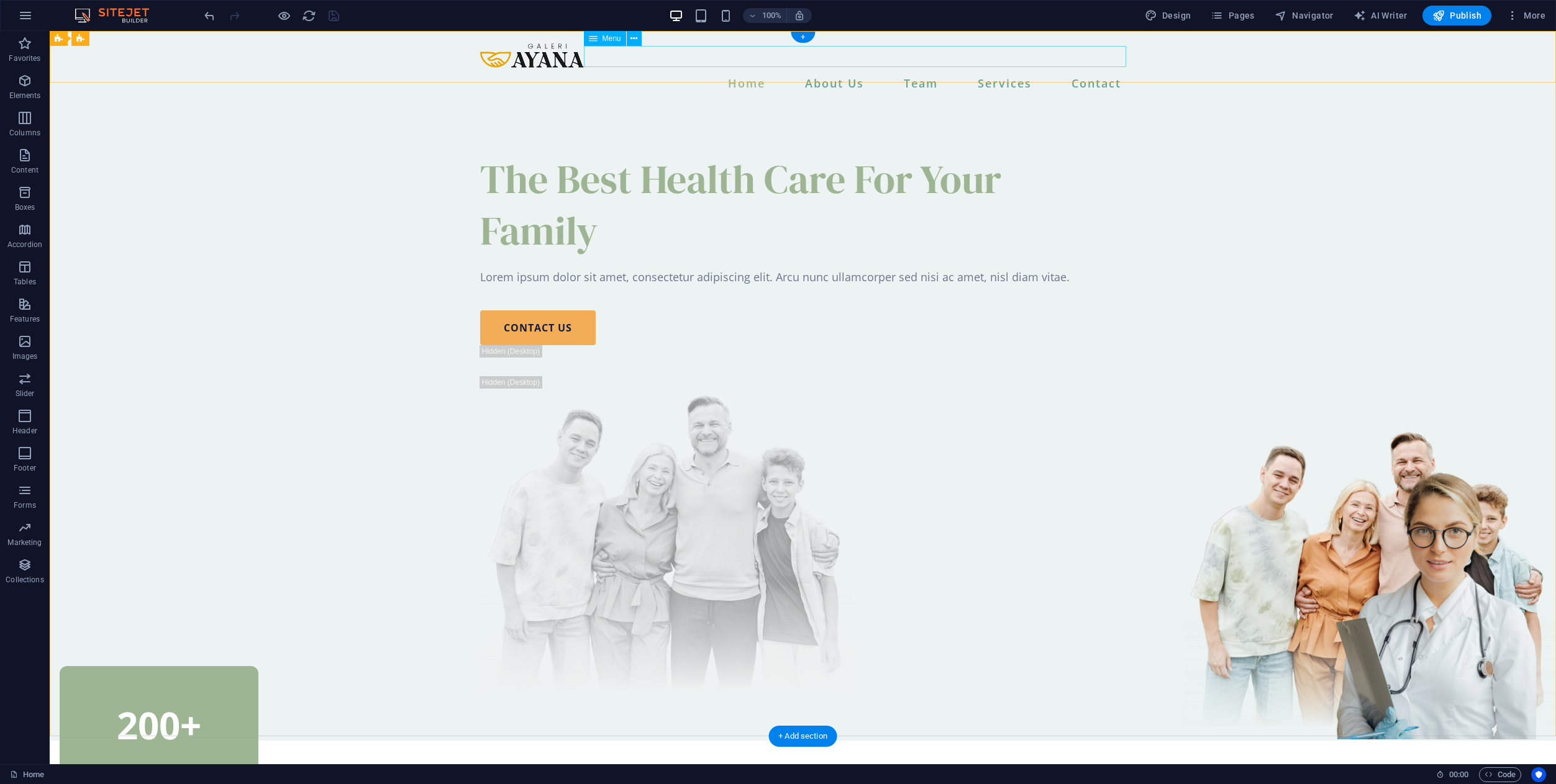
click at [905, 73] on nav "Home About Us Team Services Contact" at bounding box center [803, 83] width 646 height 21
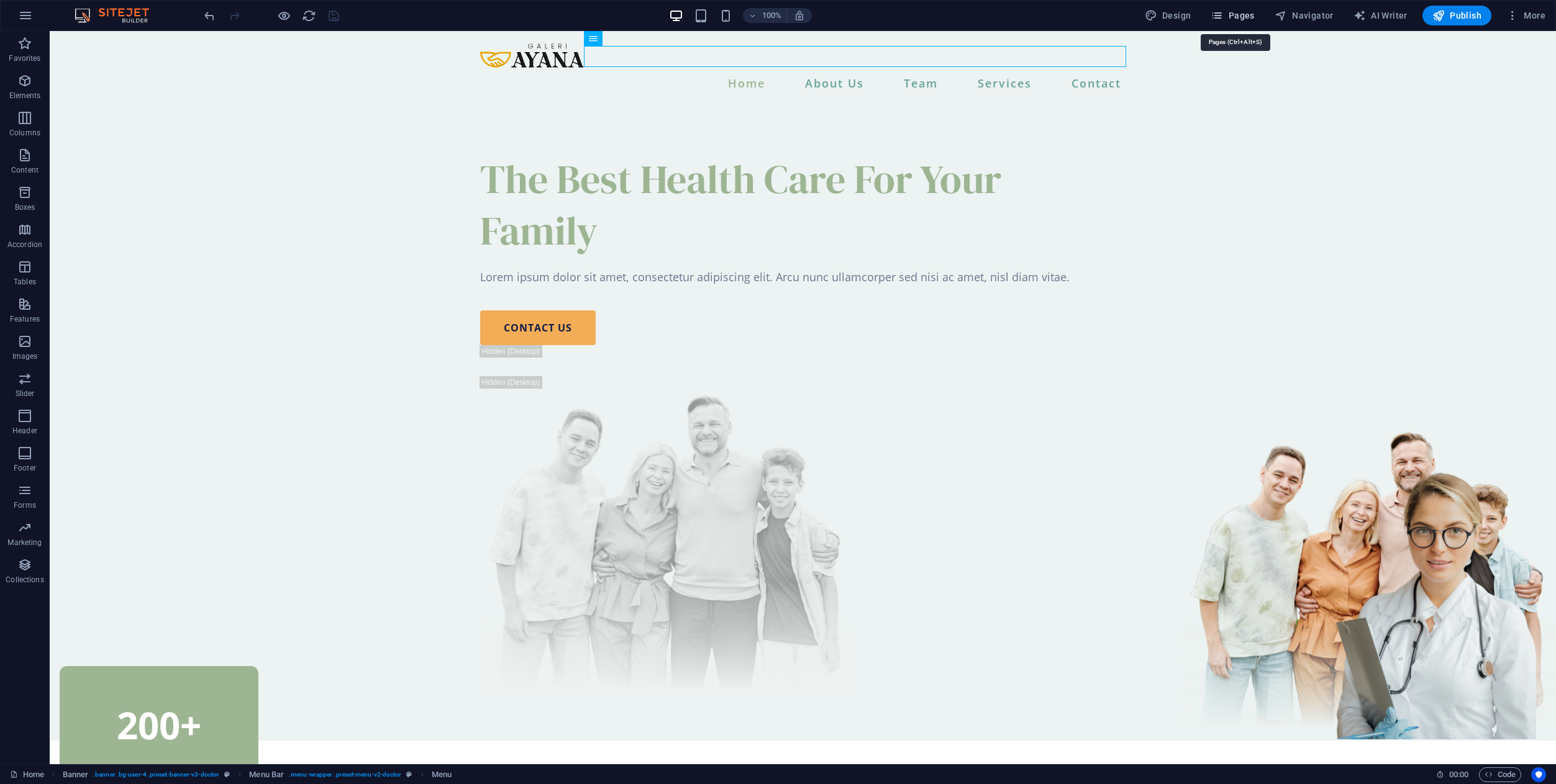
click at [1237, 18] on span "Pages" at bounding box center [1232, 15] width 44 height 12
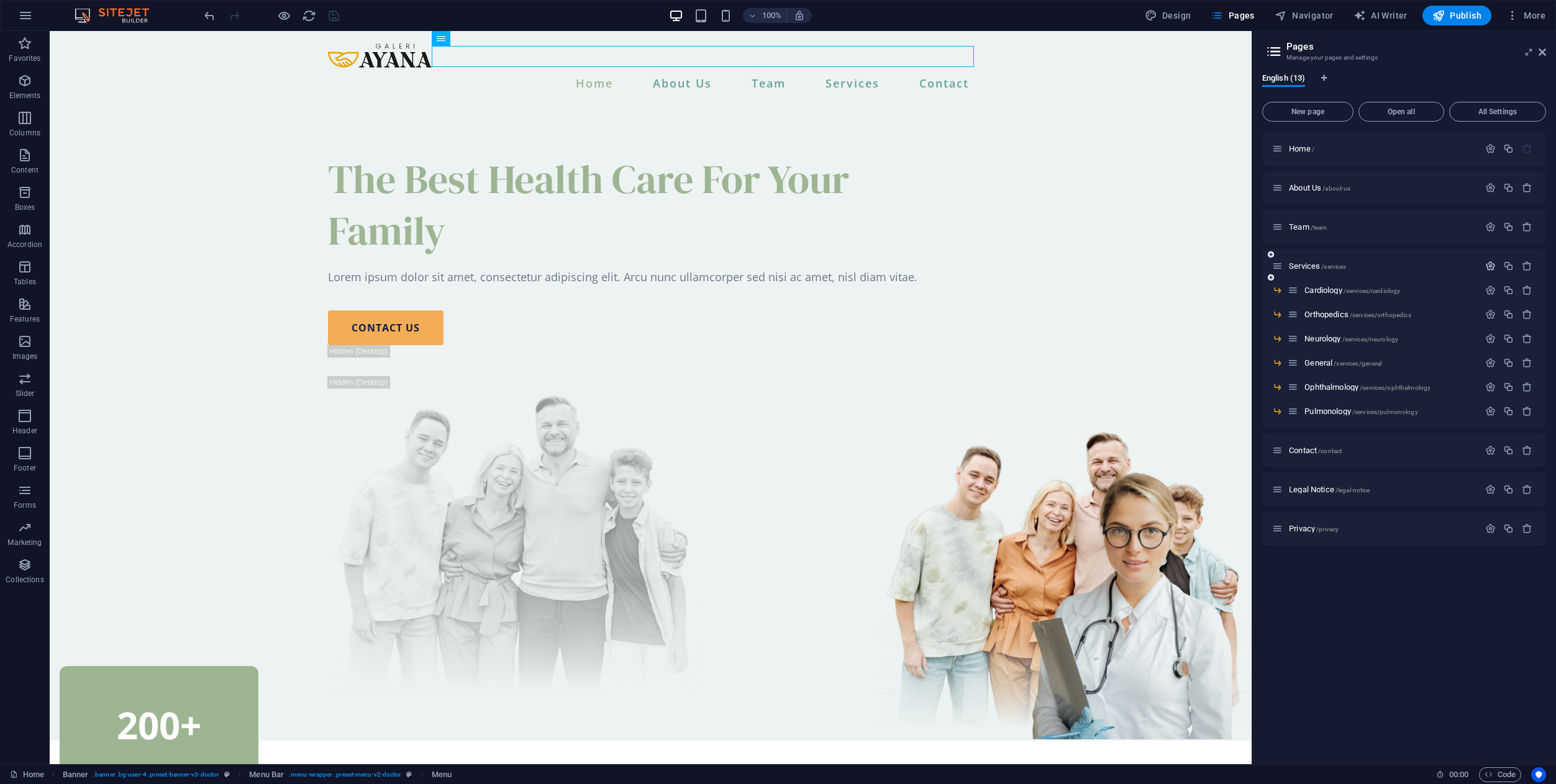
click at [1491, 266] on icon "button" at bounding box center [1490, 266] width 11 height 11
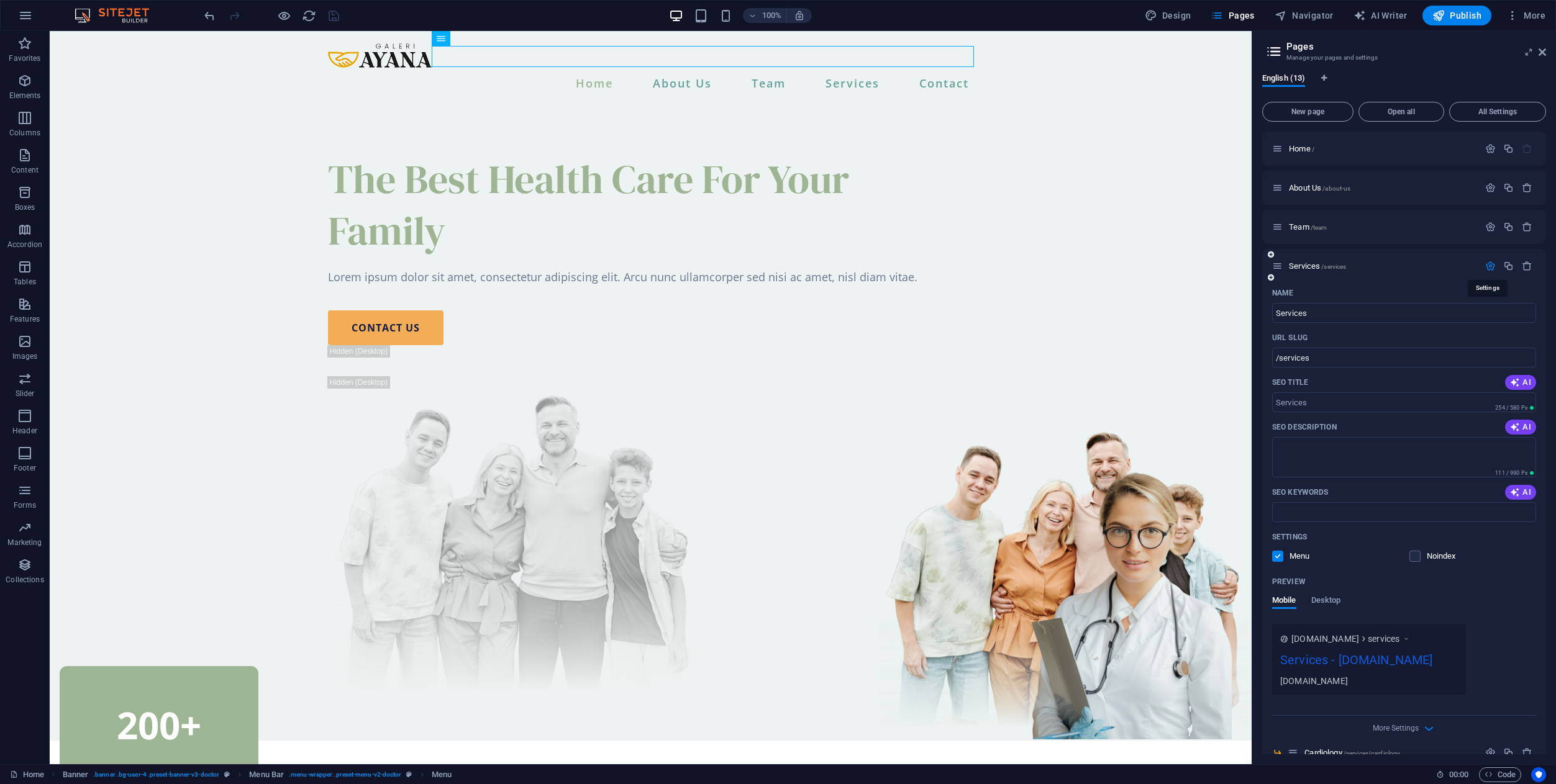
click at [1486, 268] on icon "button" at bounding box center [1490, 266] width 11 height 11
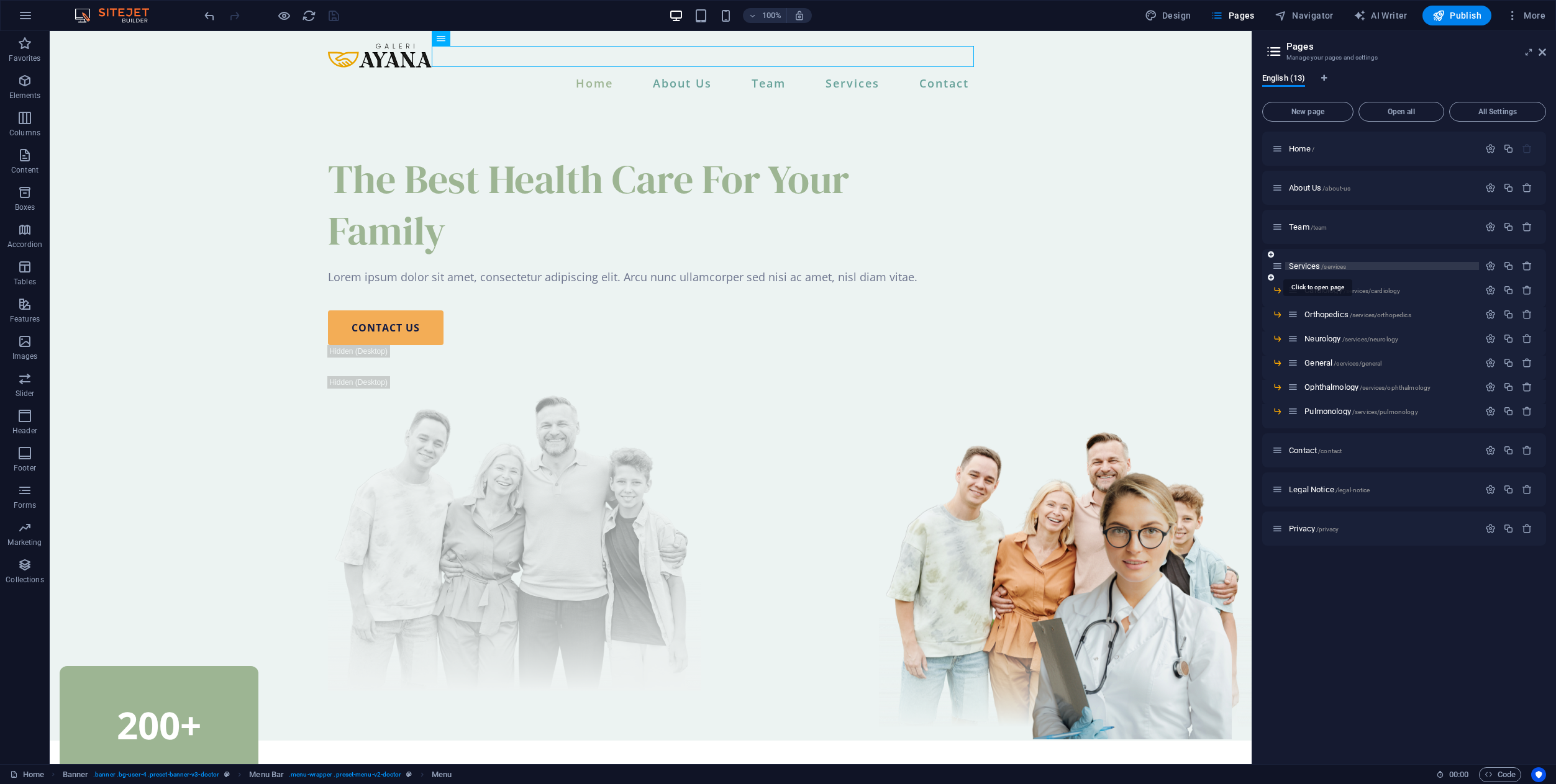
click at [1316, 266] on span "Services /services" at bounding box center [1317, 266] width 57 height 9
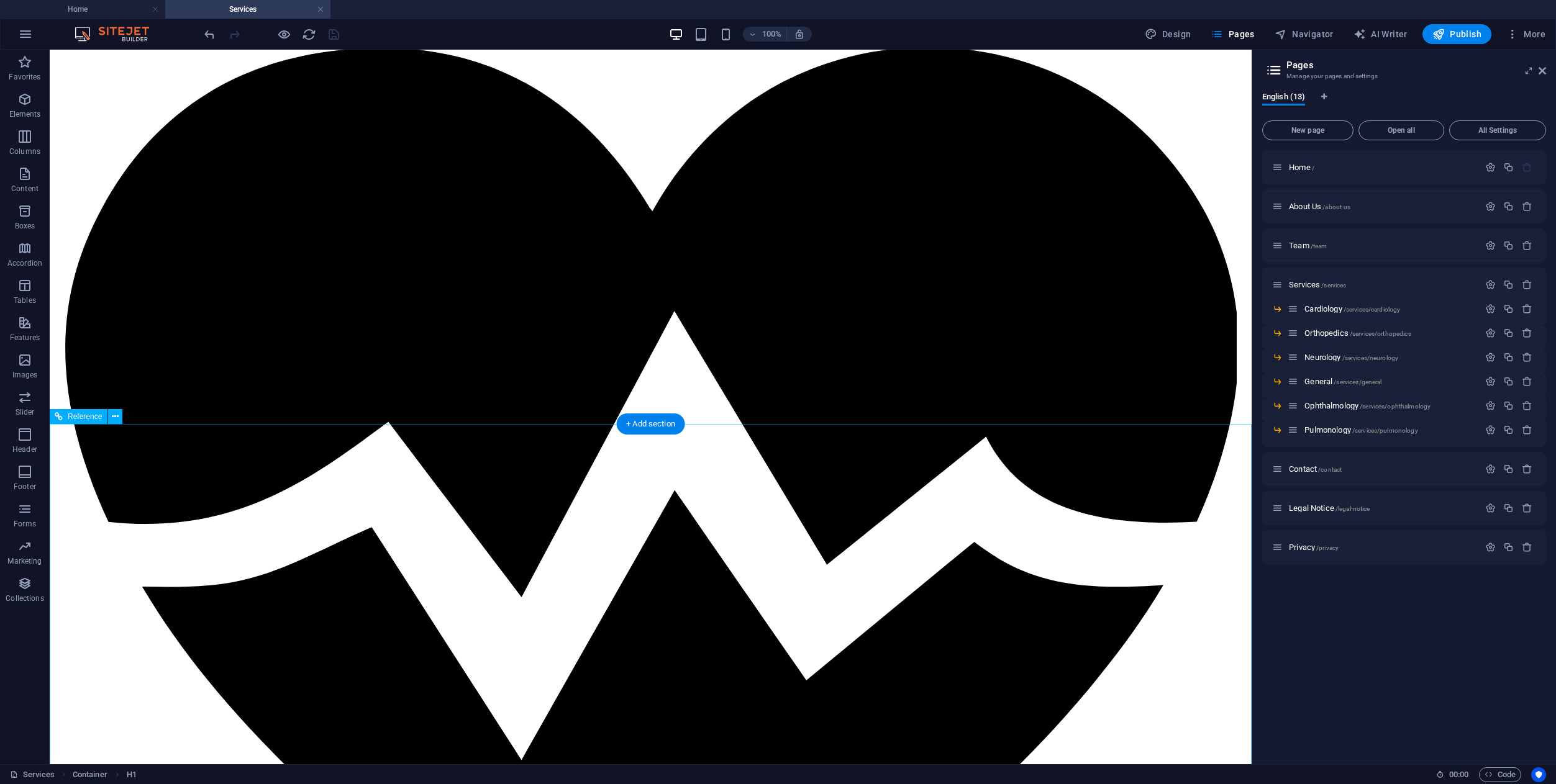
scroll to position [1422, 0]
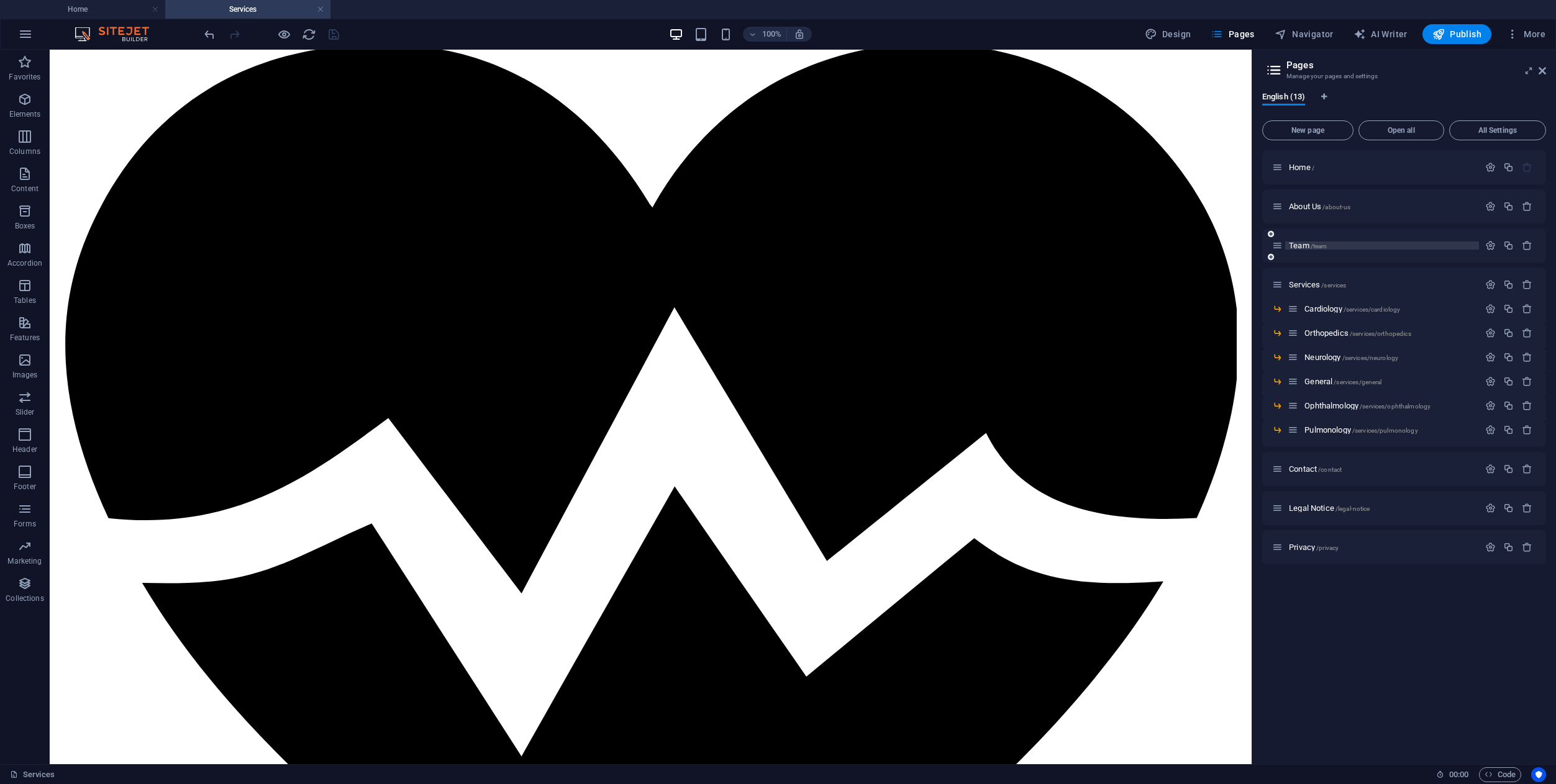
click at [1310, 244] on span "/team" at bounding box center [1319, 246] width 17 height 7
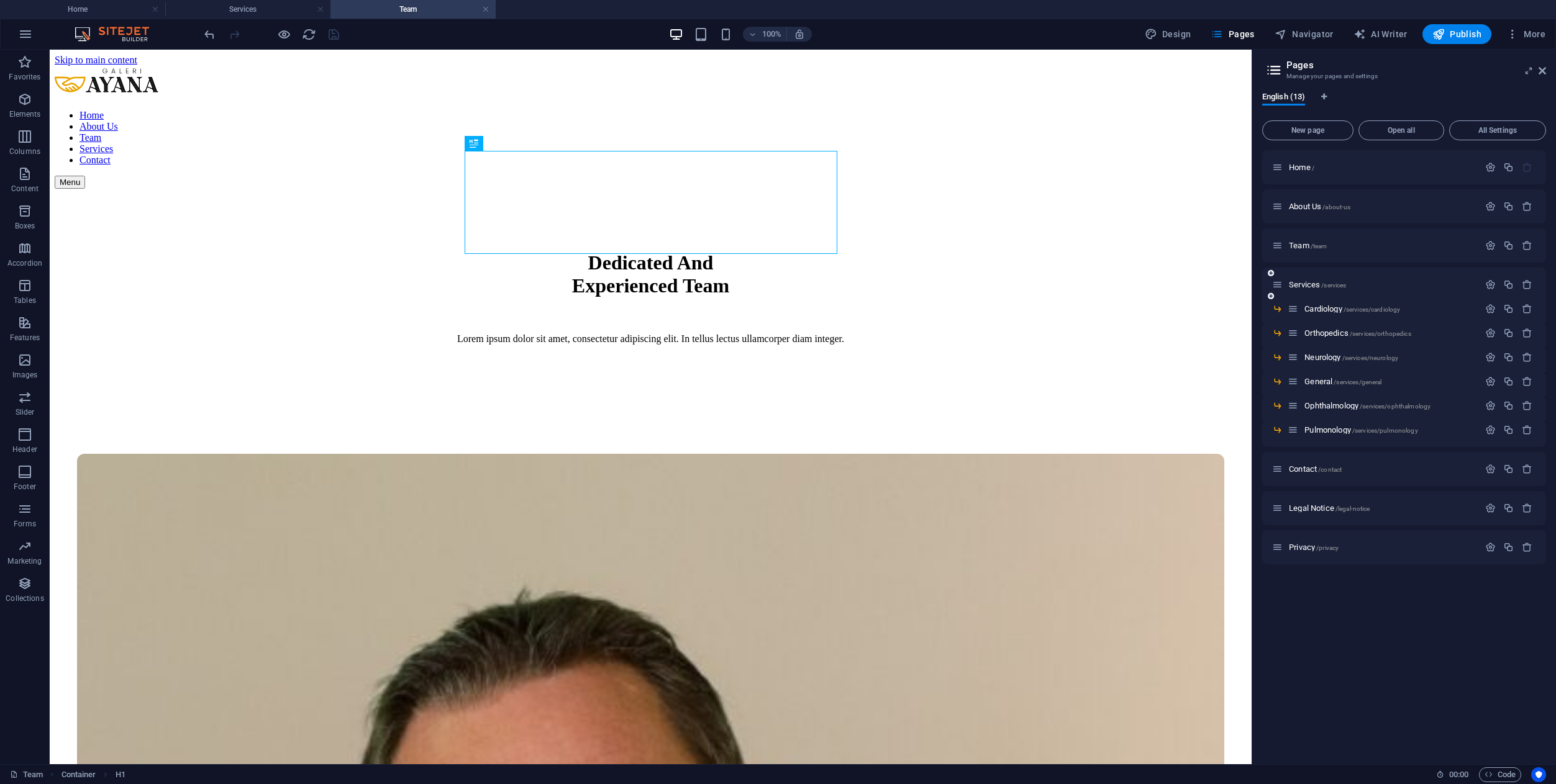
scroll to position [0, 0]
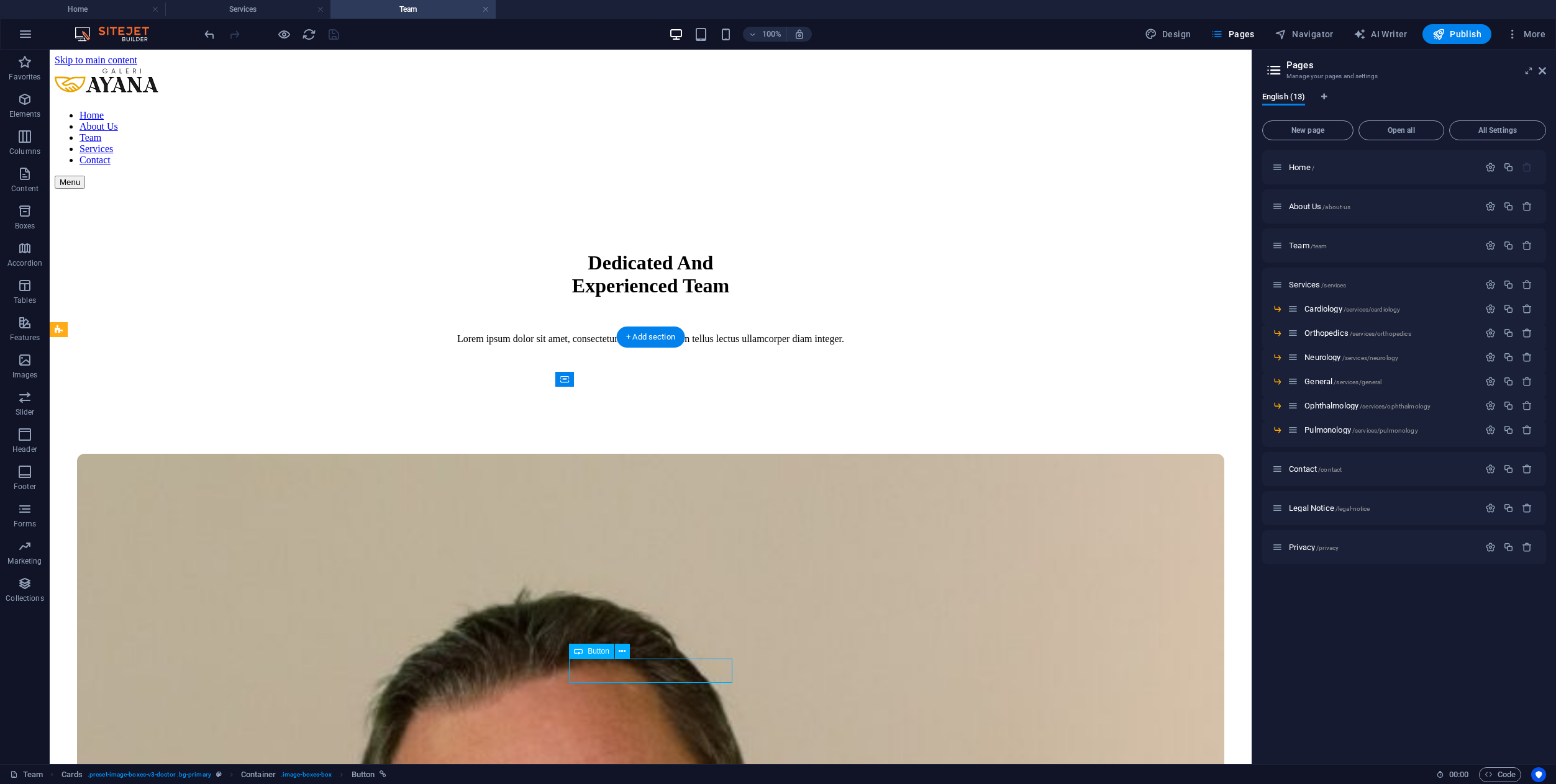
click at [1548, 73] on aside "Pages Manage your pages and settings English (13) New page Open all All Setting…" at bounding box center [1403, 407] width 304 height 715
click at [1544, 70] on icon at bounding box center [1542, 71] width 8 height 10
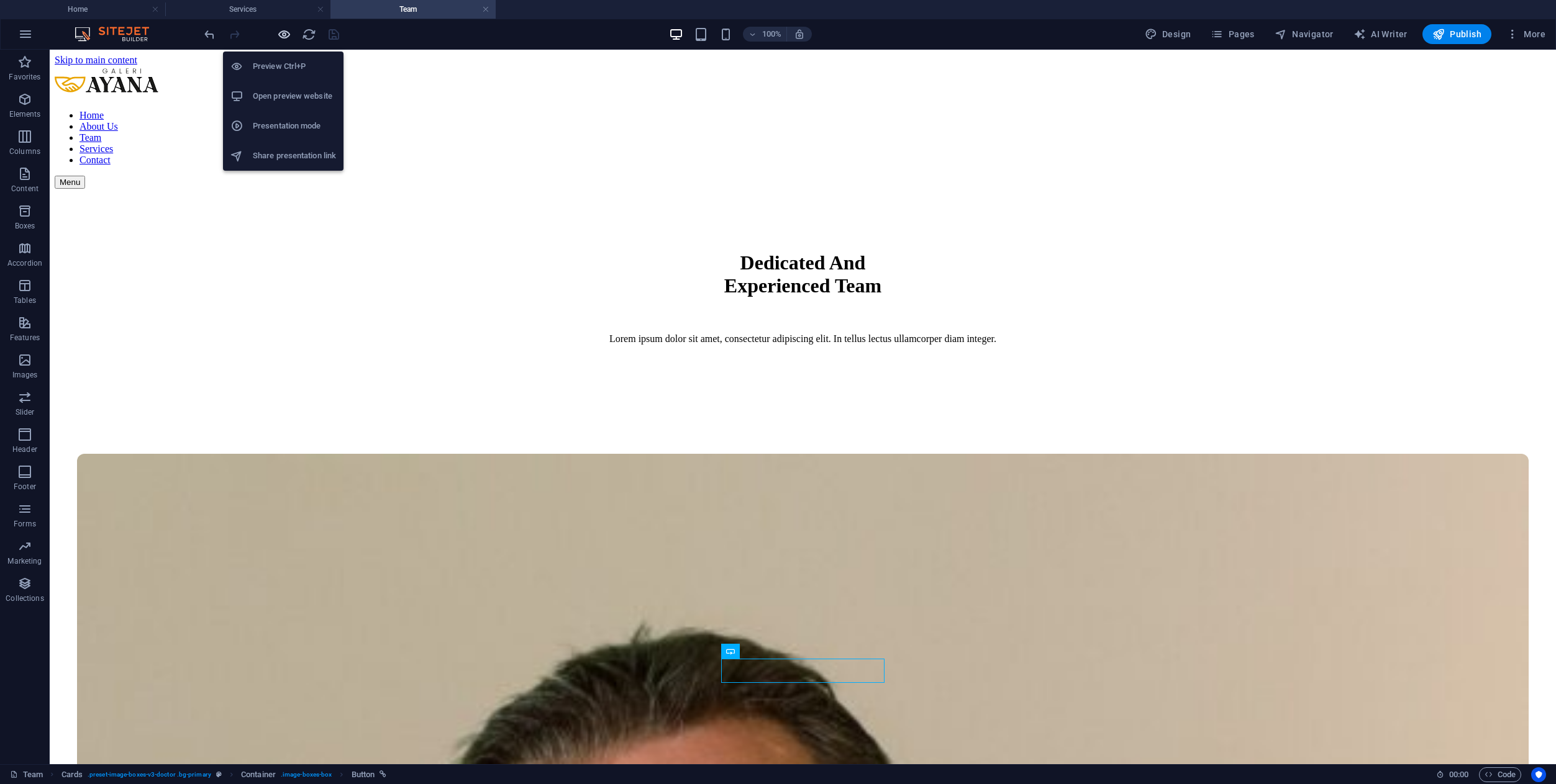
click at [282, 38] on icon "button" at bounding box center [284, 35] width 15 height 15
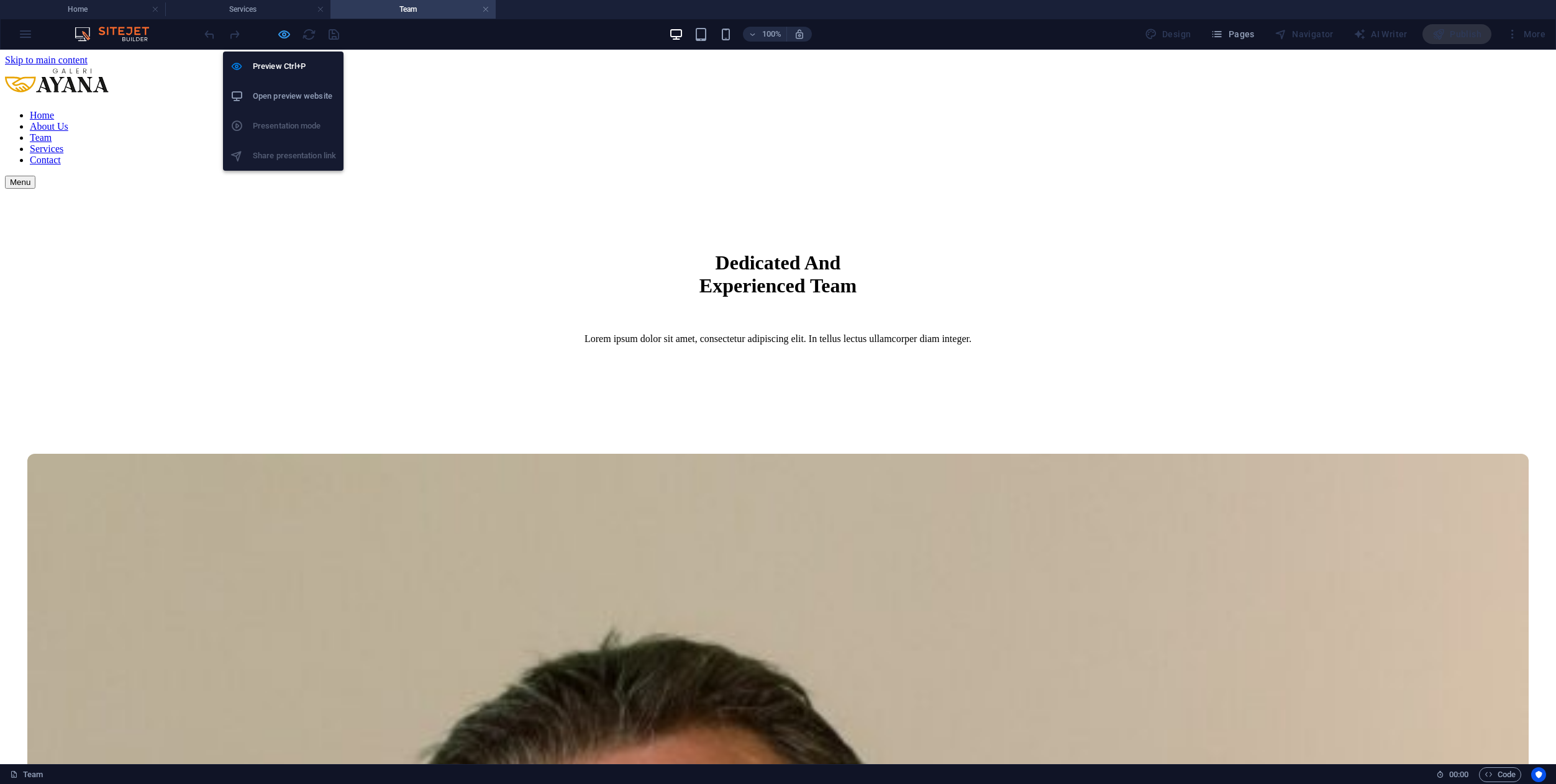
click at [289, 36] on icon "button" at bounding box center [284, 35] width 15 height 15
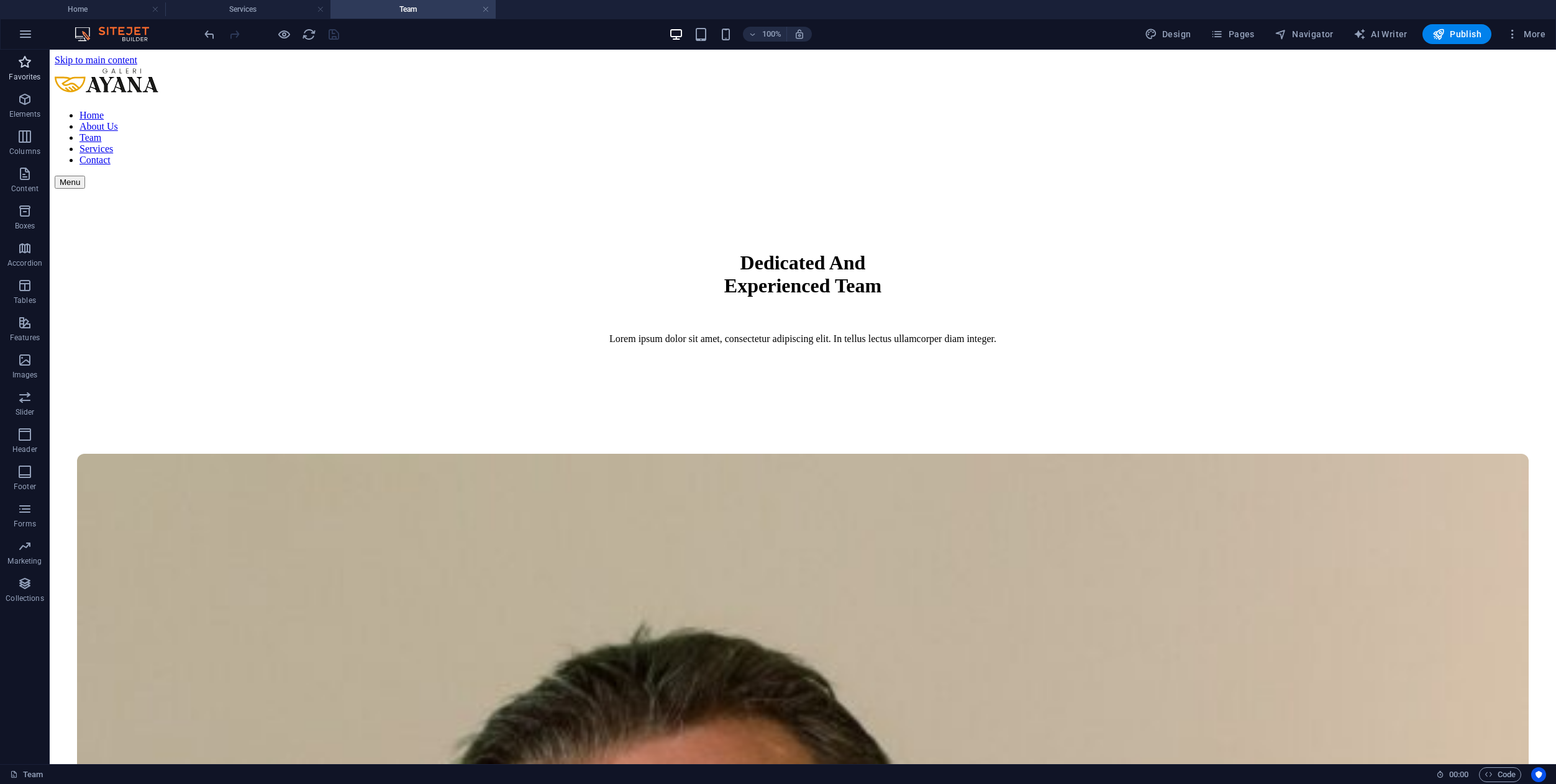
click at [28, 68] on icon "button" at bounding box center [25, 61] width 15 height 15
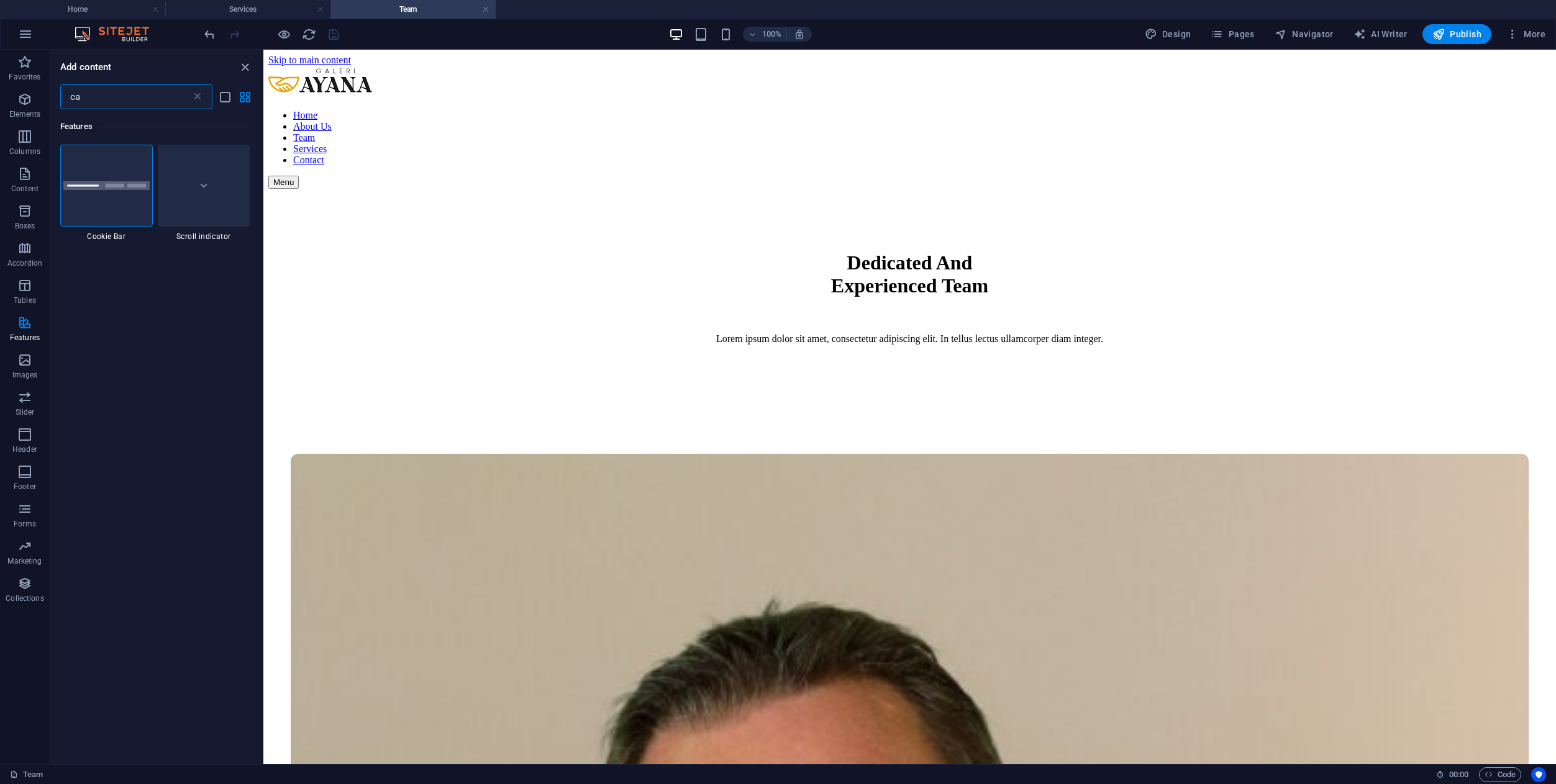
type input "c"
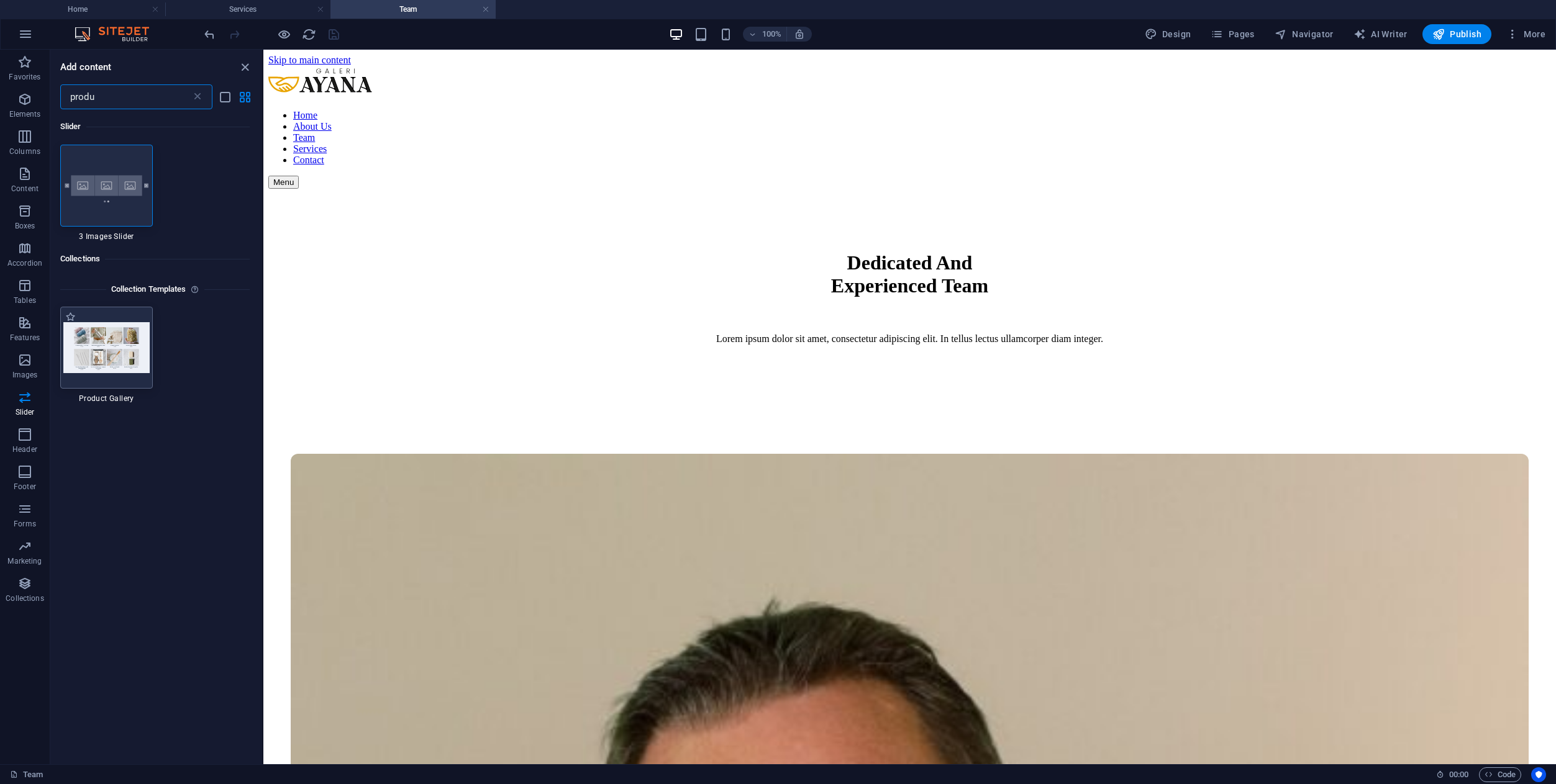
type input "produ"
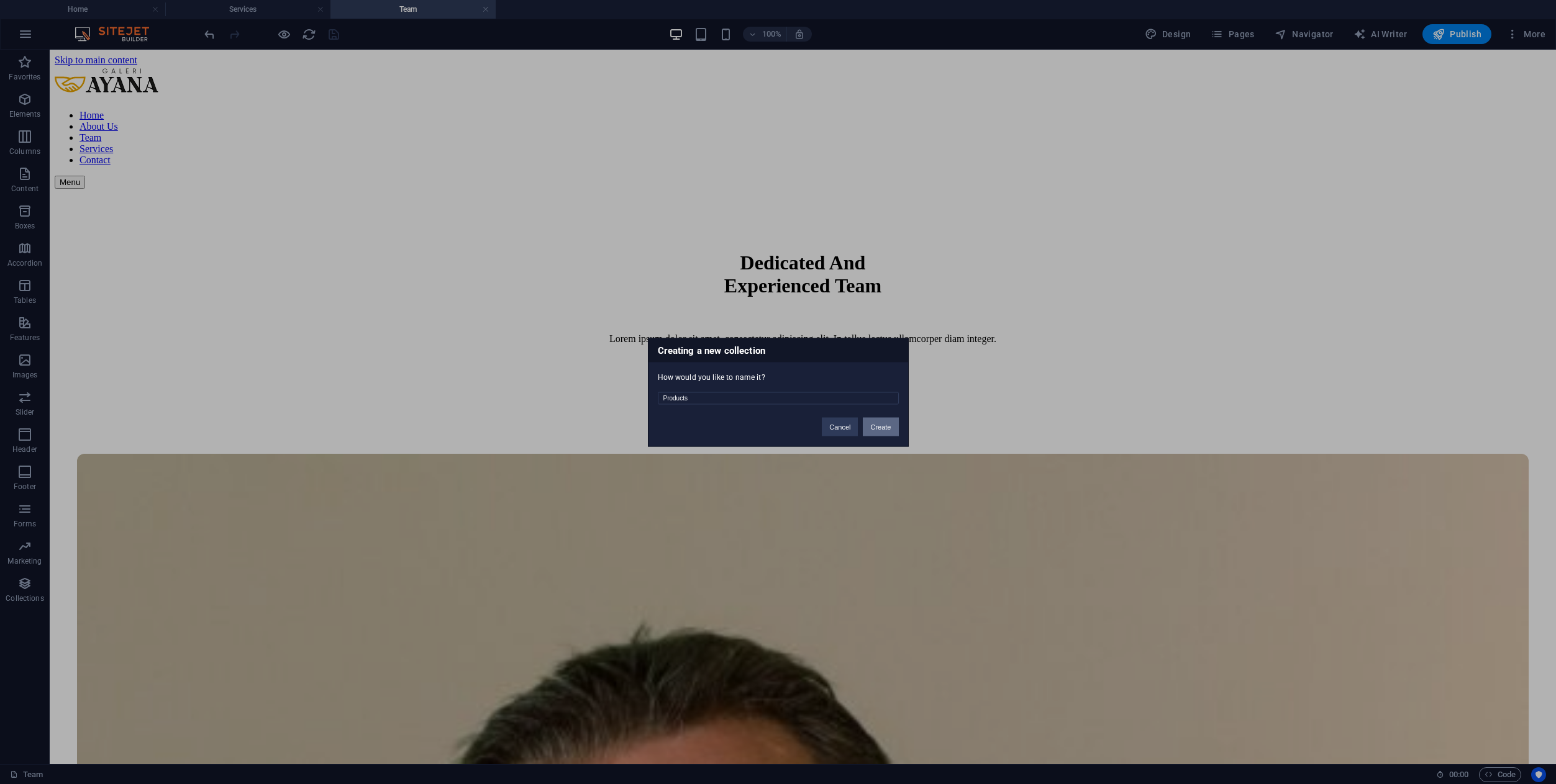
click at [872, 433] on button "Create" at bounding box center [880, 426] width 35 height 18
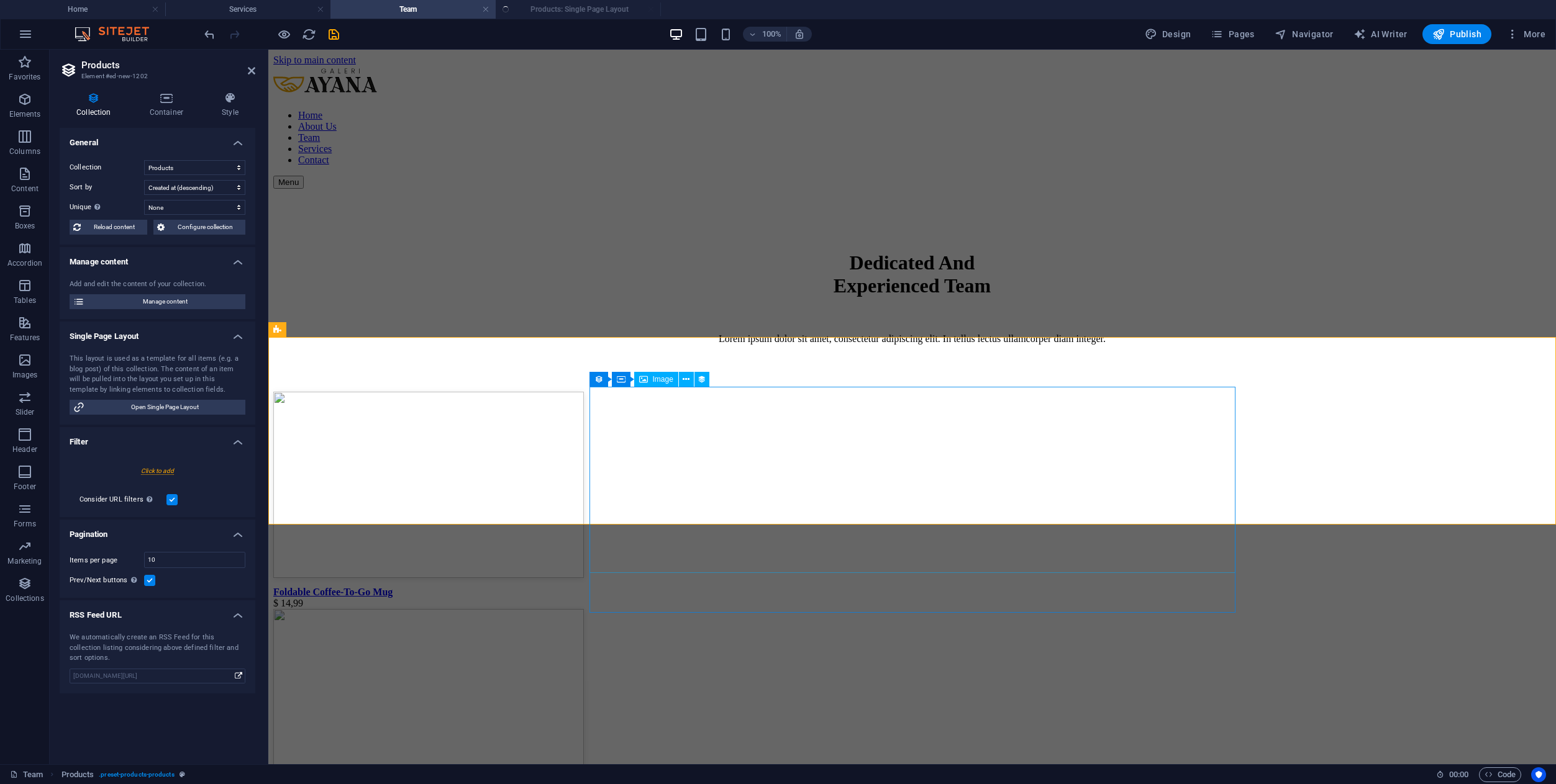
select select "createdAt_DESC"
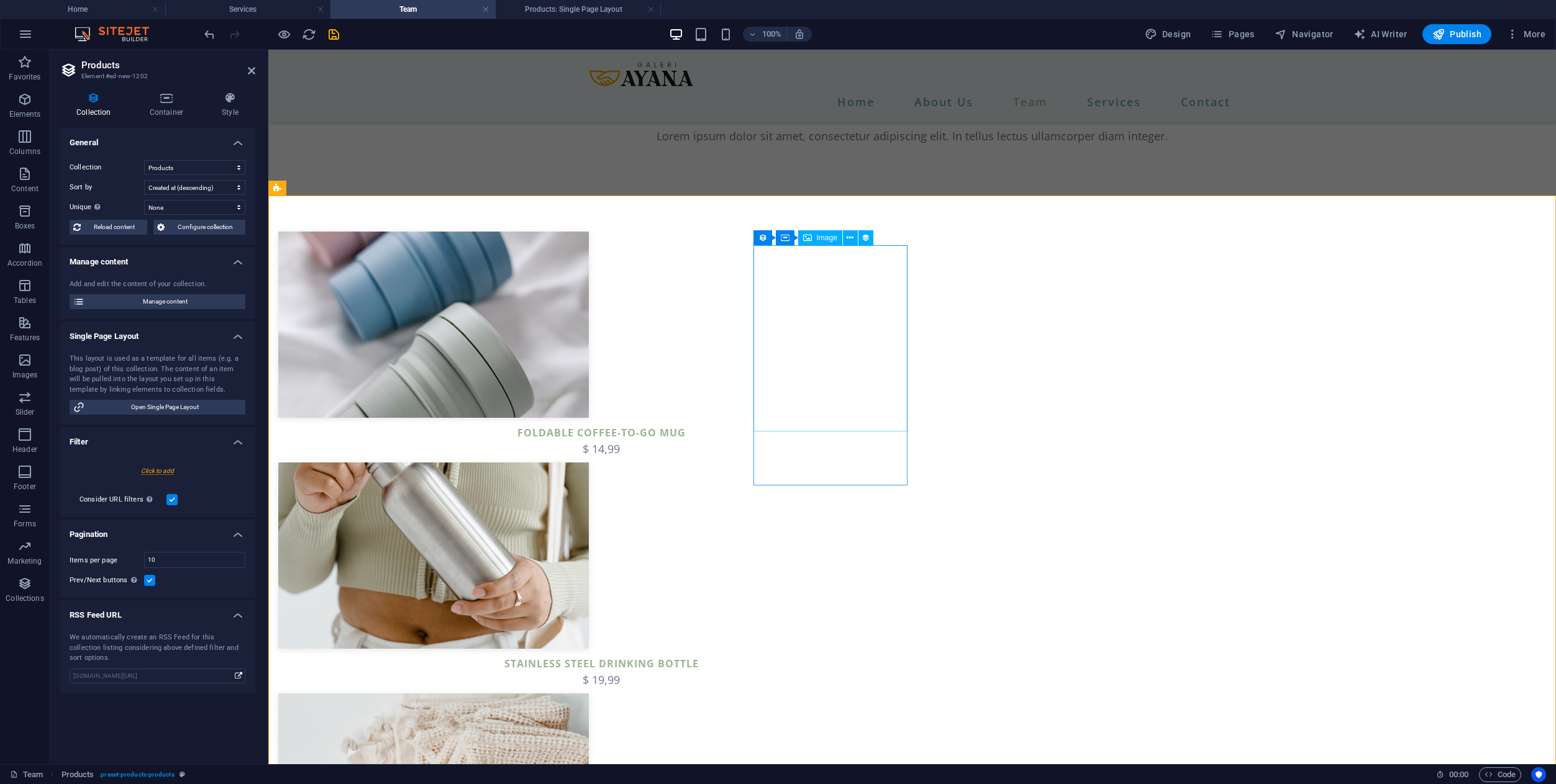
scroll to position [137, 0]
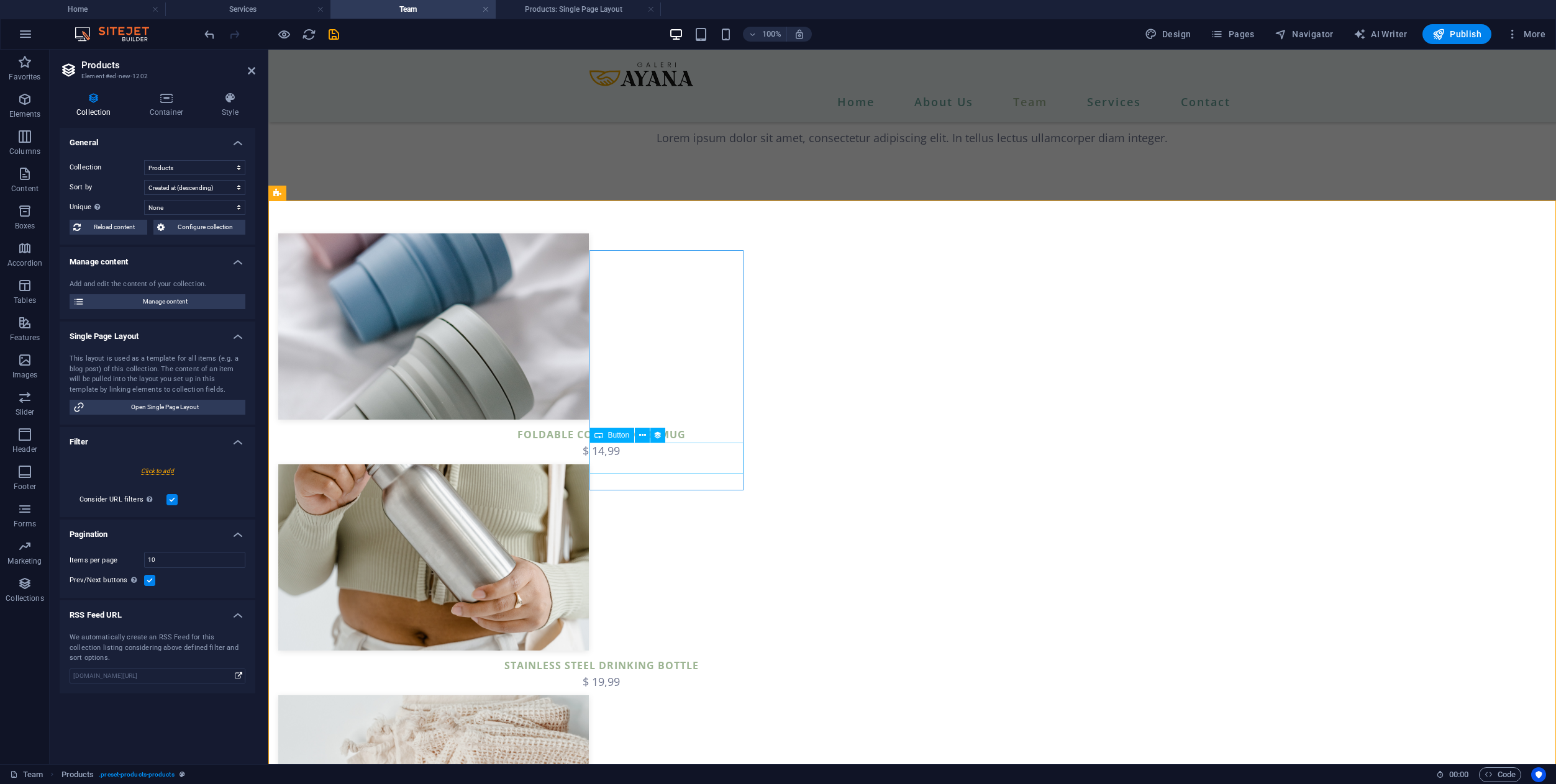
click at [706, 443] on div "Foldable Coffee-To-Go Mug" at bounding box center [601, 435] width 646 height 17
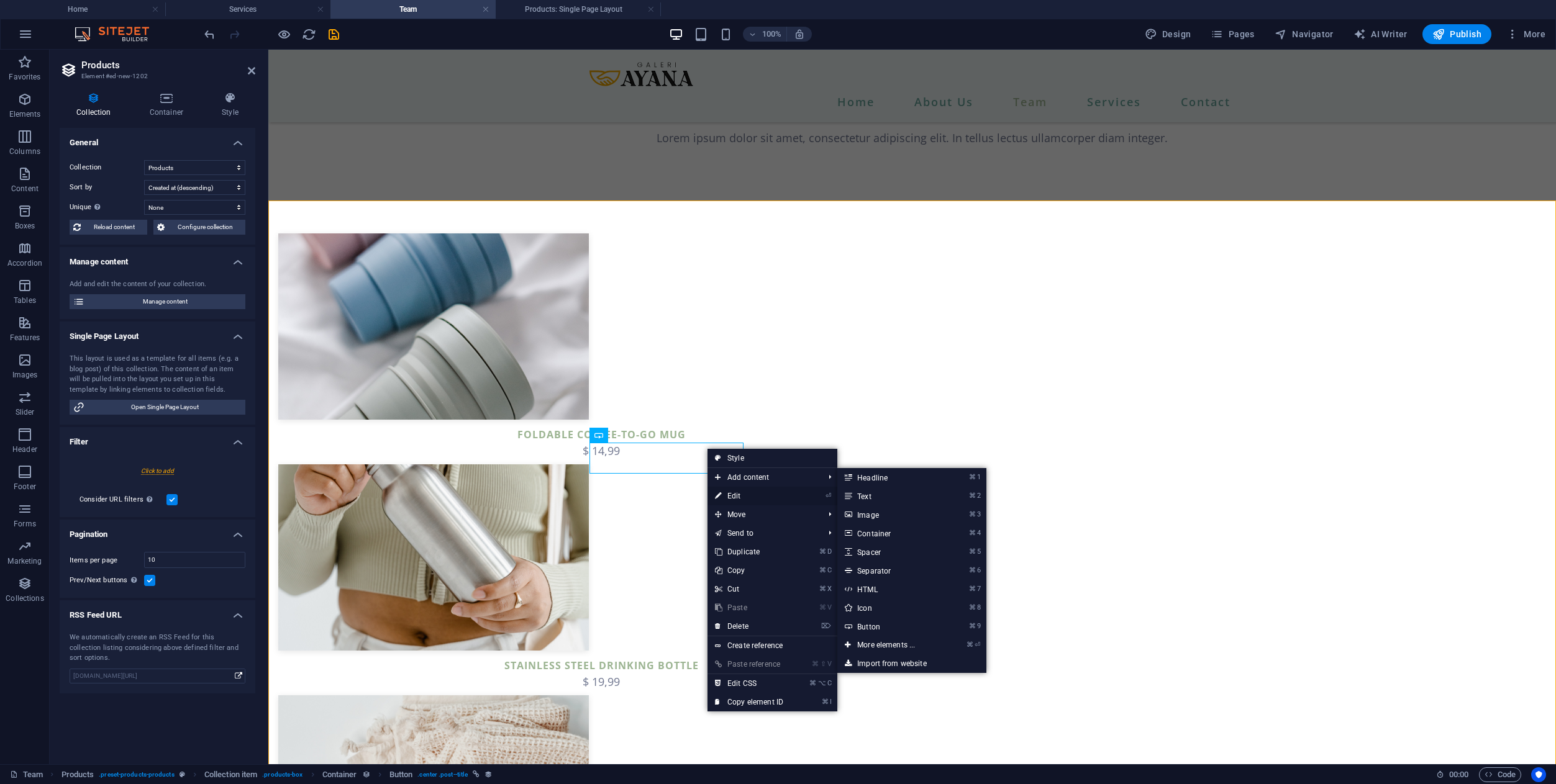
click at [746, 498] on link "⏎ Edit" at bounding box center [749, 496] width 83 height 18
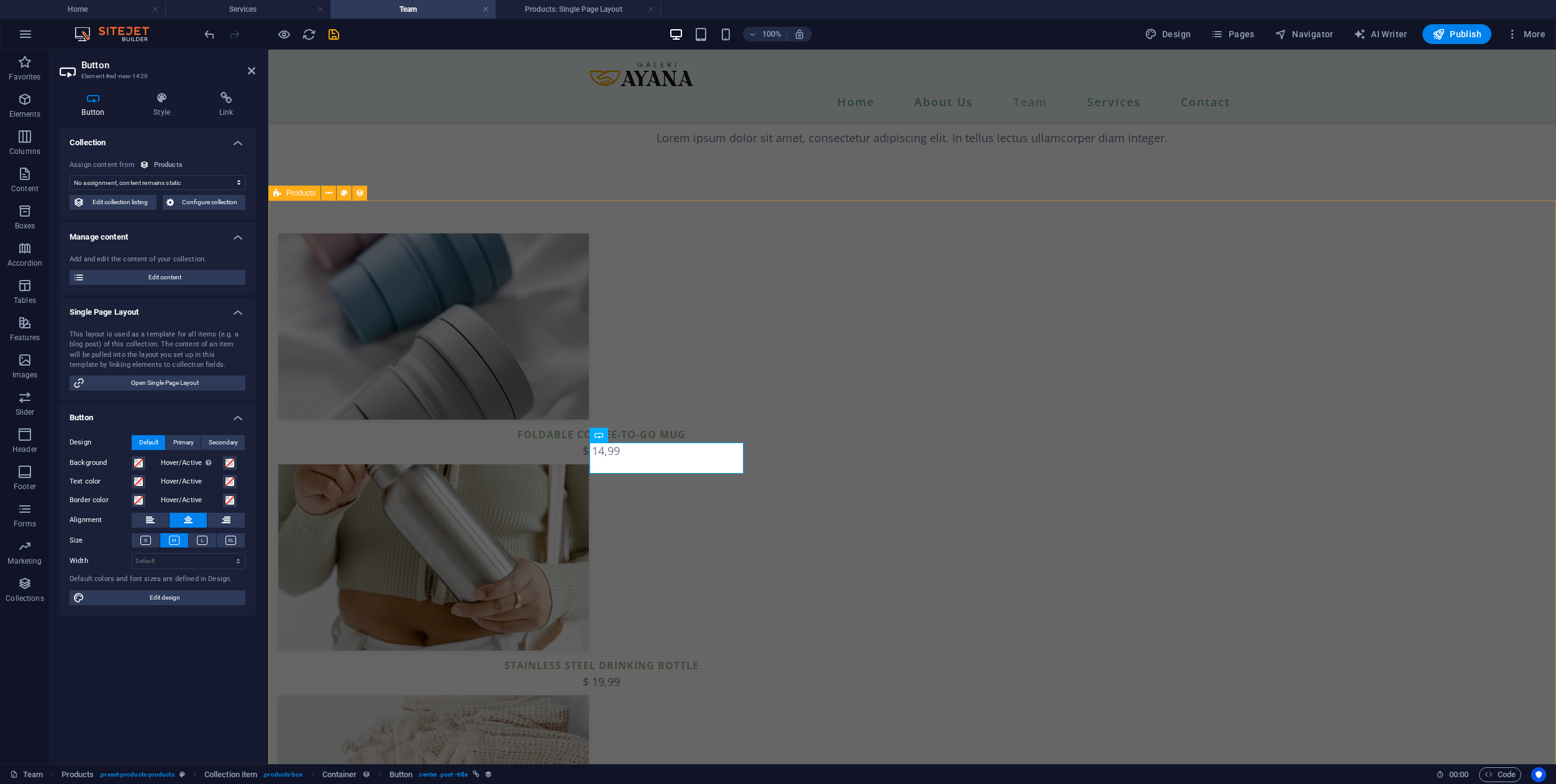
select select "name"
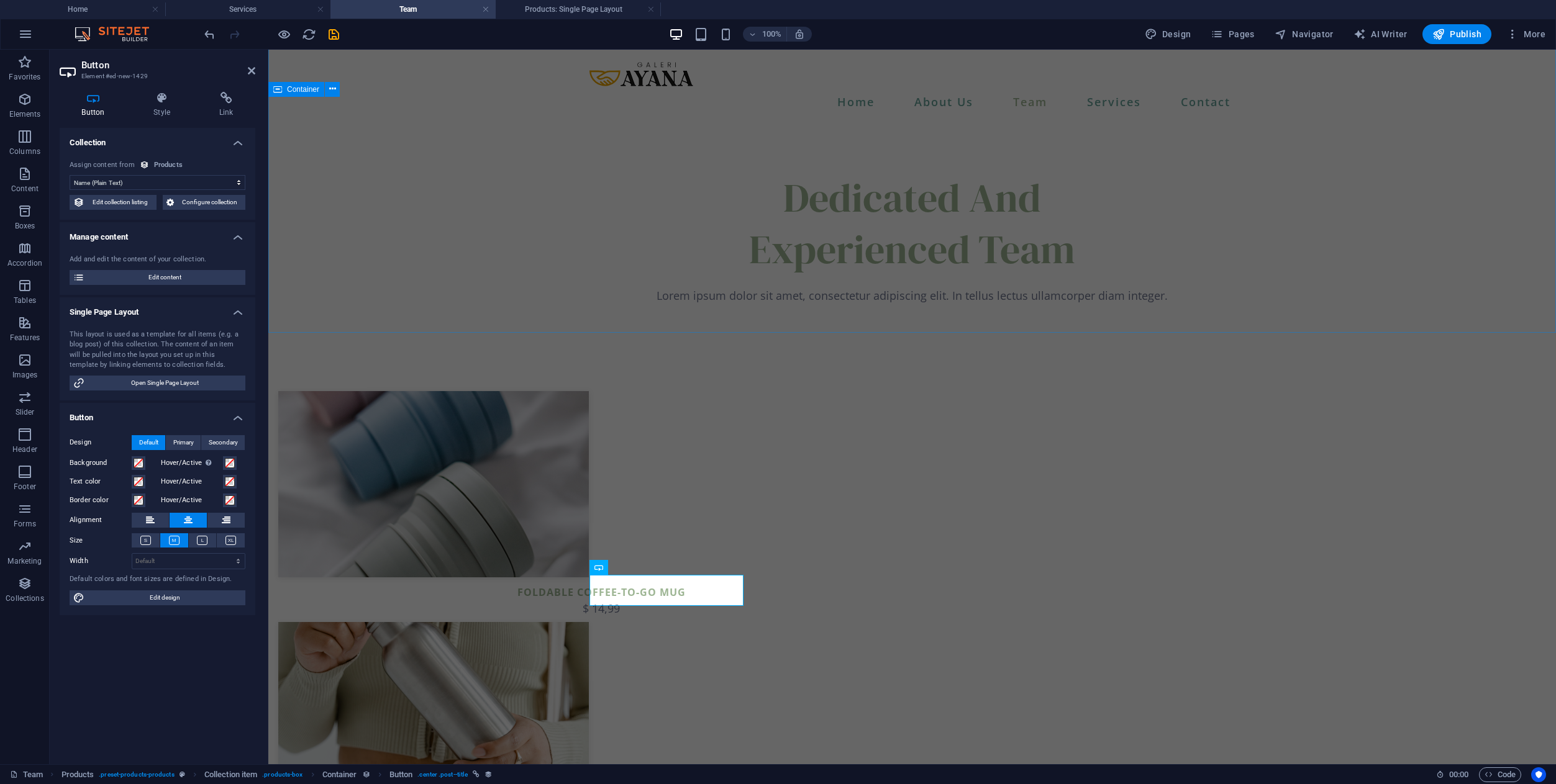
scroll to position [38, 0]
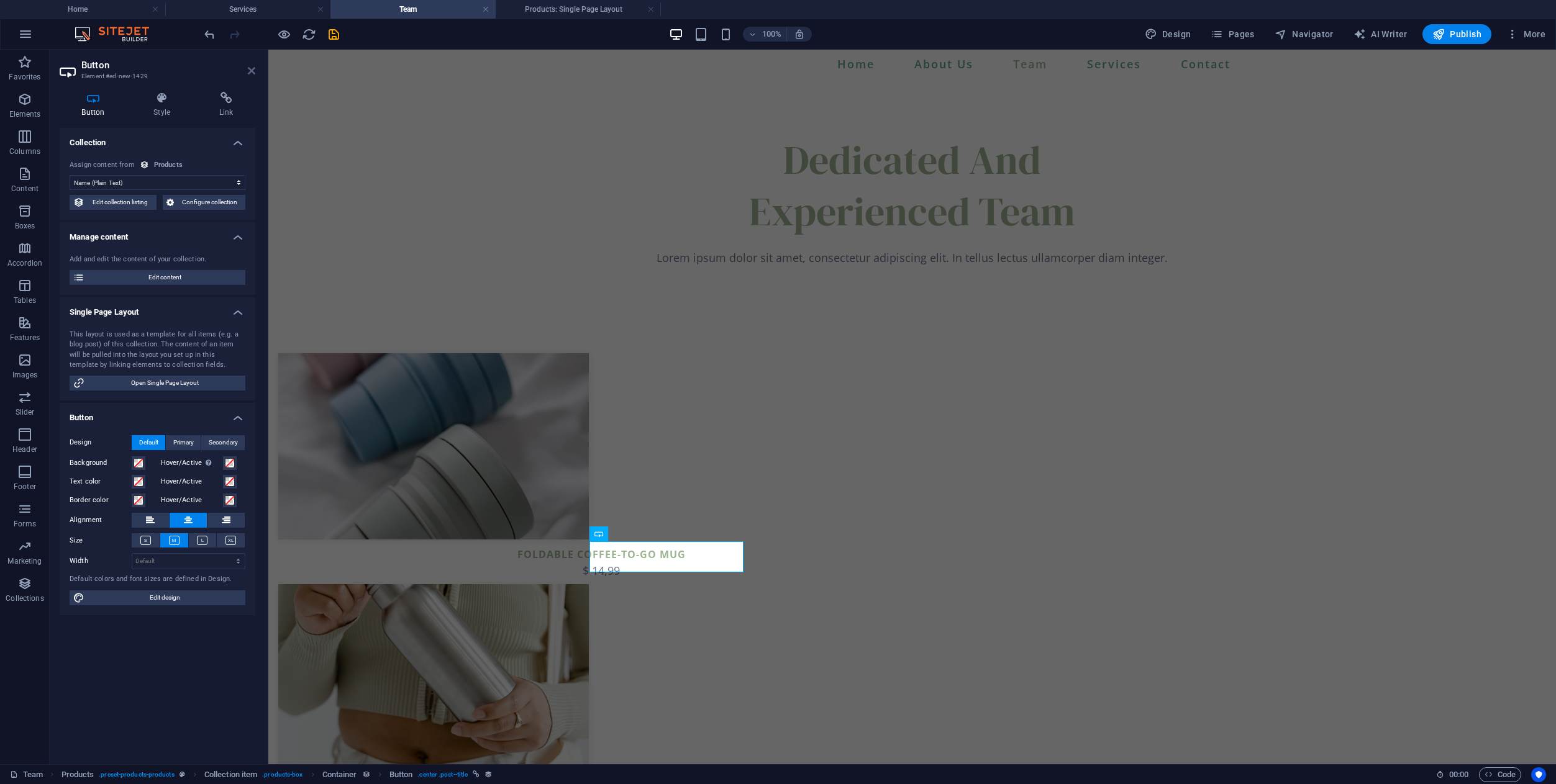
click at [253, 70] on icon at bounding box center [252, 71] width 8 height 10
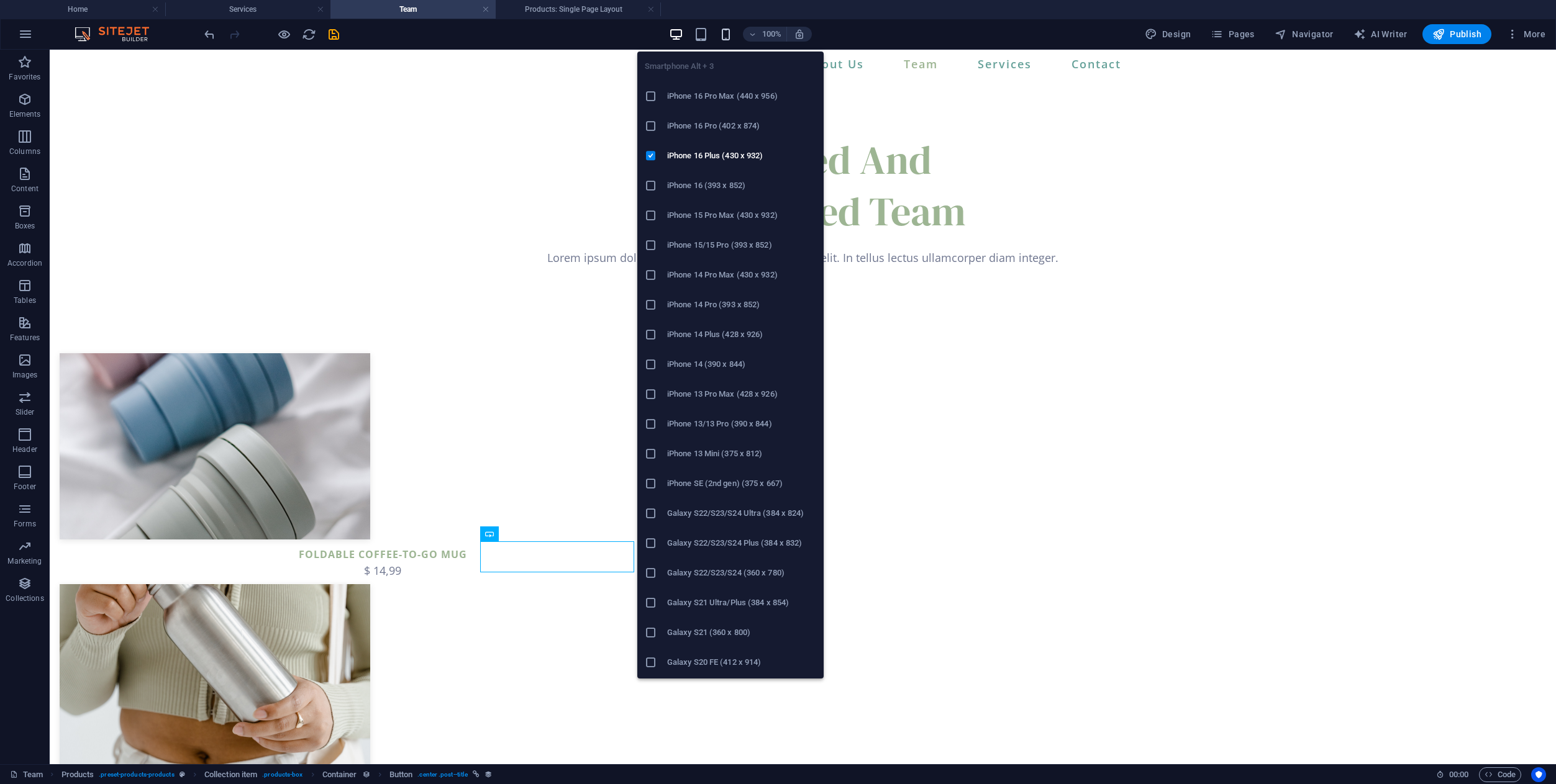
click at [725, 34] on icon "button" at bounding box center [726, 35] width 15 height 15
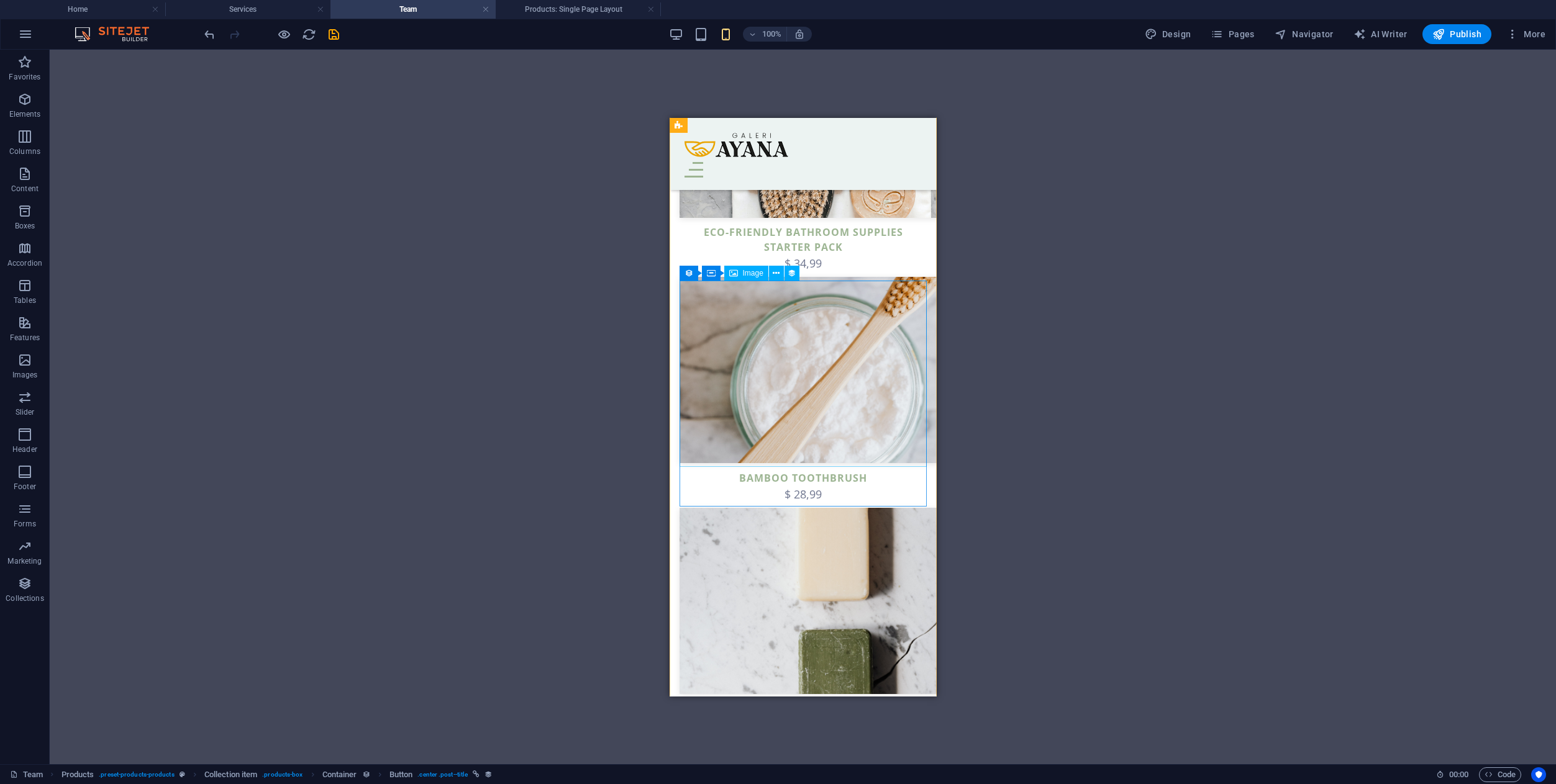
scroll to position [1593, 0]
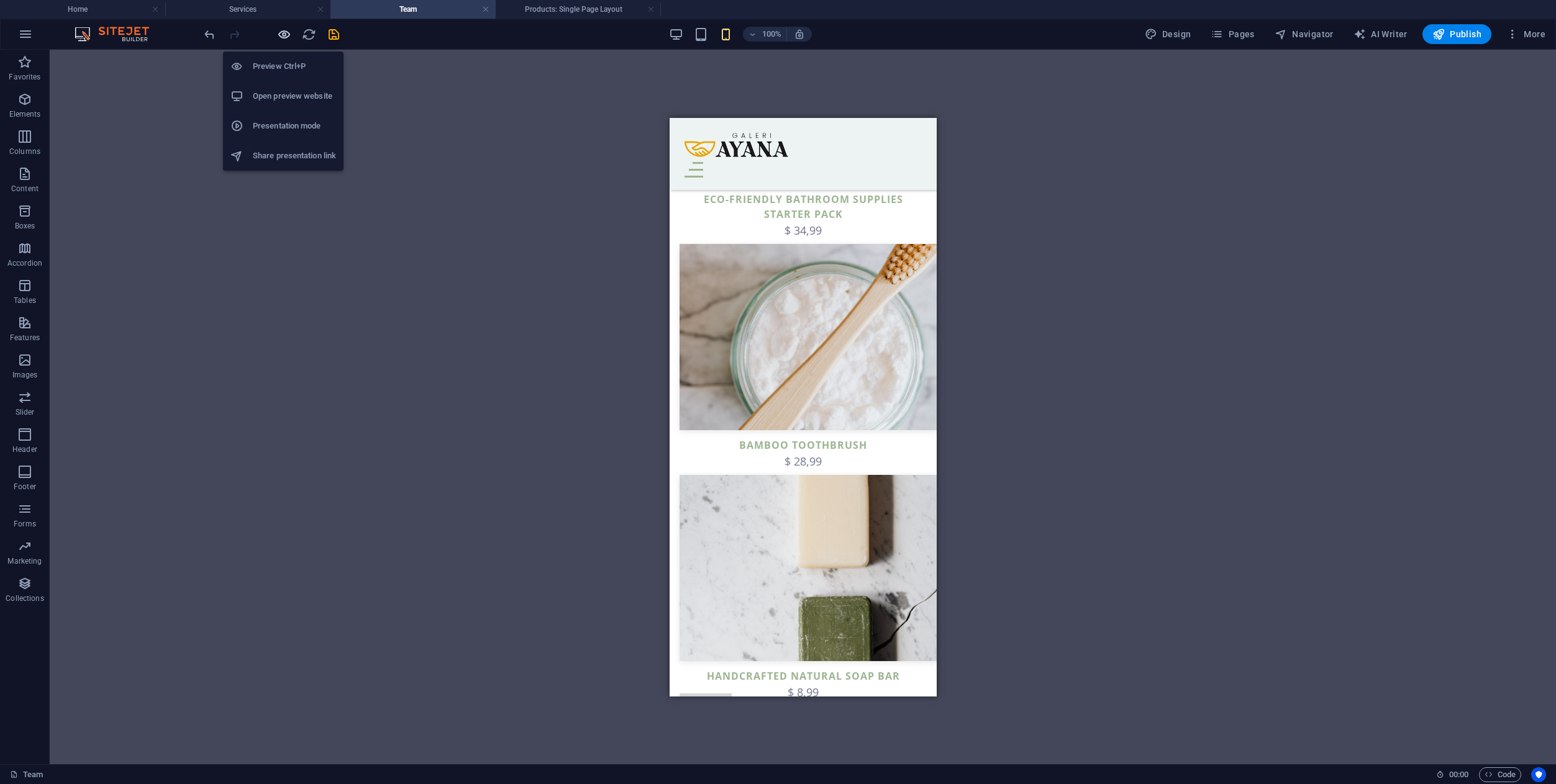
click at [284, 34] on icon "button" at bounding box center [284, 35] width 15 height 15
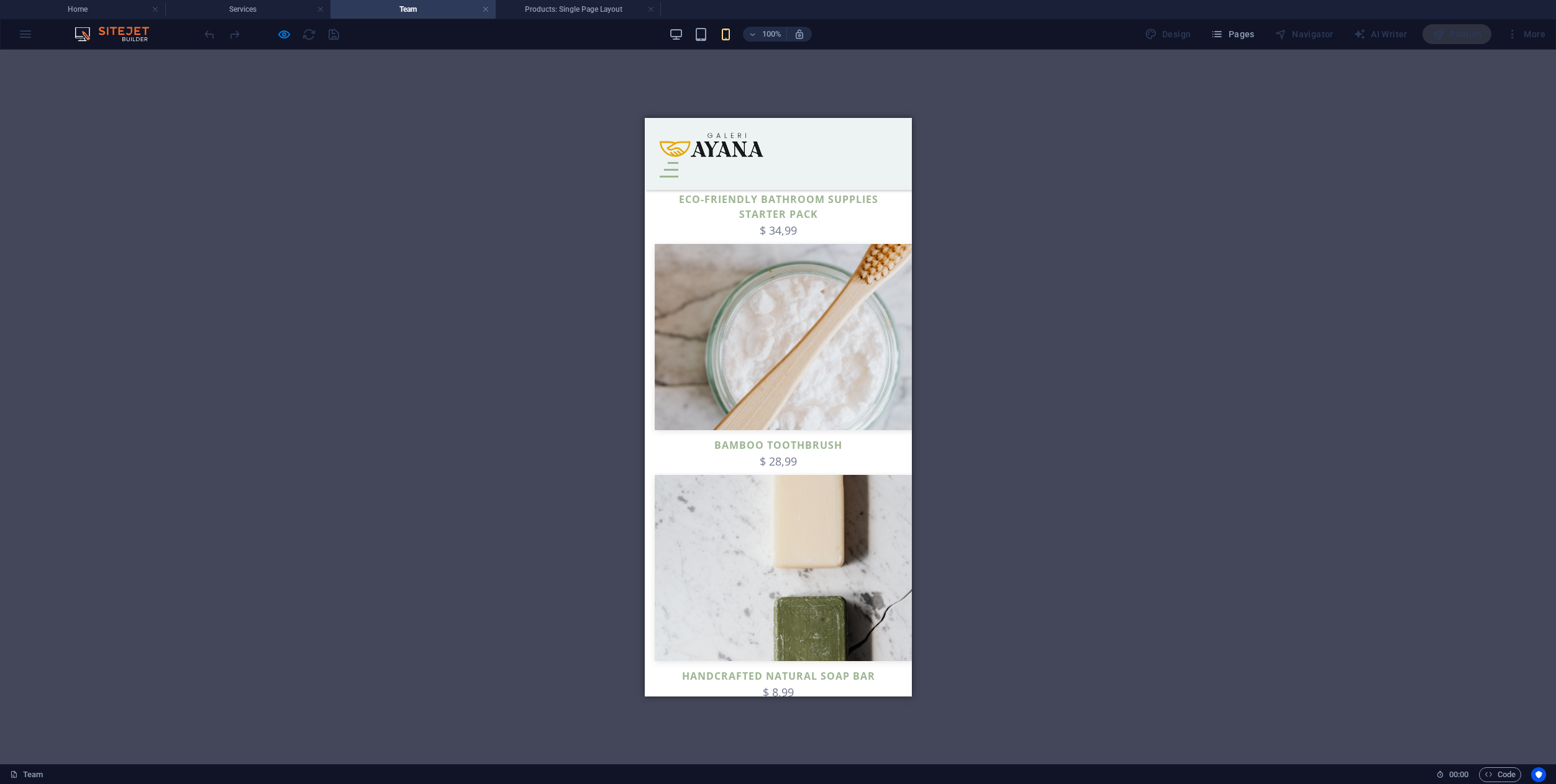
click at [813, 326] on img at bounding box center [809, 336] width 310 height 187
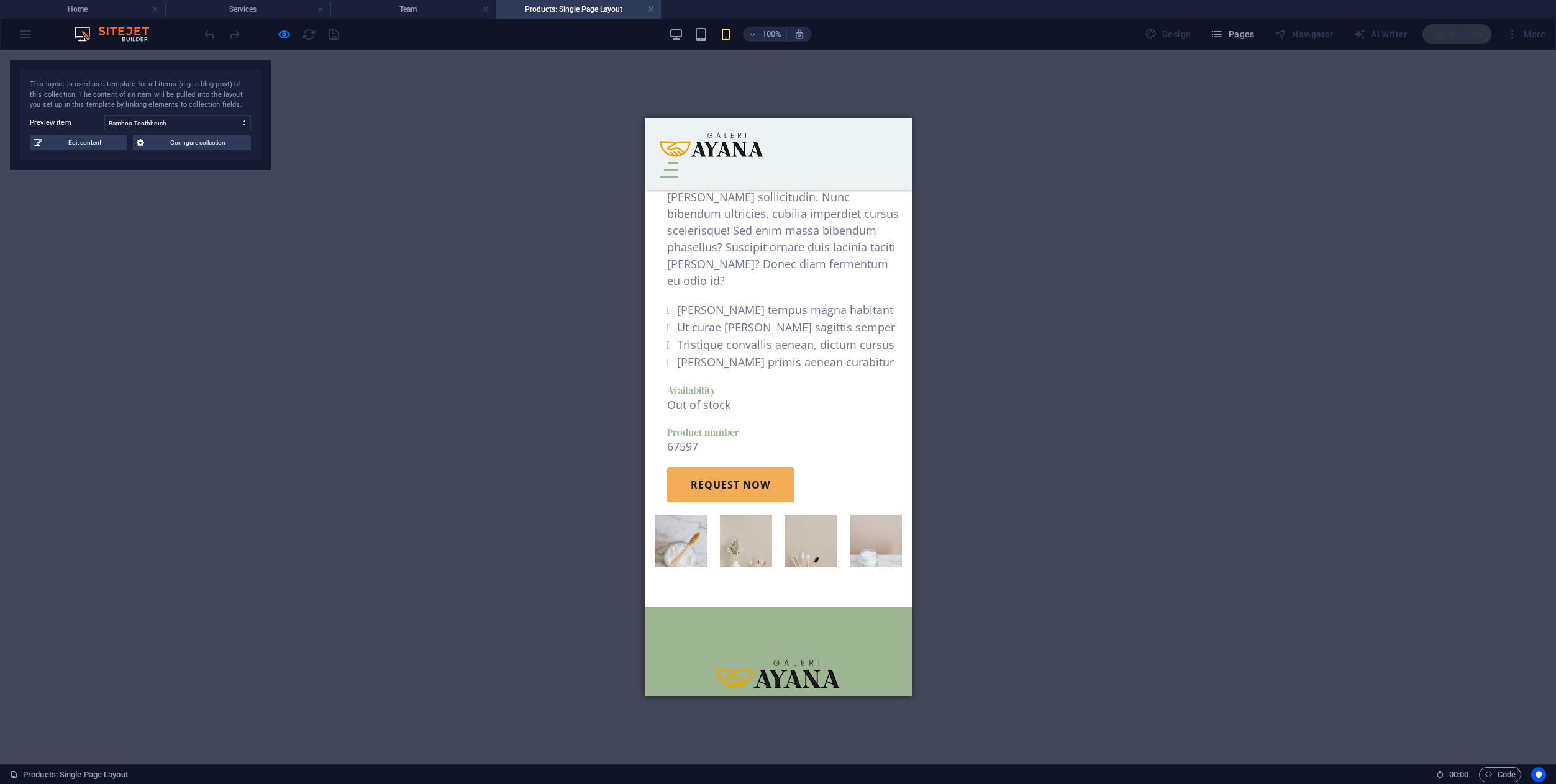
scroll to position [743, 0]
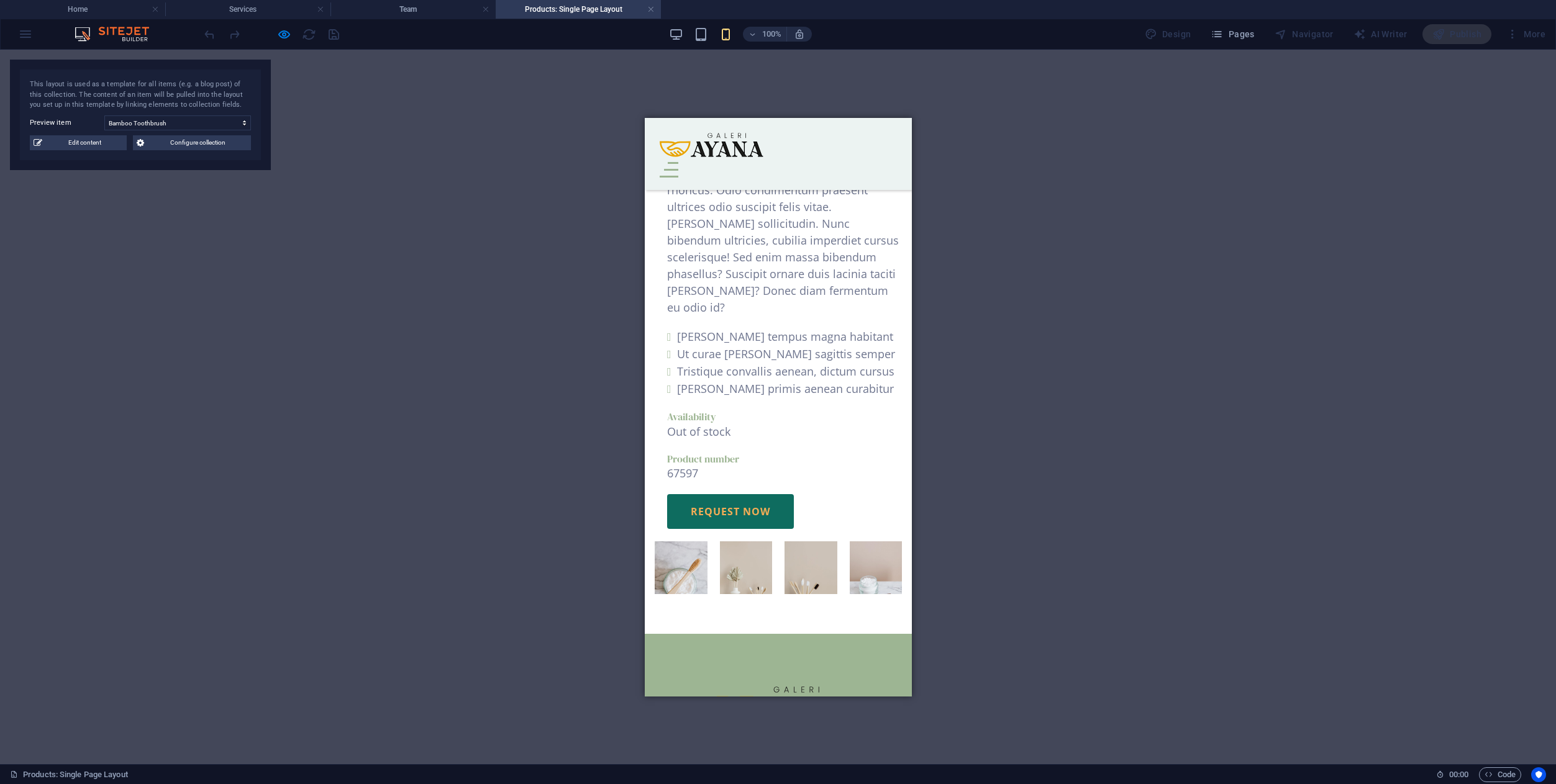
click at [761, 494] on link "Request now" at bounding box center [730, 511] width 127 height 35
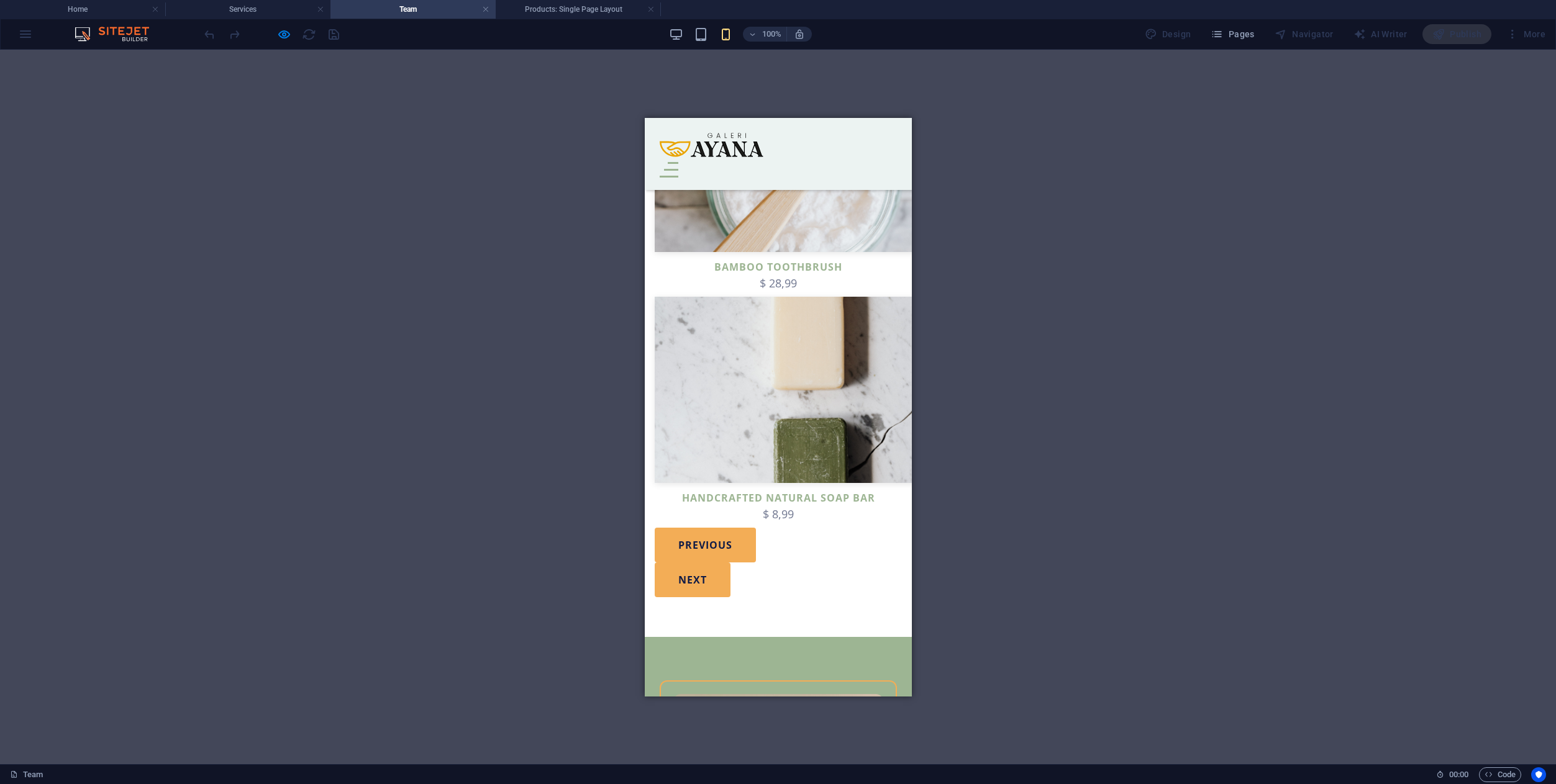
scroll to position [1988, 0]
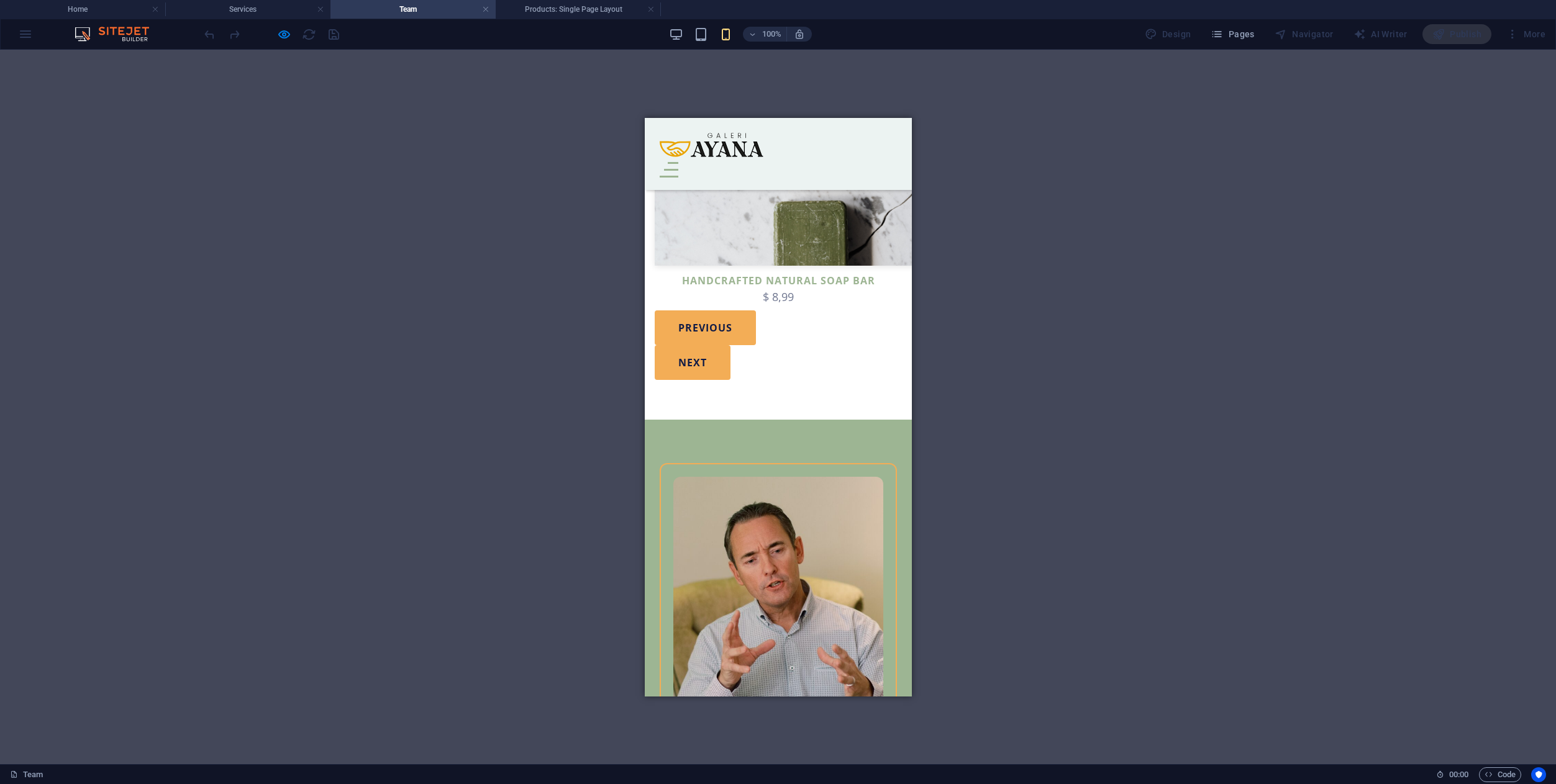
click at [677, 161] on div "Menu" at bounding box center [668, 169] width 18 height 15
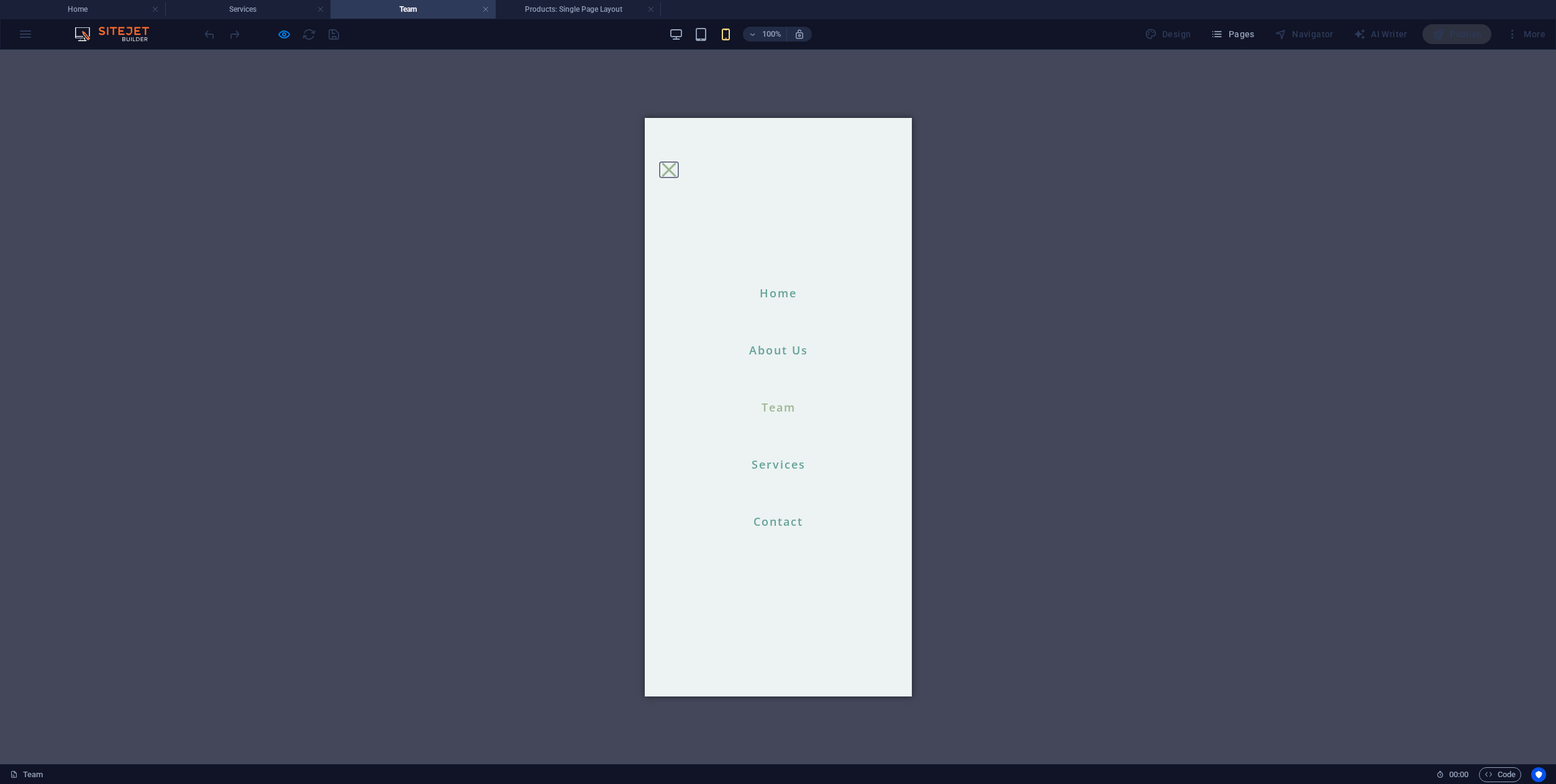
click at [675, 162] on button "Menu" at bounding box center [667, 169] width 15 height 15
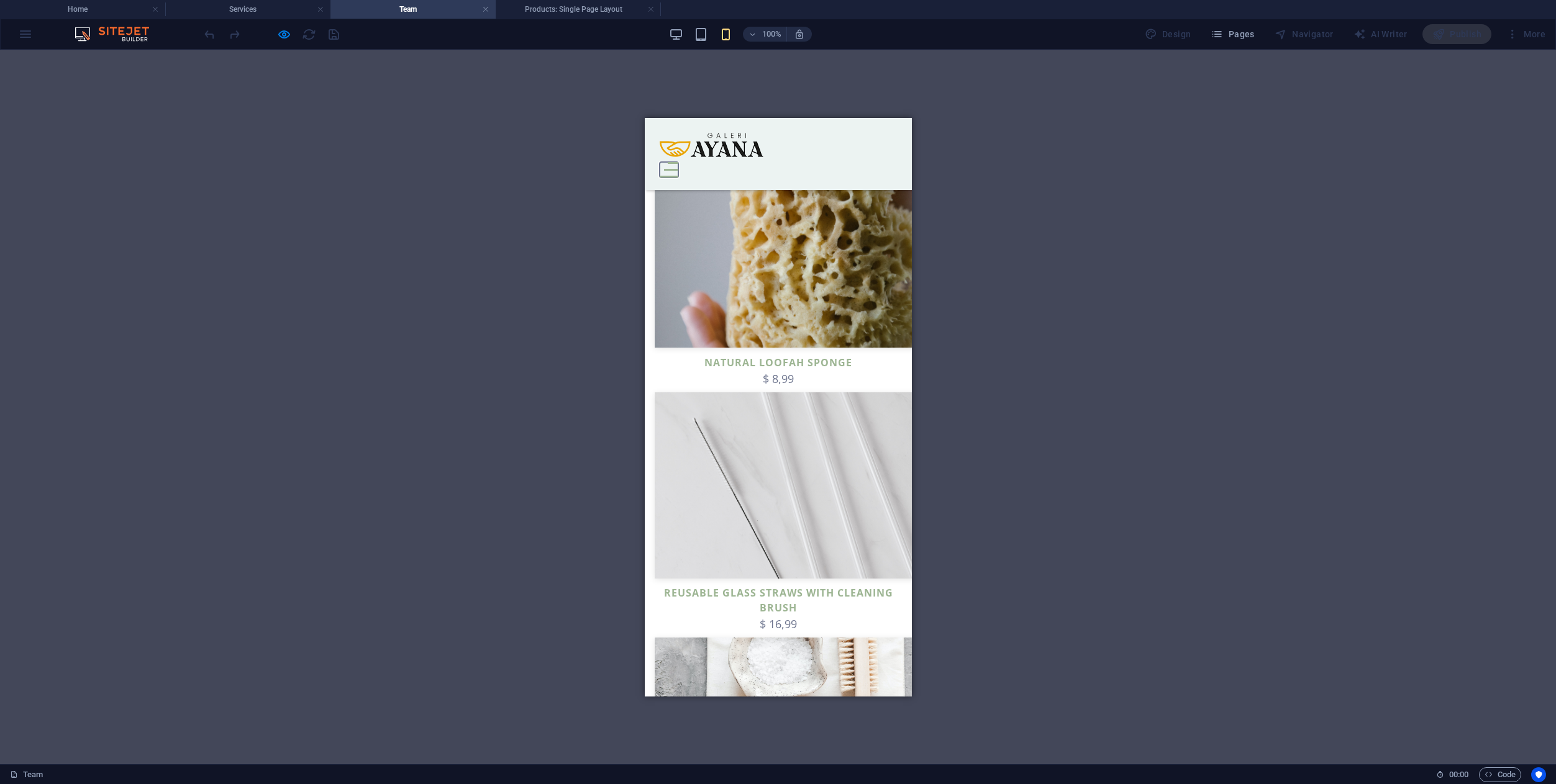
scroll to position [735, 0]
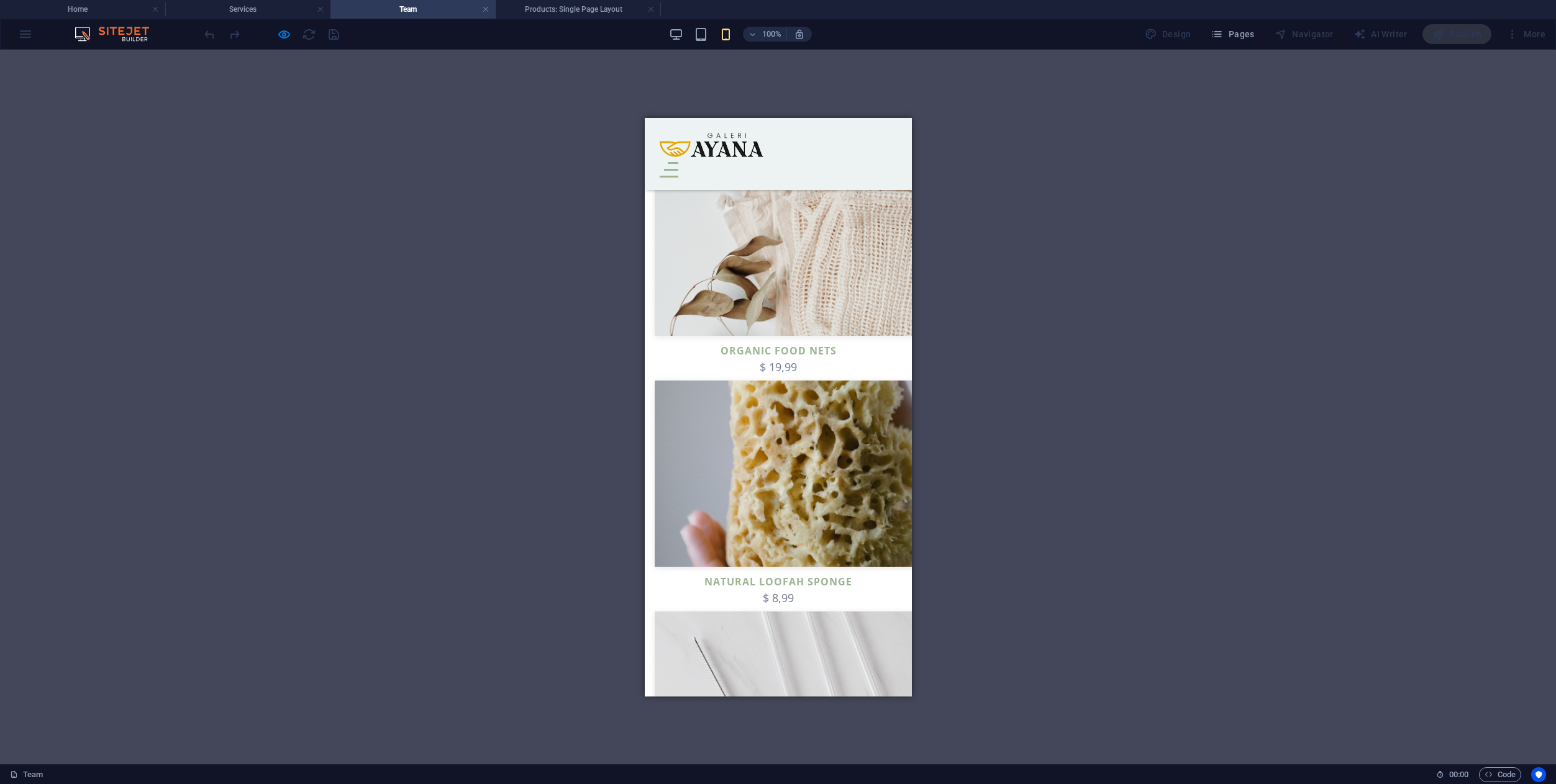
click at [809, 460] on img at bounding box center [809, 473] width 310 height 187
select select "68dfe0fd1bed3b7f75099fb8"
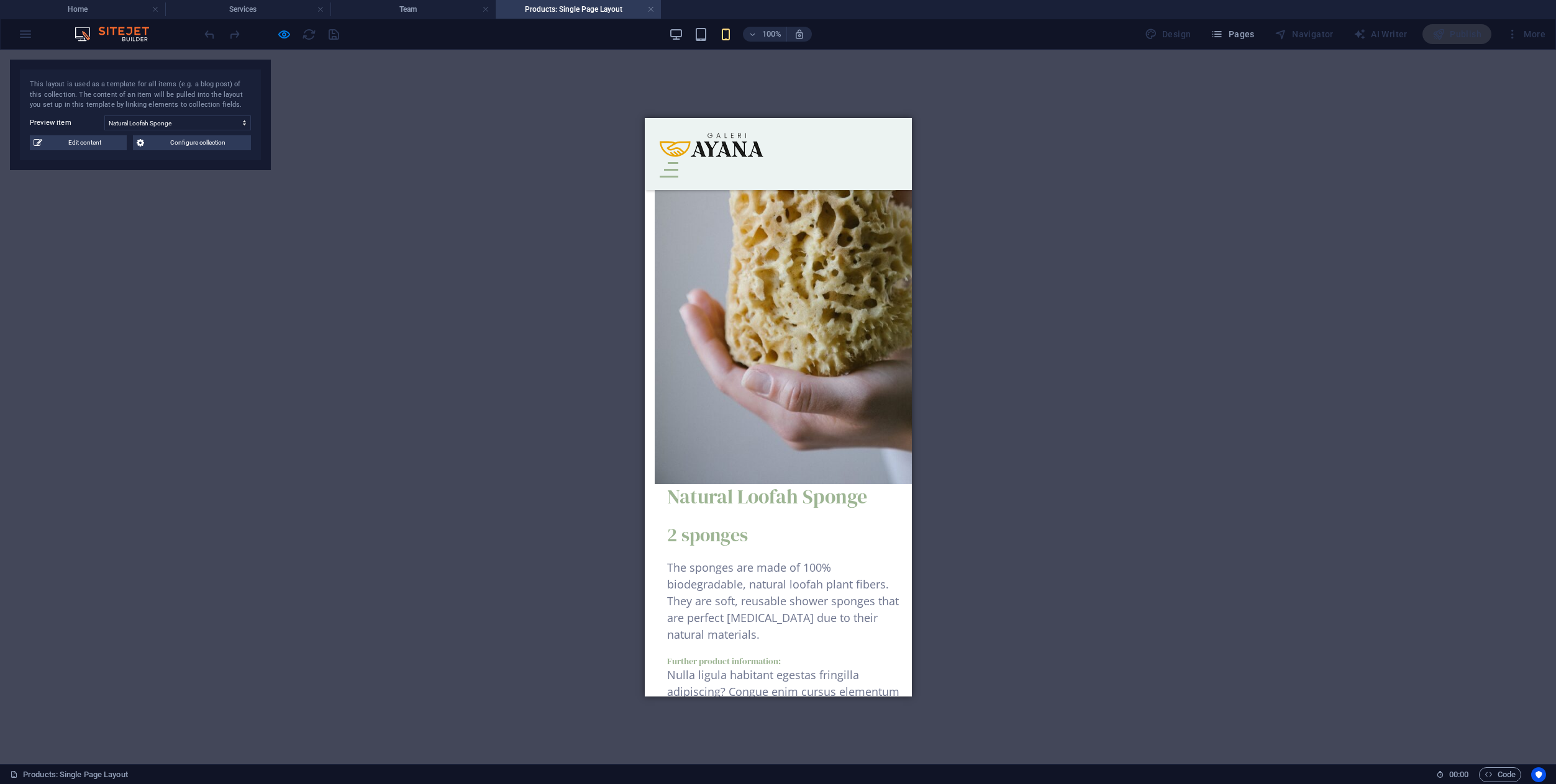
scroll to position [0, 0]
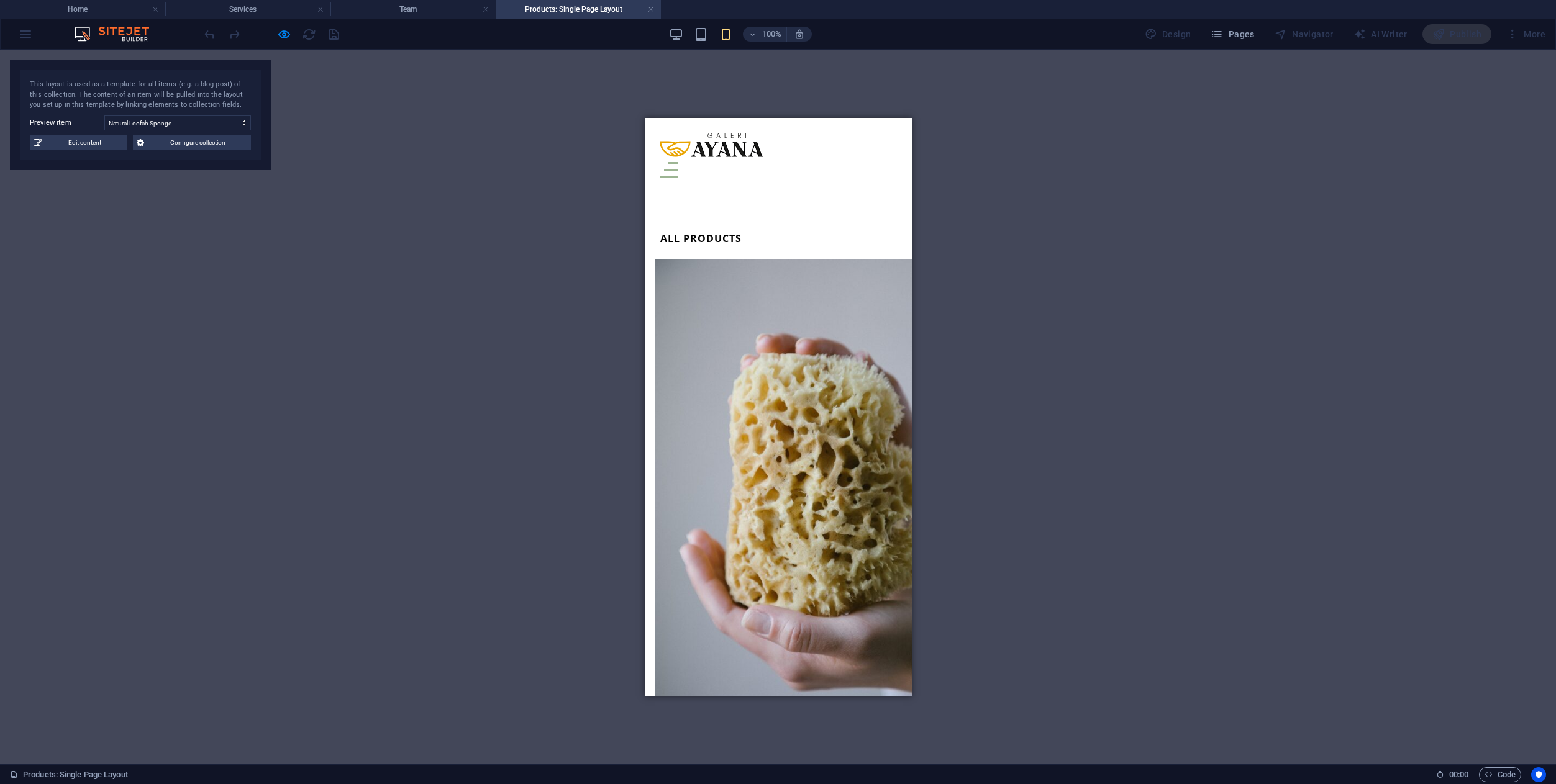
click at [679, 230] on link "All products" at bounding box center [697, 237] width 88 height 16
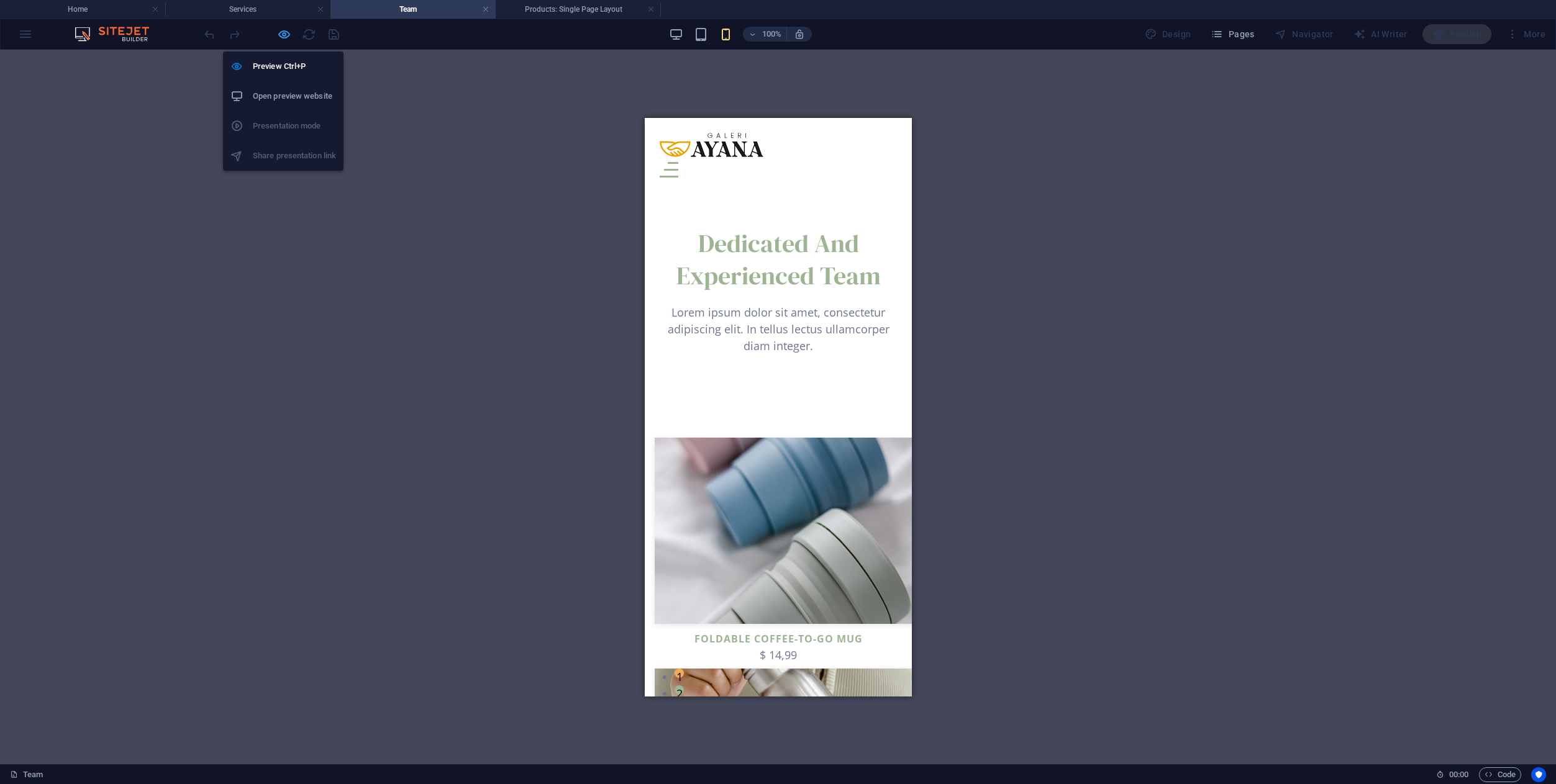
click at [280, 30] on icon "button" at bounding box center [284, 35] width 15 height 15
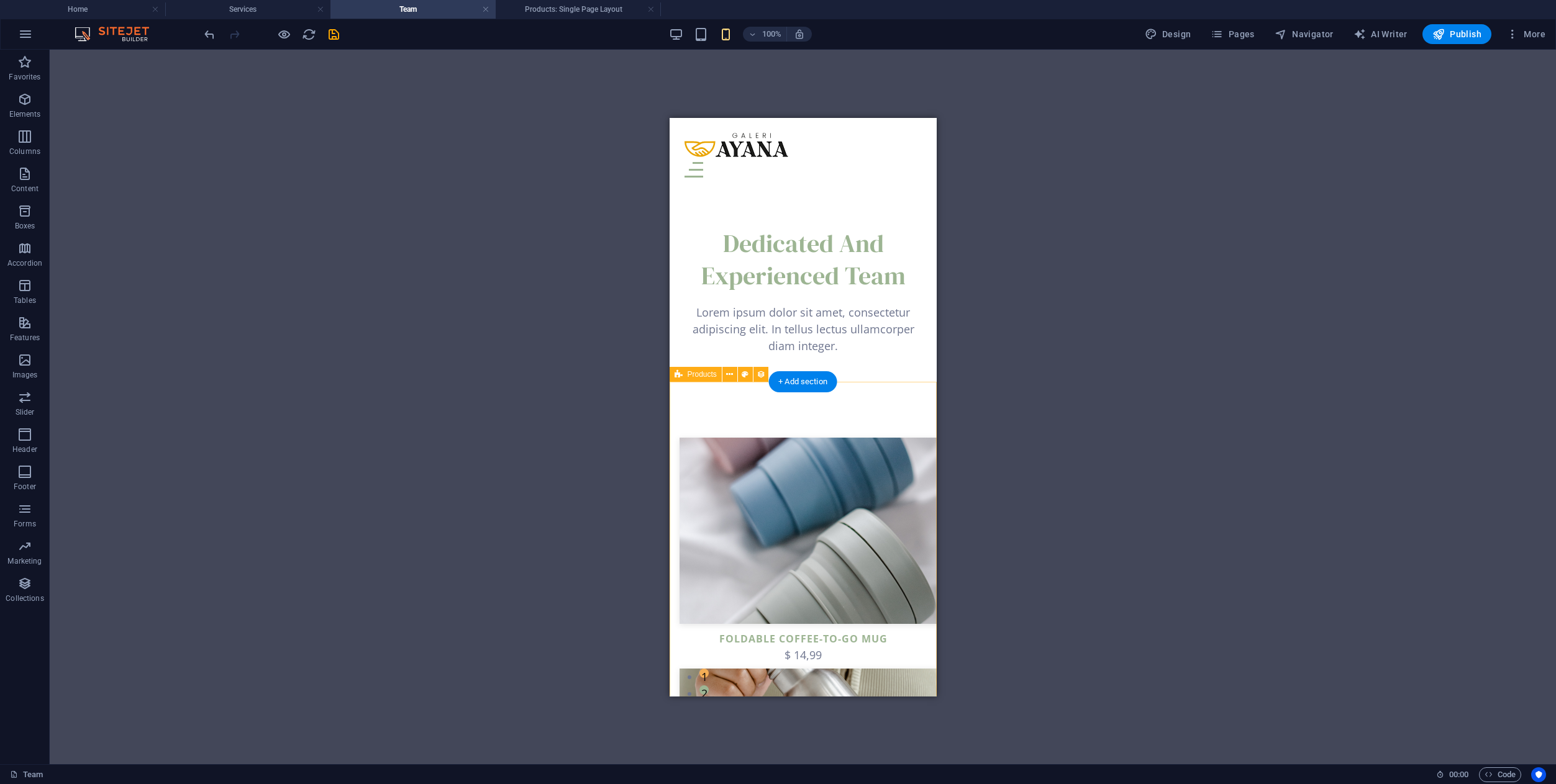
scroll to position [11, 0]
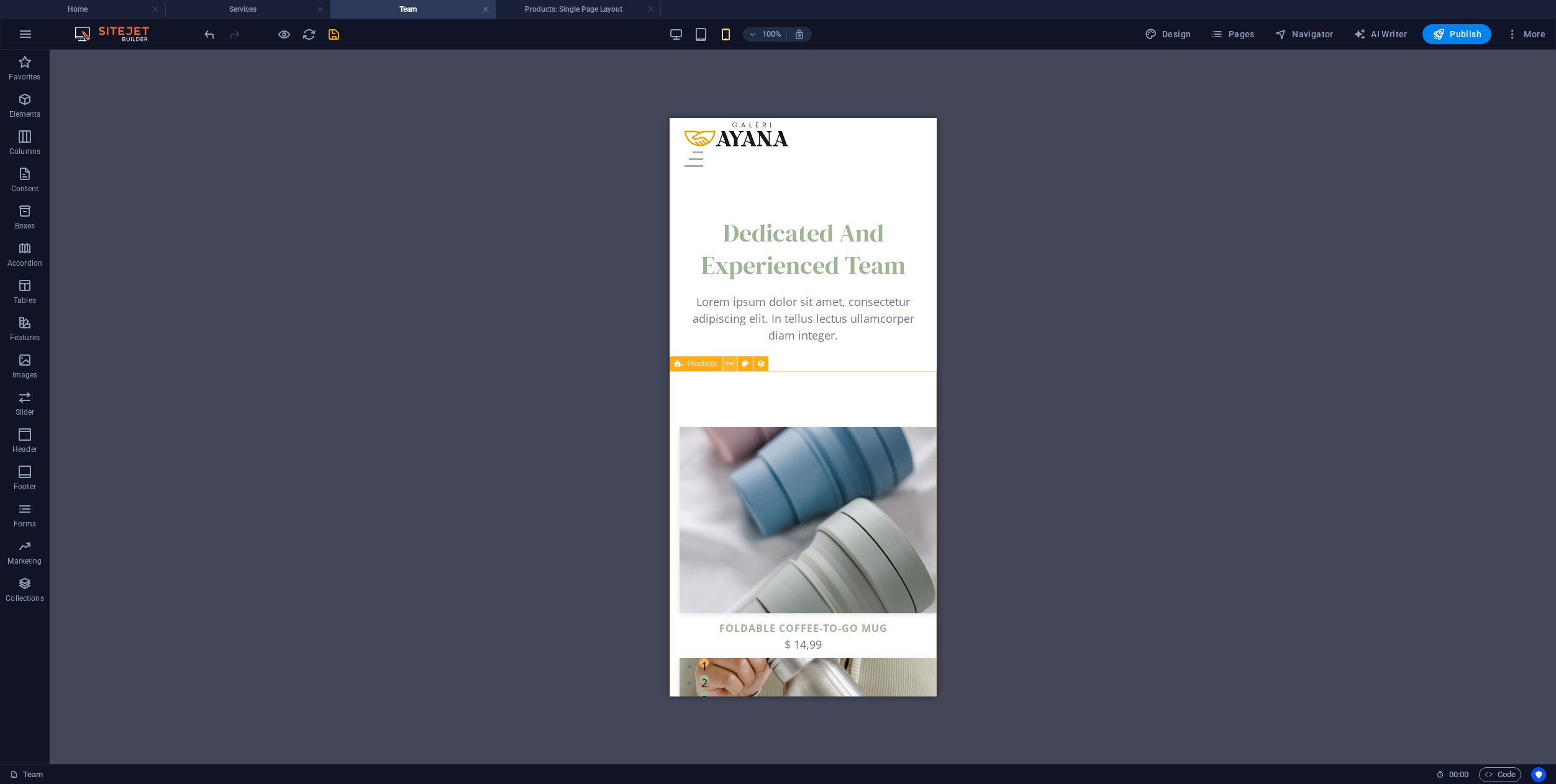
click at [727, 363] on icon at bounding box center [729, 364] width 7 height 13
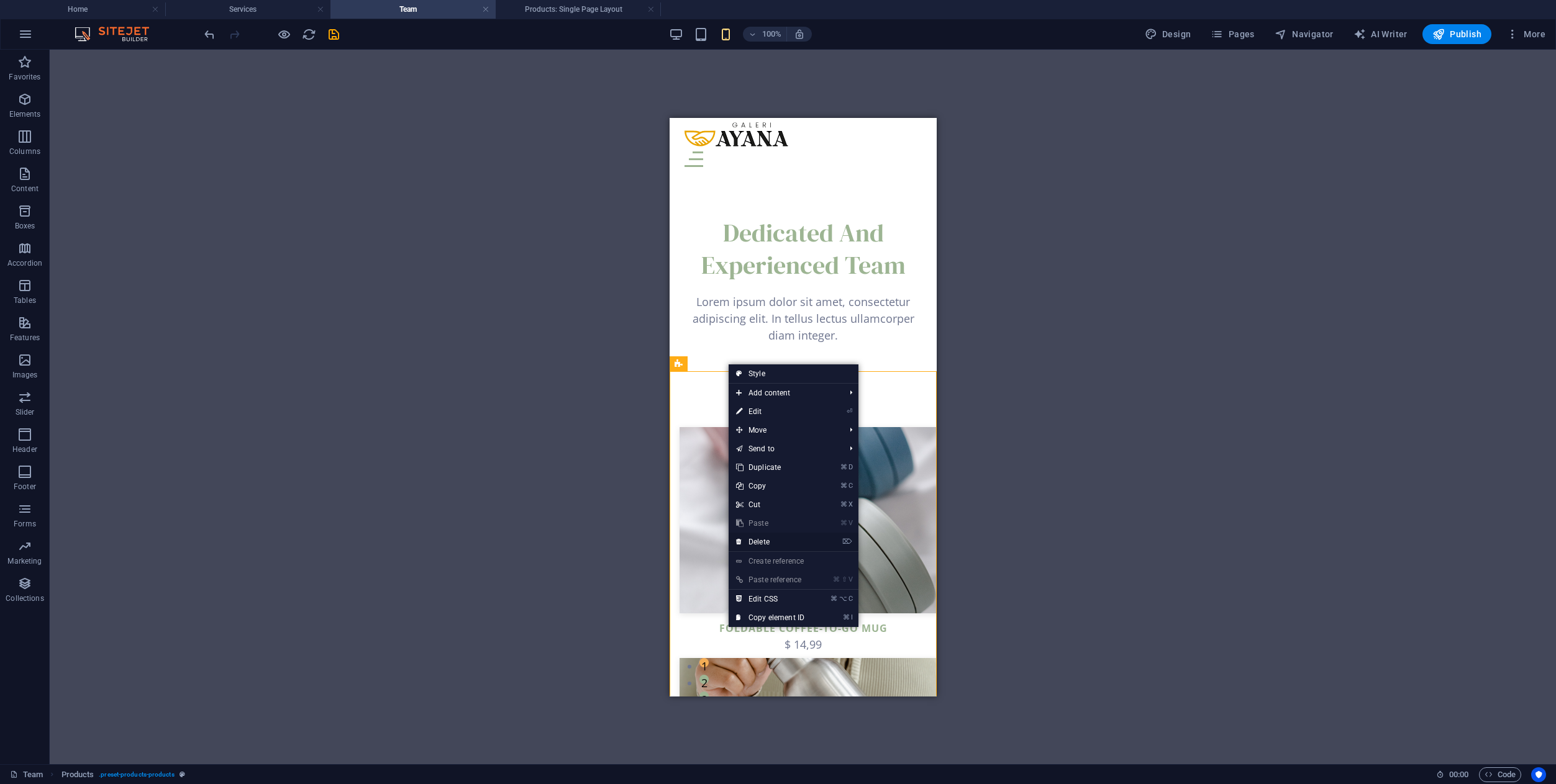
click at [763, 541] on link "⌦ Delete" at bounding box center [770, 542] width 83 height 18
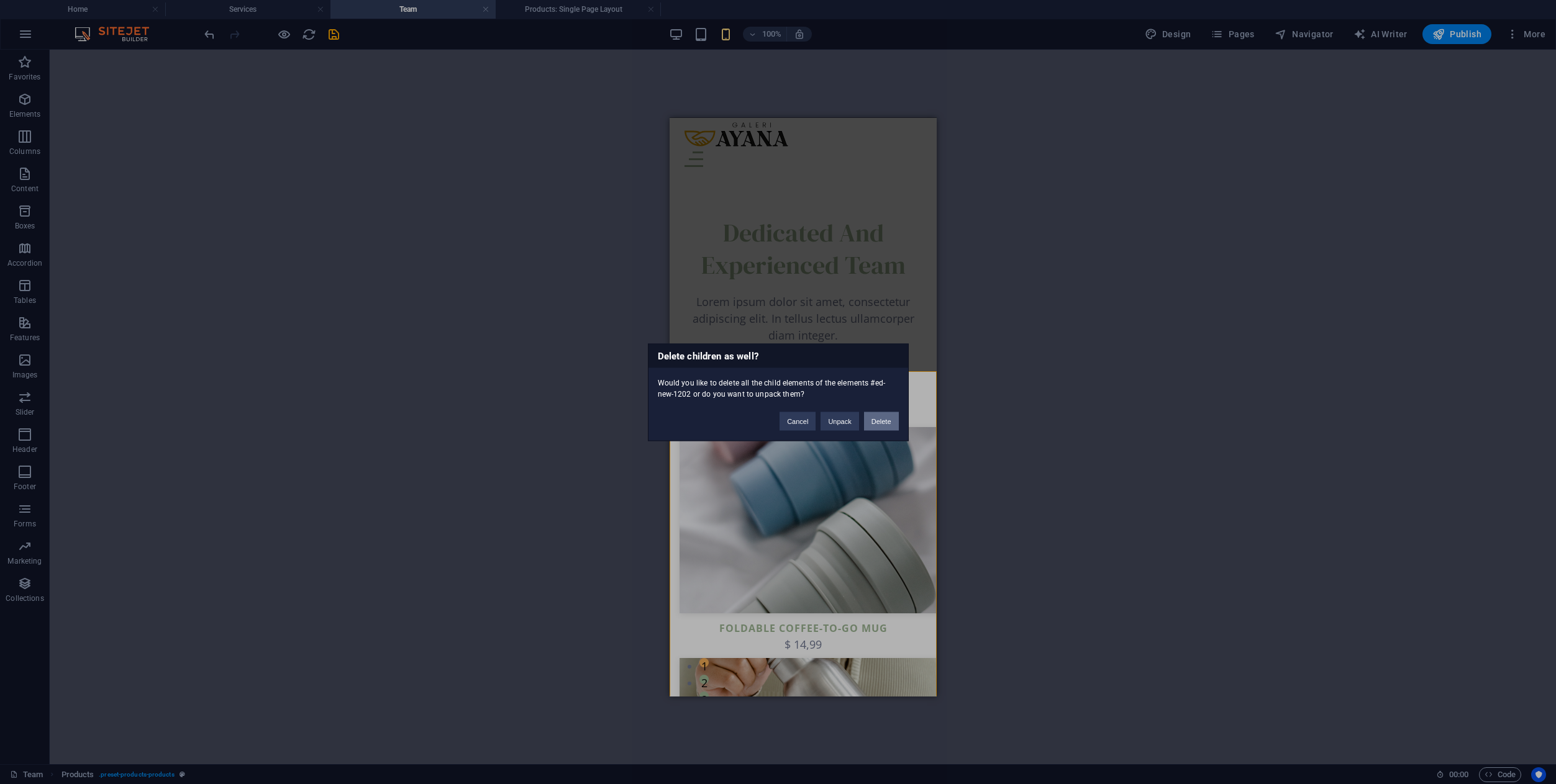
click at [883, 426] on button "Delete" at bounding box center [881, 421] width 35 height 18
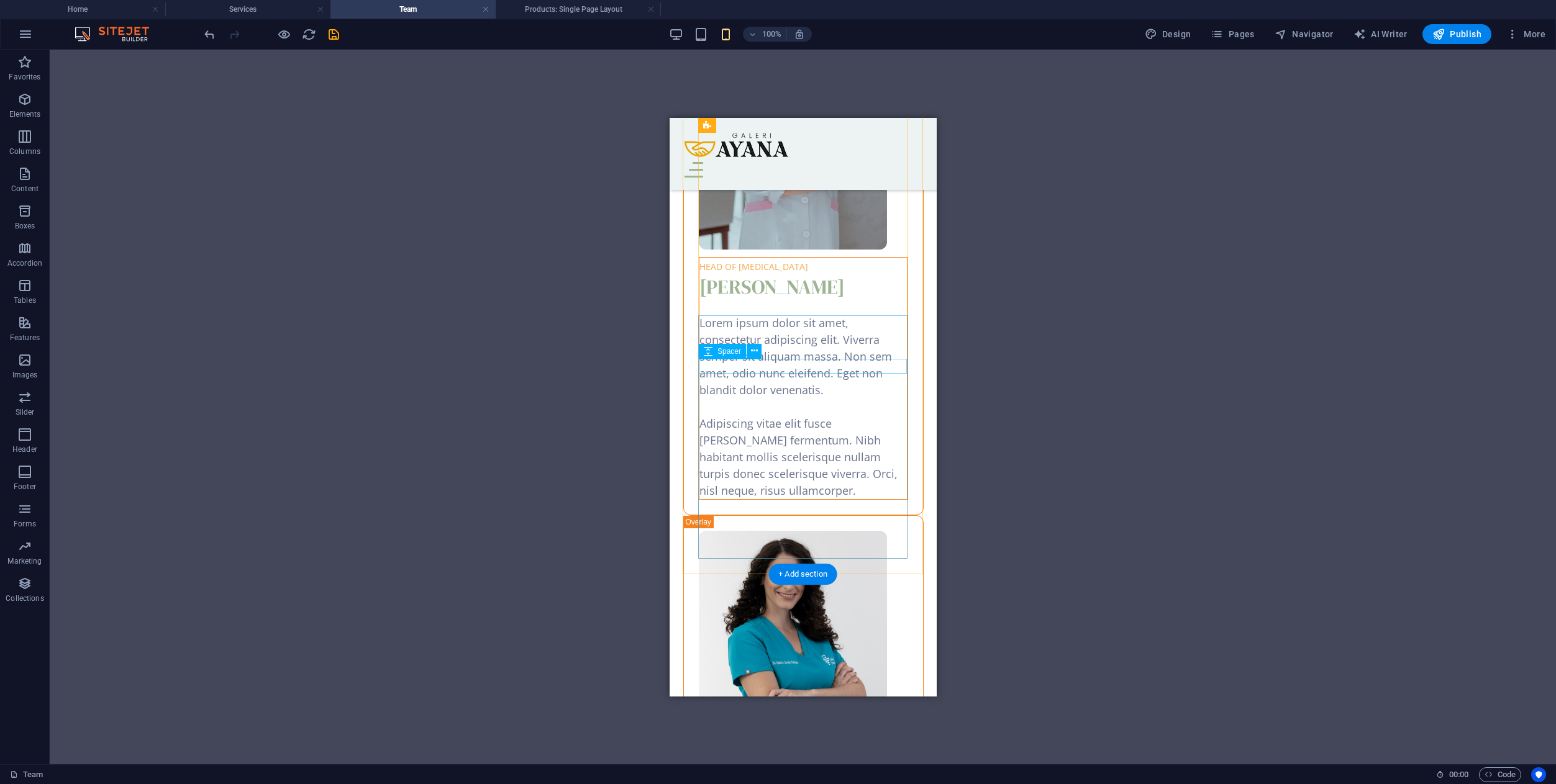
scroll to position [3282, 0]
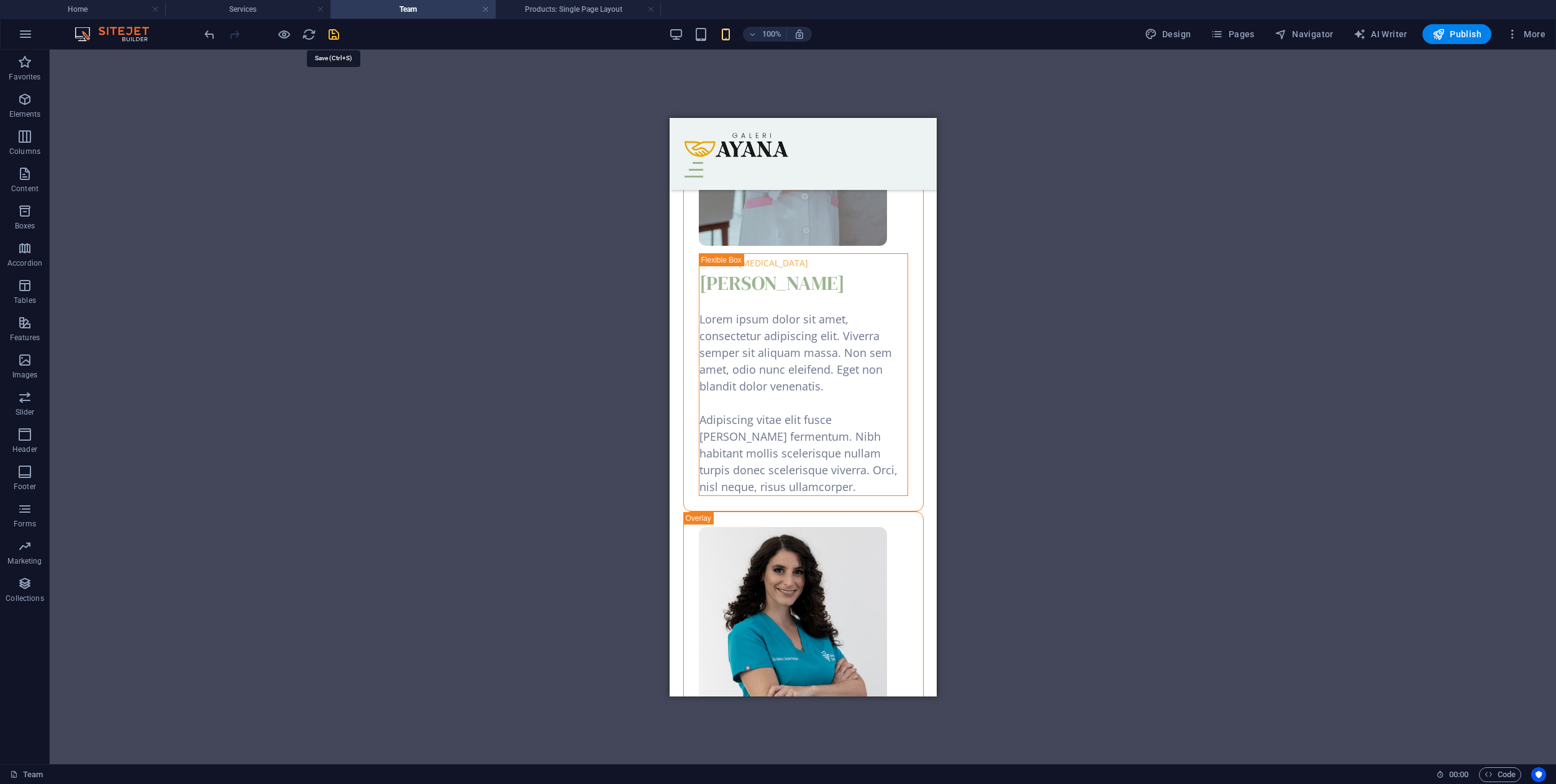
click at [336, 38] on icon "save" at bounding box center [333, 35] width 15 height 15
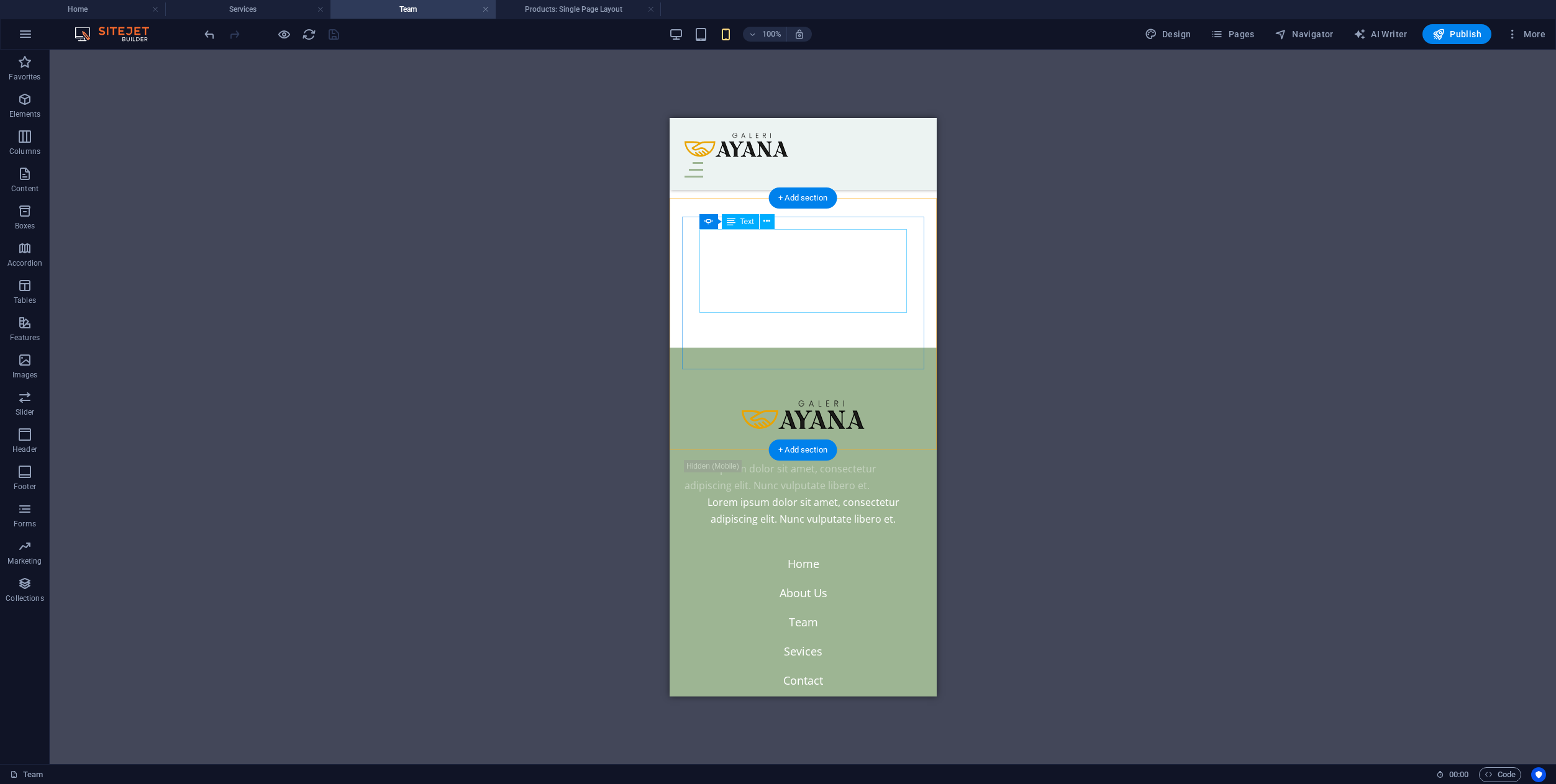
scroll to position [6686, 0]
click at [1230, 32] on span "Pages" at bounding box center [1232, 34] width 44 height 12
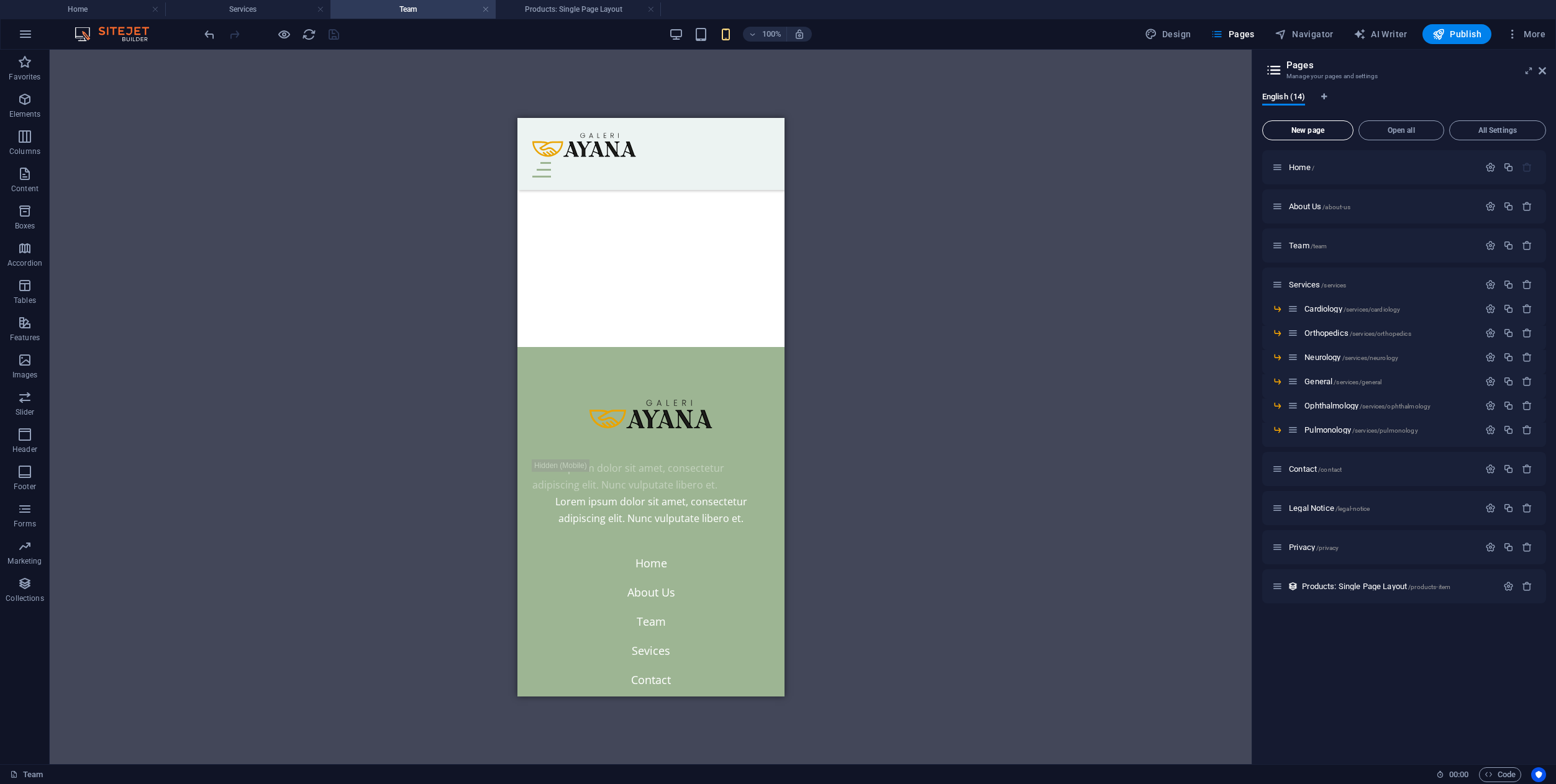
click at [1303, 136] on button "New page" at bounding box center [1307, 131] width 91 height 20
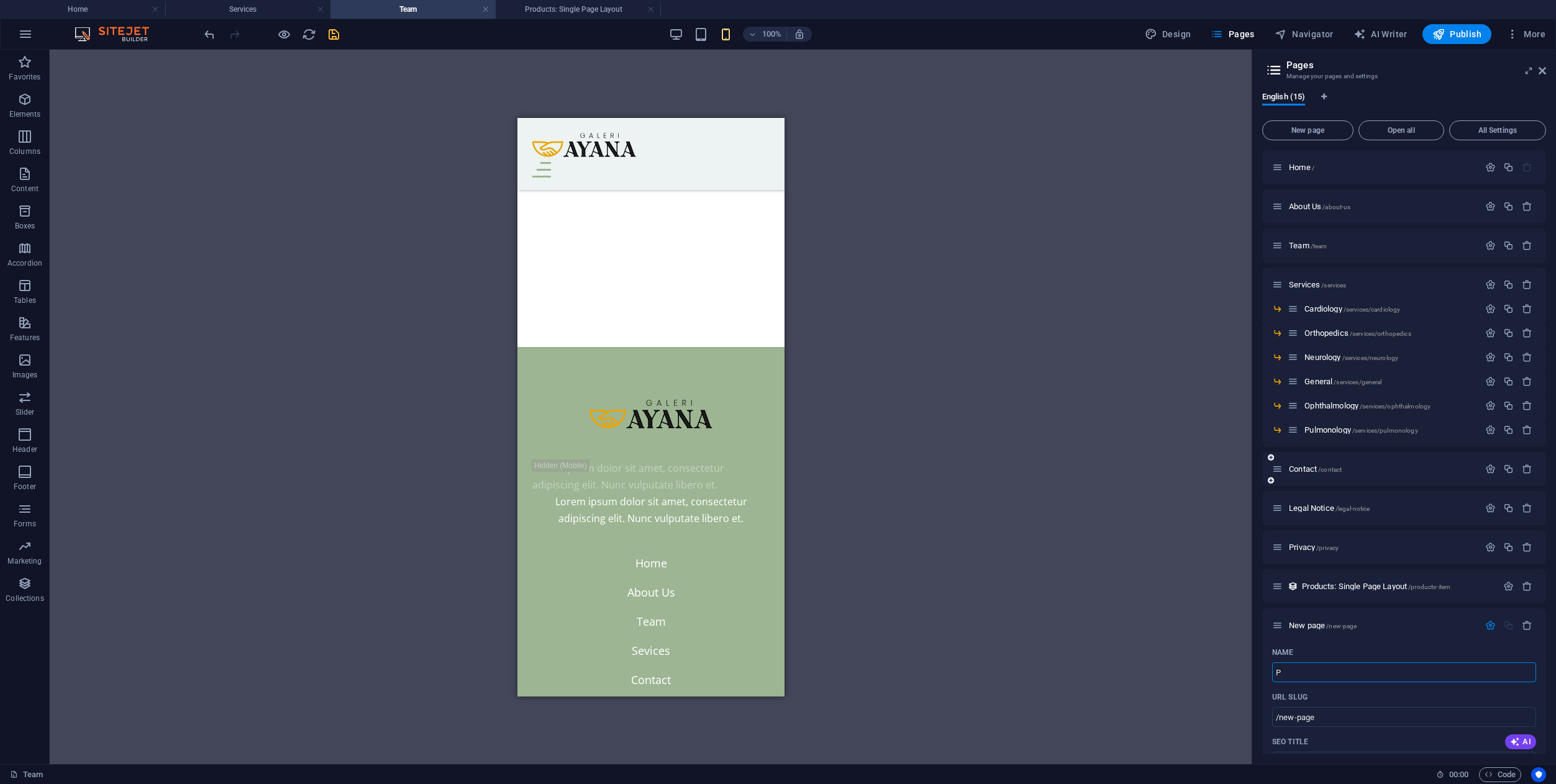
type input "Pr"
type input "/p"
type input "Produ"
type input "/prod"
type input "Product"
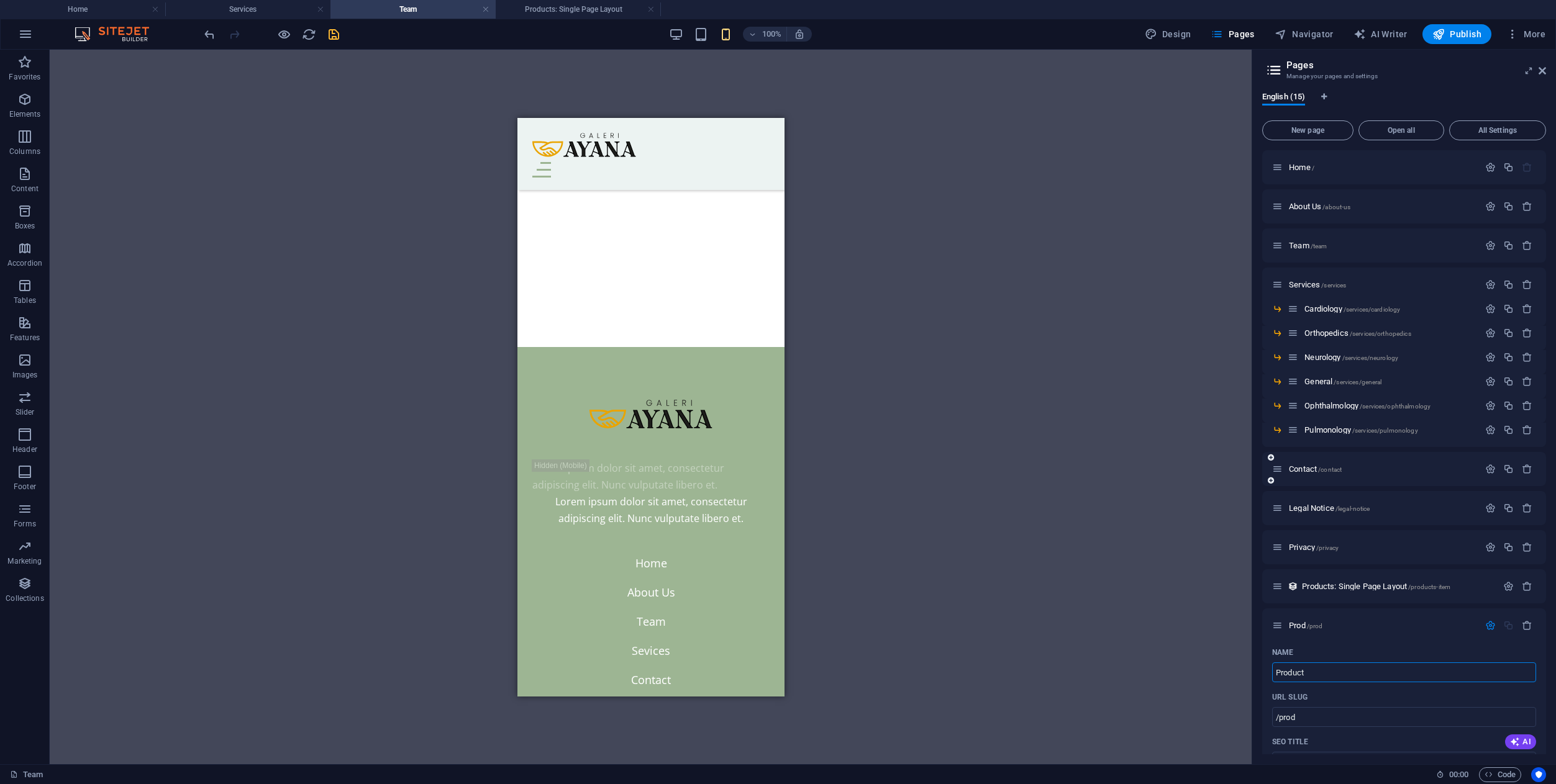
type input "/product"
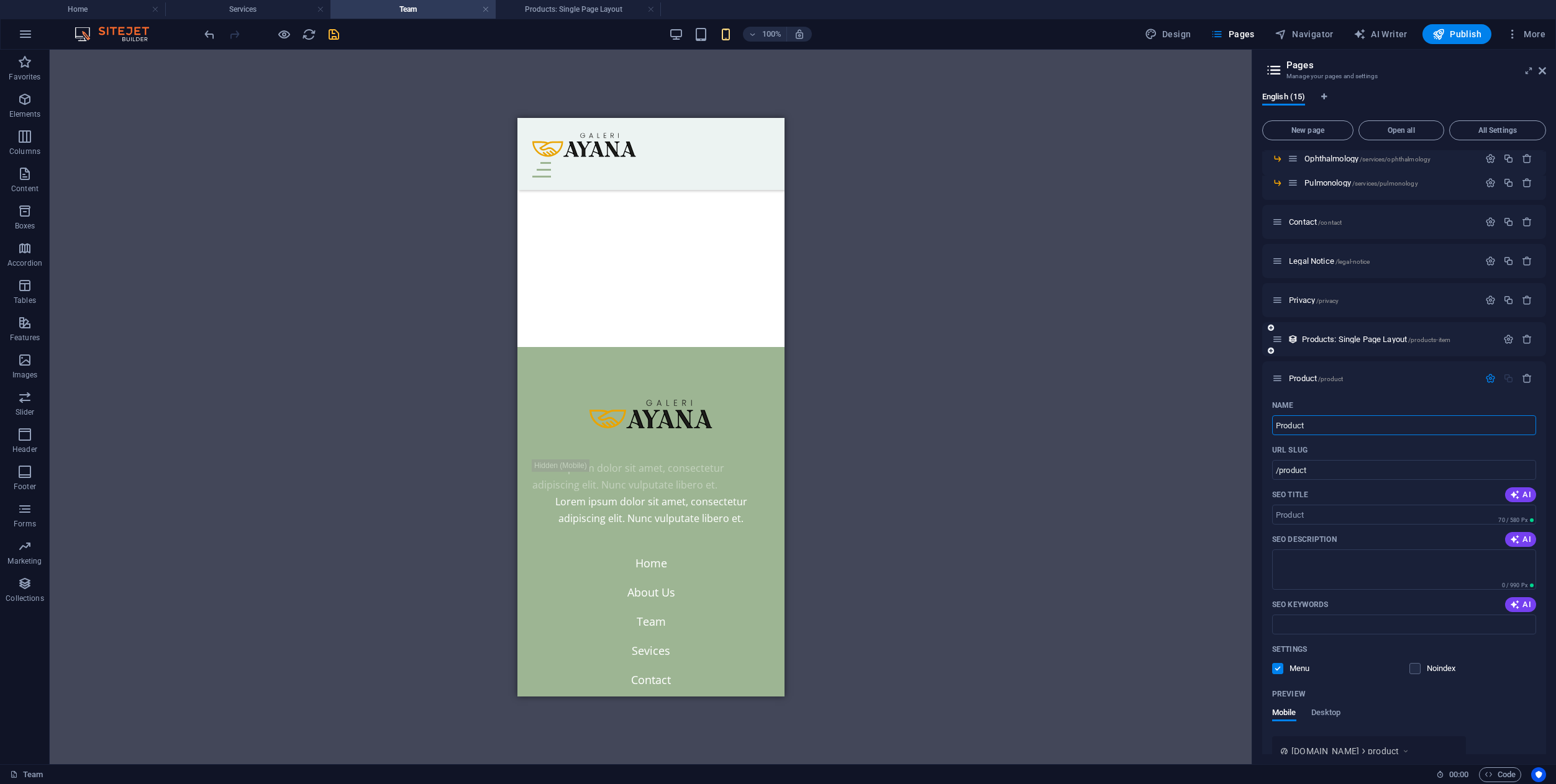
scroll to position [250, 0]
type input "Product"
click at [1314, 339] on span "Products: Single Page Layout /products-item" at bounding box center [1376, 337] width 148 height 9
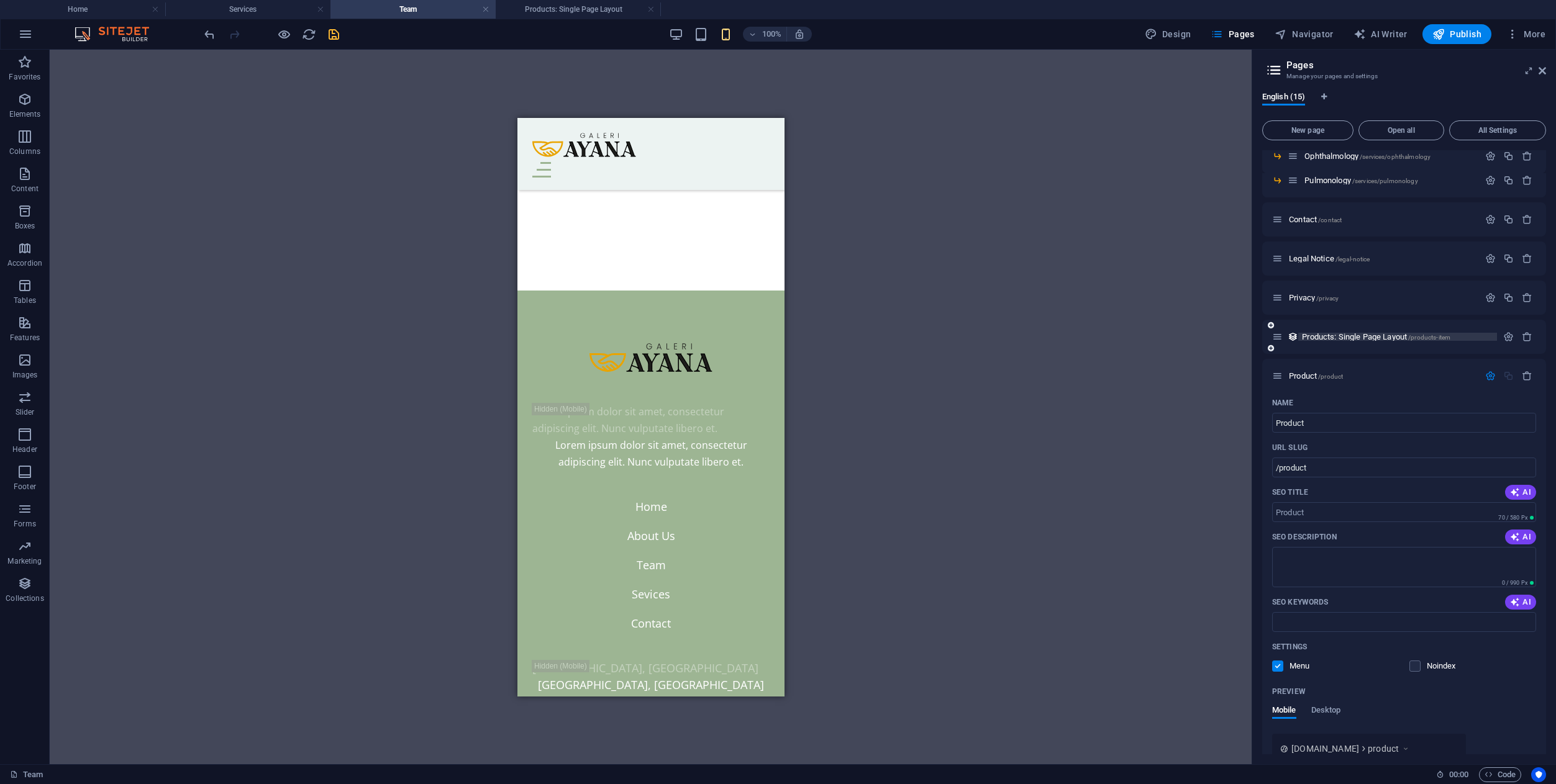
scroll to position [0, 0]
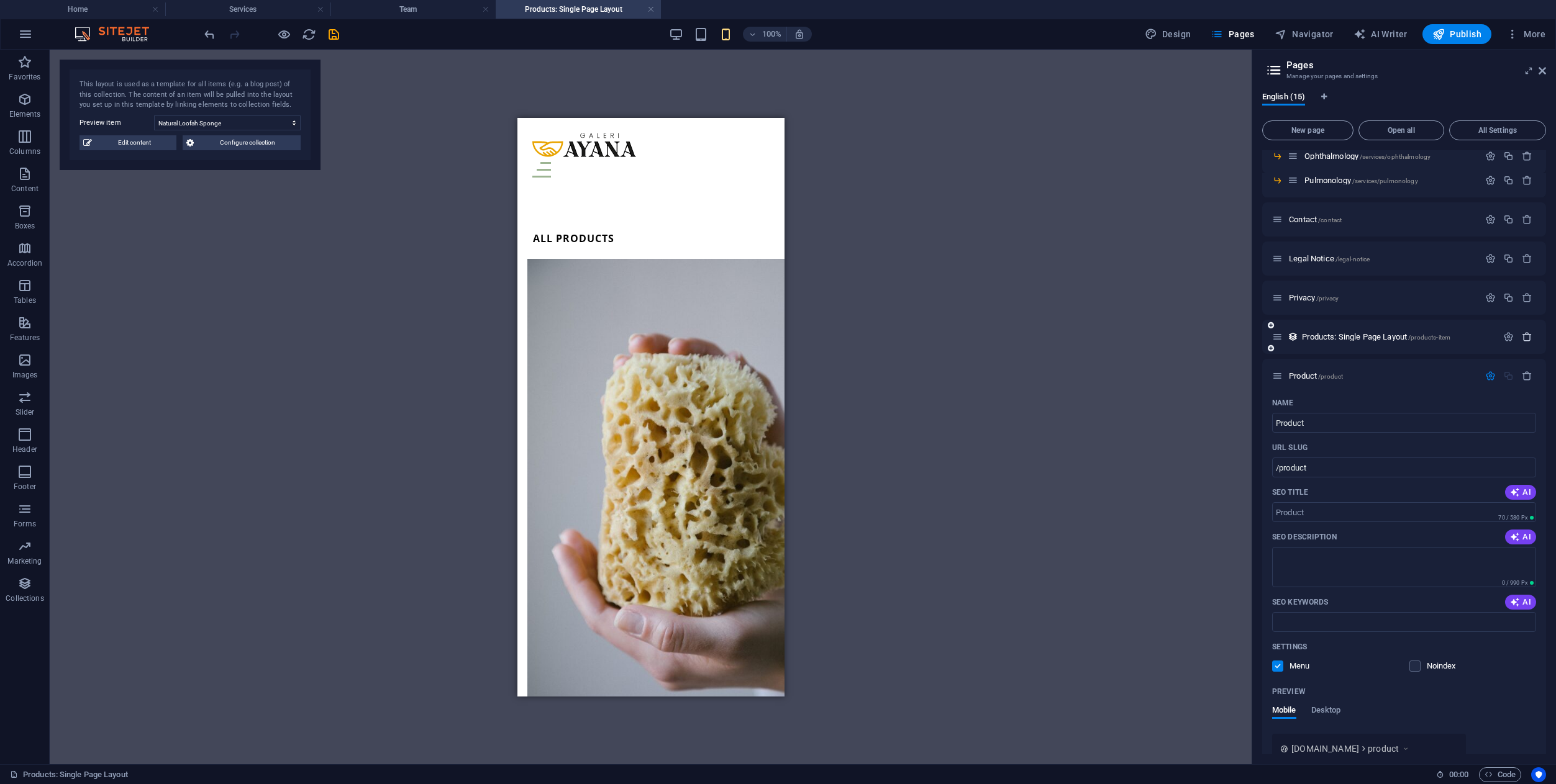
click at [1524, 337] on icon "button" at bounding box center [1527, 337] width 11 height 11
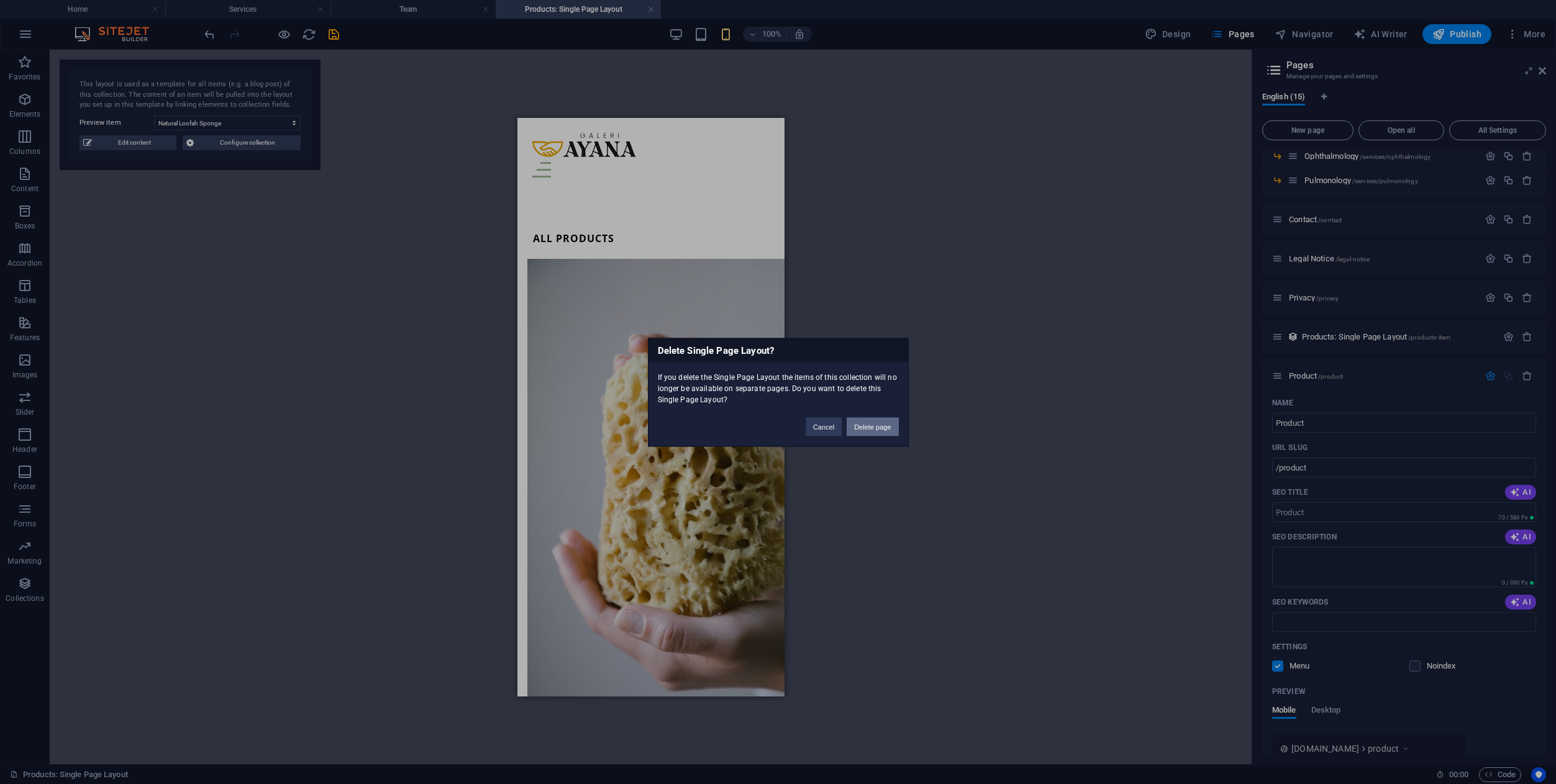
click at [886, 424] on button "Delete page" at bounding box center [872, 426] width 51 height 18
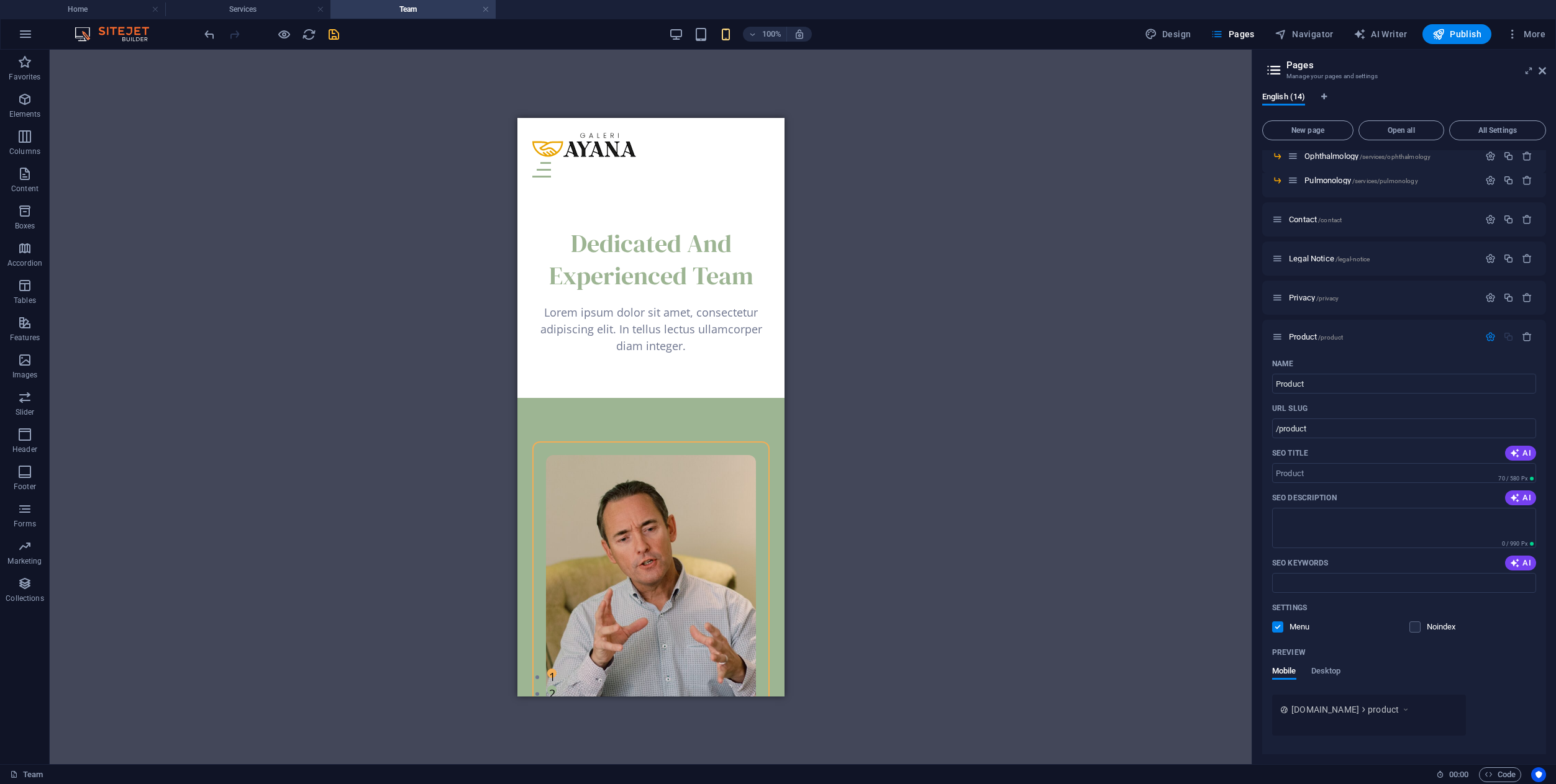
scroll to position [6686, 0]
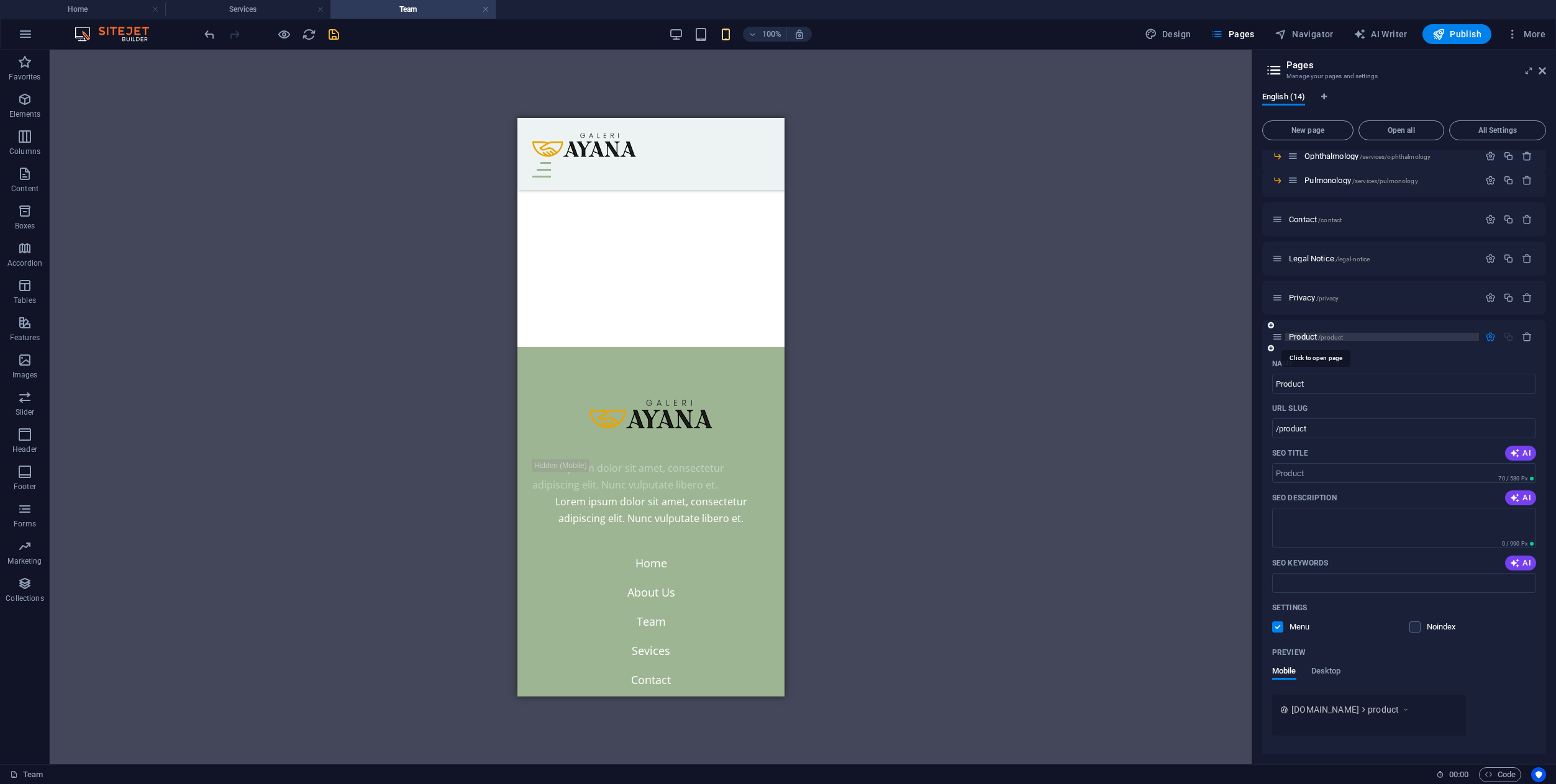
click at [1309, 336] on span "Product /product" at bounding box center [1316, 337] width 54 height 9
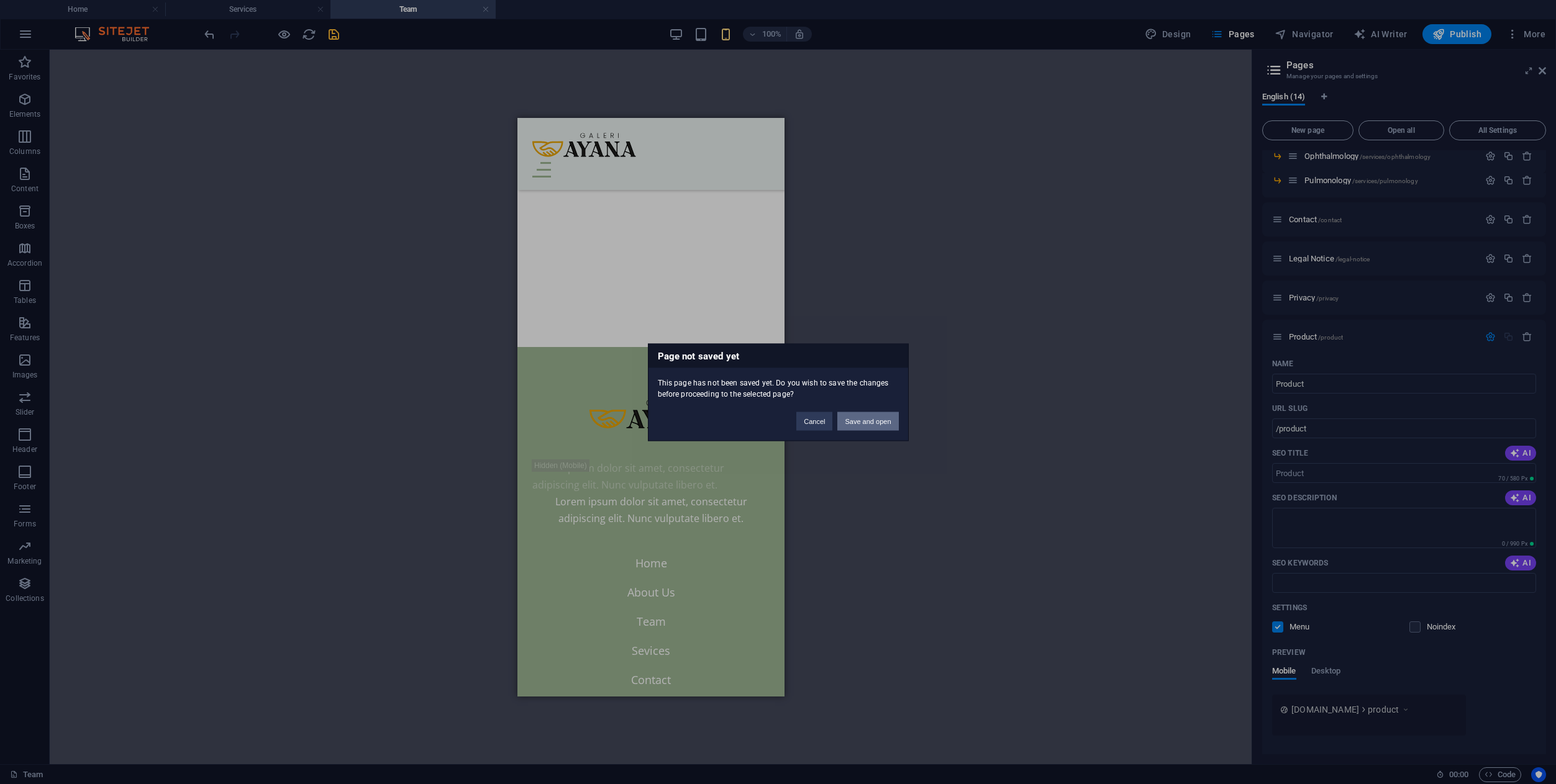
click at [894, 422] on button "Save and open" at bounding box center [867, 421] width 61 height 18
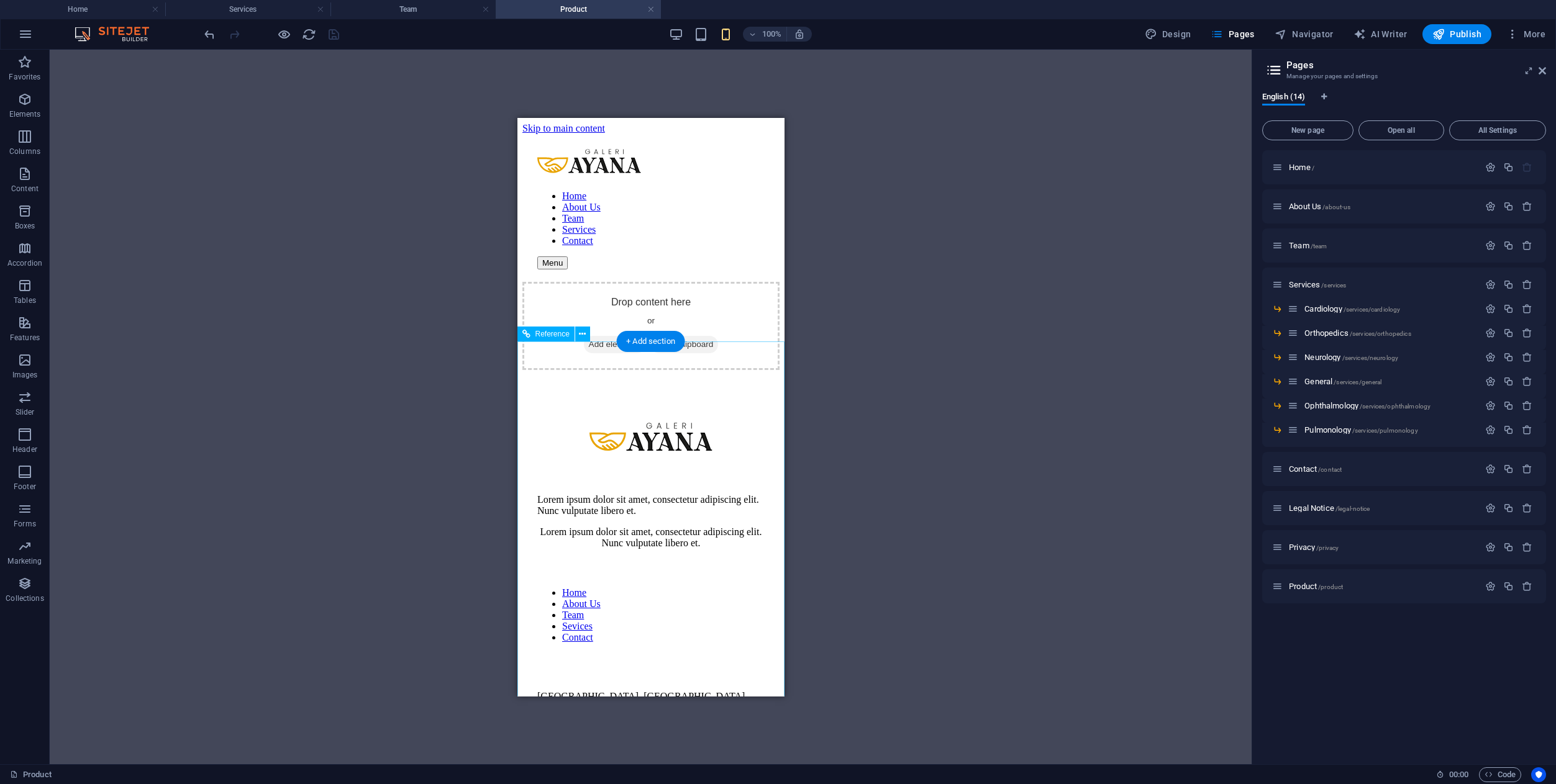
scroll to position [0, 0]
click at [601, 336] on span "Add elements" at bounding box center [614, 344] width 61 height 18
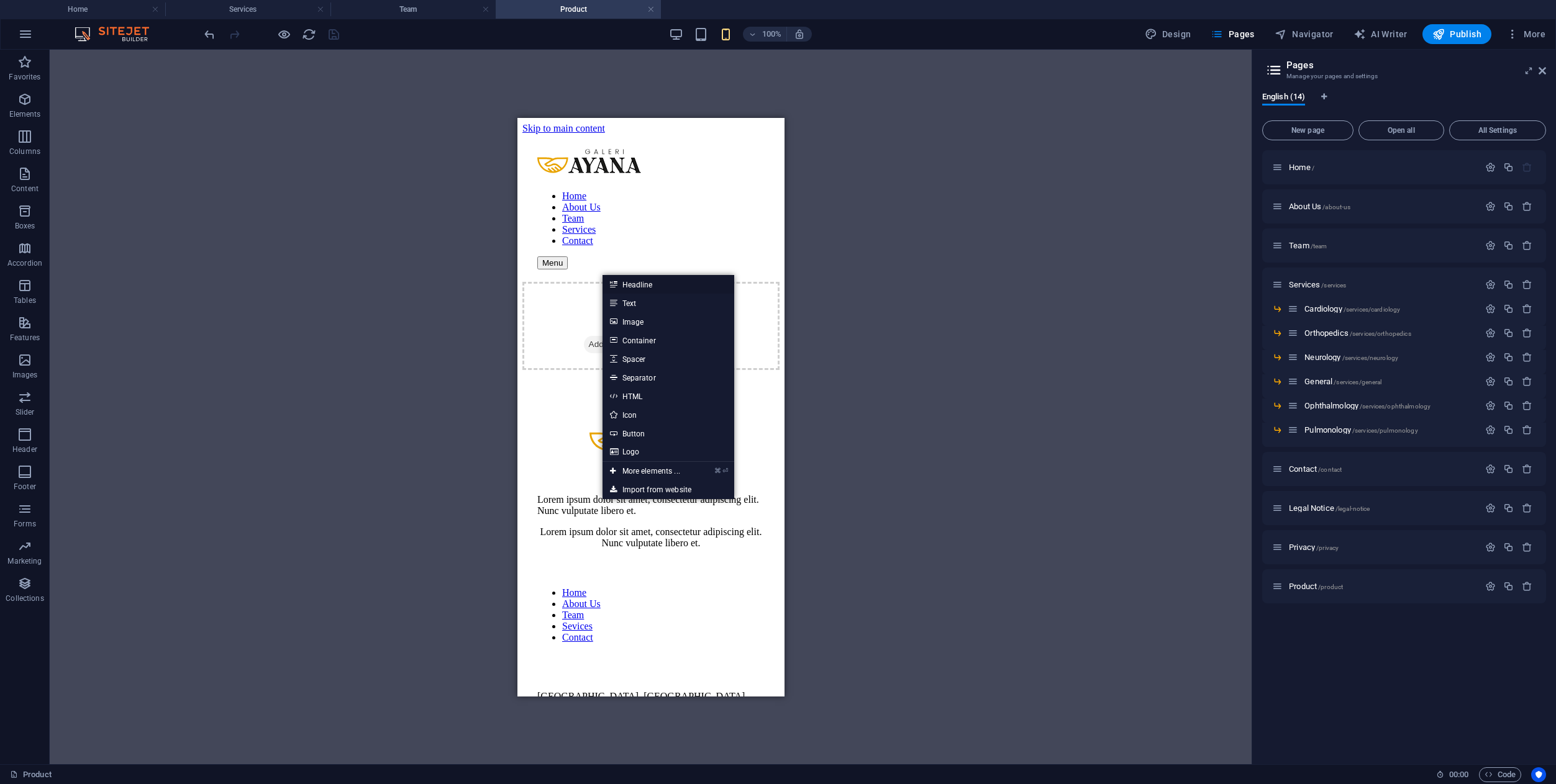
click at [634, 284] on link "Headline" at bounding box center [667, 284] width 131 height 18
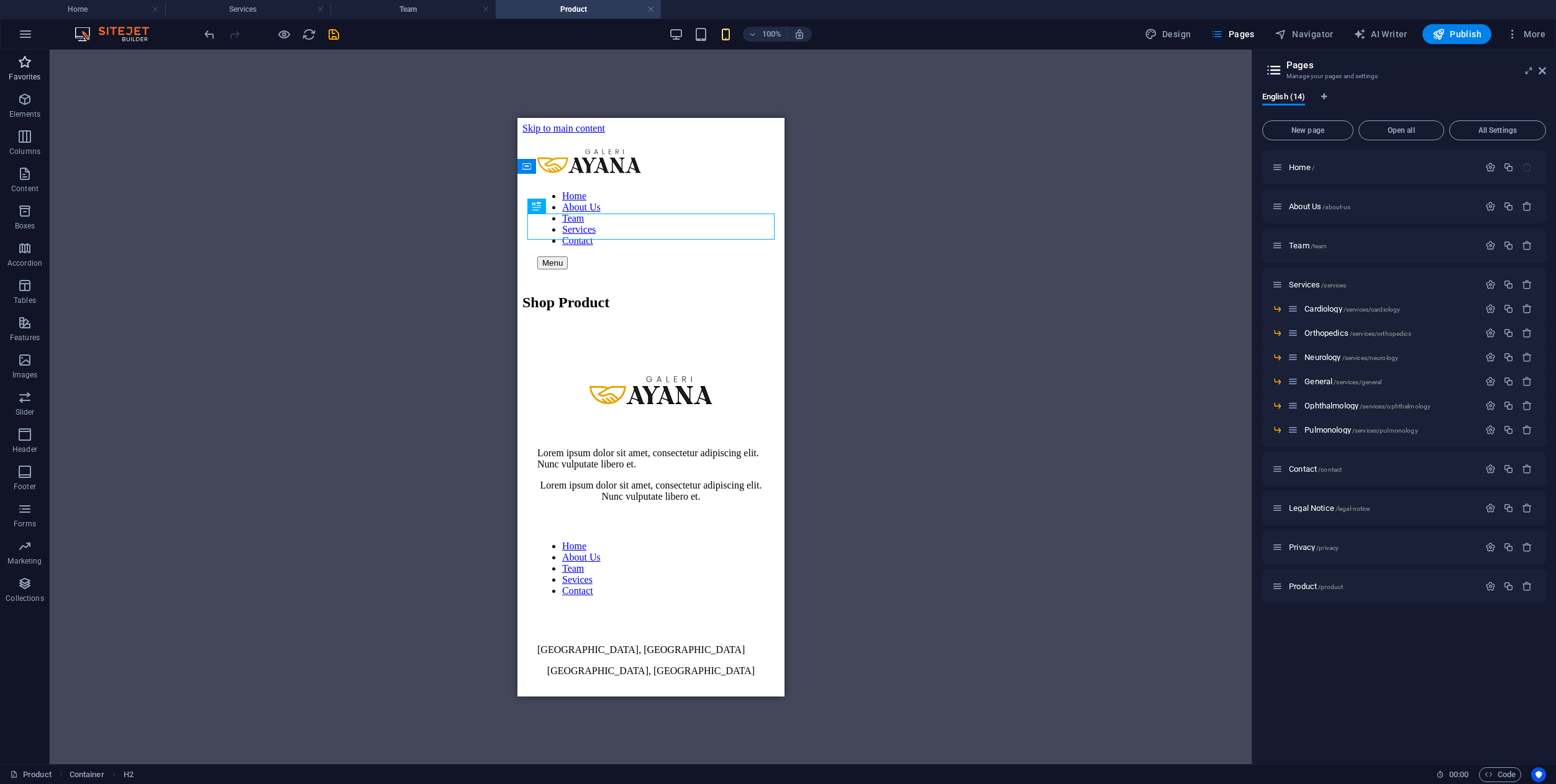
click at [28, 65] on icon "button" at bounding box center [25, 61] width 15 height 15
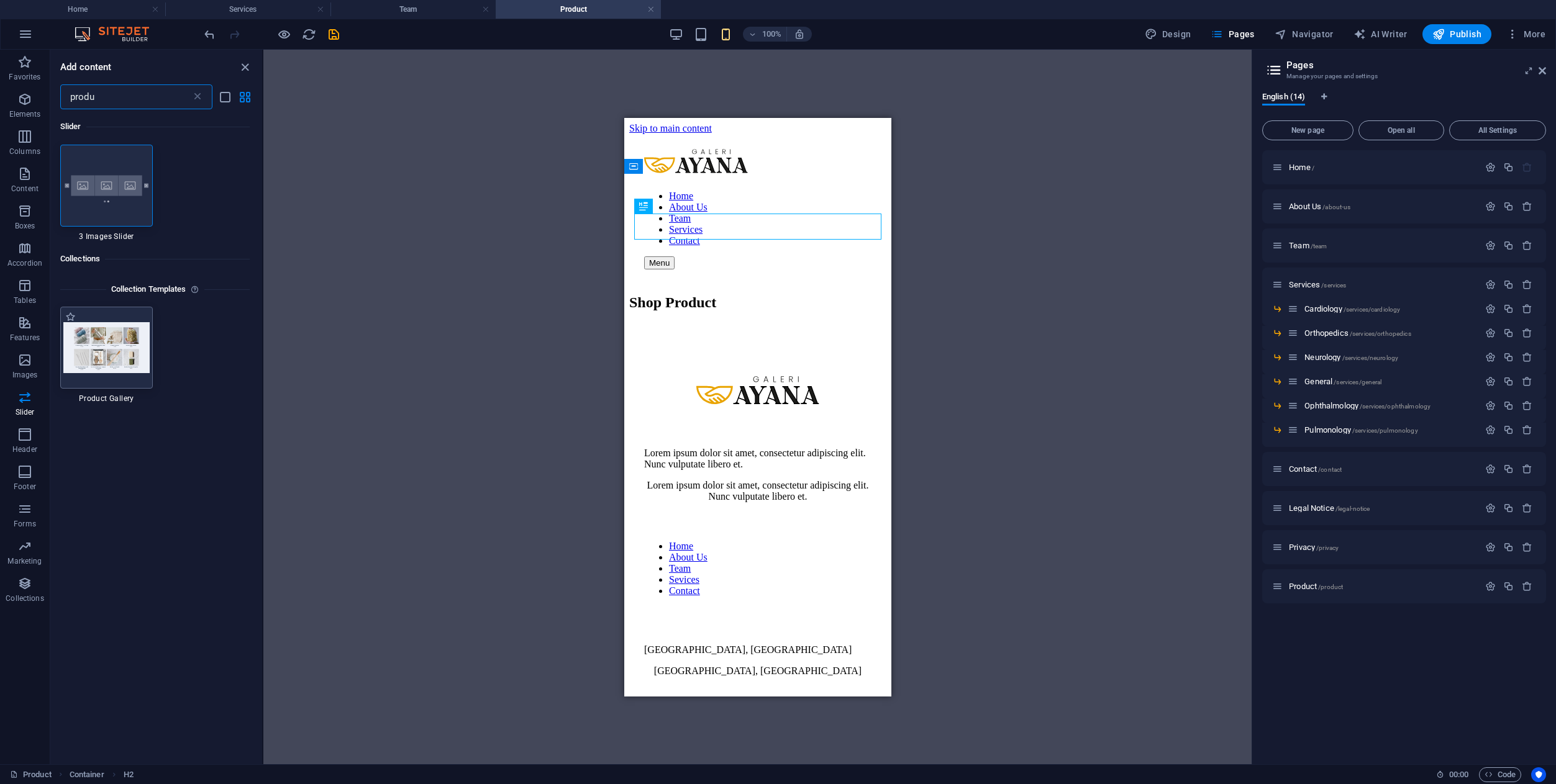
type input "produ"
drag, startPoint x: 117, startPoint y: 344, endPoint x: 110, endPoint y: 356, distance: 13.9
click at [71, 317] on label "1 Star" at bounding box center [71, 317] width 11 height 11
click at [65, 323] on input "1 Star" at bounding box center [65, 323] width 1 height 1
radio input "true"
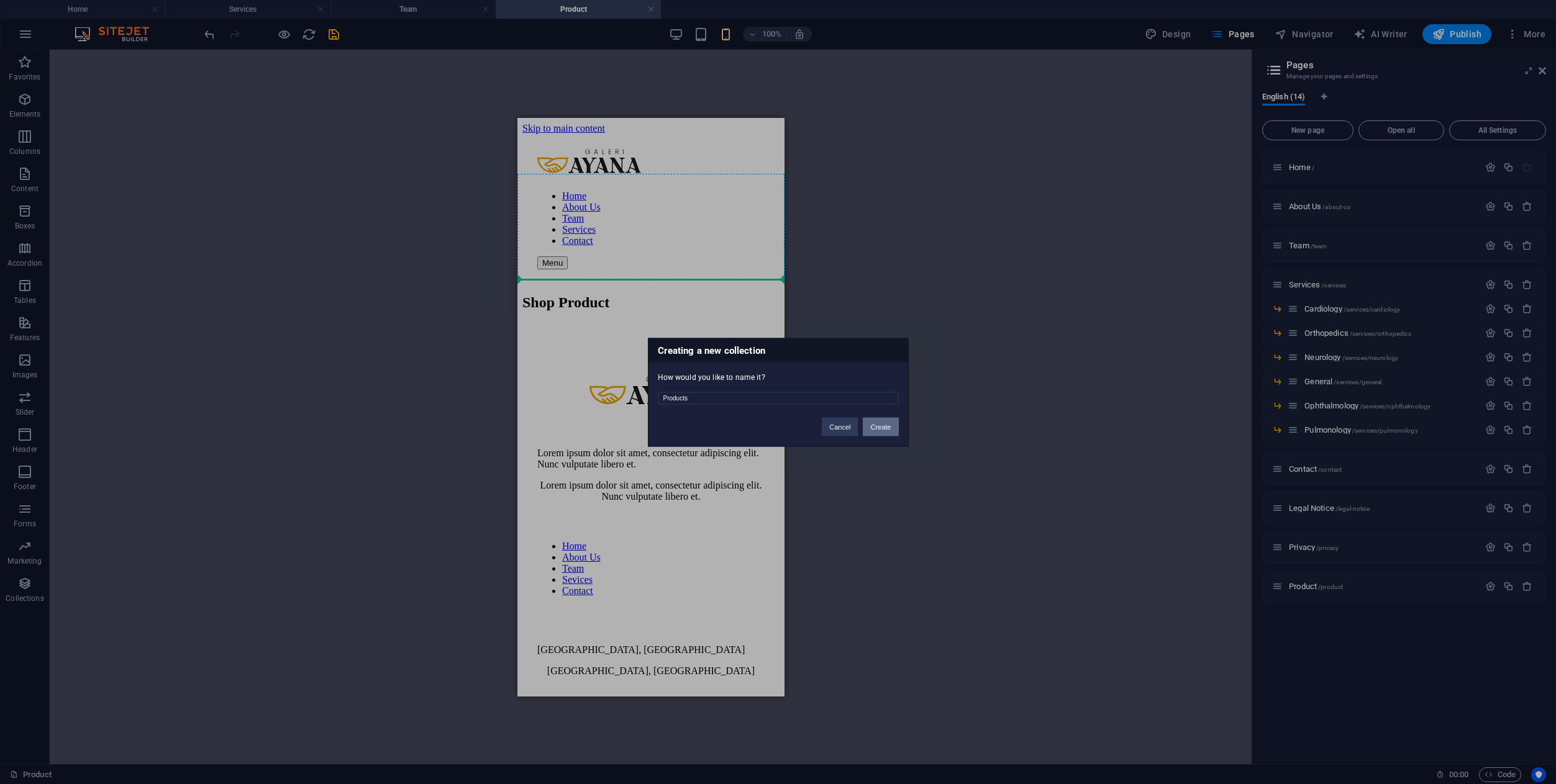
click at [876, 432] on button "Create" at bounding box center [880, 426] width 35 height 18
click at [871, 425] on button "Delete and re-create" at bounding box center [859, 426] width 77 height 18
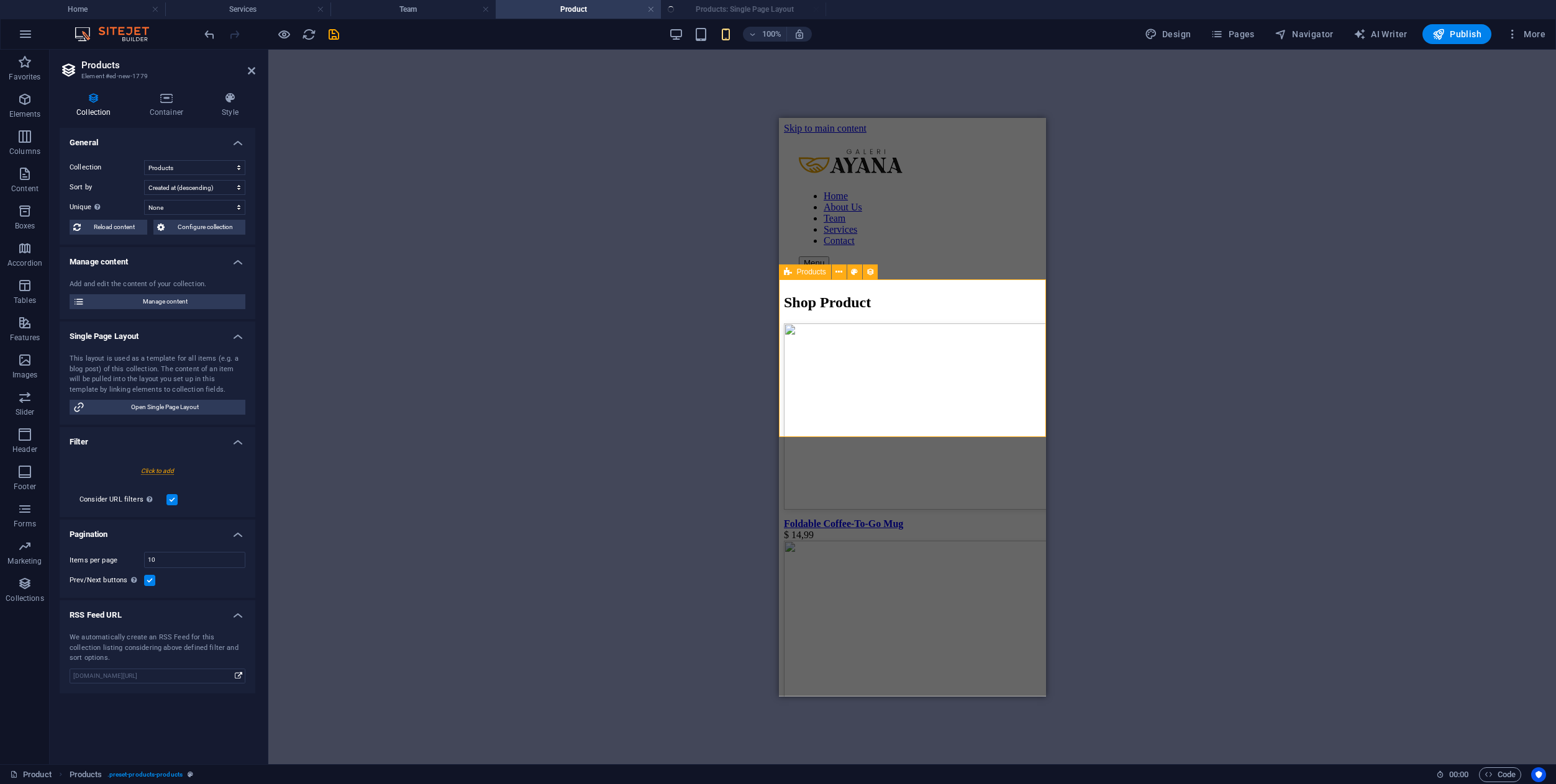
select select "createdAt_DESC"
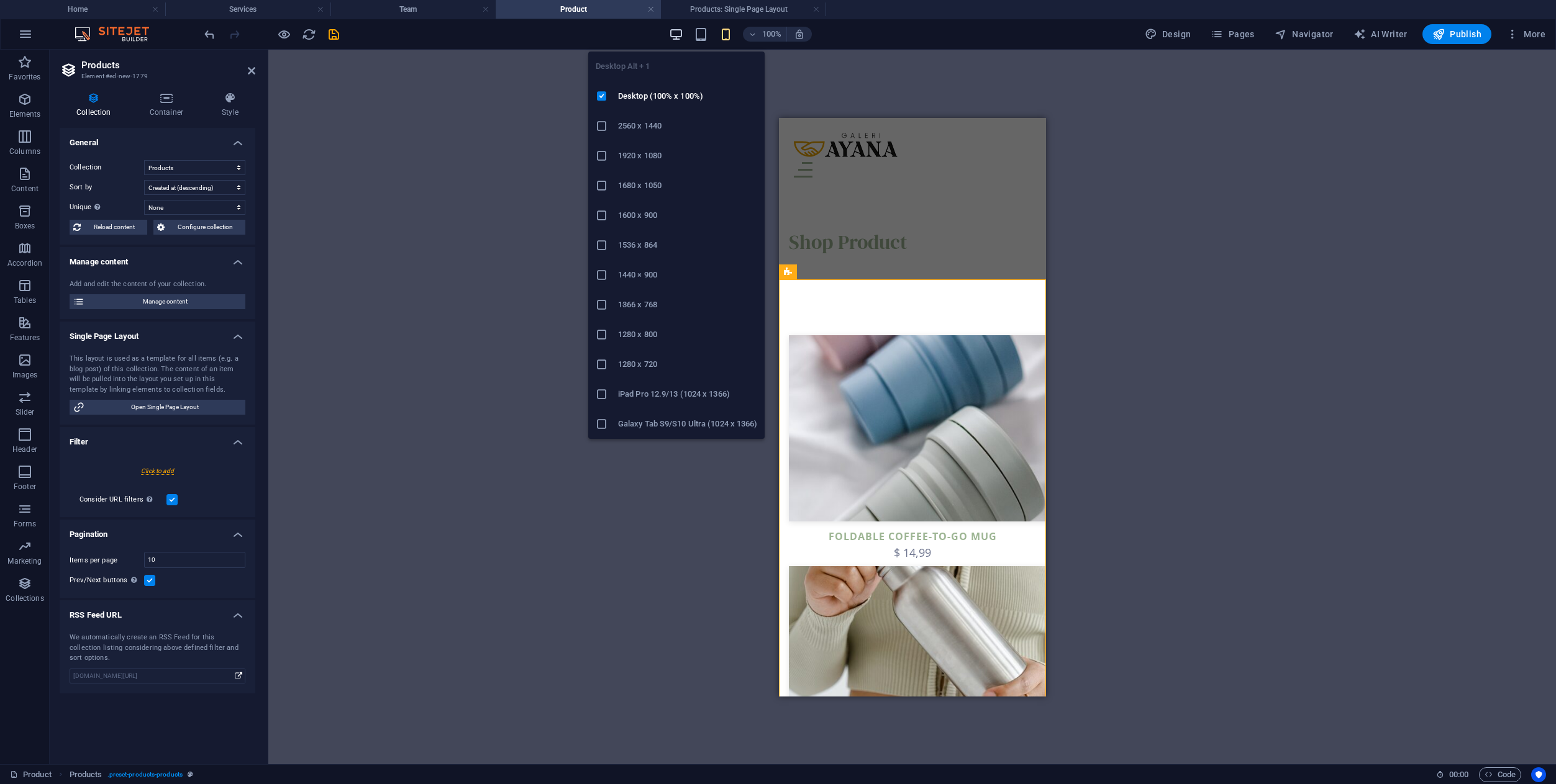
click at [683, 36] on icon "button" at bounding box center [676, 35] width 15 height 15
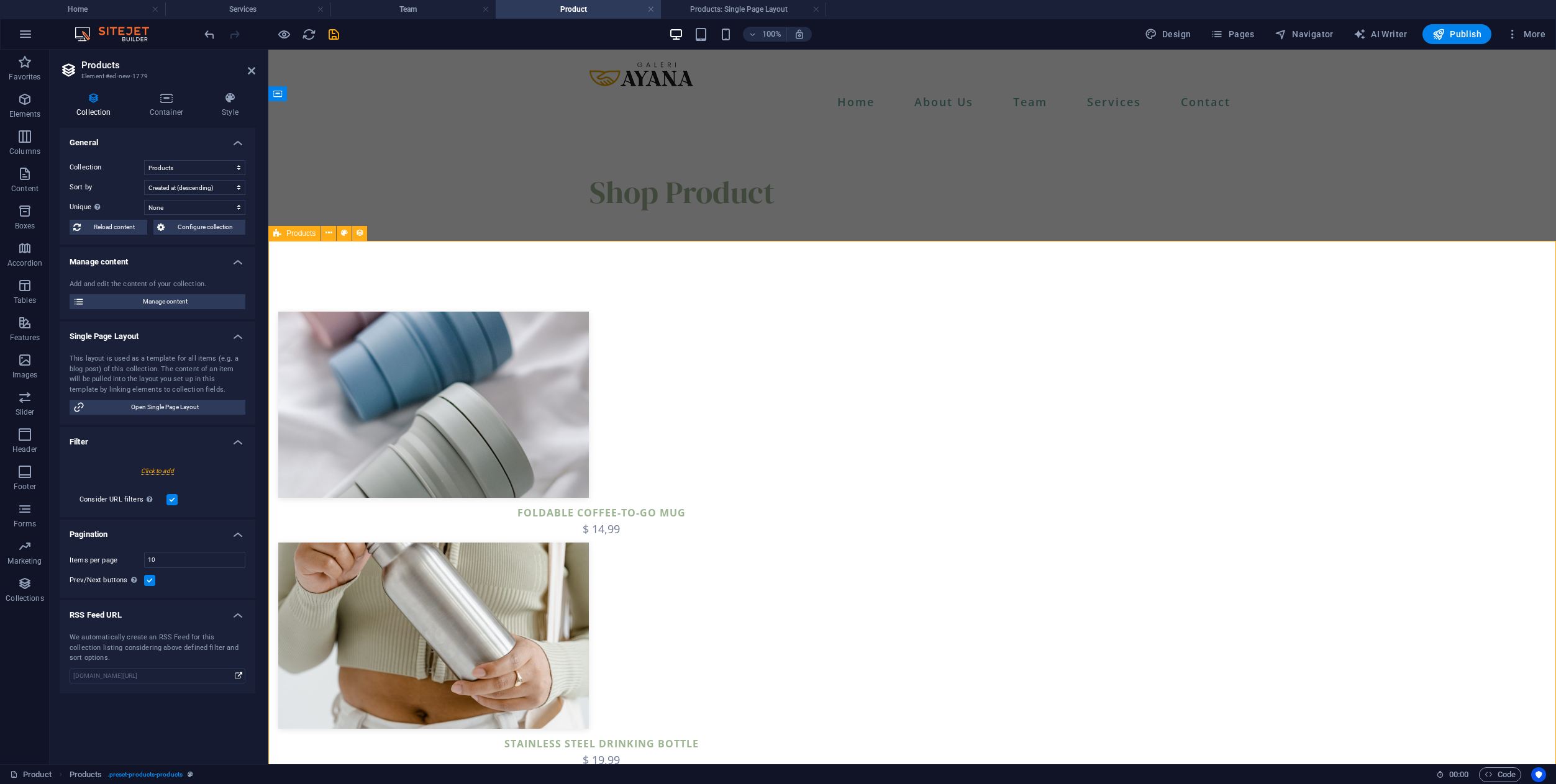
click at [331, 41] on icon "save" at bounding box center [333, 35] width 15 height 15
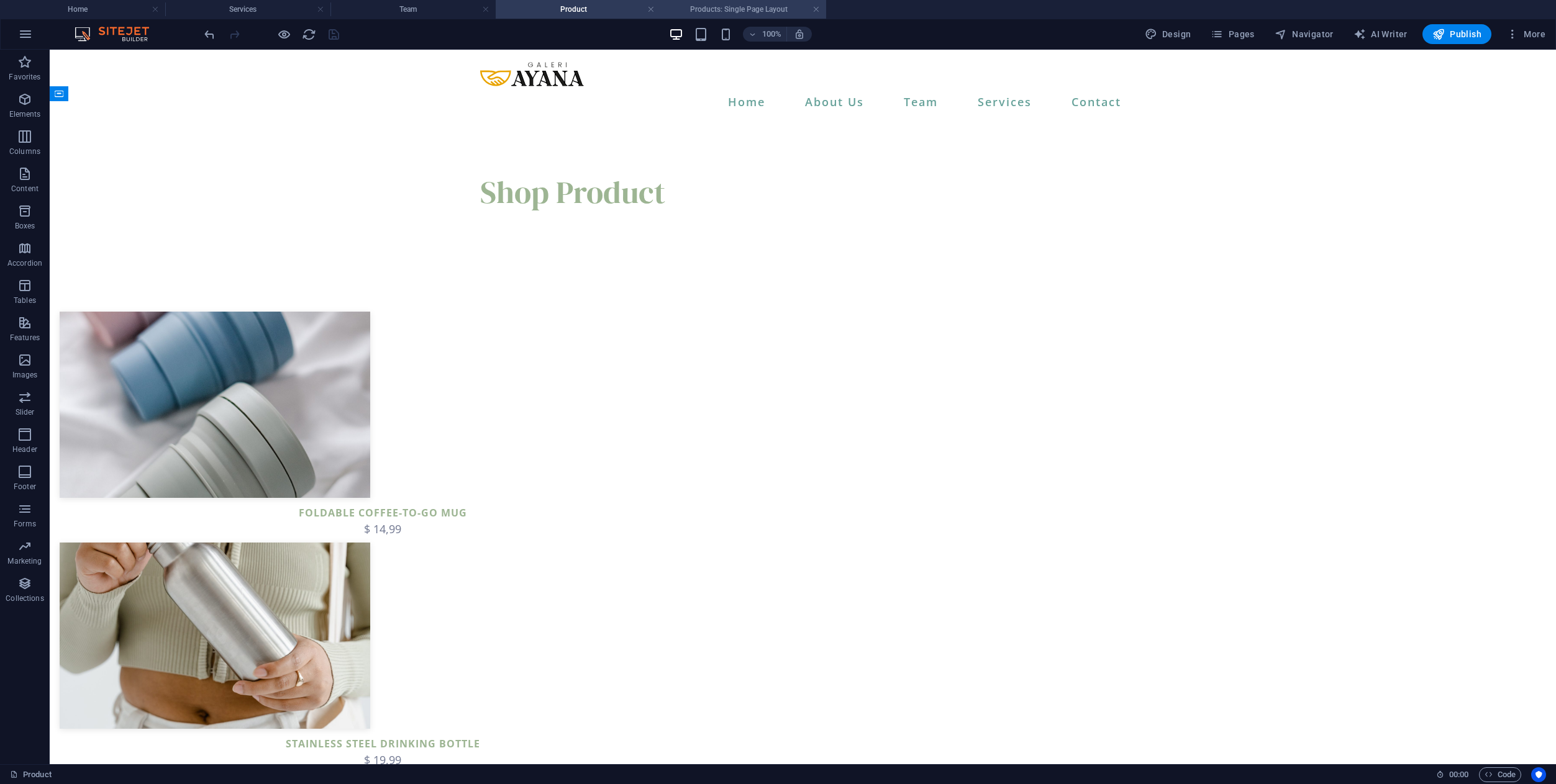
click at [777, 12] on h4 "Products: Single Page Layout" at bounding box center [743, 9] width 165 height 14
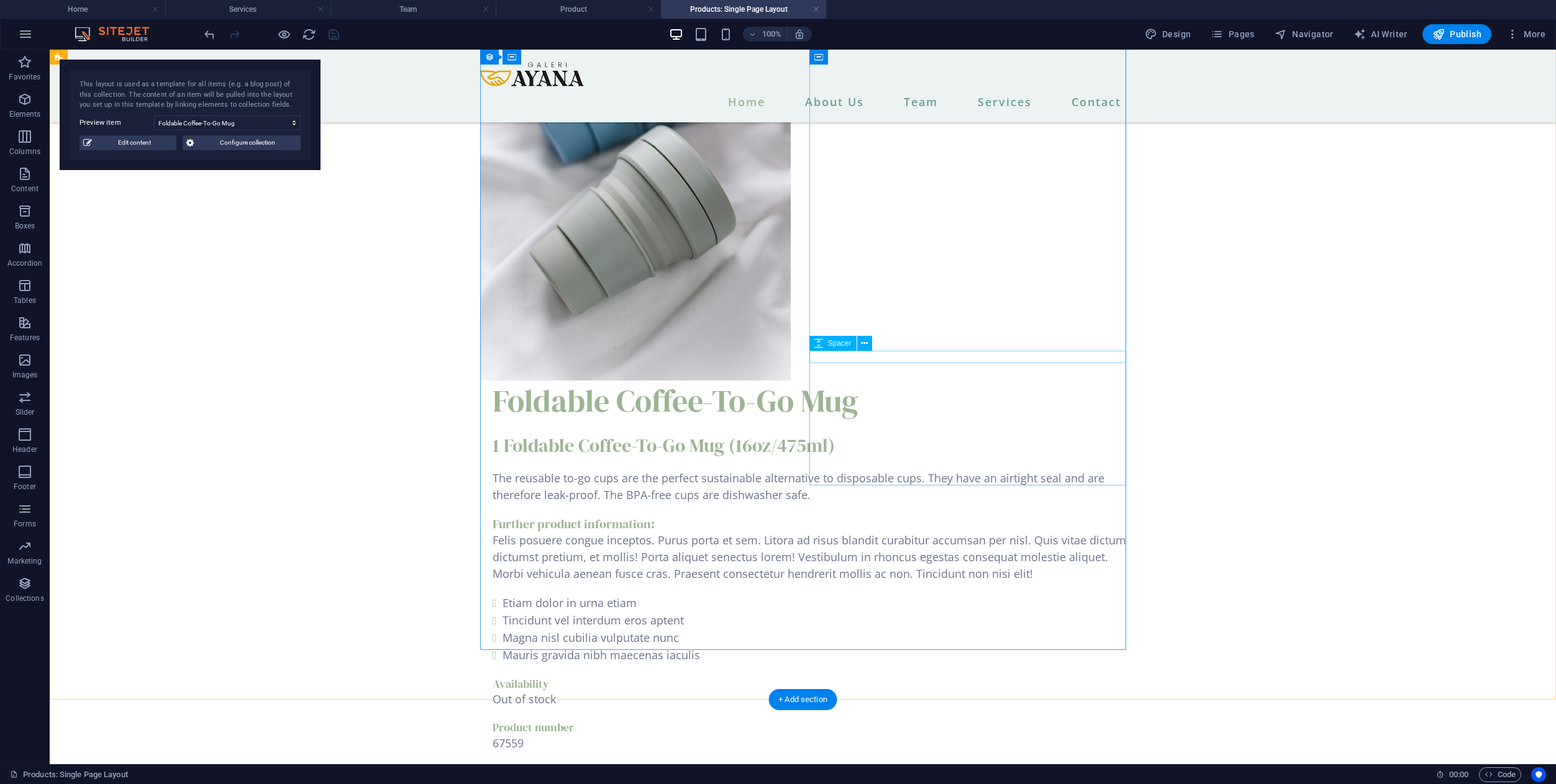
scroll to position [266, 0]
click at [658, 240] on div at bounding box center [803, 147] width 646 height 465
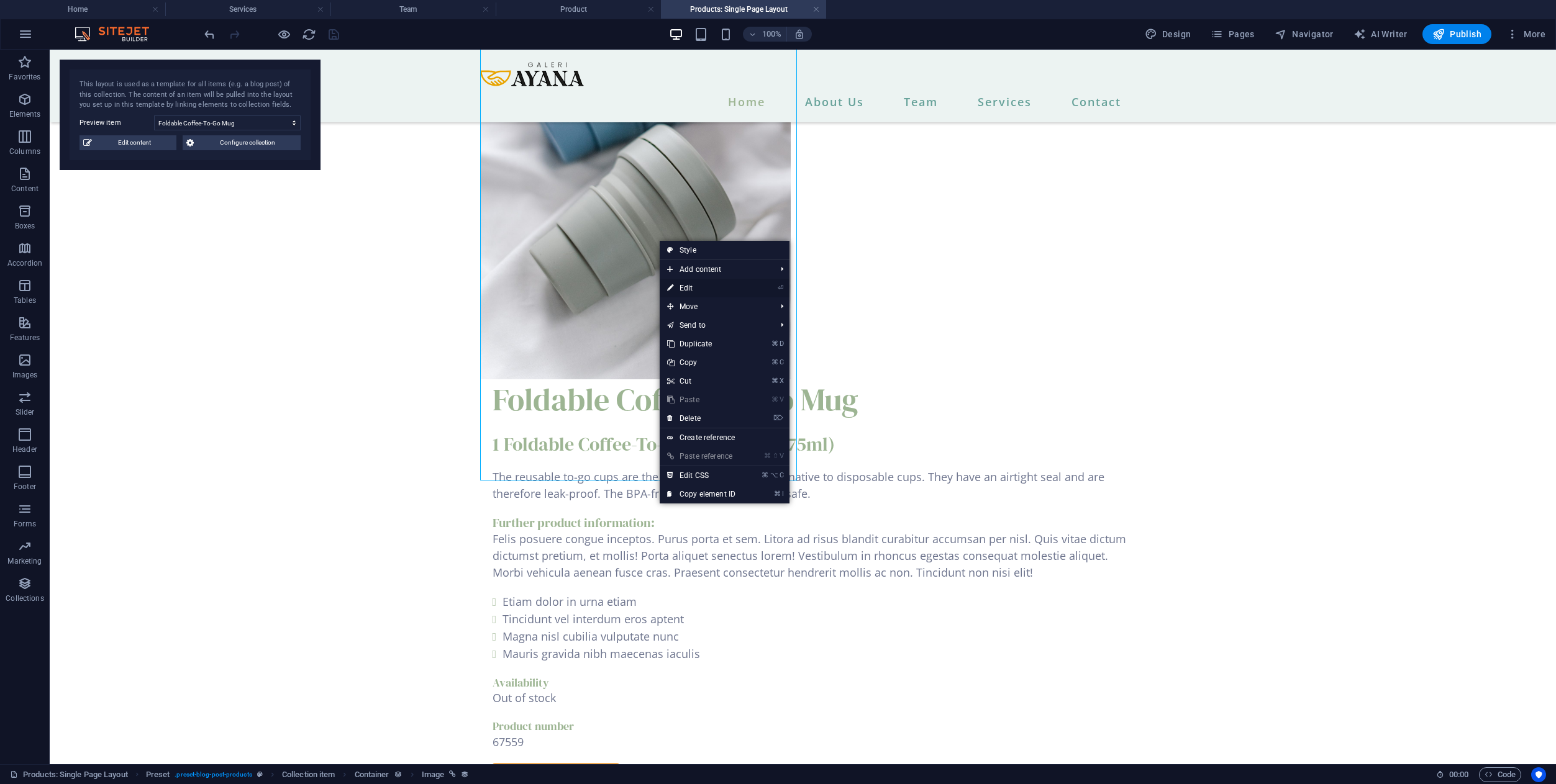
click at [669, 289] on icon at bounding box center [670, 288] width 6 height 18
select select "px"
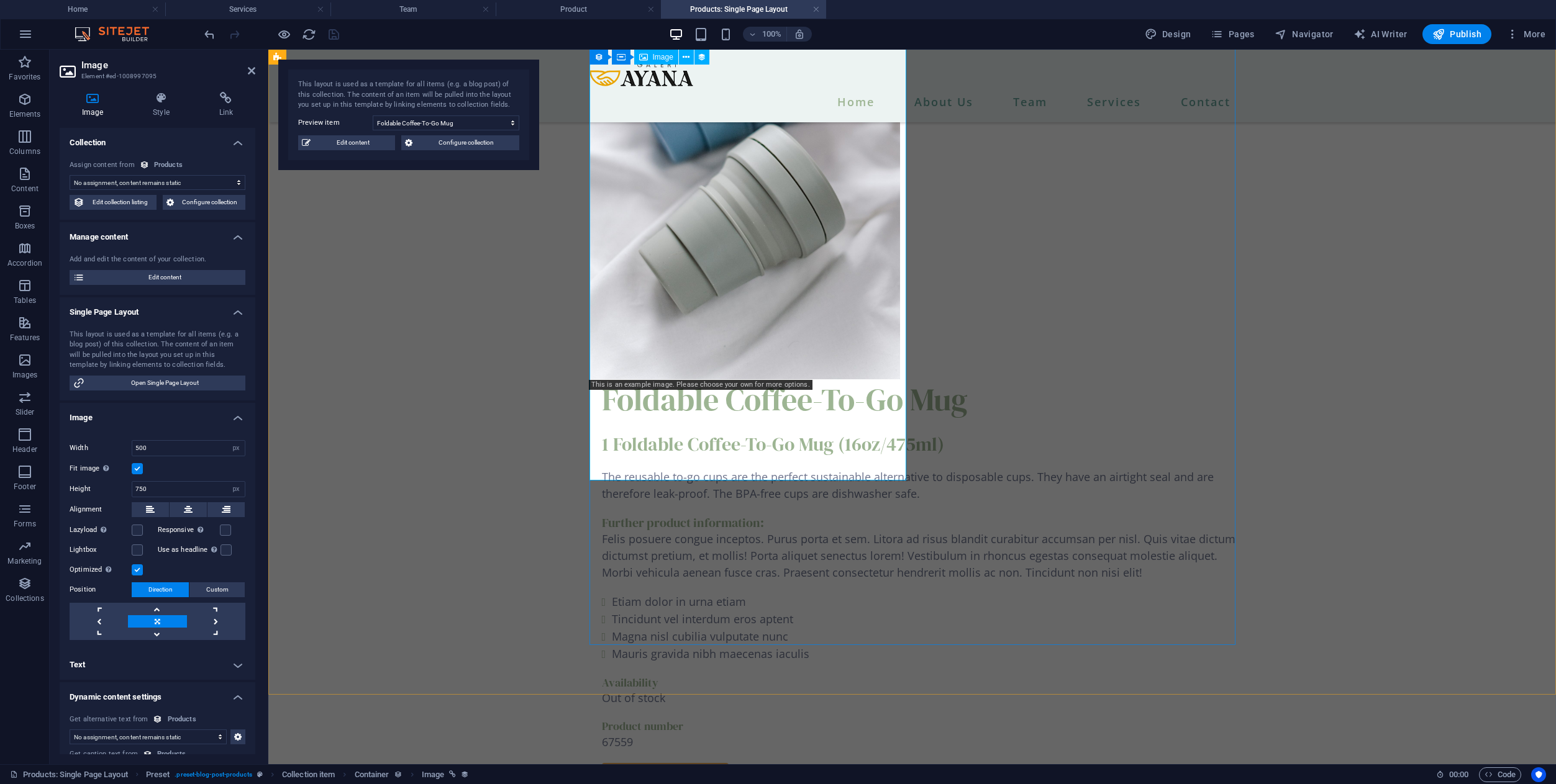
select select "image"
drag, startPoint x: 174, startPoint y: 489, endPoint x: 120, endPoint y: 488, distance: 54.0
click at [120, 488] on div "Height 750 Default auto px" at bounding box center [157, 489] width 176 height 16
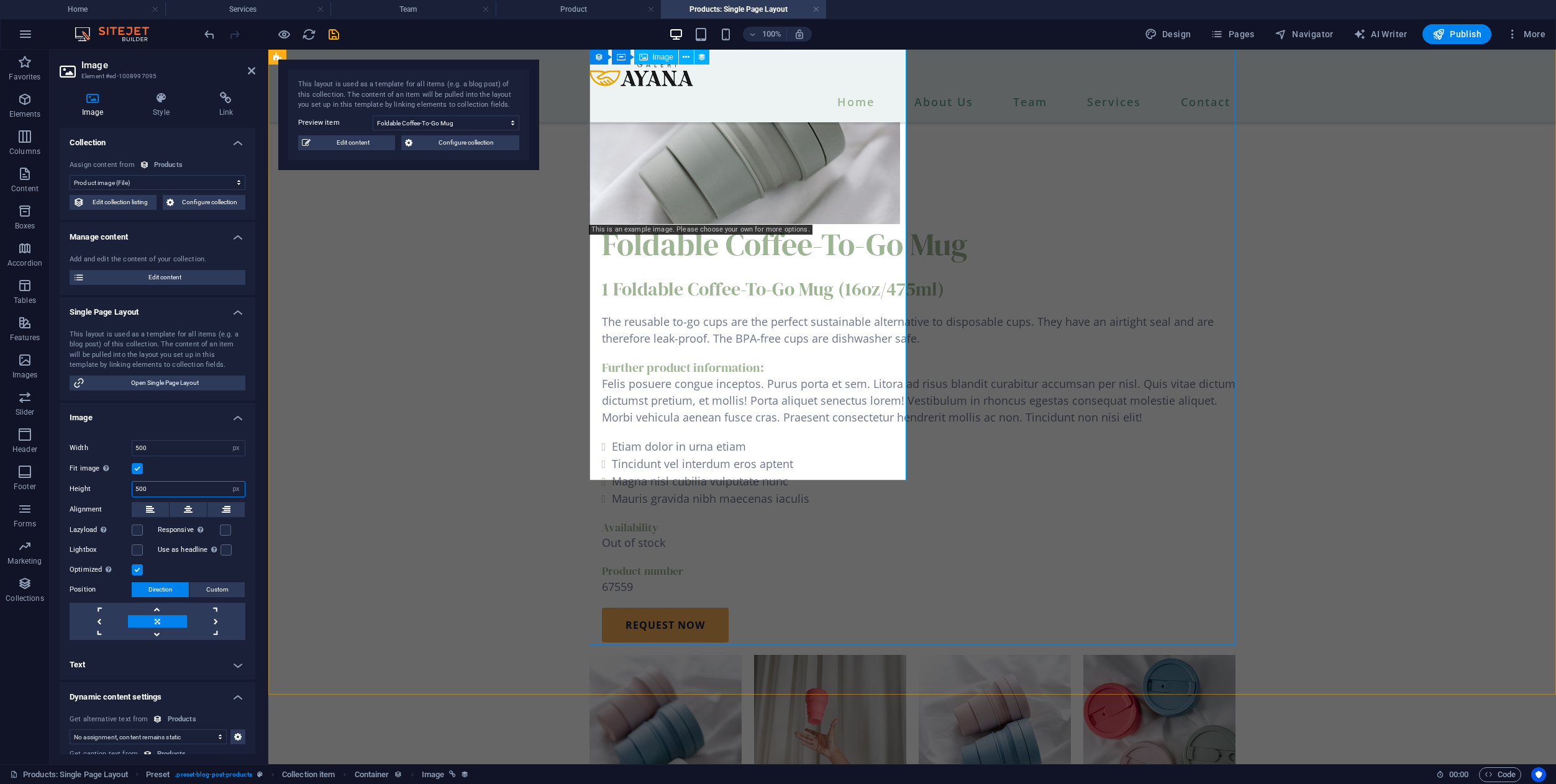
type input "500"
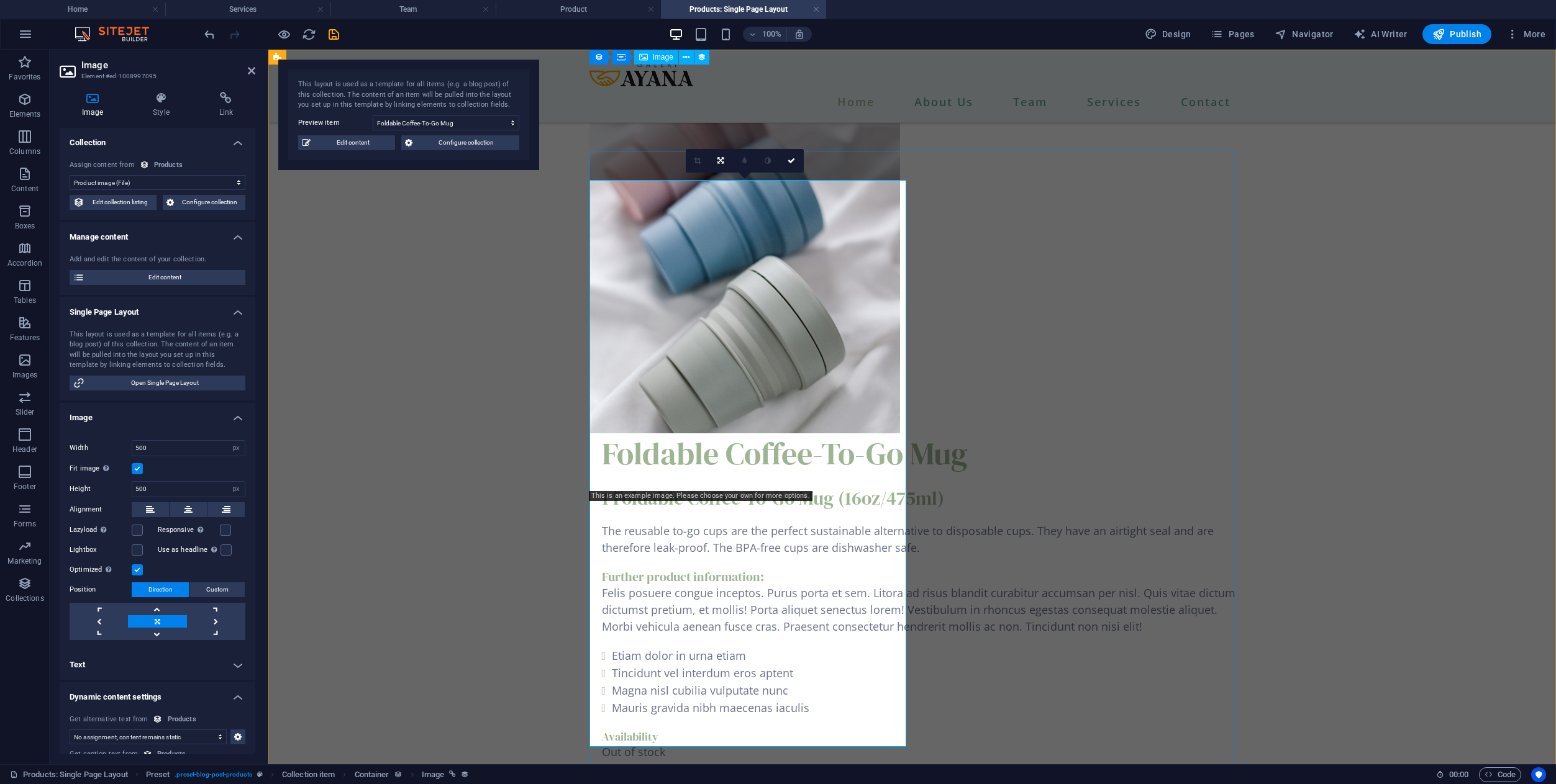
scroll to position [0, 0]
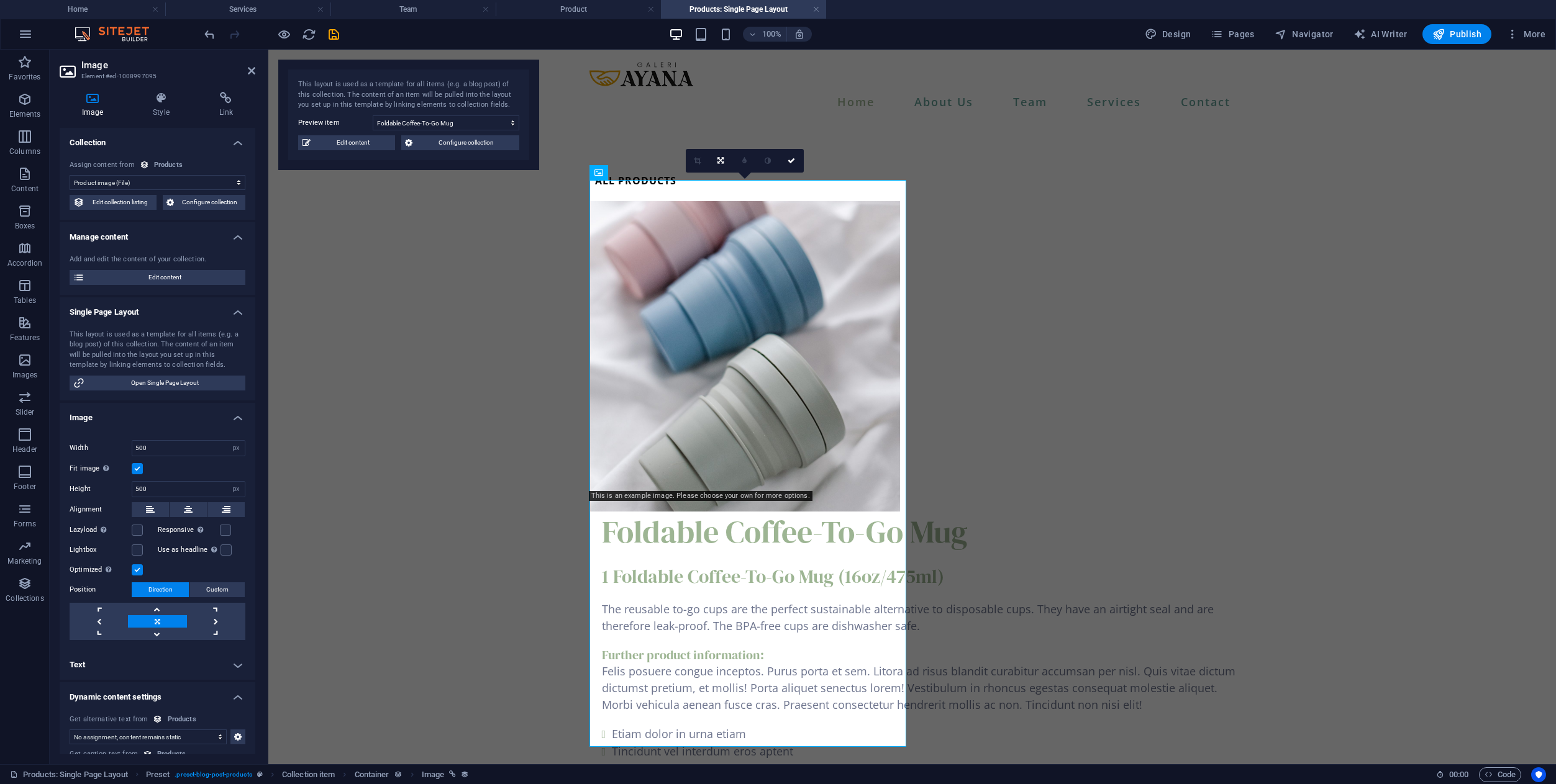
click at [138, 468] on label at bounding box center [137, 468] width 12 height 12
click at [0, 0] on input "Fit image Automatically fit image to a fixed width and height" at bounding box center [0, 0] width 0 height 0
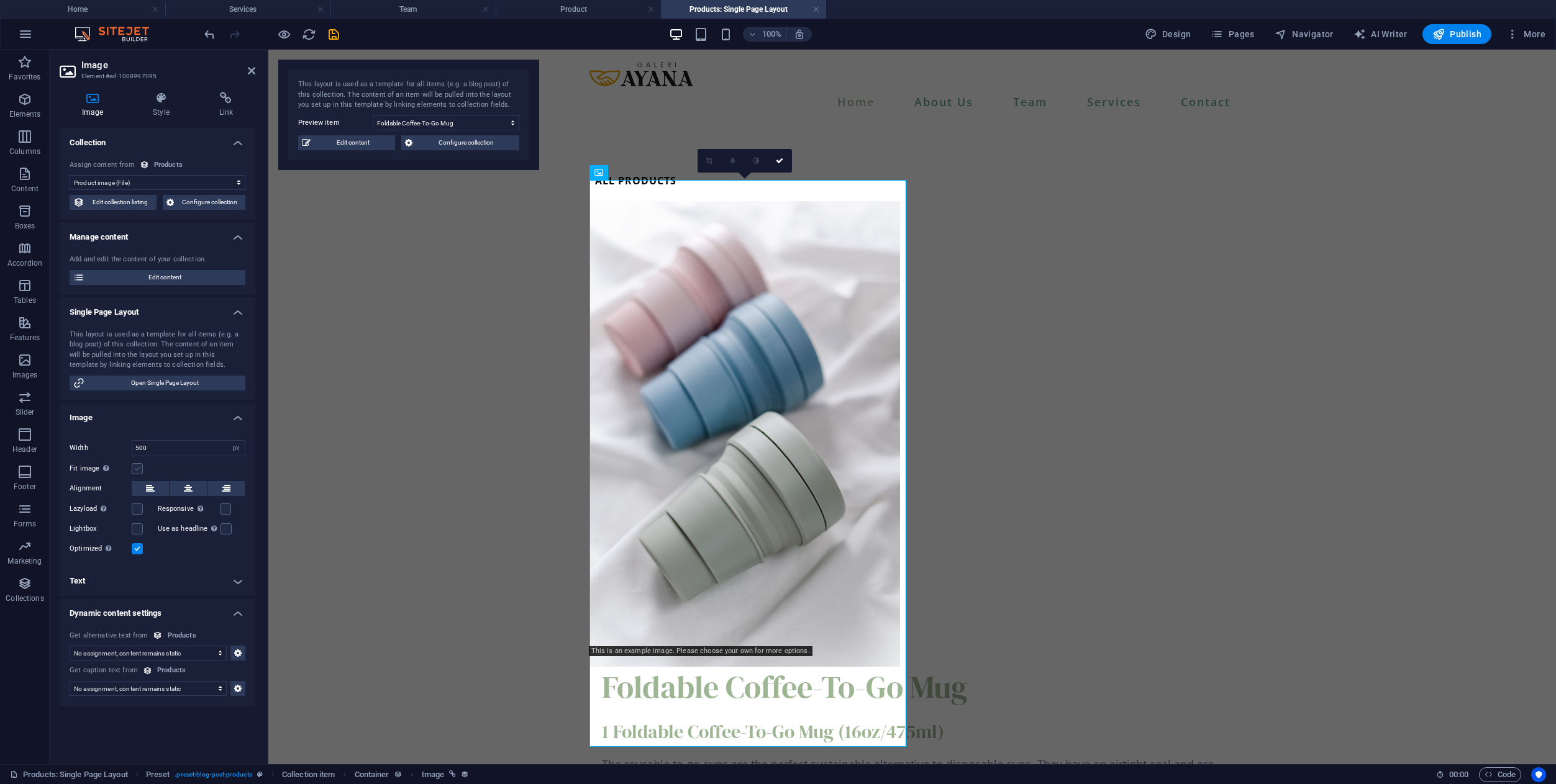
click at [138, 468] on label at bounding box center [137, 468] width 12 height 12
click at [0, 0] on input "Fit image Automatically fit image to a fixed width and height" at bounding box center [0, 0] width 0 height 0
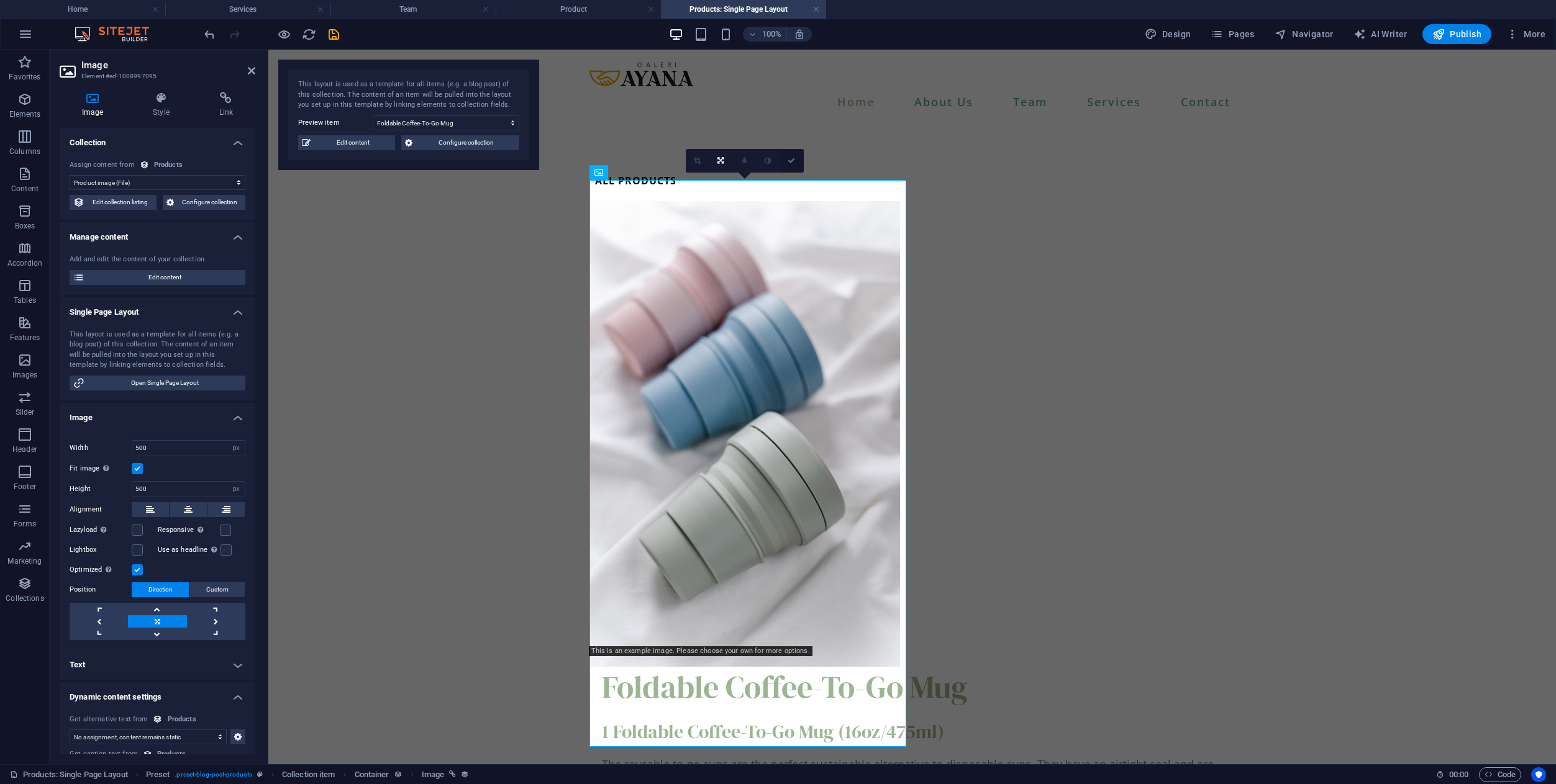
click at [789, 162] on icon at bounding box center [791, 161] width 8 height 8
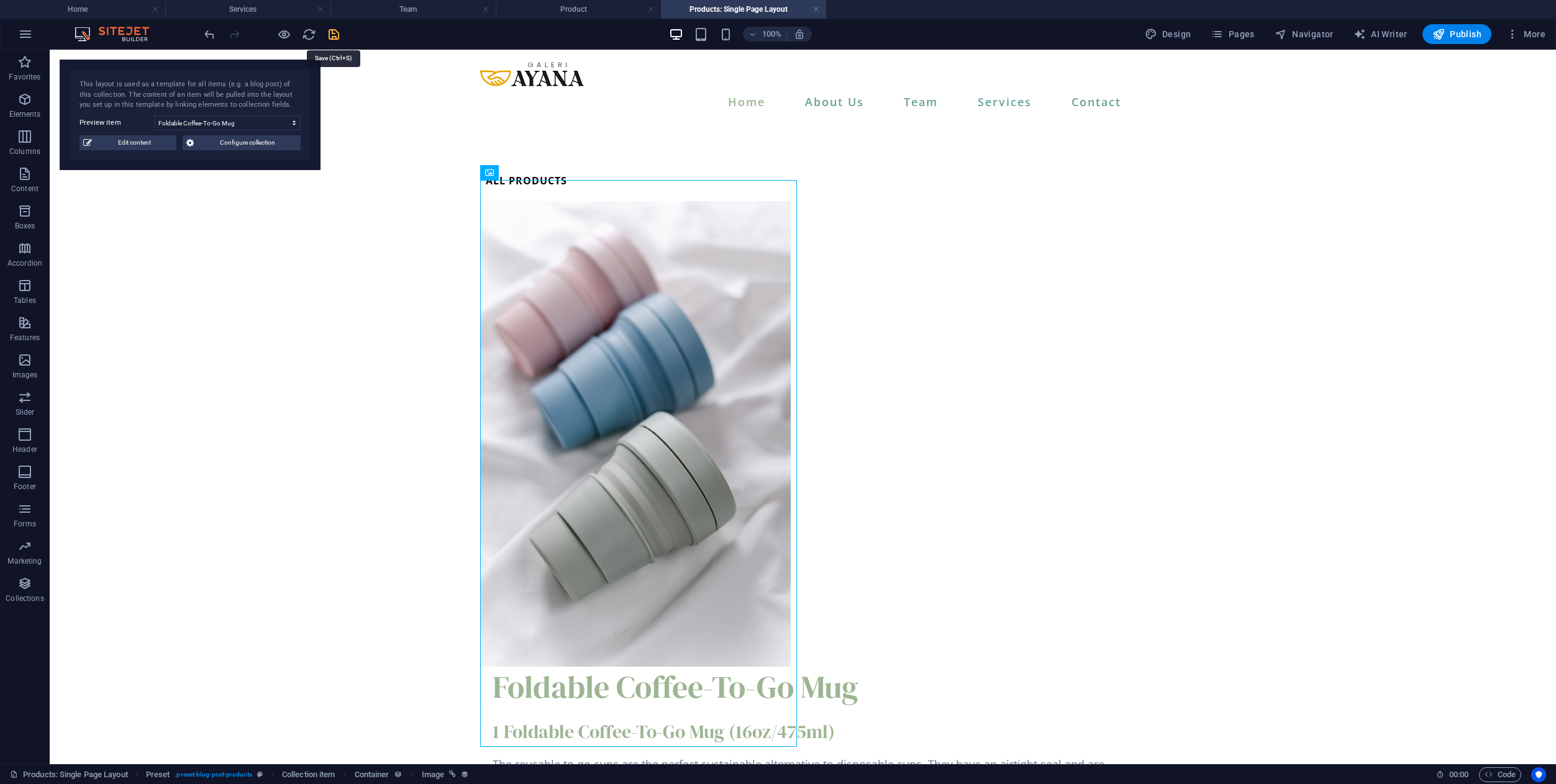
click at [333, 37] on icon "save" at bounding box center [333, 35] width 15 height 15
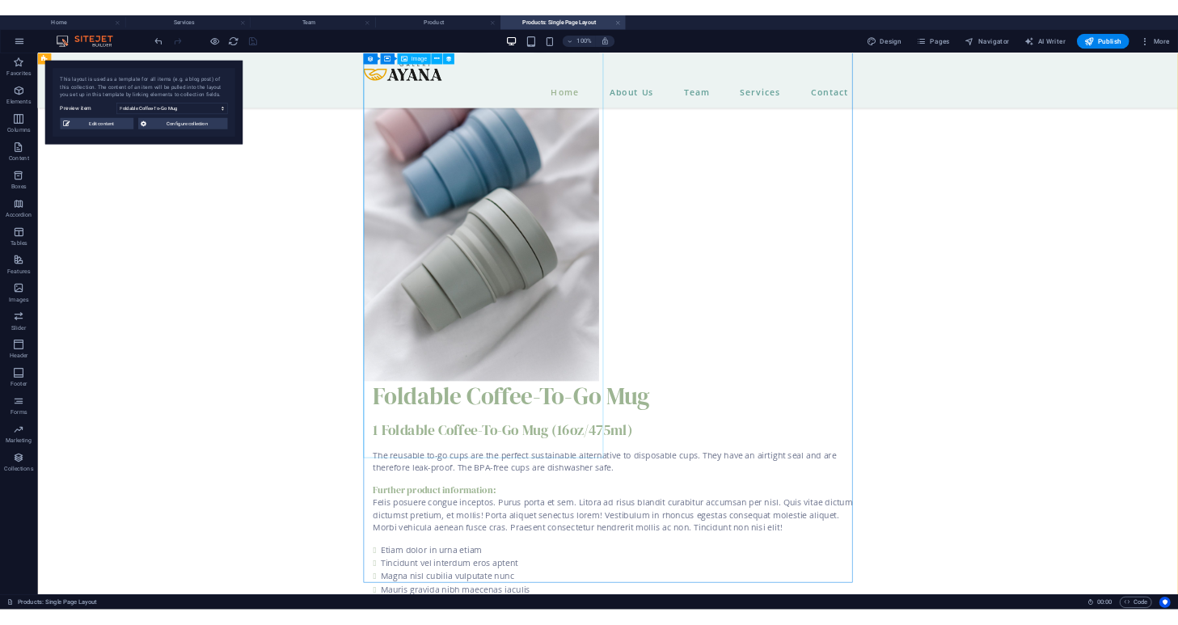
scroll to position [209, 0]
